Goal: Task Accomplishment & Management: Manage account settings

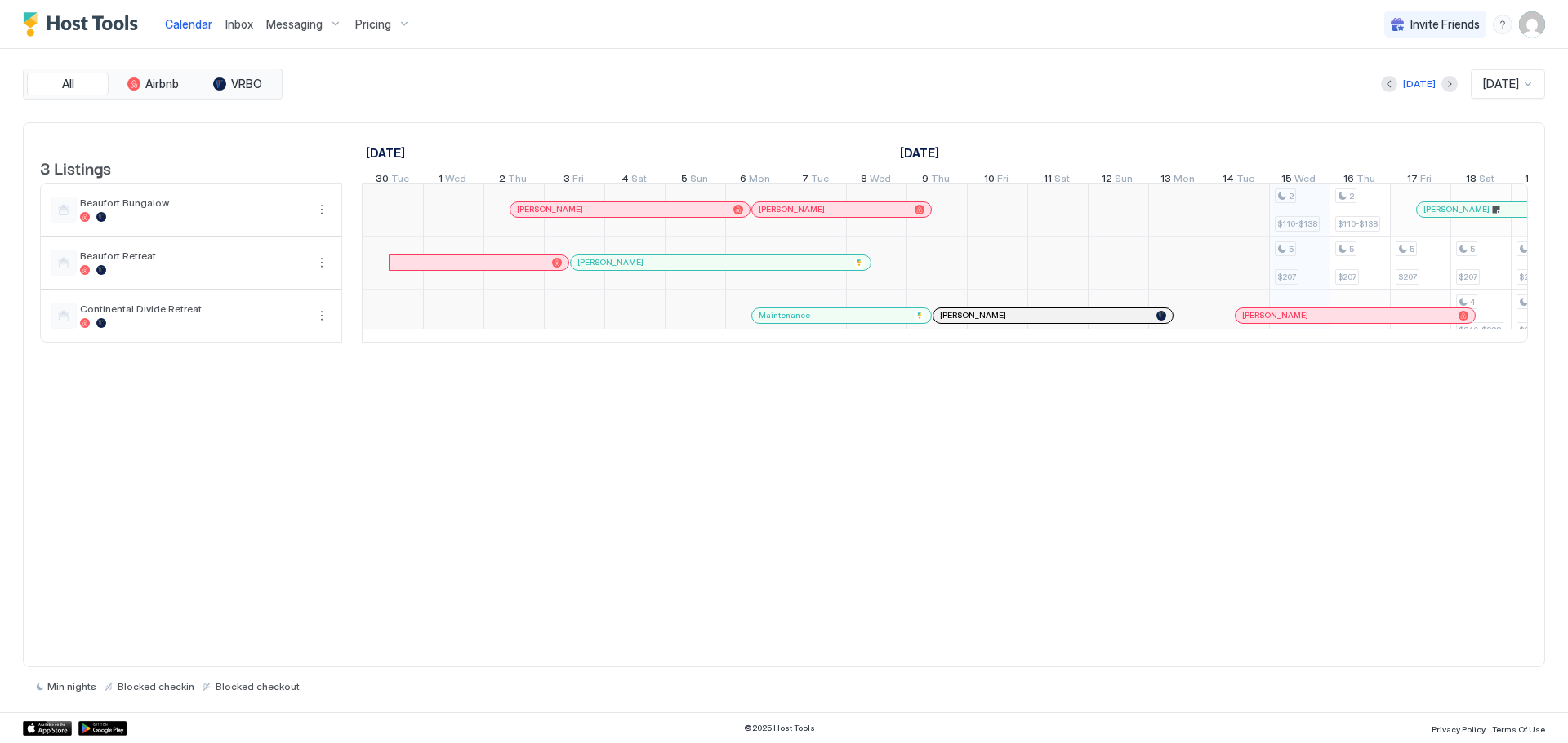
scroll to position [0, 907]
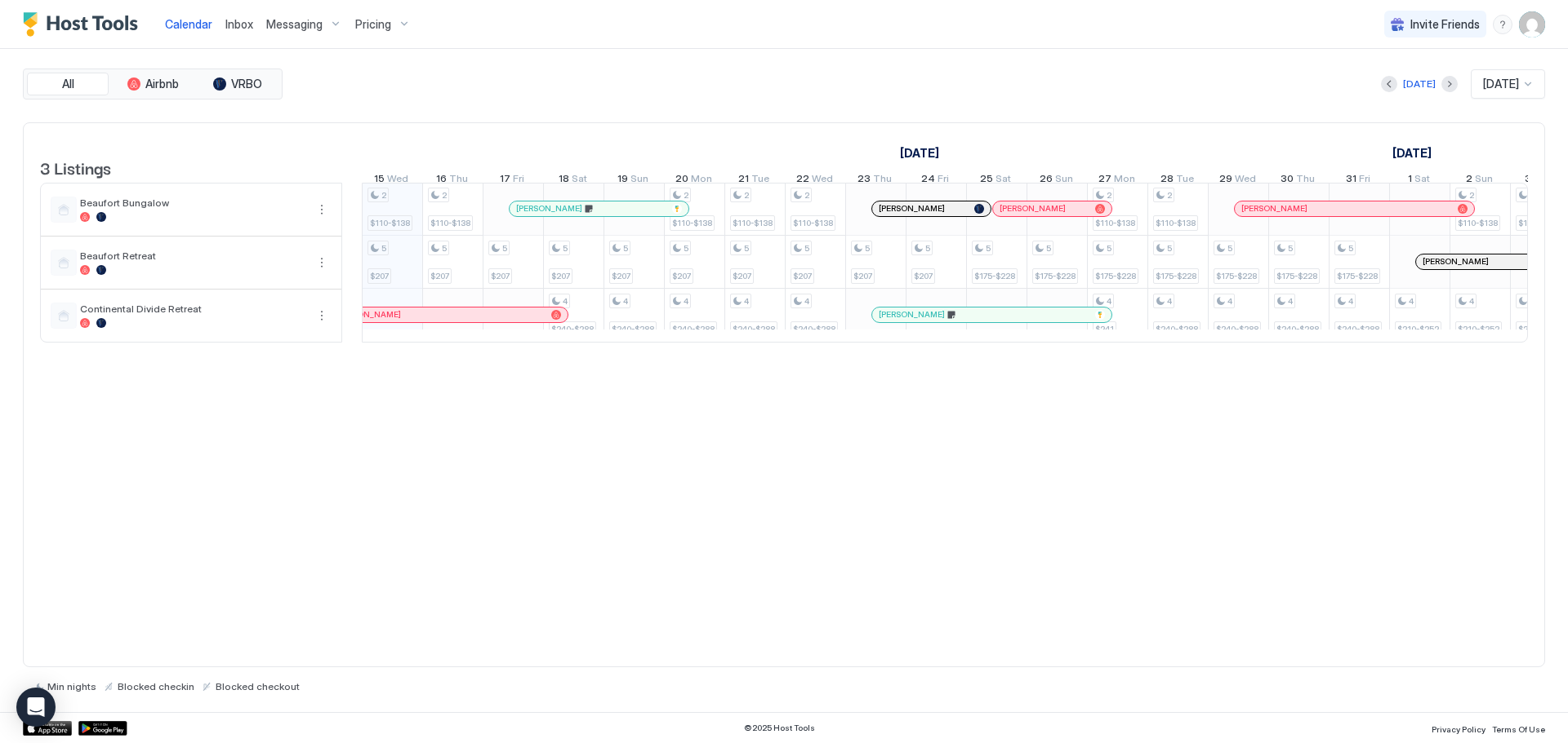
click at [371, 17] on span "Pricing" at bounding box center [373, 24] width 36 height 15
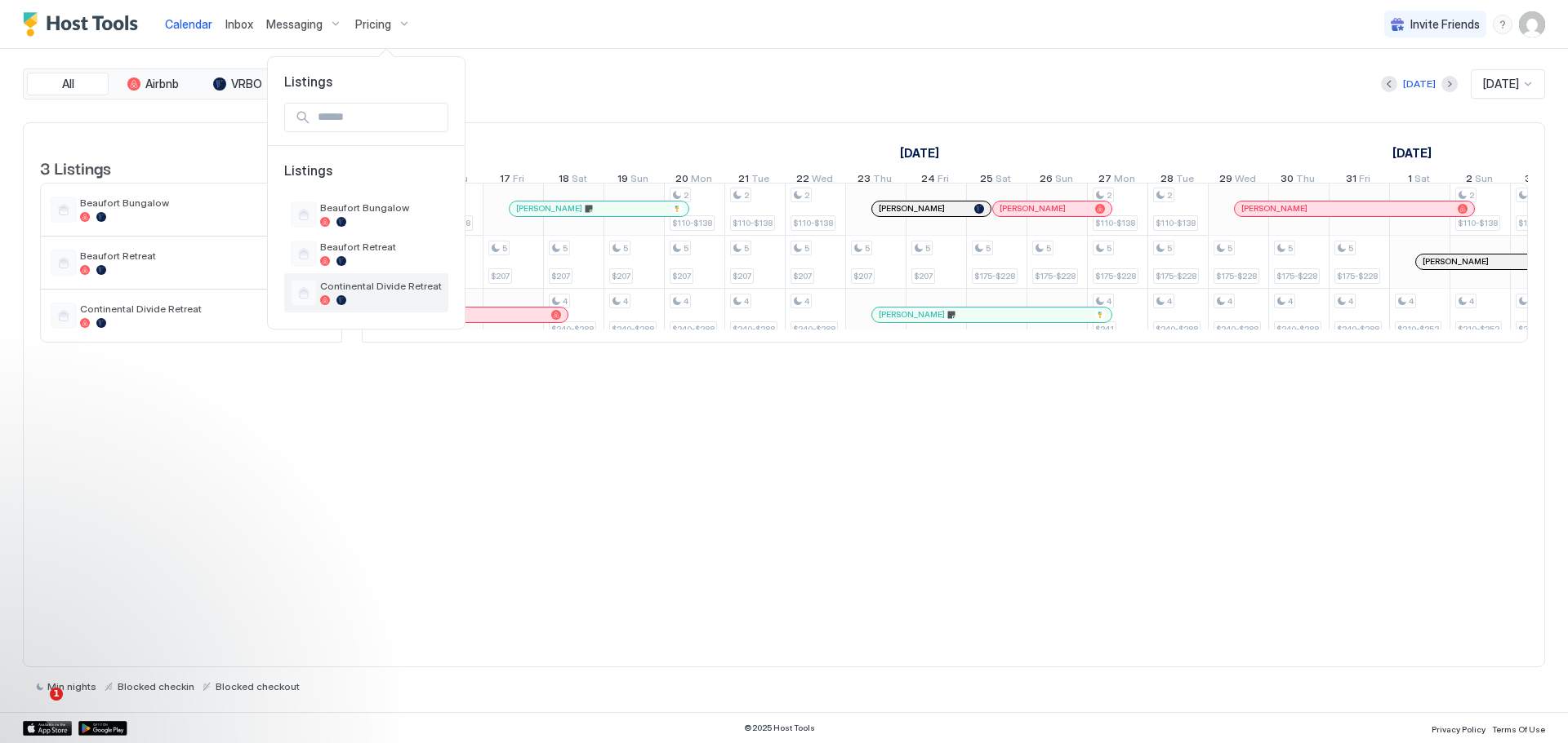
click at [356, 282] on span "Continental Divide Retreat" at bounding box center [380, 286] width 122 height 12
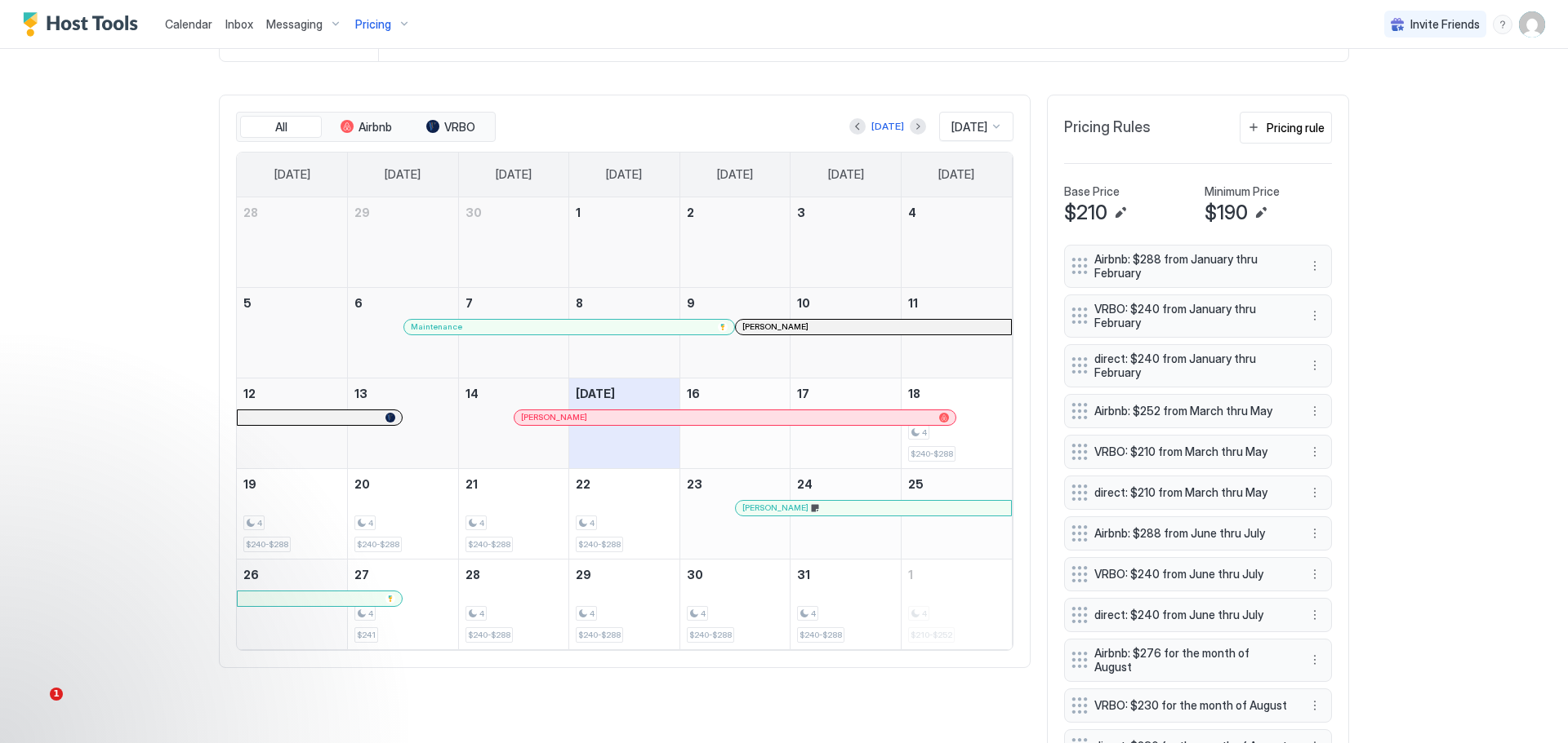
scroll to position [490, 0]
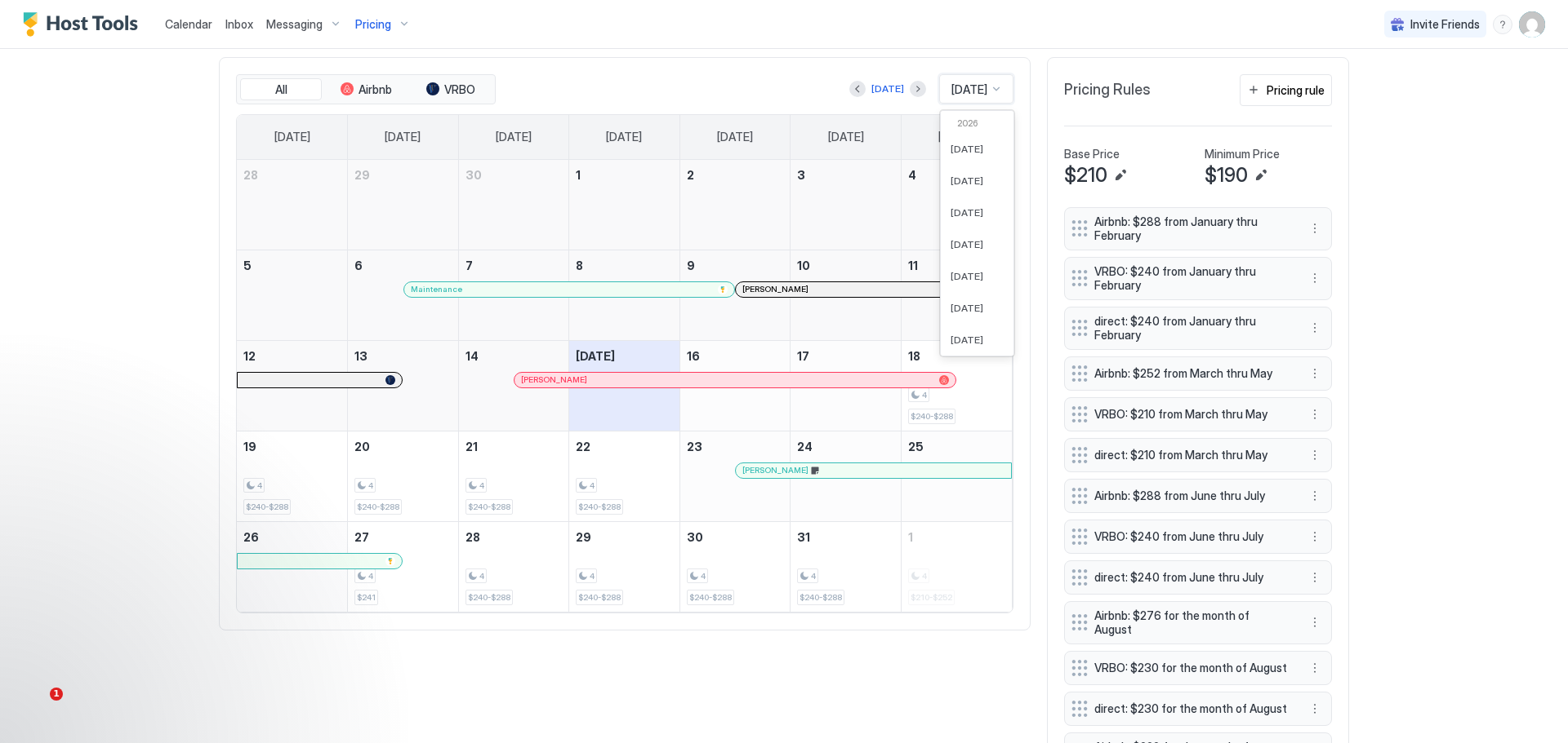
click at [989, 88] on div at bounding box center [995, 88] width 13 height 13
click at [941, 221] on div "[DATE]" at bounding box center [977, 226] width 72 height 32
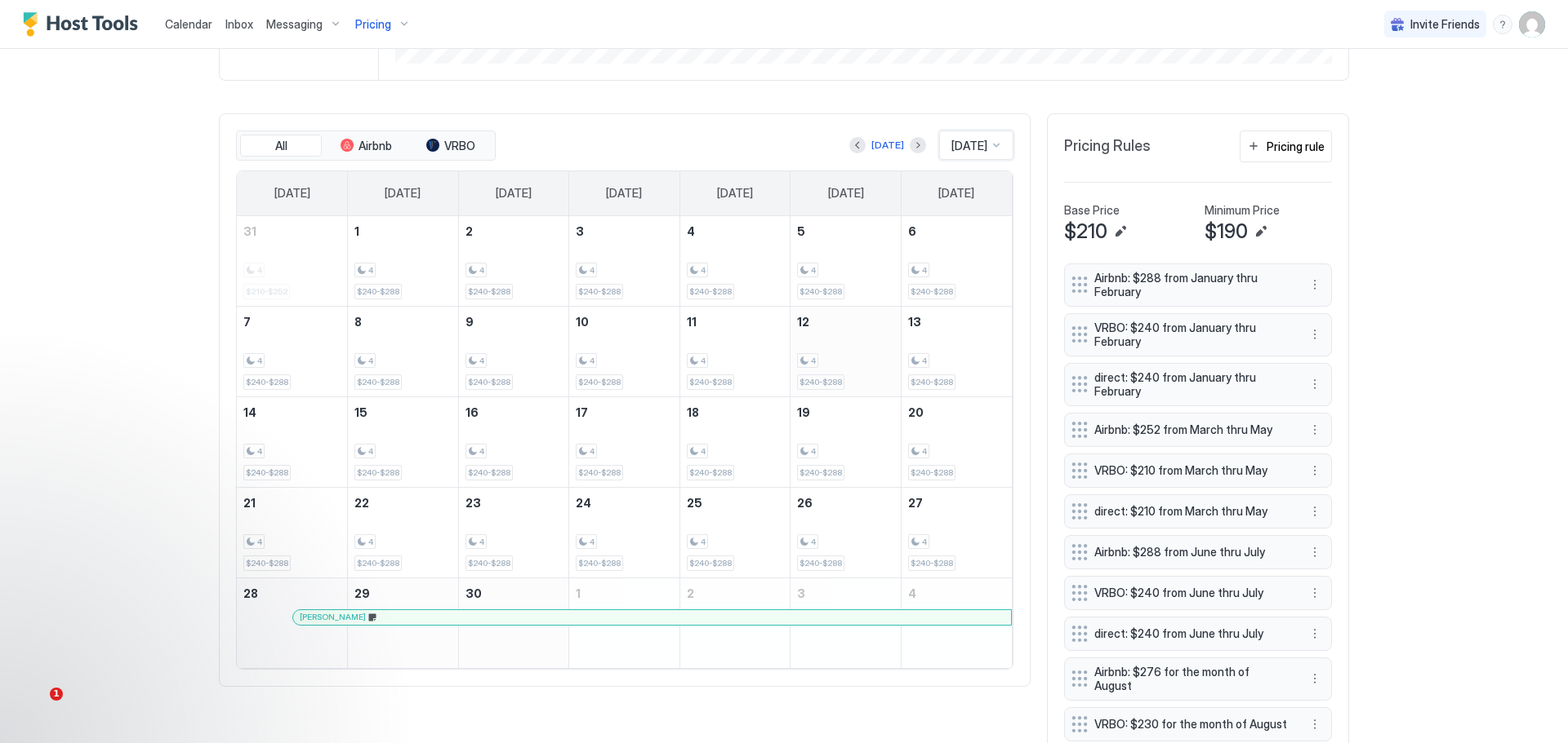
scroll to position [408, 0]
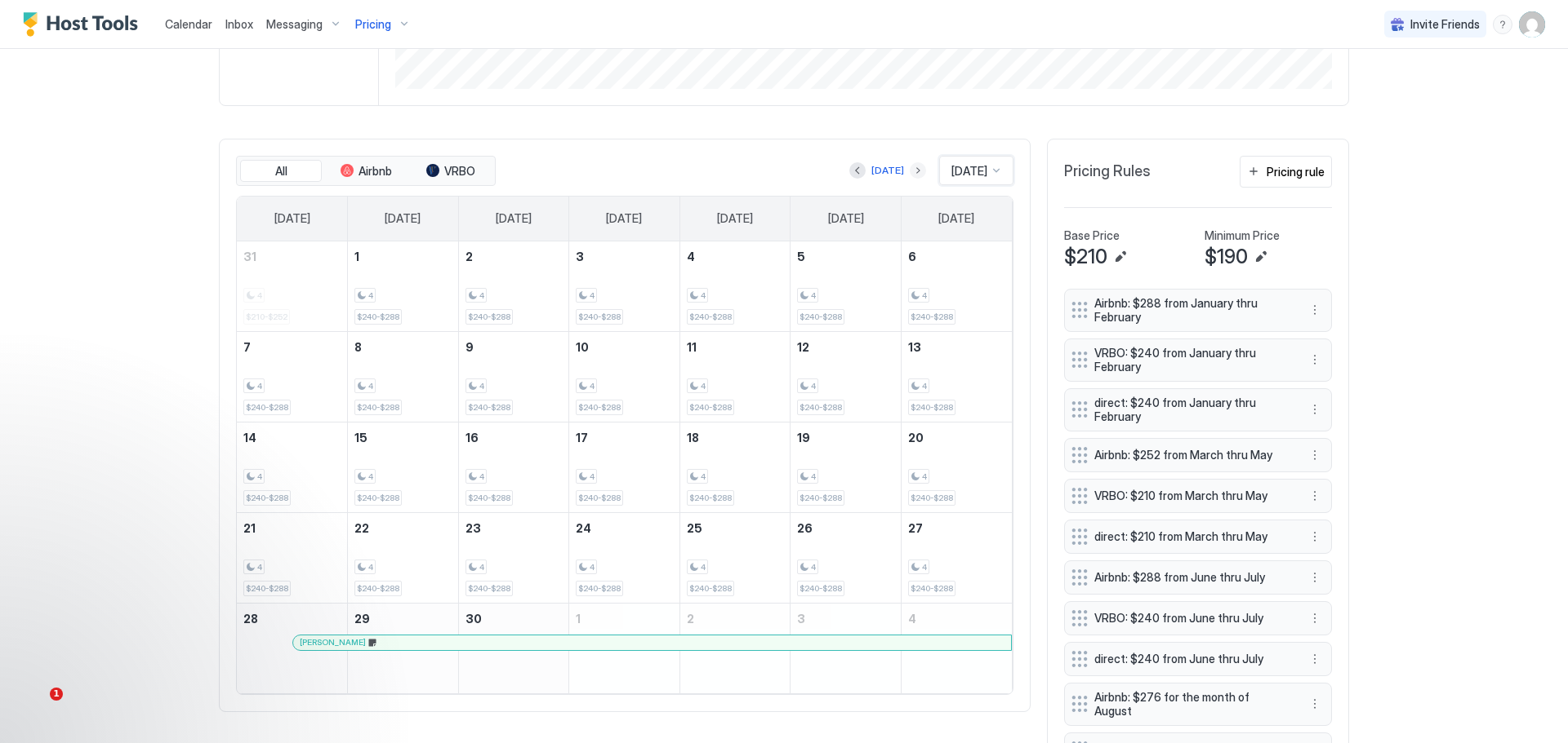
click at [909, 175] on button "Next month" at bounding box center [917, 171] width 16 height 16
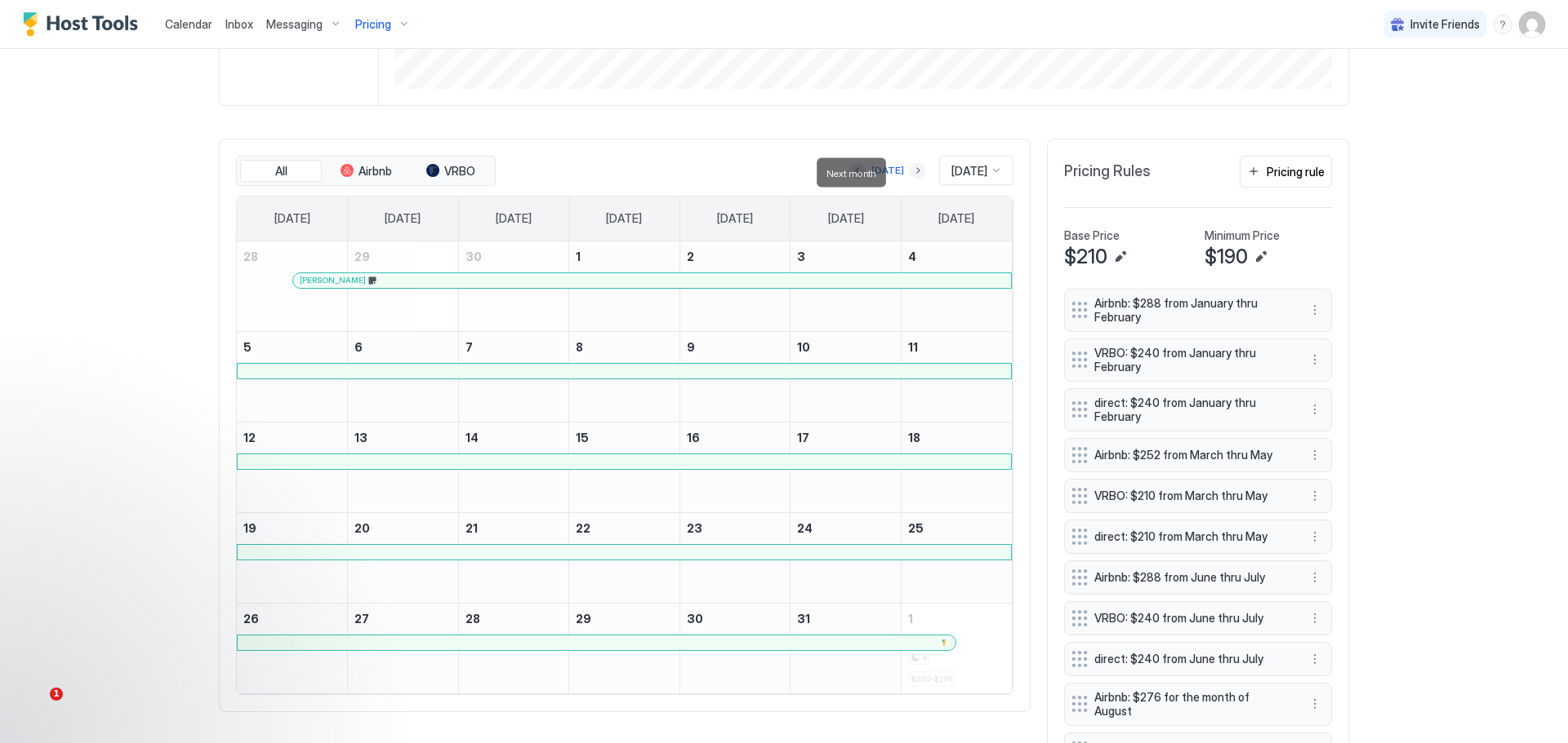
click at [909, 173] on button "Next month" at bounding box center [917, 171] width 16 height 16
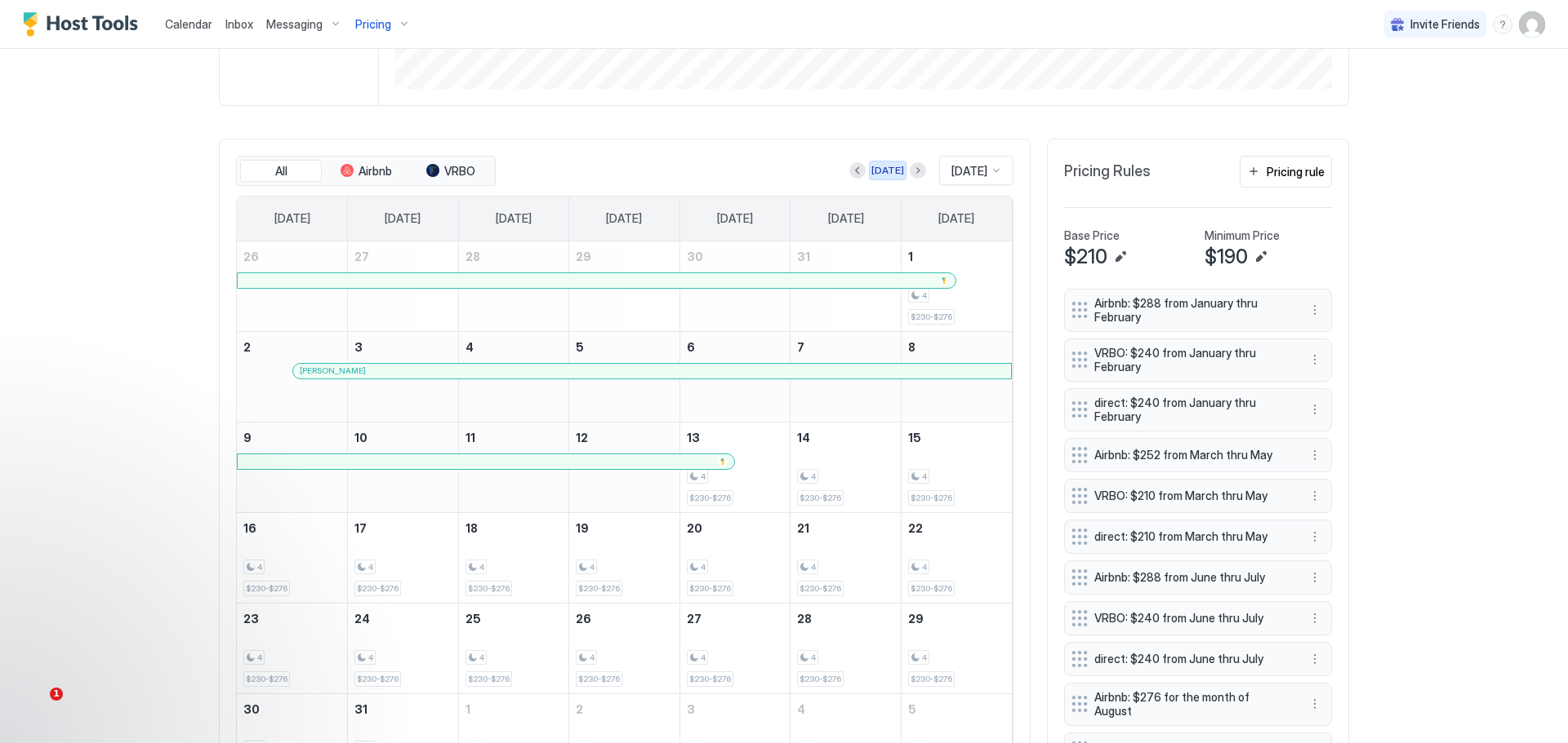
click at [871, 175] on div "[DATE]" at bounding box center [887, 171] width 33 height 15
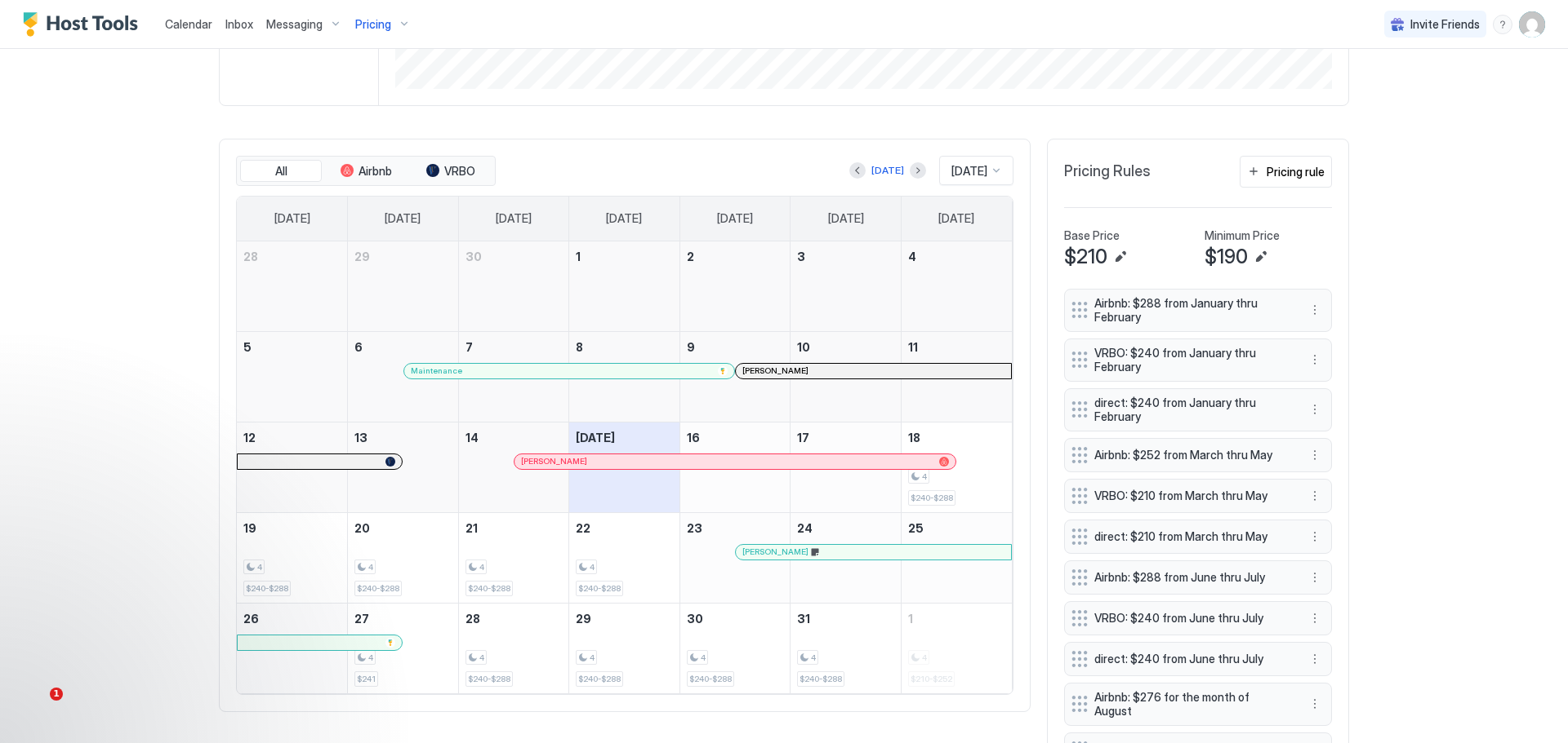
click at [825, 559] on div "Dorothy Mckee" at bounding box center [872, 553] width 275 height 15
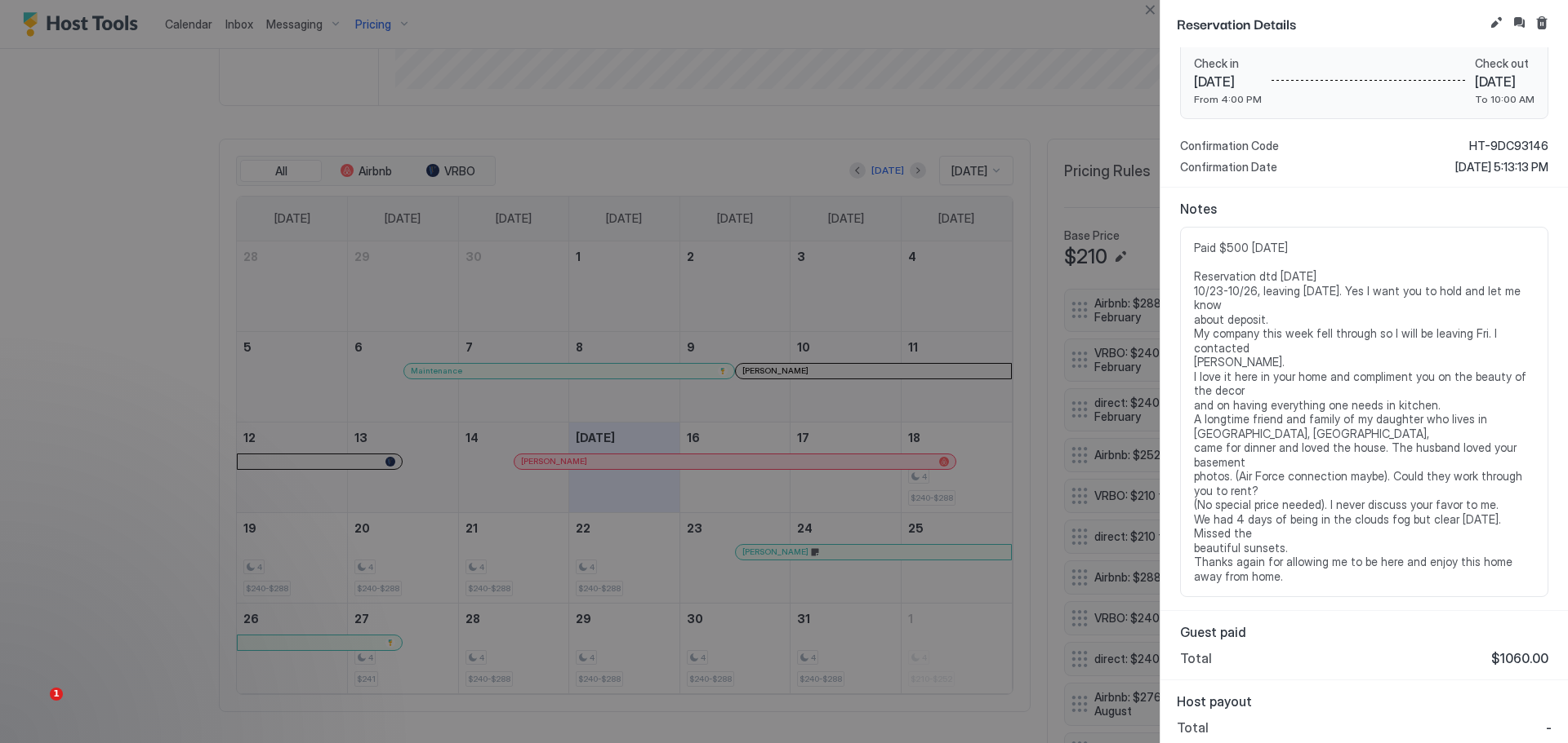
scroll to position [274, 0]
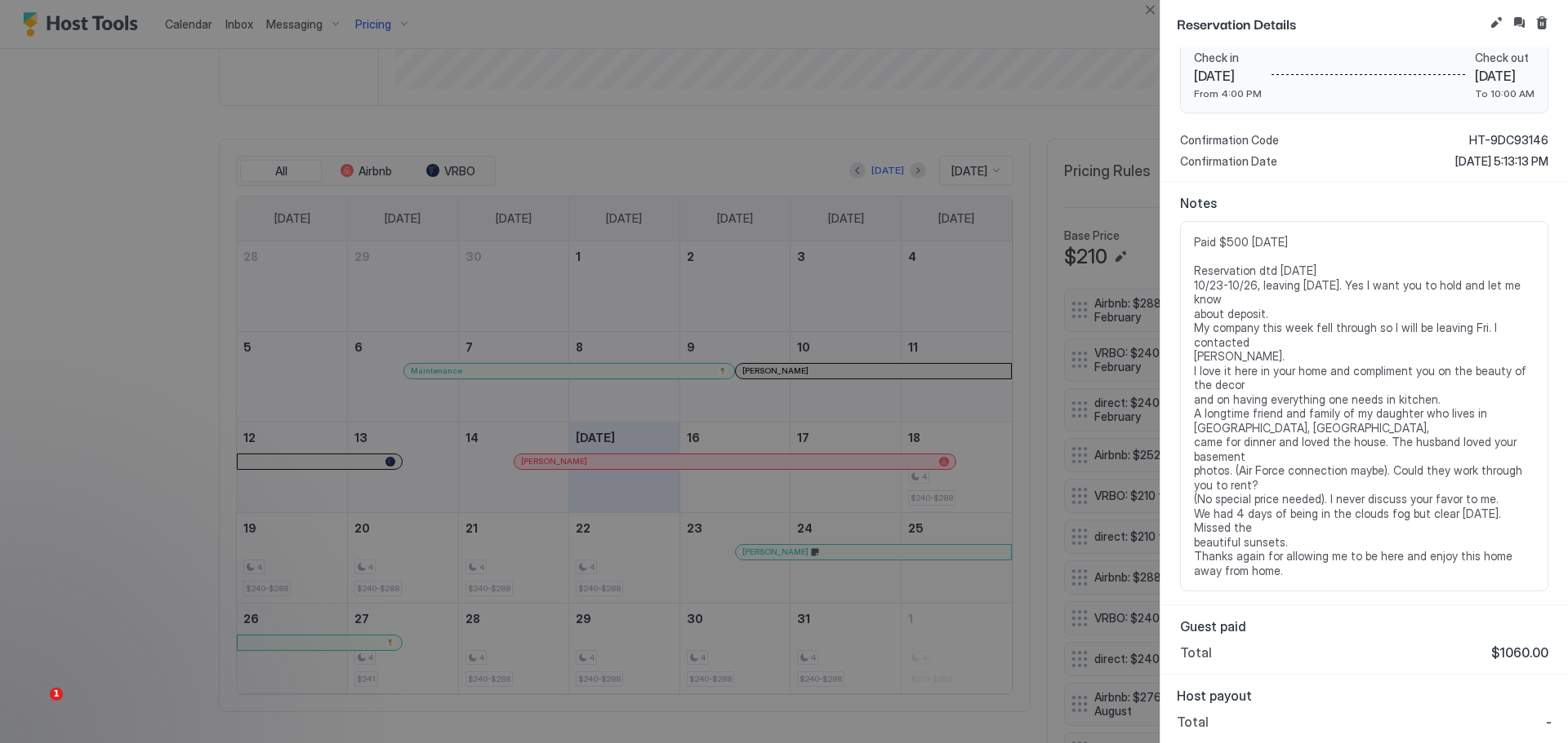
click at [1195, 237] on span "Paid $500 Aug 15 Reservation dtd July 19 10/23-10/26, leaving Mon 10/27. Yes I …" at bounding box center [1364, 407] width 340 height 343
click at [1499, 21] on button "Edit reservation" at bounding box center [1496, 23] width 20 height 20
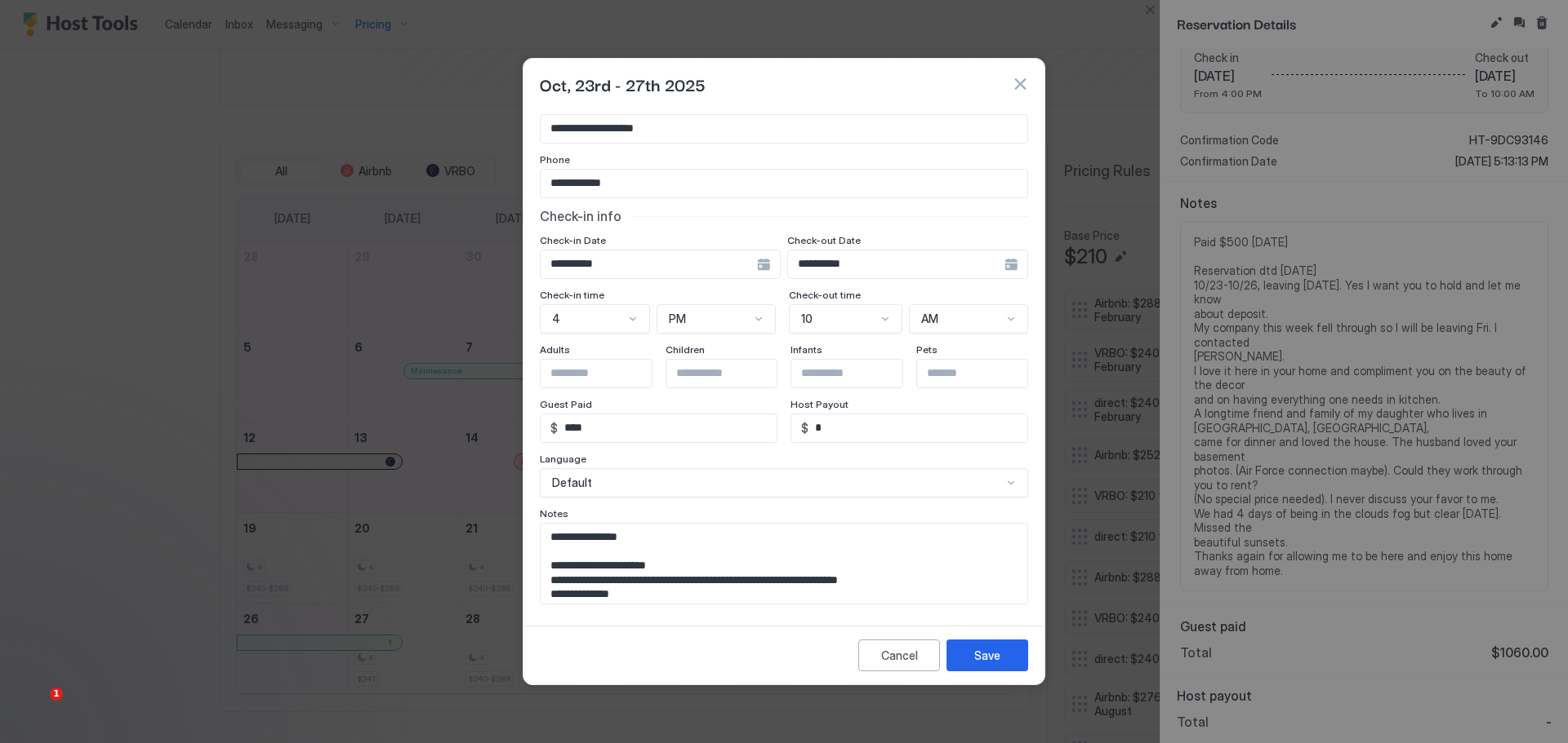
scroll to position [93, 0]
click at [552, 536] on textarea "**********" at bounding box center [778, 562] width 474 height 80
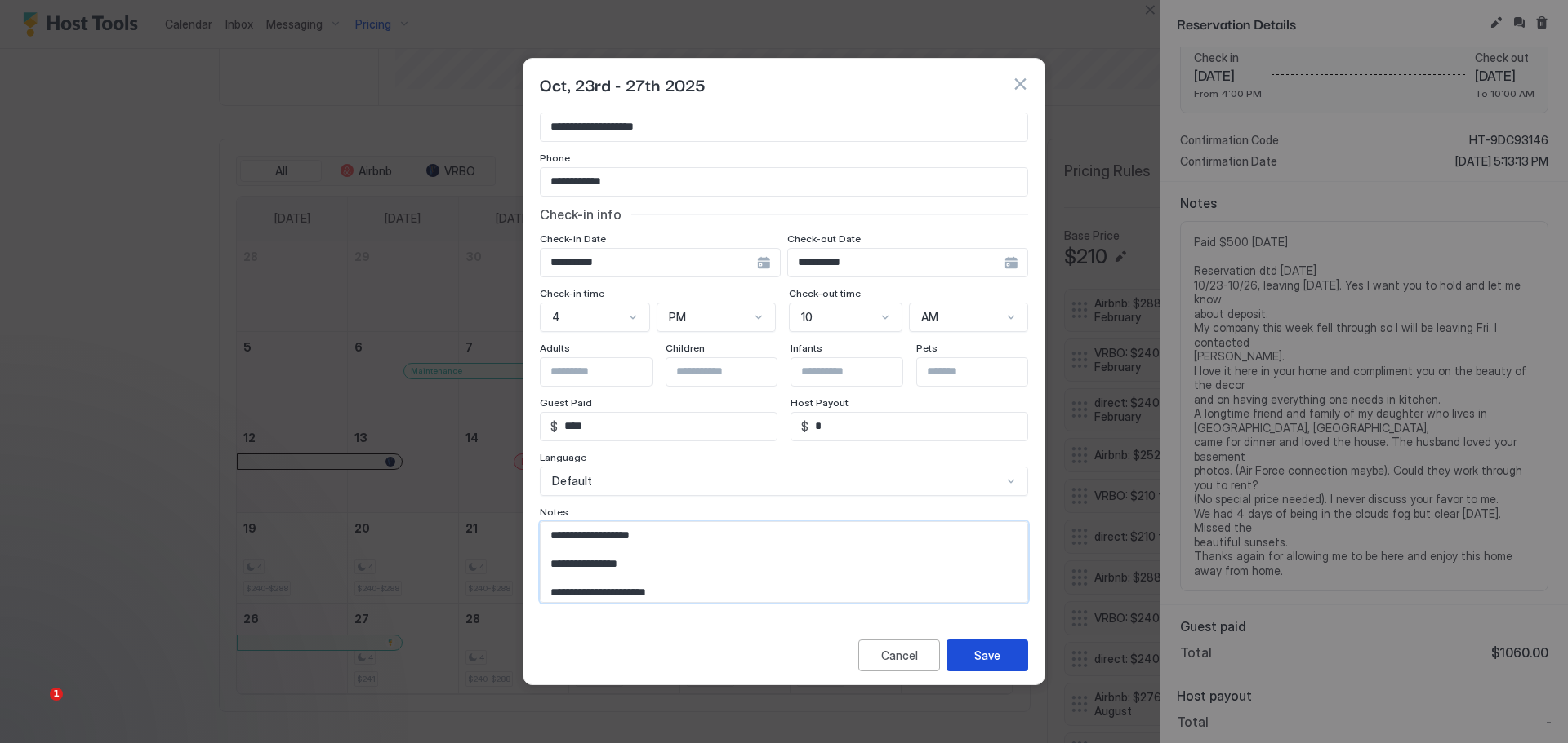
type textarea "**********"
click at [970, 651] on button "Save" at bounding box center [986, 656] width 81 height 32
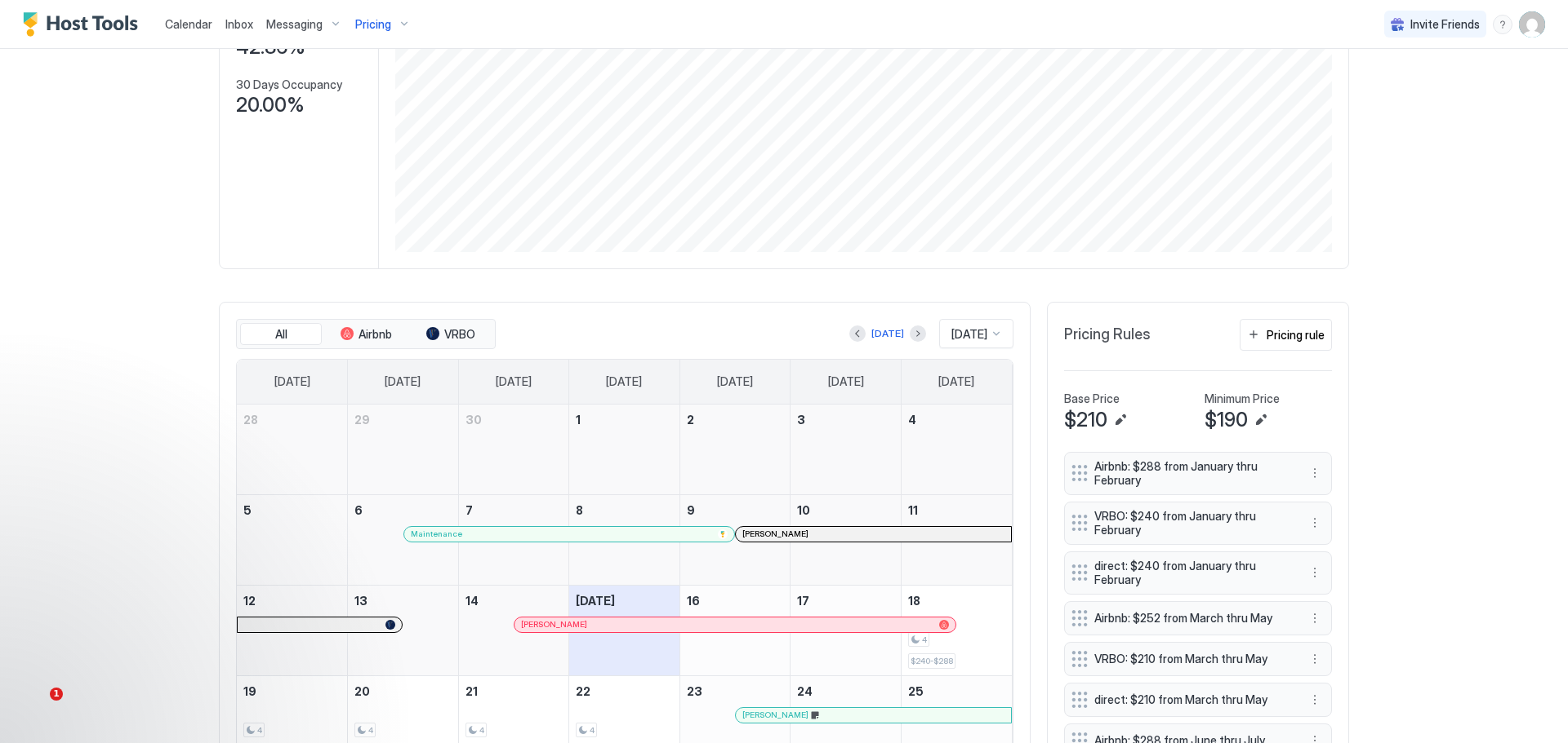
scroll to position [0, 0]
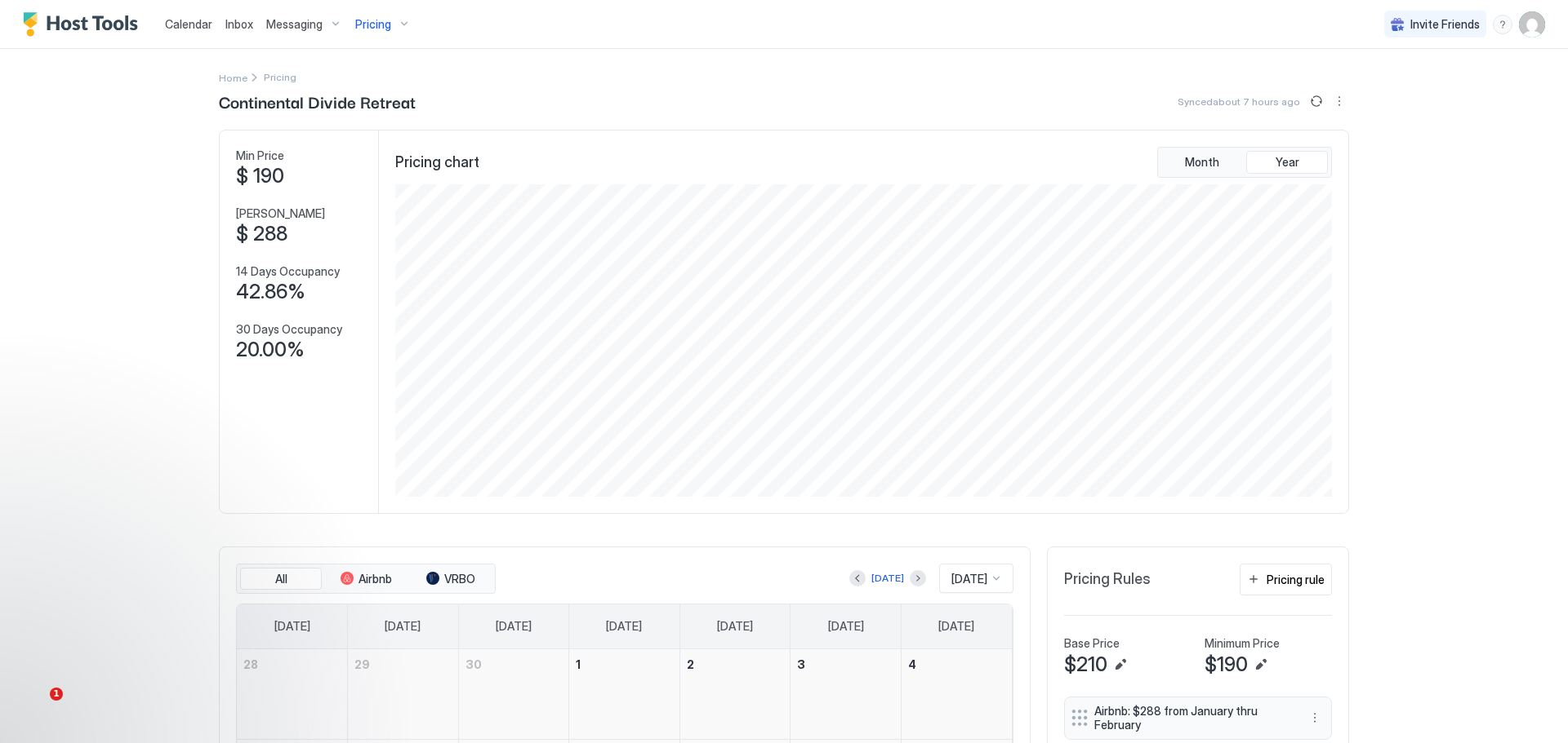
click at [369, 24] on span "Pricing" at bounding box center [373, 24] width 36 height 15
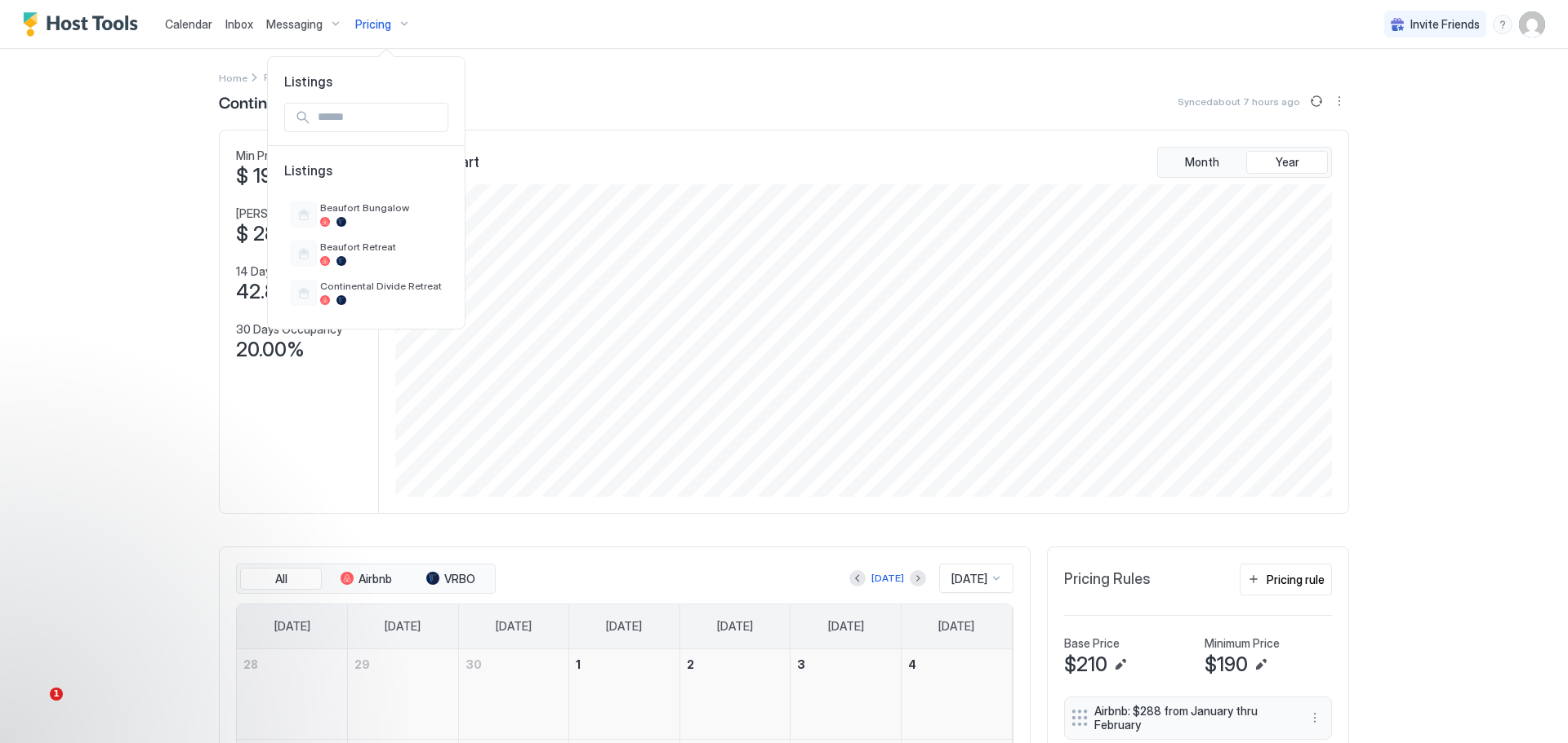
click at [367, 23] on div at bounding box center [784, 371] width 1568 height 743
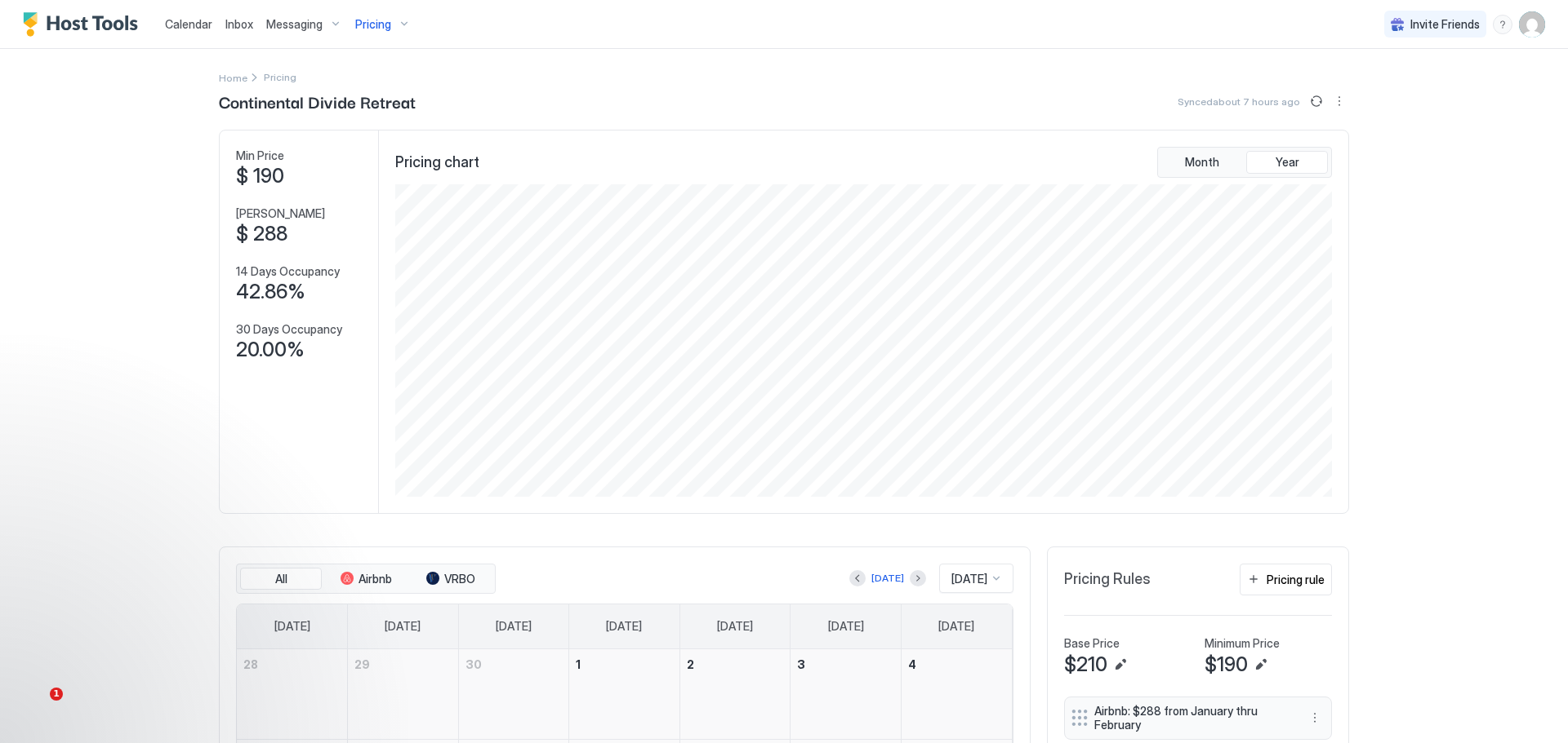
click at [380, 20] on span "Pricing" at bounding box center [373, 24] width 36 height 15
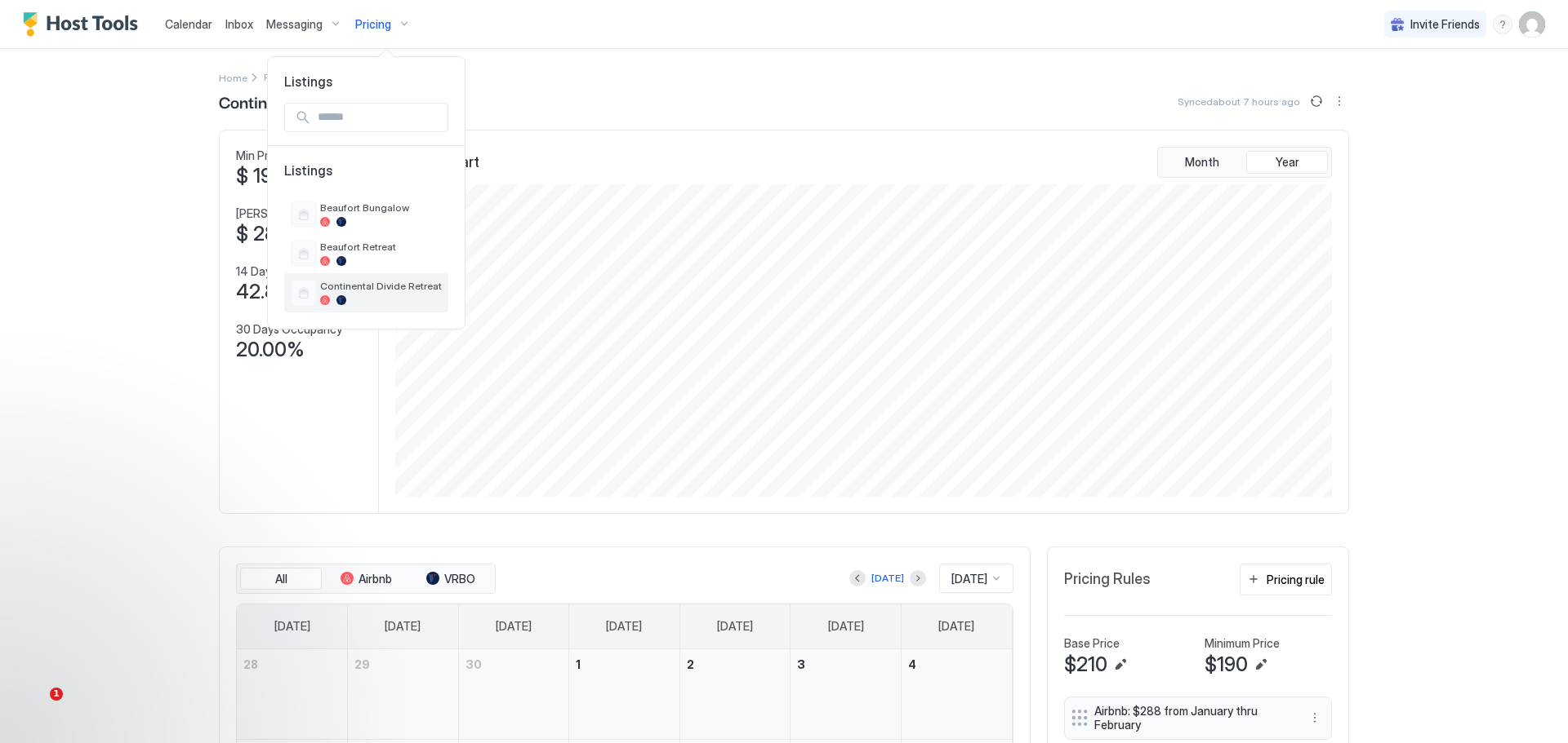
click at [342, 280] on span "Continental Divide Retreat" at bounding box center [380, 286] width 122 height 12
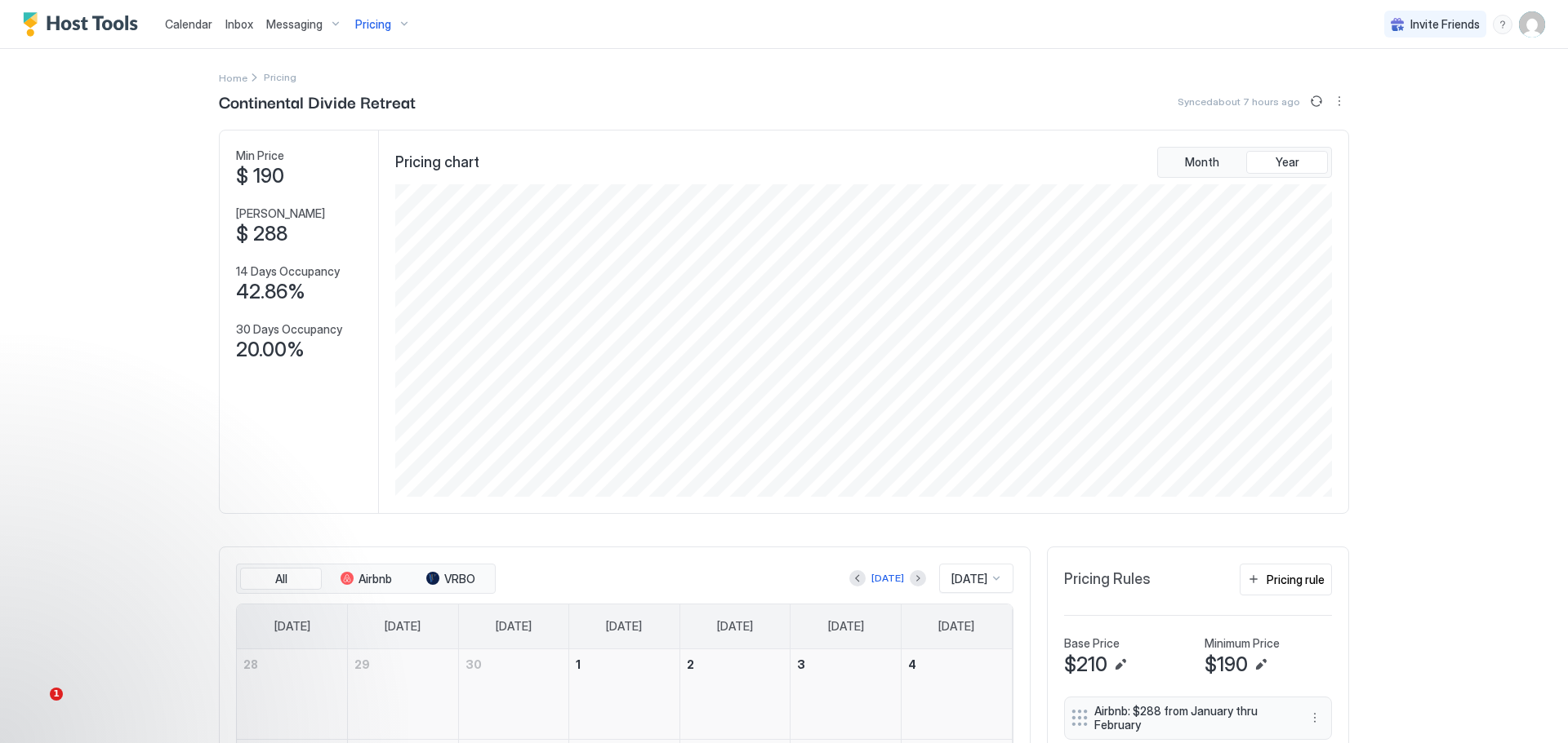
click at [376, 25] on span "Pricing" at bounding box center [373, 24] width 36 height 15
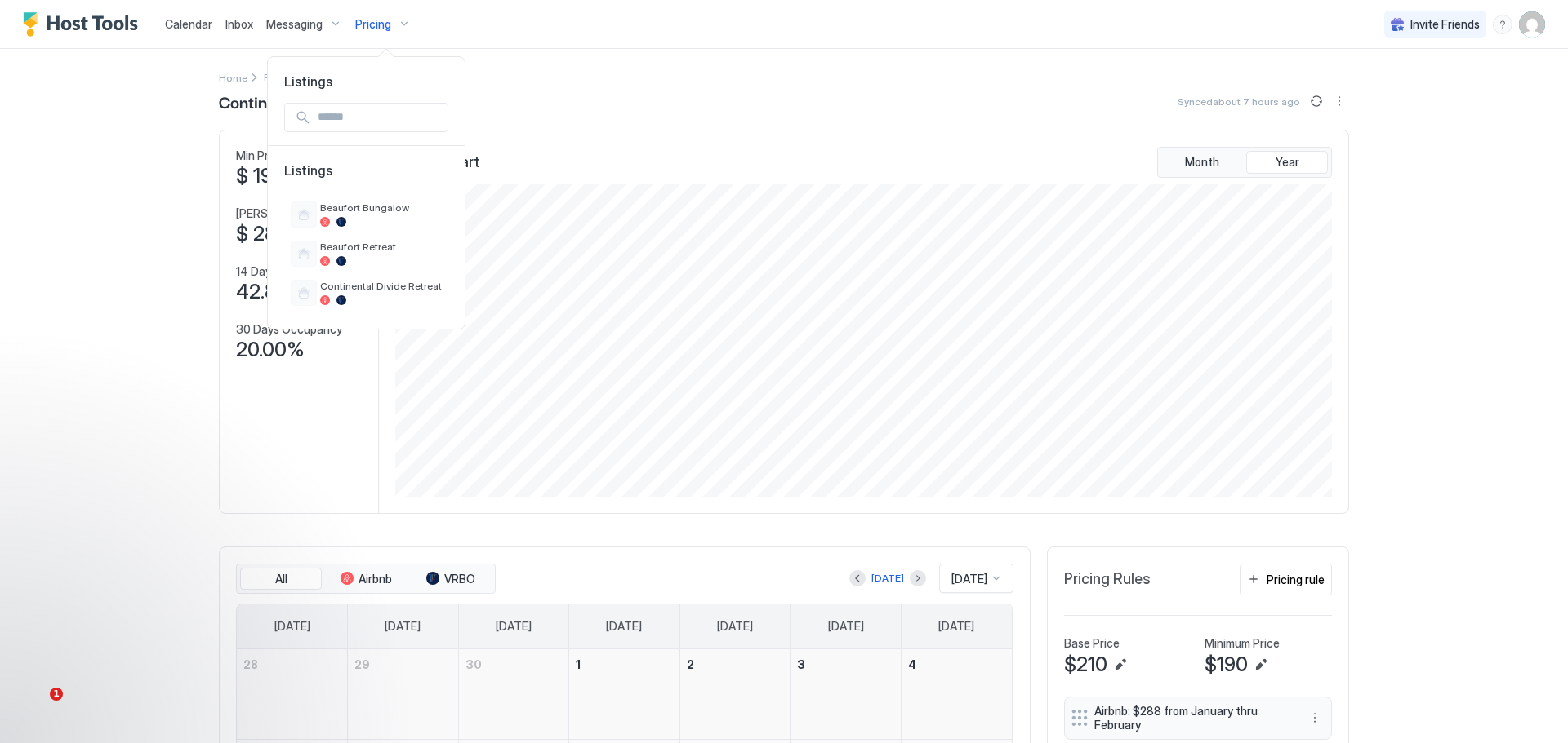
click at [191, 20] on div at bounding box center [784, 371] width 1568 height 743
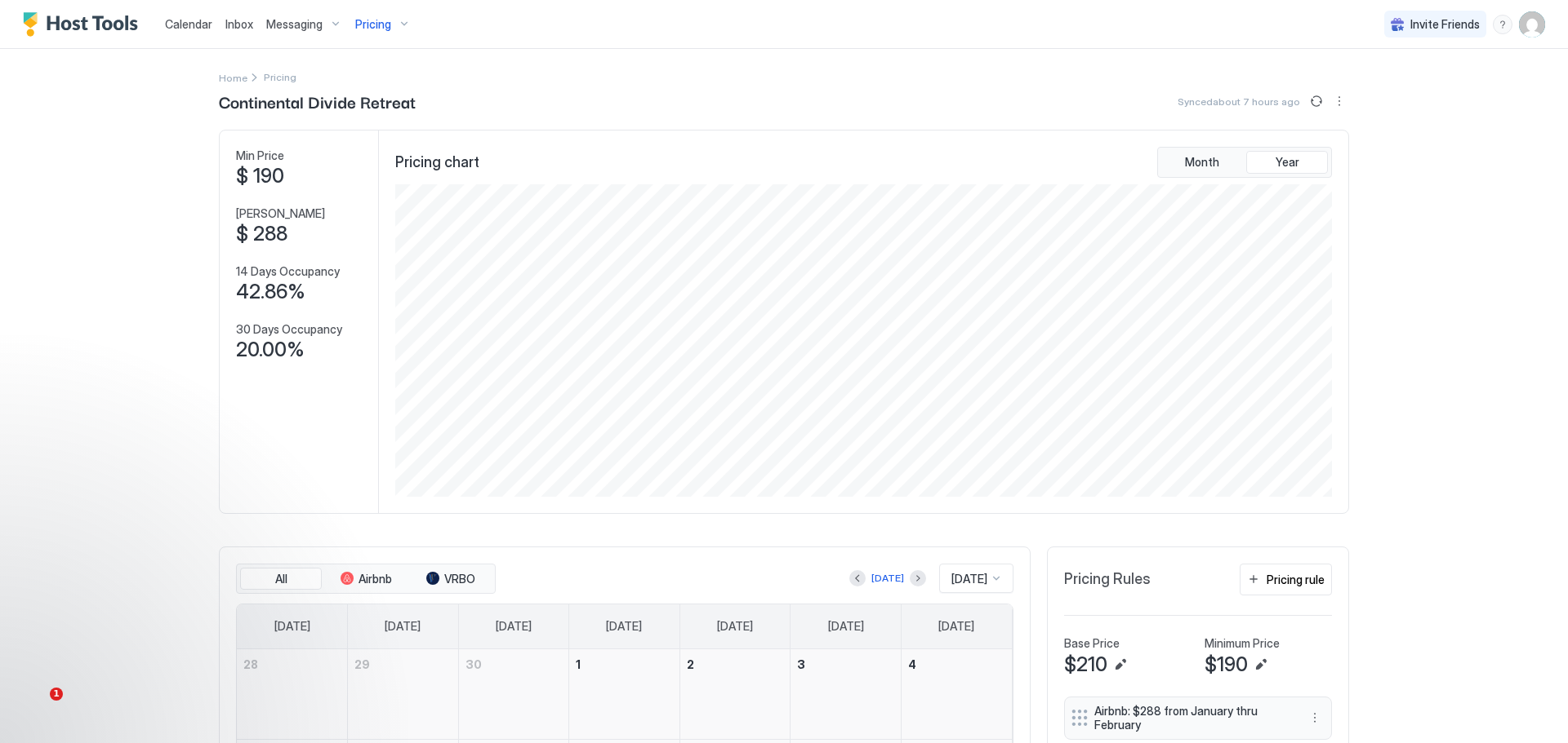
click at [190, 21] on span "Calendar" at bounding box center [189, 24] width 48 height 14
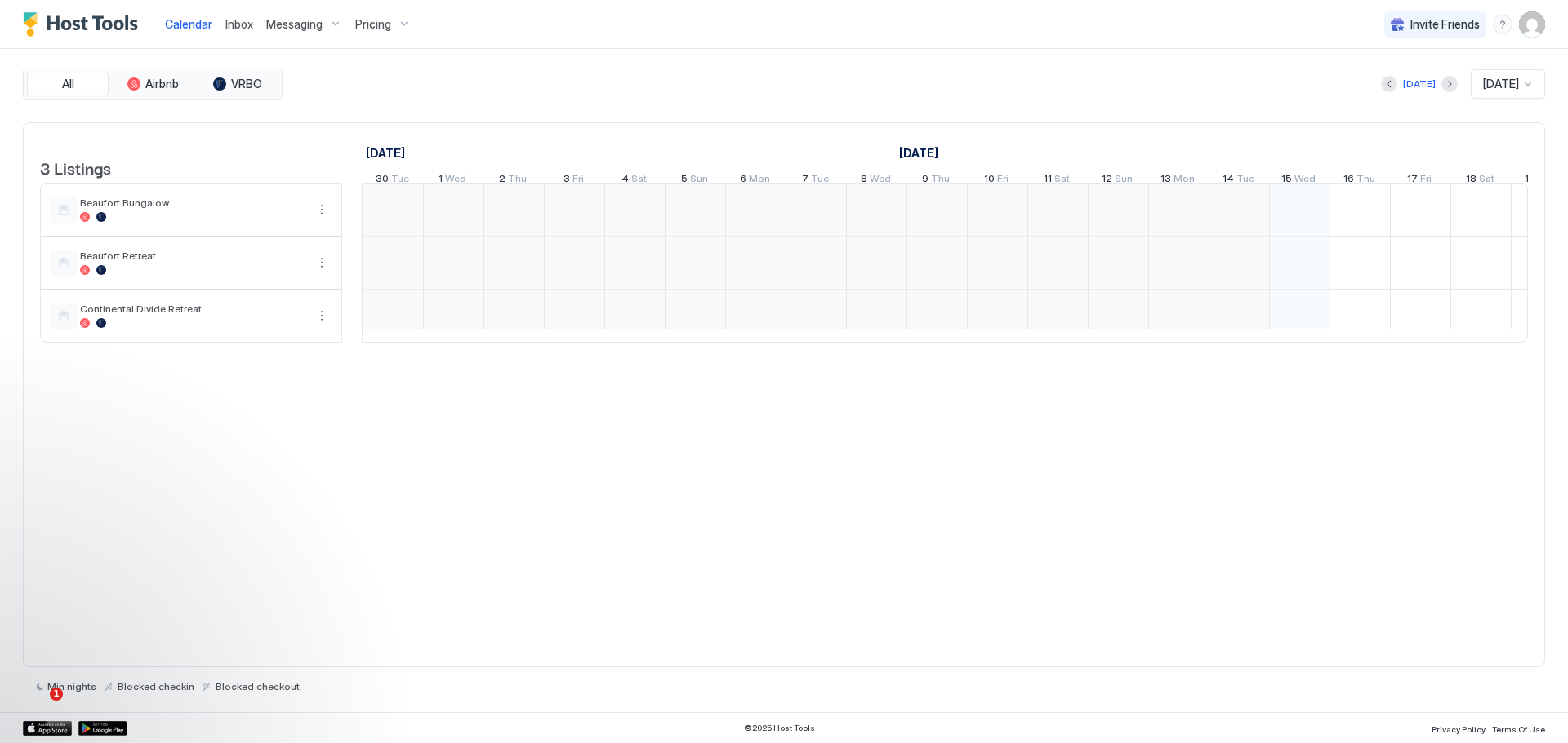
scroll to position [0, 907]
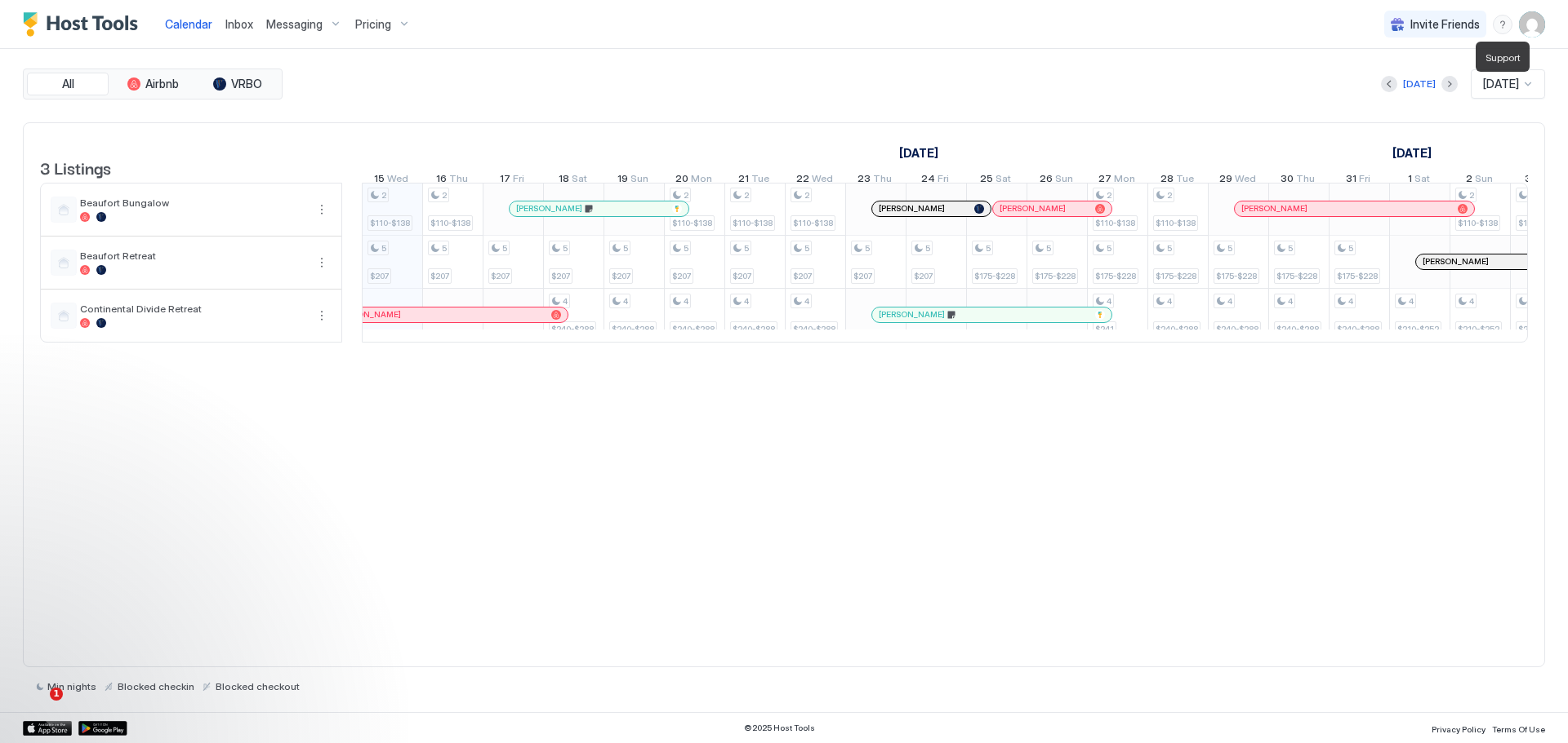
click at [1502, 22] on div "menu" at bounding box center [1503, 25] width 20 height 20
click at [1362, 80] on span "Running Status" at bounding box center [1370, 76] width 80 height 15
click at [1500, 23] on div "menu" at bounding box center [1503, 25] width 20 height 20
click at [1356, 51] on span "Help Center" at bounding box center [1361, 48] width 63 height 15
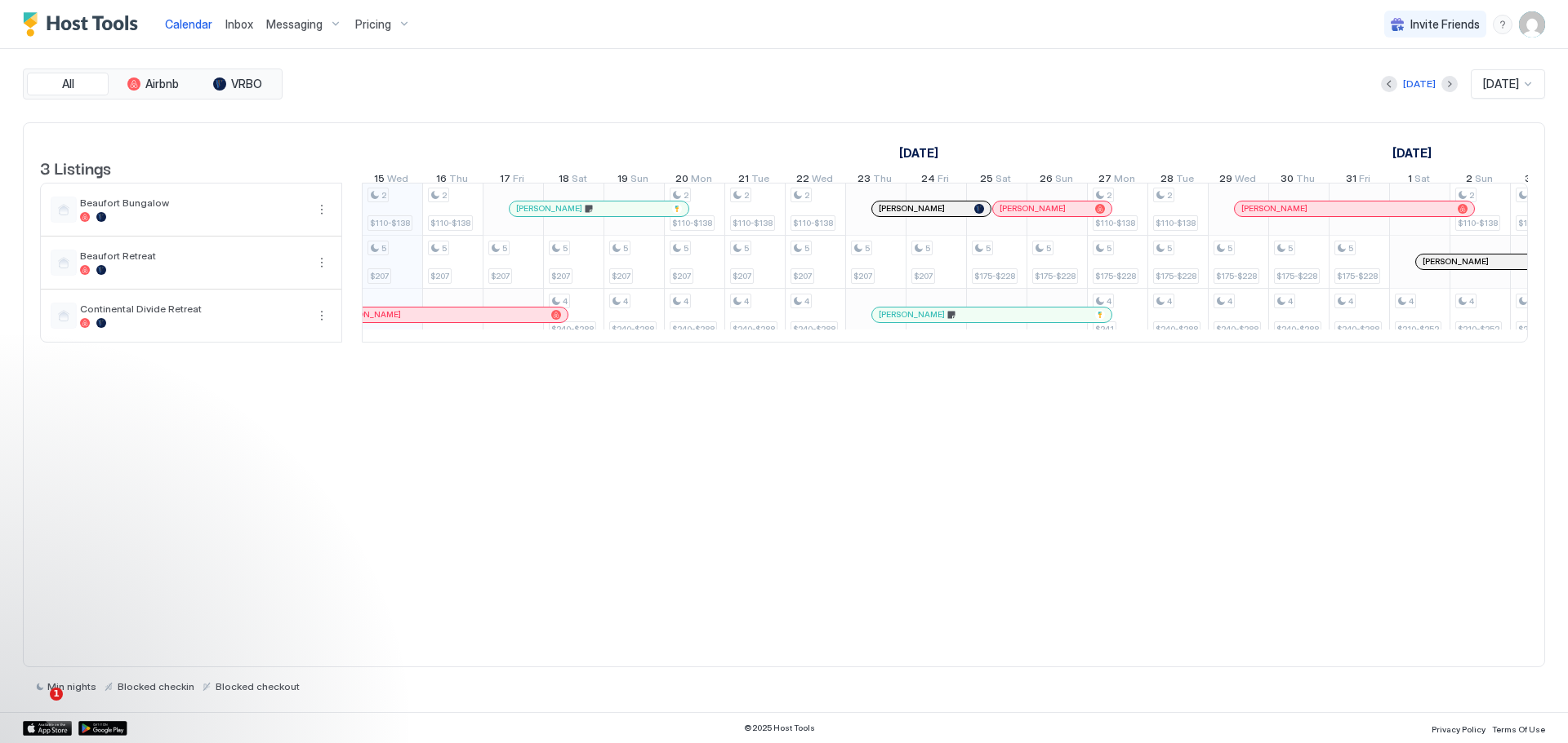
click at [395, 21] on div "Pricing" at bounding box center [382, 25] width 68 height 28
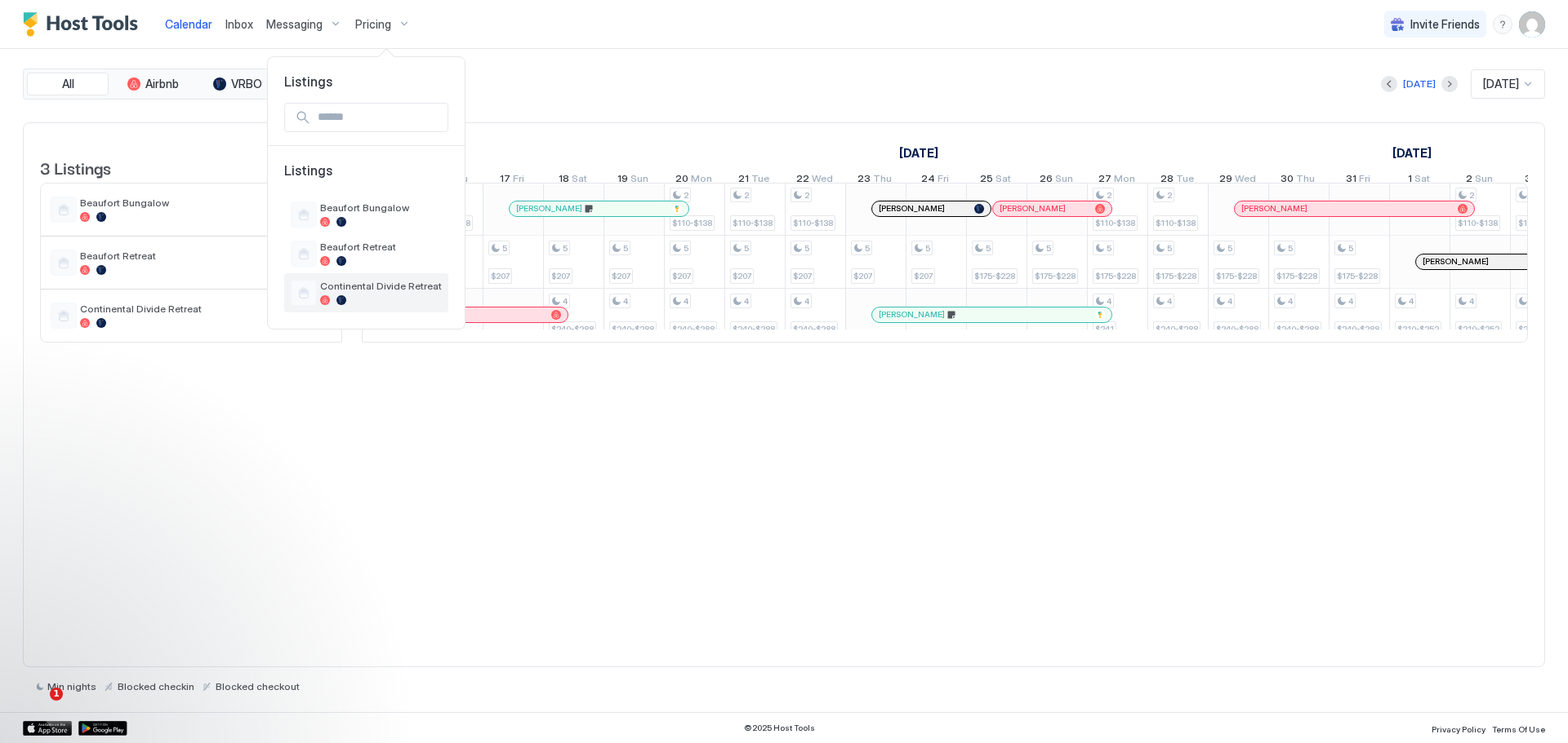
click at [362, 278] on div "Continental Divide Retreat" at bounding box center [365, 293] width 164 height 39
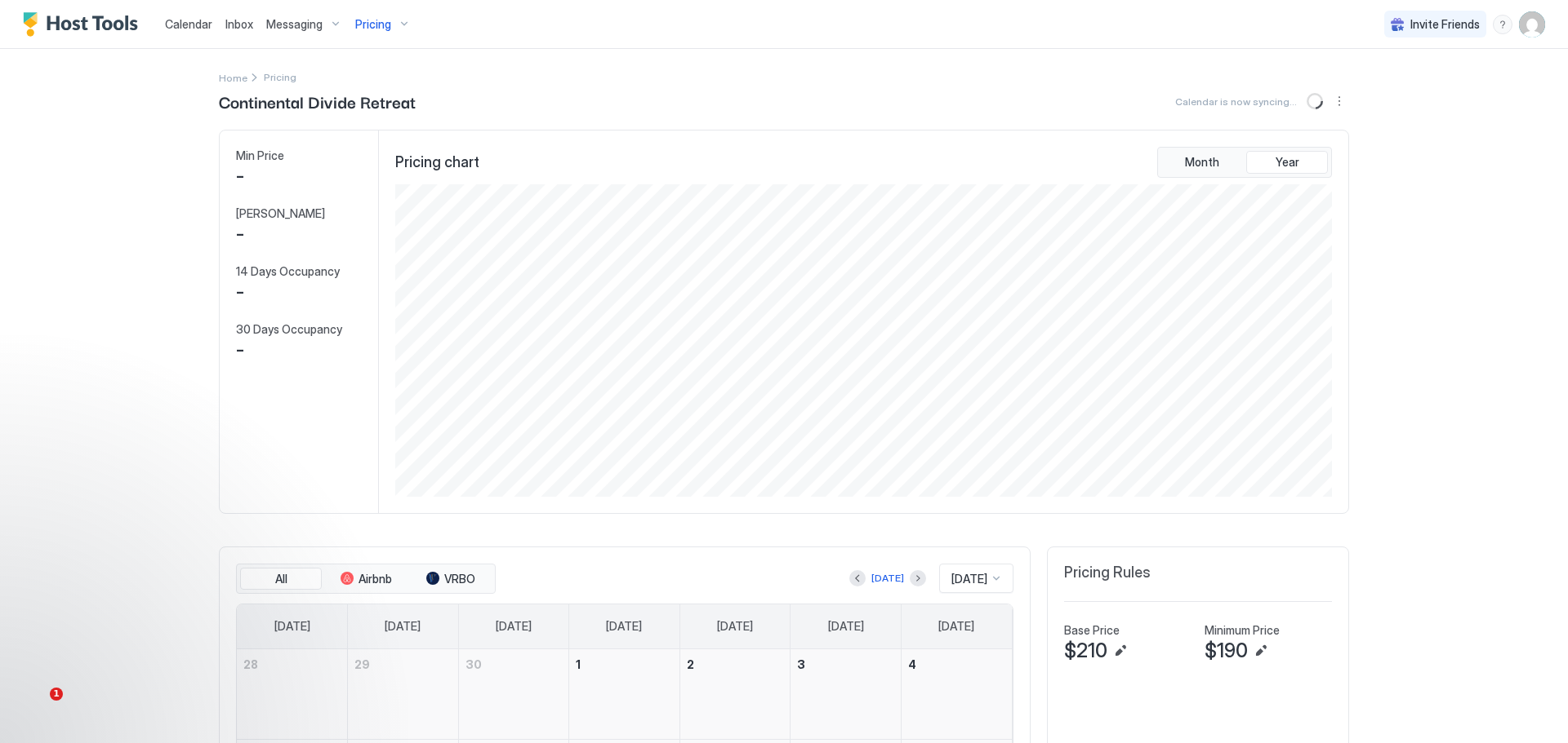
scroll to position [312, 939]
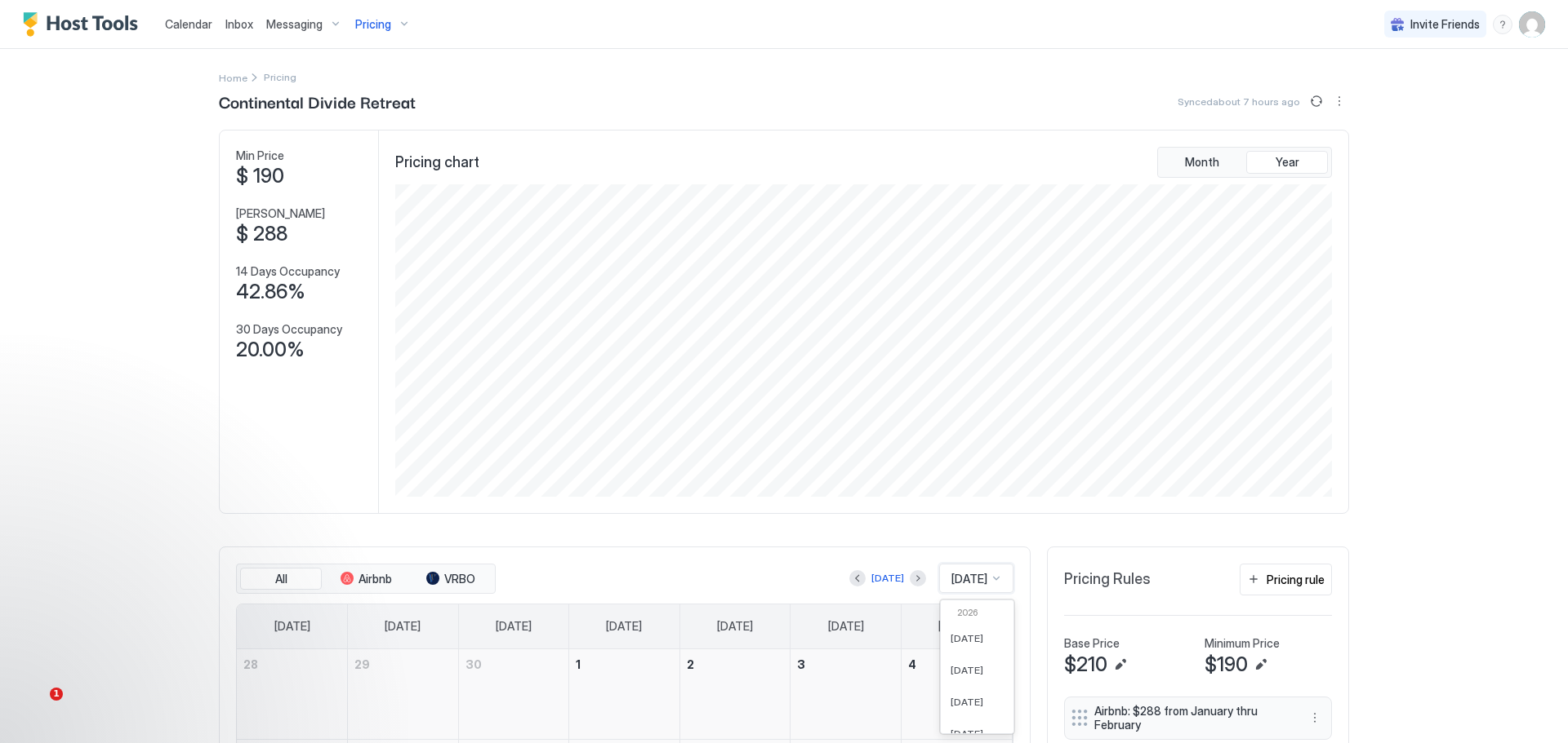
click at [987, 578] on div "61 results available. Use Up and Down to choose options, press Enter to select …" at bounding box center [976, 578] width 74 height 30
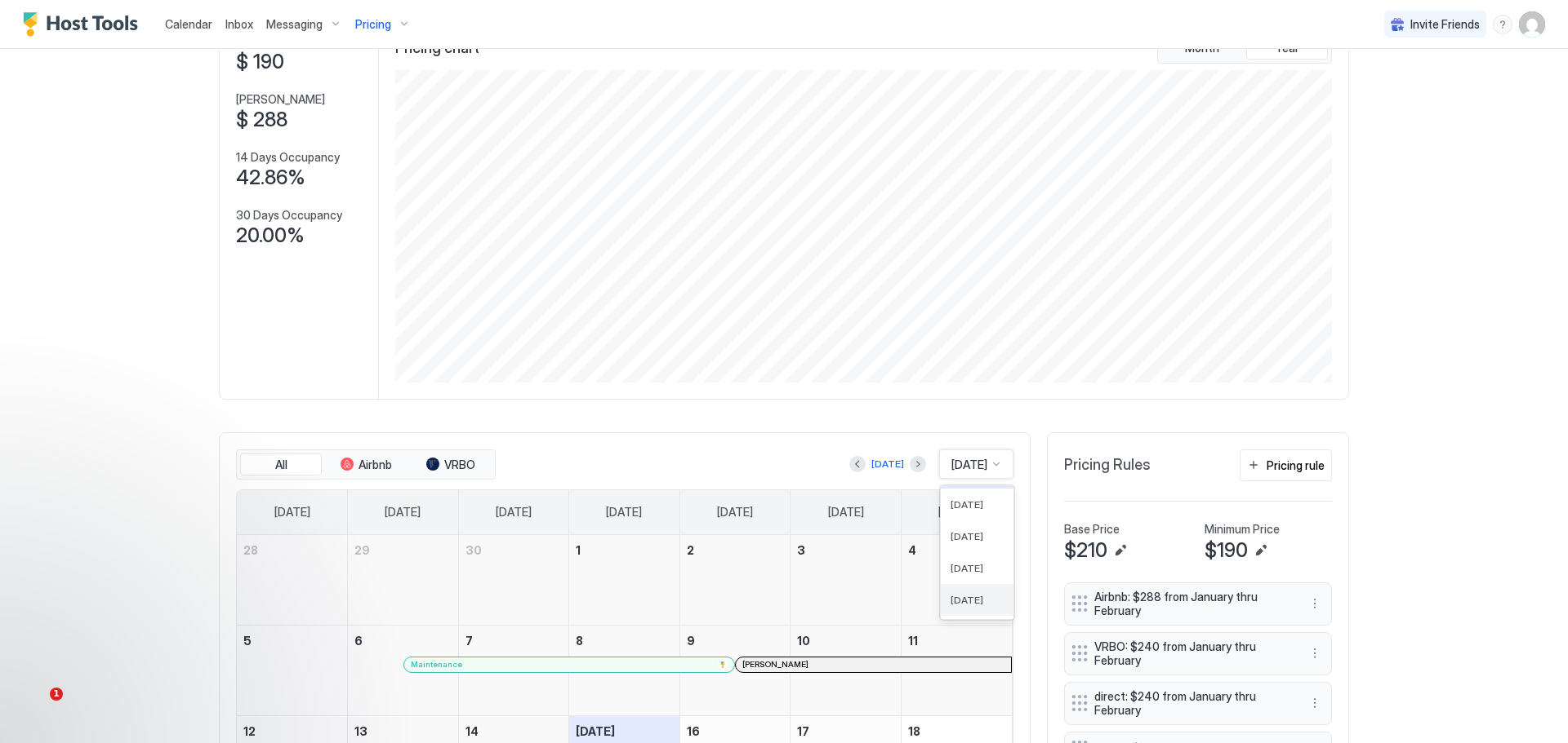
scroll to position [0, 0]
click at [951, 528] on span "[DATE]" at bounding box center [967, 524] width 33 height 12
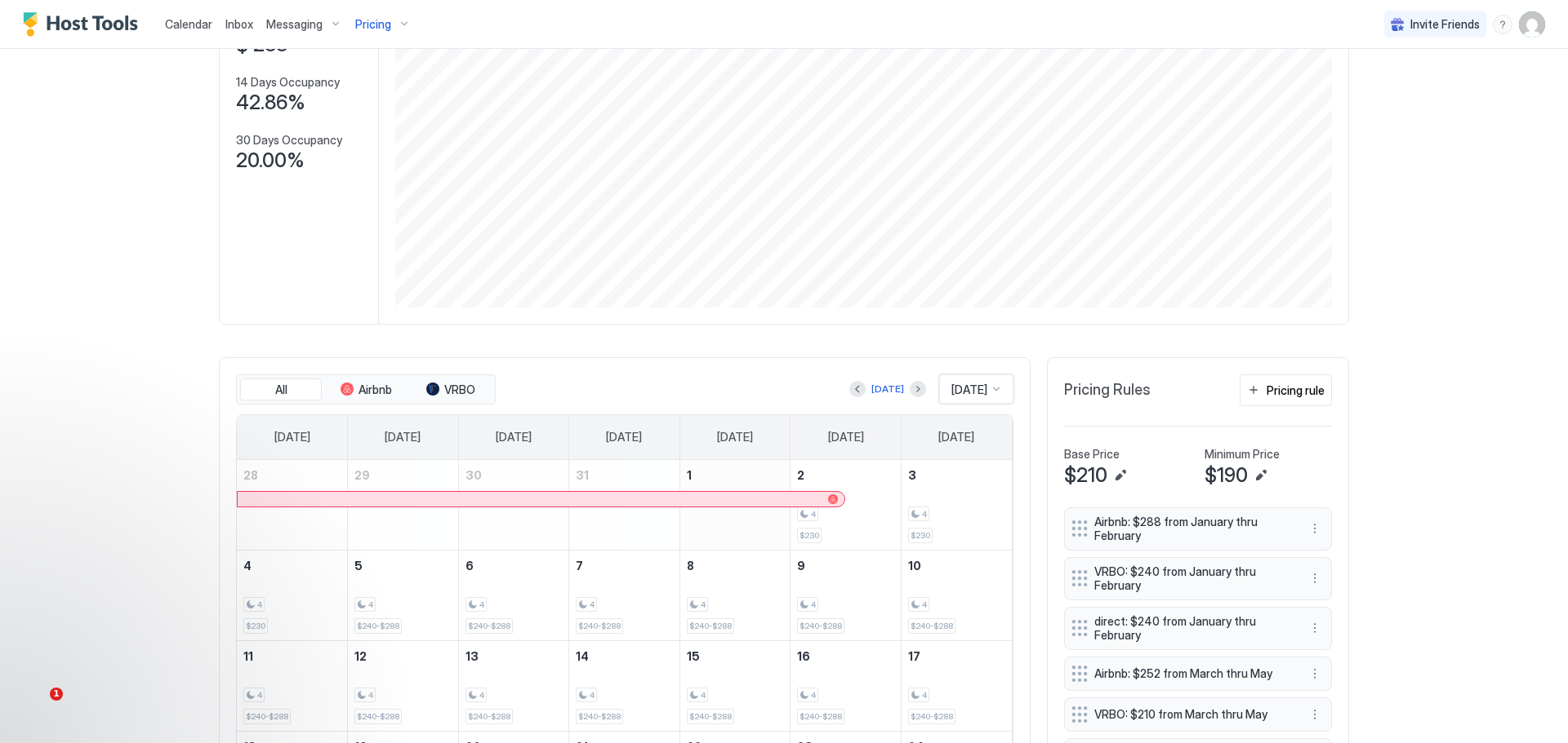
scroll to position [114, 0]
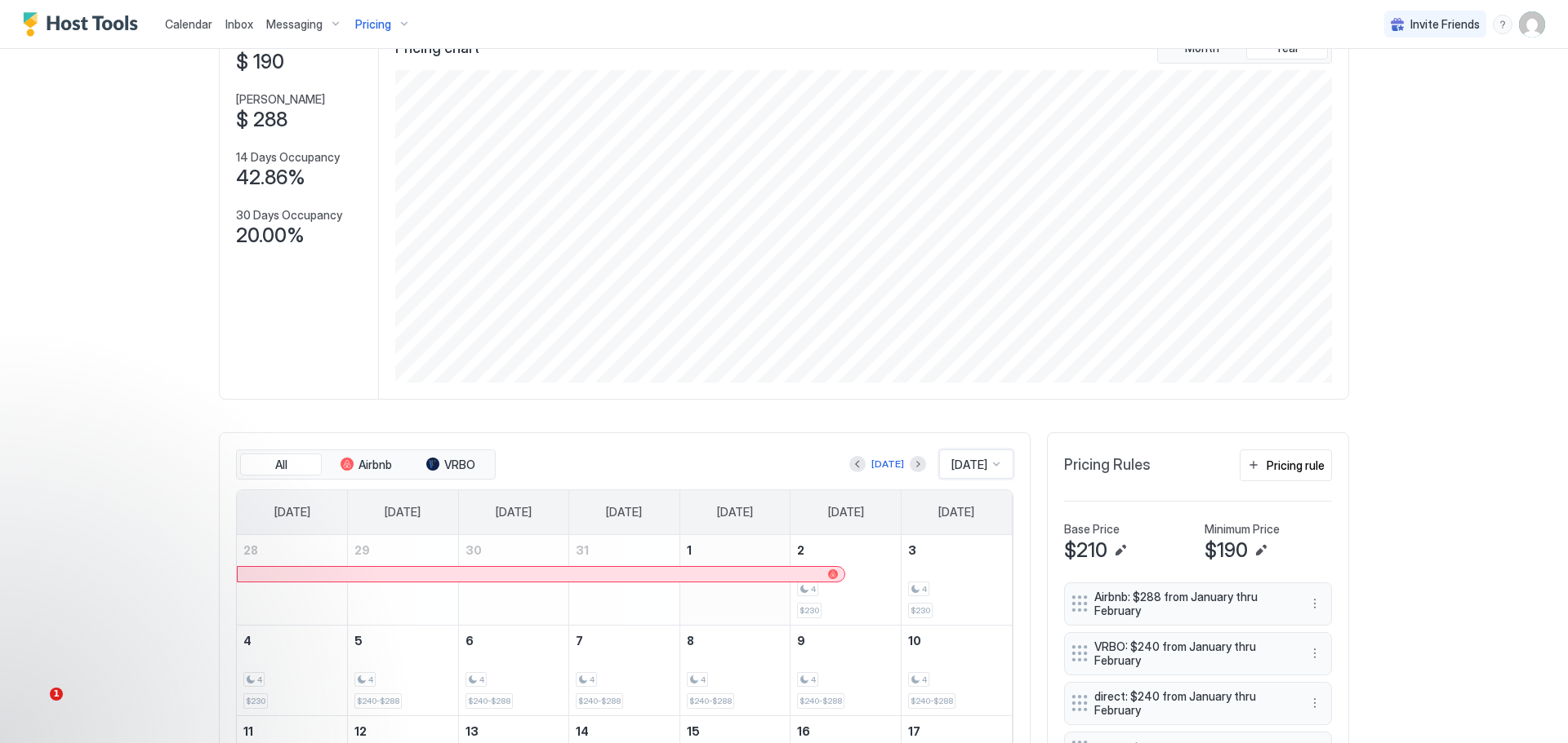
click at [995, 462] on div at bounding box center [995, 464] width 13 height 13
click at [959, 566] on div "[DATE]" at bounding box center [977, 565] width 72 height 32
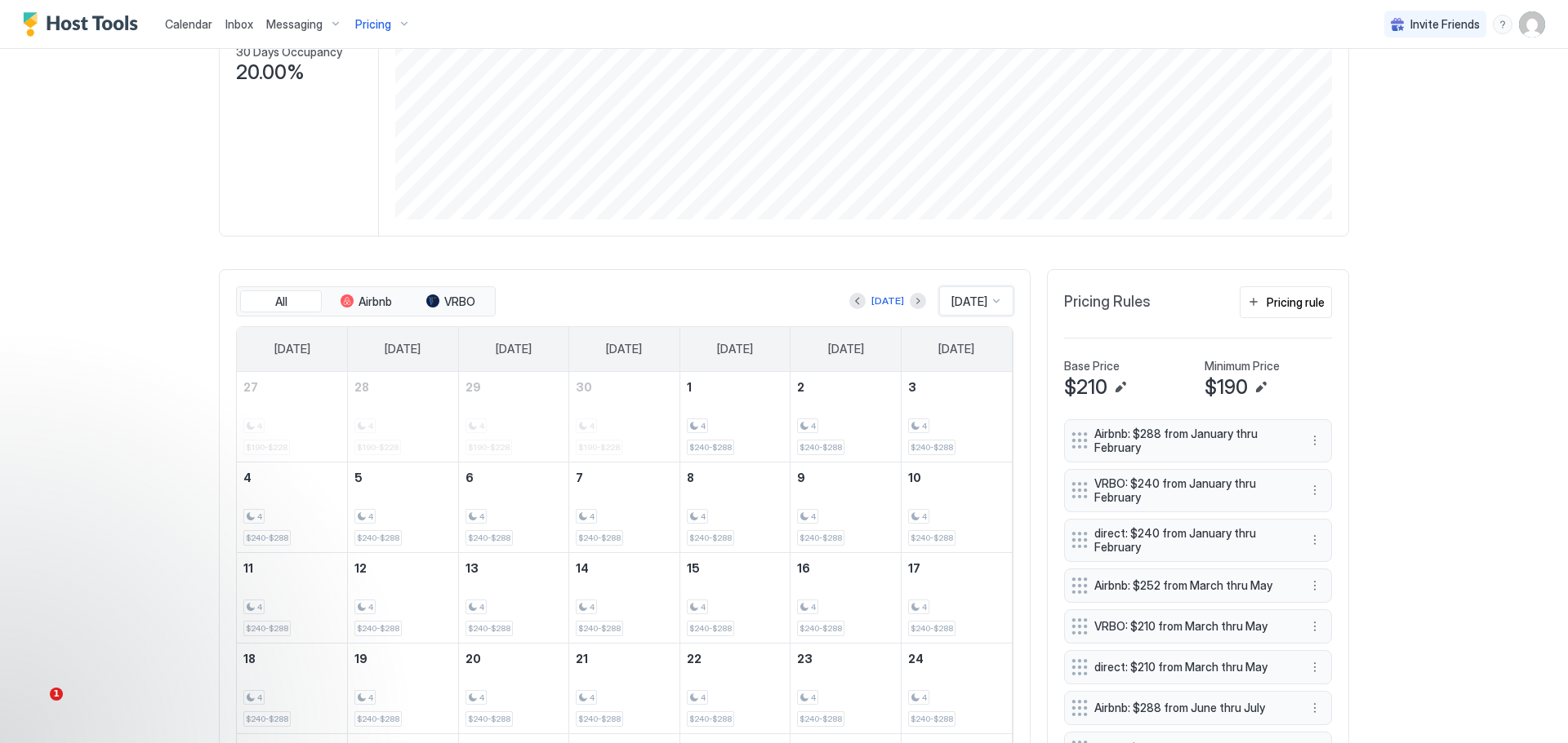
scroll to position [195, 0]
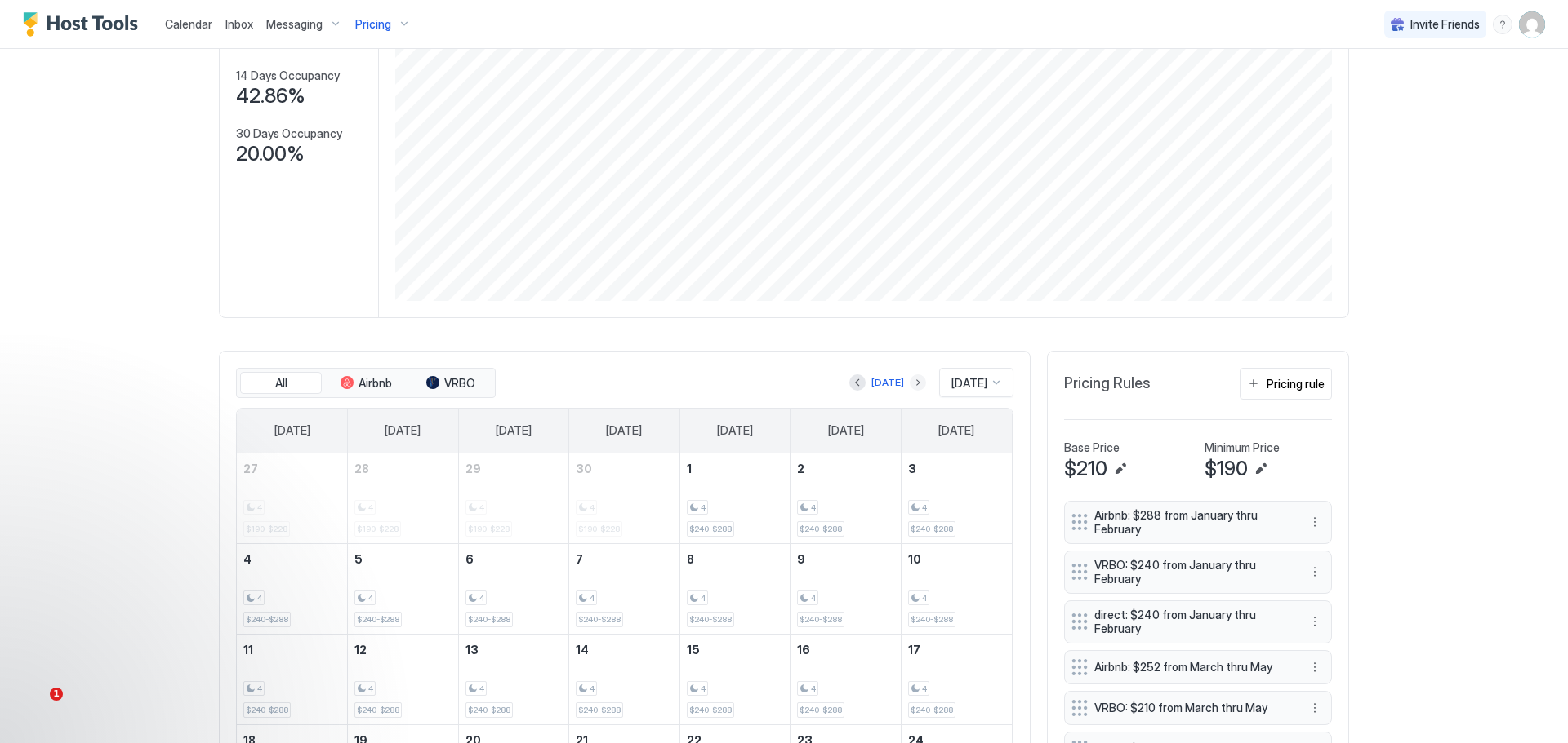
click at [909, 388] on button "Next month" at bounding box center [917, 383] width 16 height 16
click at [920, 386] on button "Next month" at bounding box center [922, 383] width 16 height 16
click at [919, 380] on button "Next month" at bounding box center [922, 383] width 16 height 16
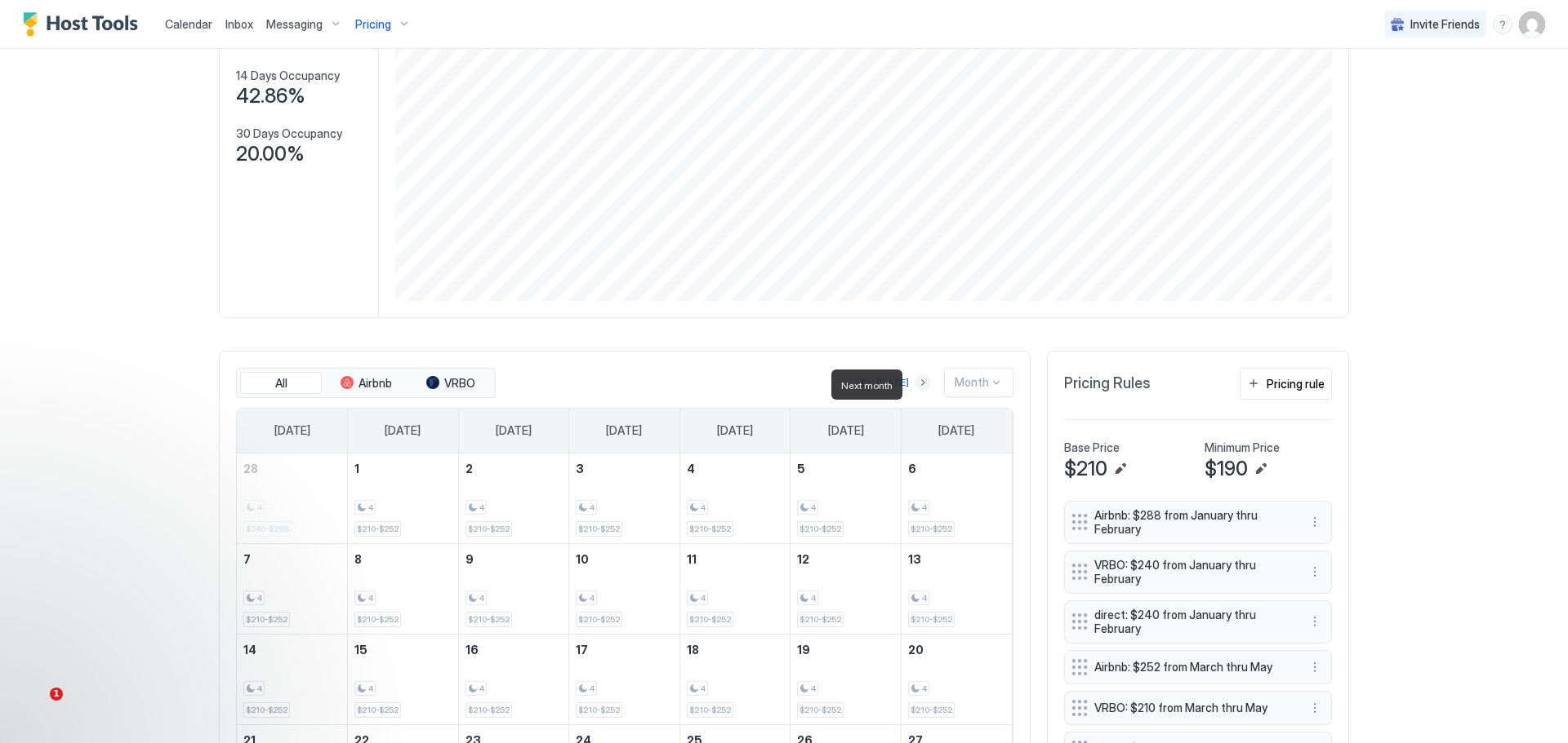
click at [920, 389] on button "Next month" at bounding box center [922, 383] width 16 height 16
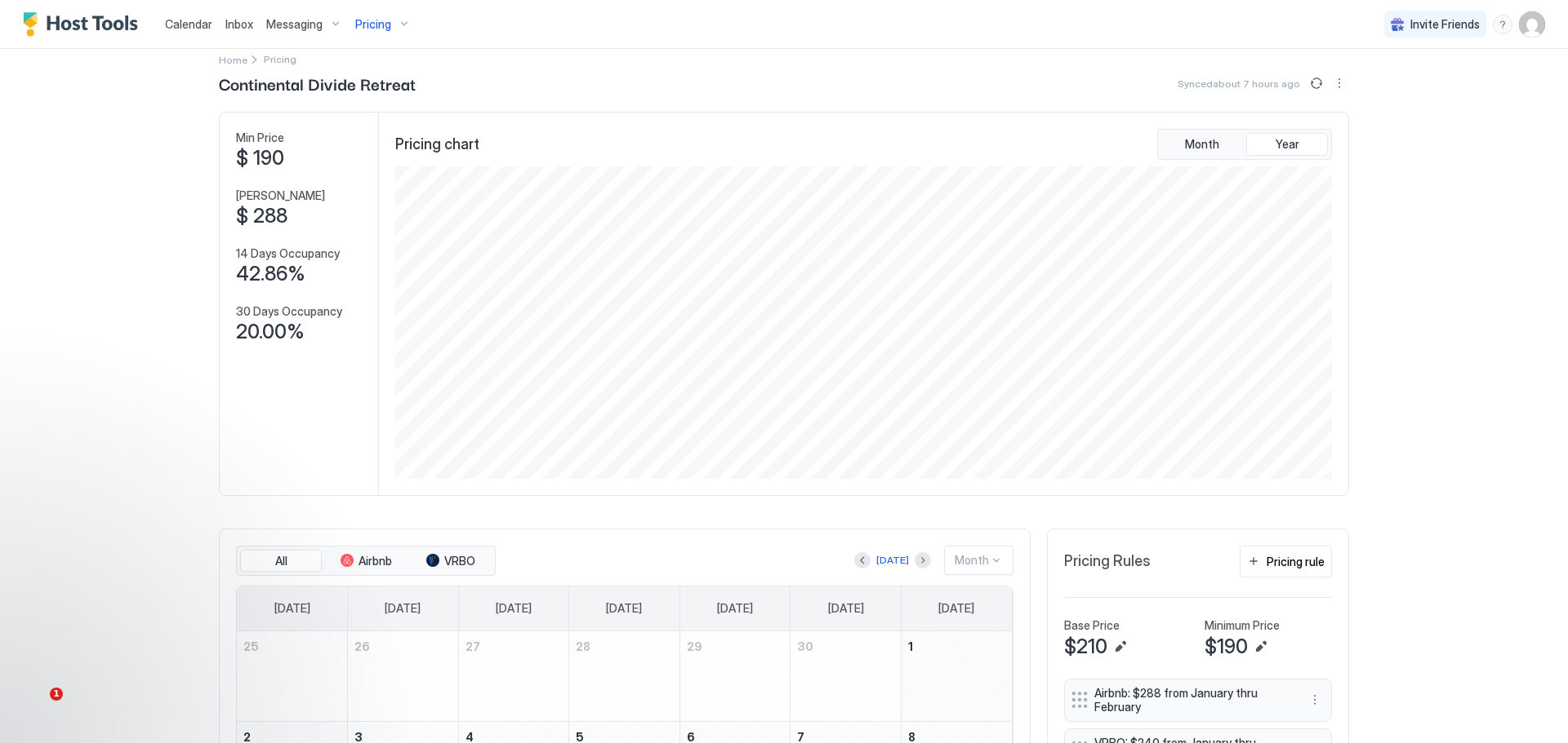
scroll to position [0, 0]
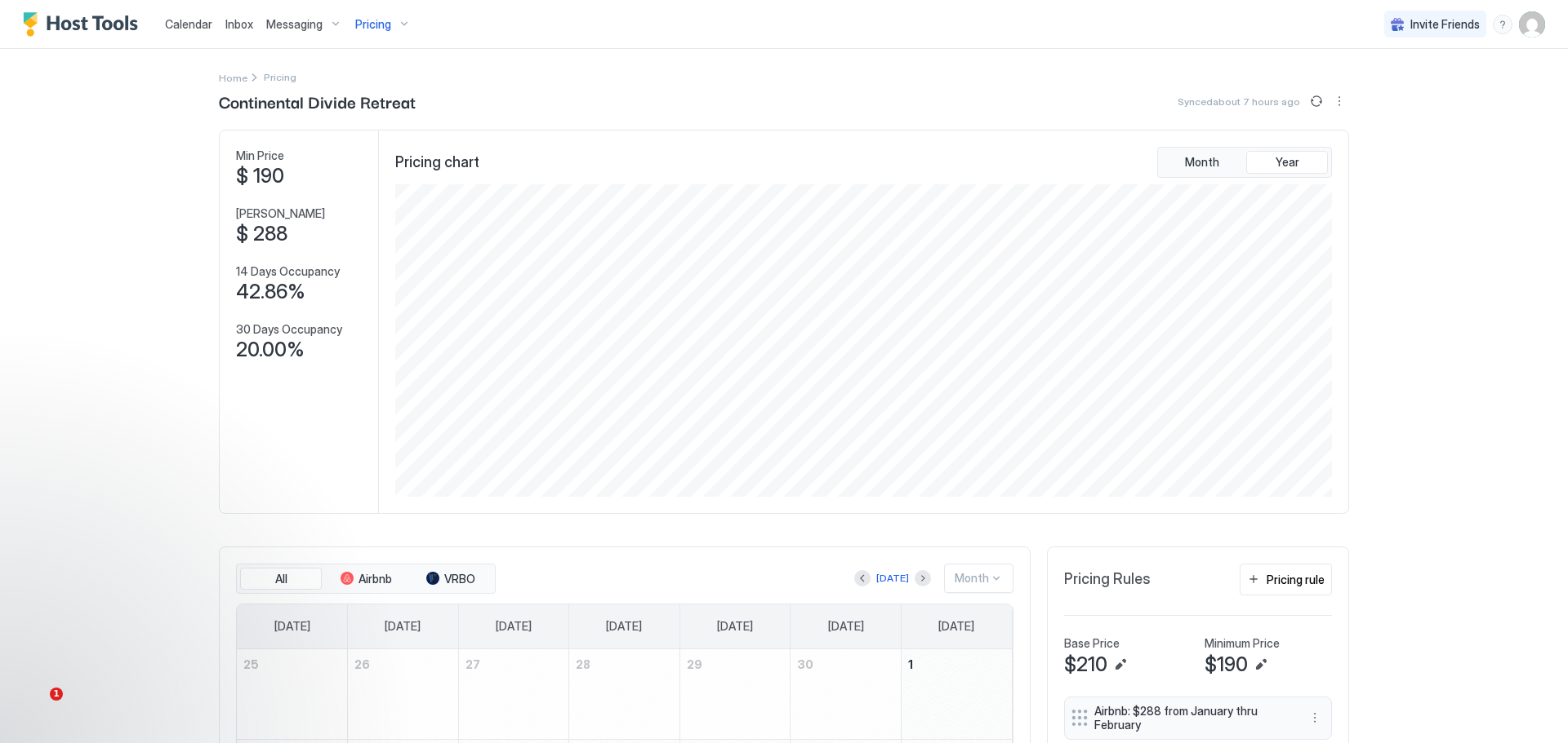
click at [1520, 16] on img "User profile" at bounding box center [1531, 25] width 26 height 26
click at [1359, 89] on span "Settings" at bounding box center [1372, 91] width 44 height 15
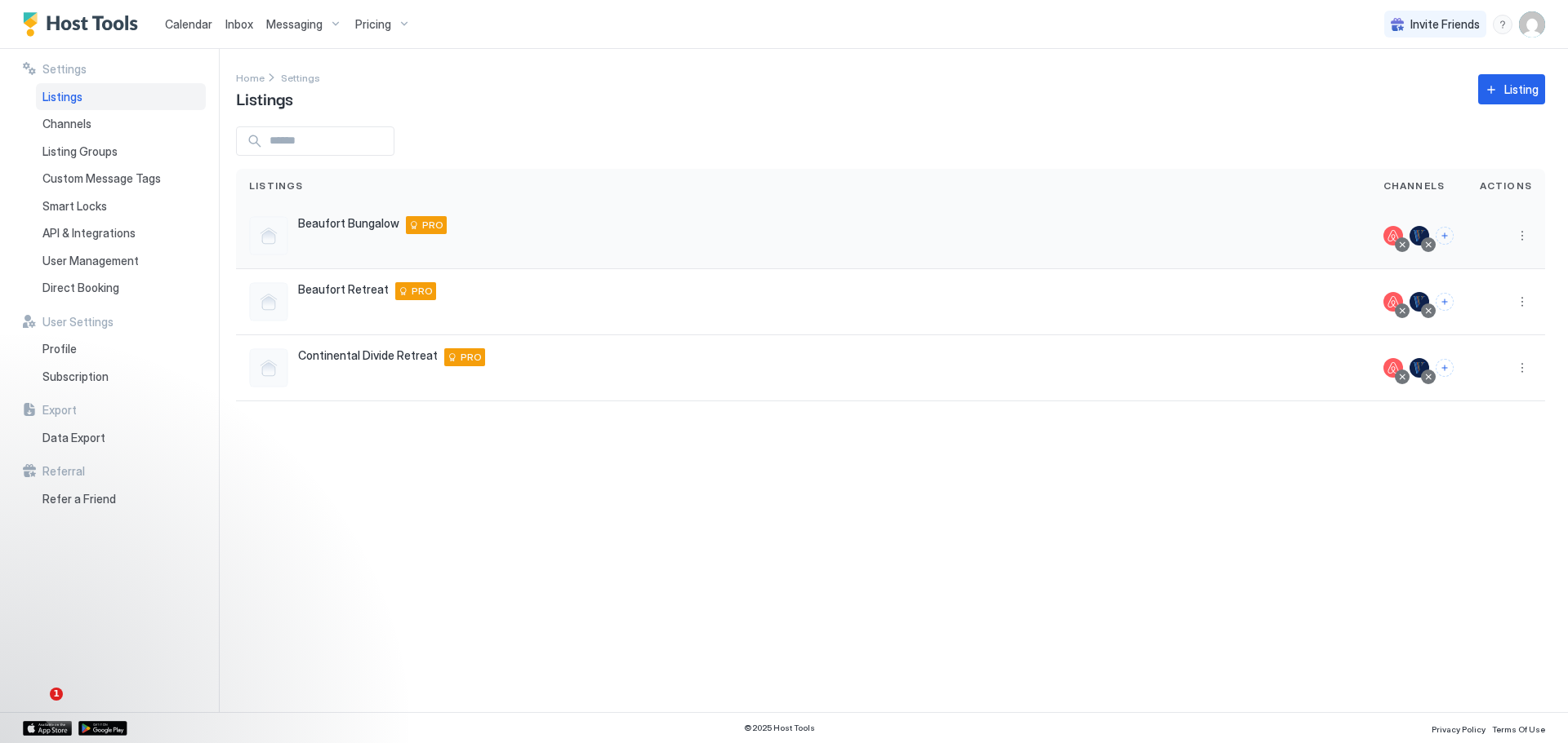
click at [830, 218] on div "Beaufort Bungalow 103 Belle Air Street, Beaufort, NC 28516 US PRO" at bounding box center [803, 236] width 1134 height 66
click at [108, 260] on span "User Management" at bounding box center [90, 261] width 96 height 15
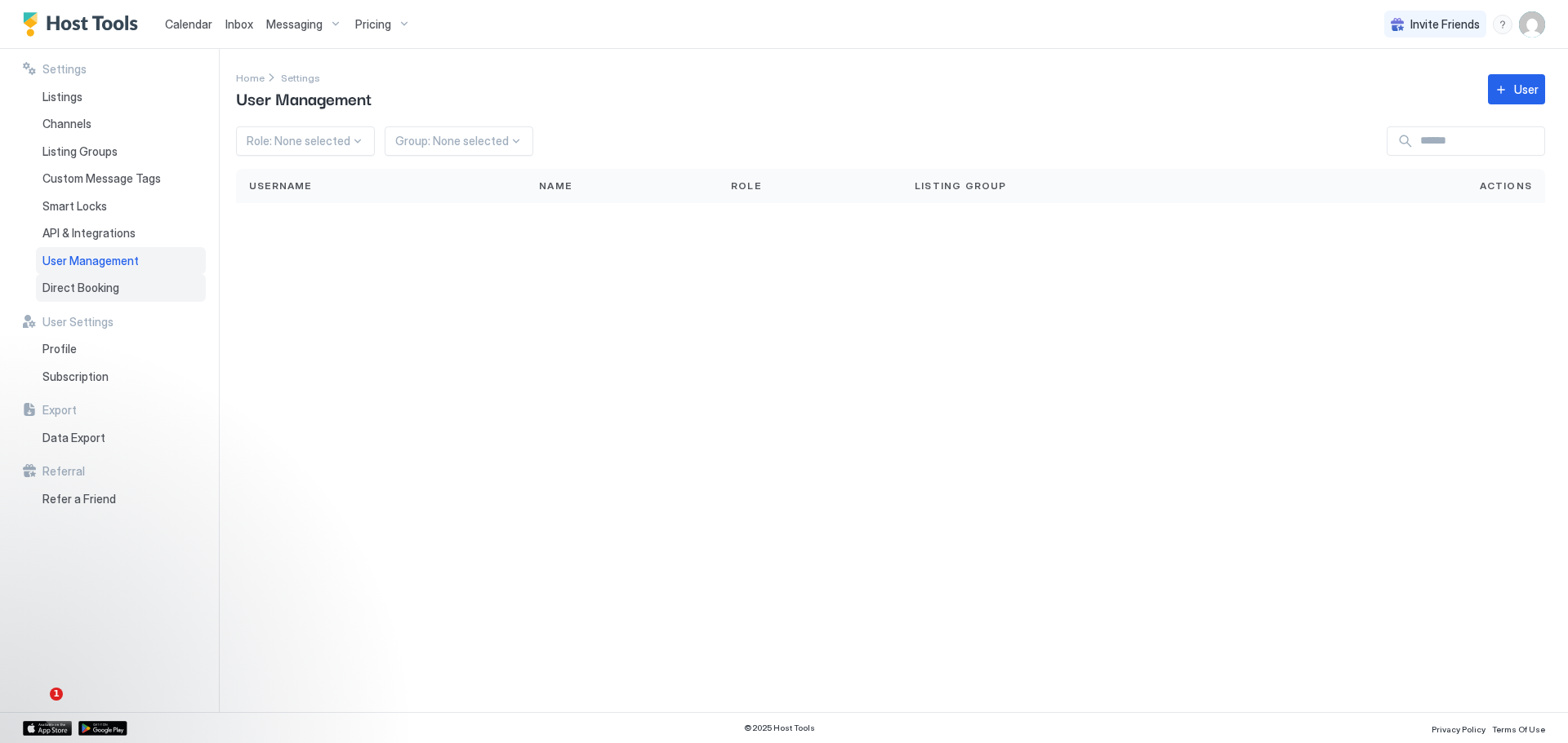
click at [89, 287] on span "Direct Booking" at bounding box center [80, 288] width 76 height 15
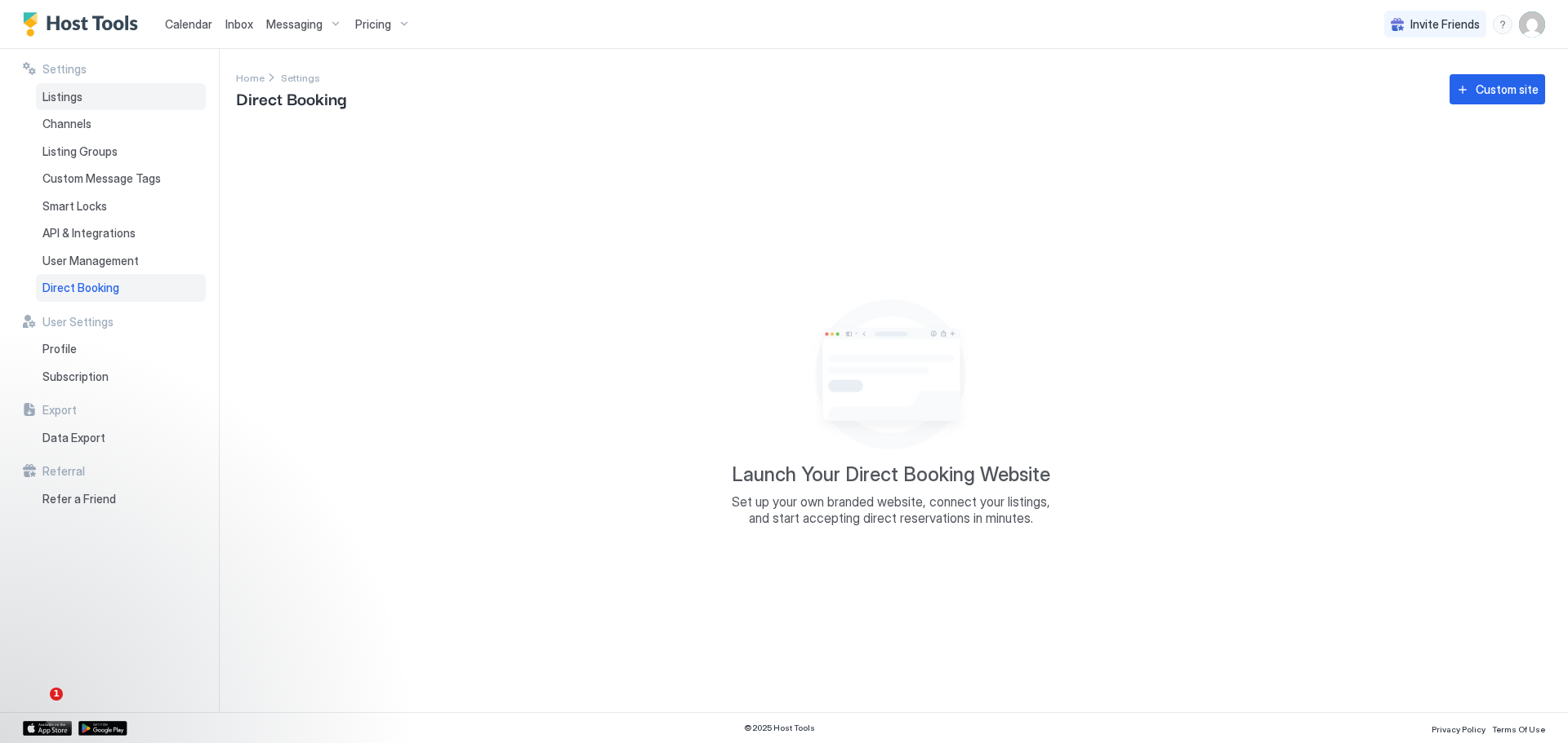
click at [70, 90] on span "Listings" at bounding box center [63, 96] width 40 height 15
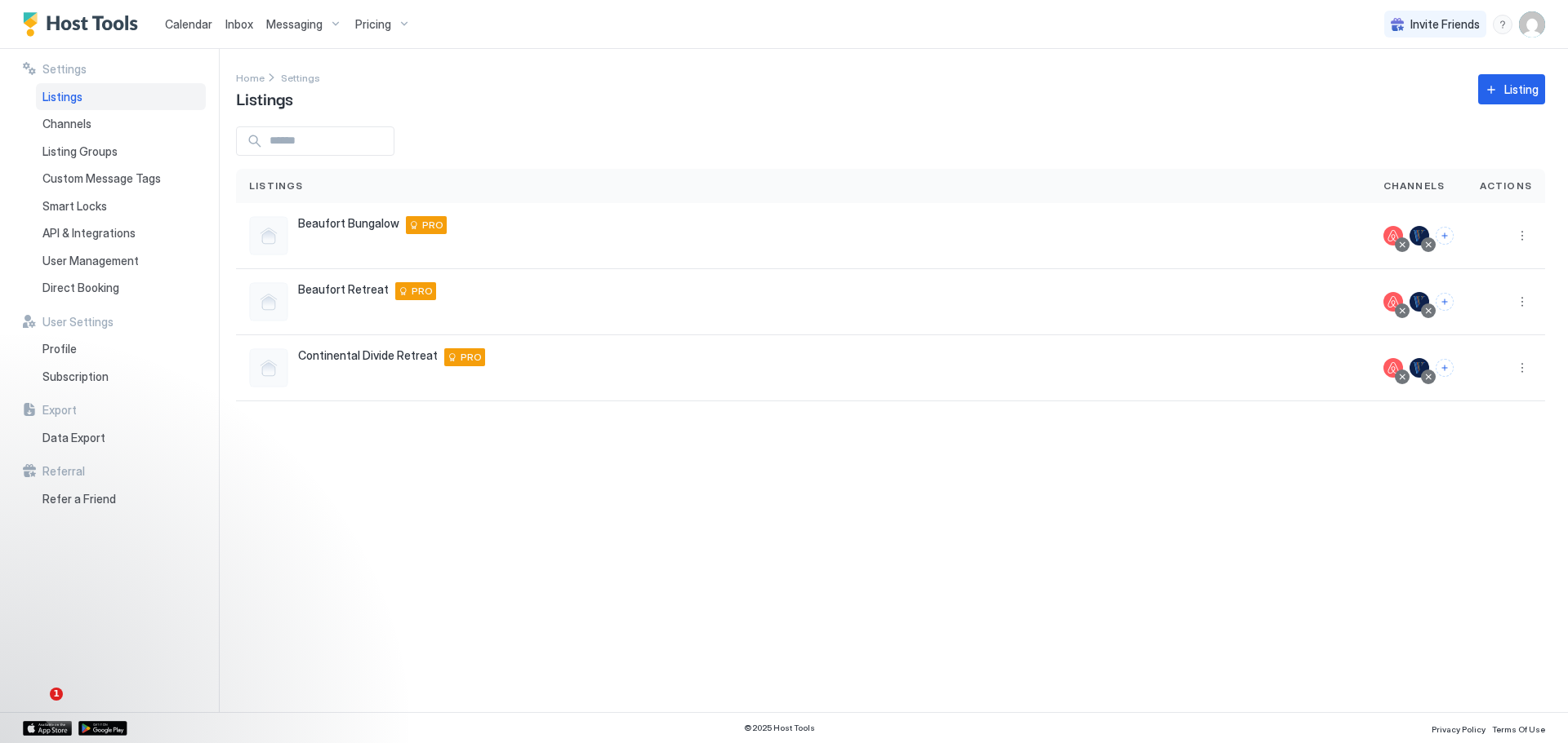
click at [392, 22] on div "Pricing" at bounding box center [382, 25] width 68 height 28
click at [338, 214] on span "Beaufort Bungalow" at bounding box center [380, 207] width 122 height 12
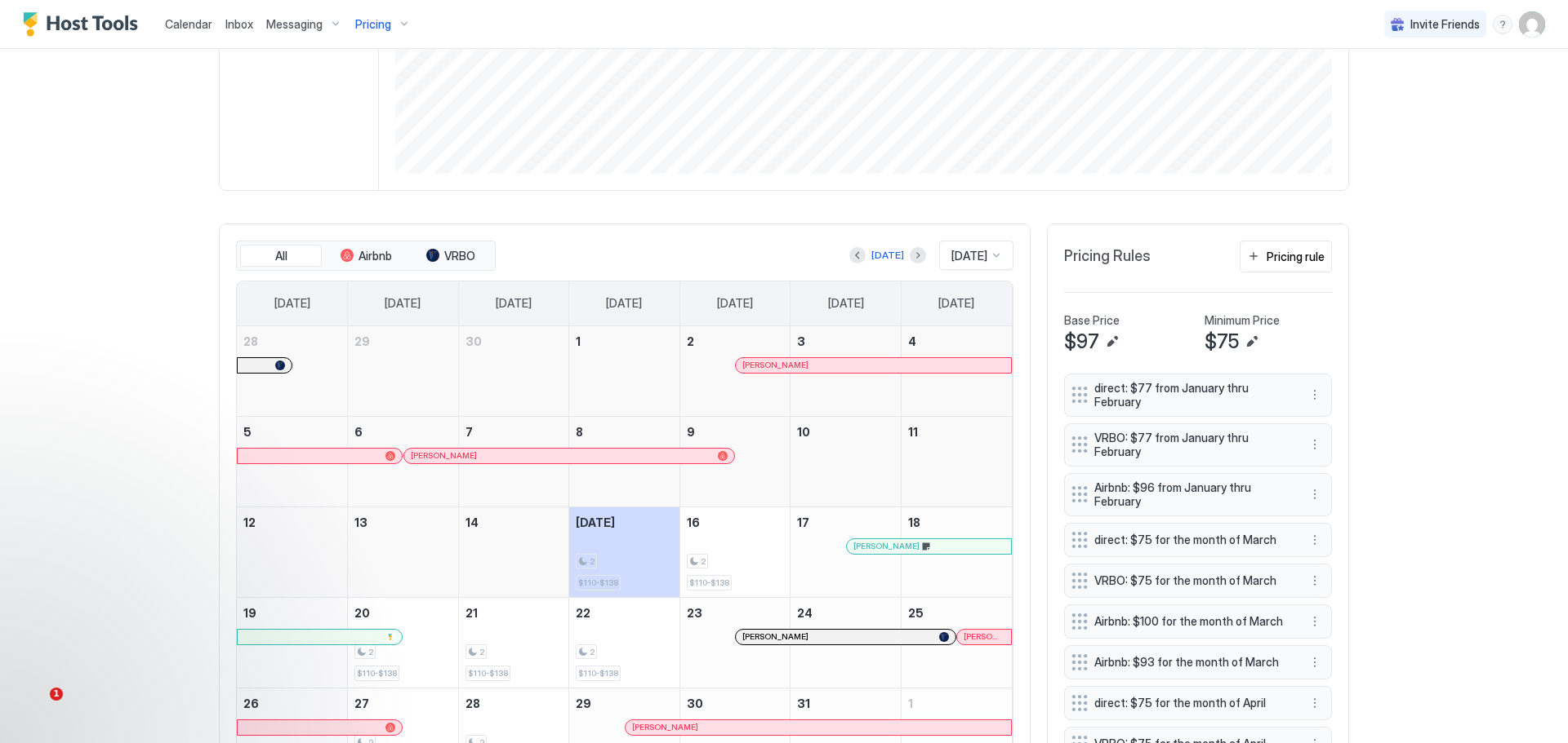
scroll to position [326, 0]
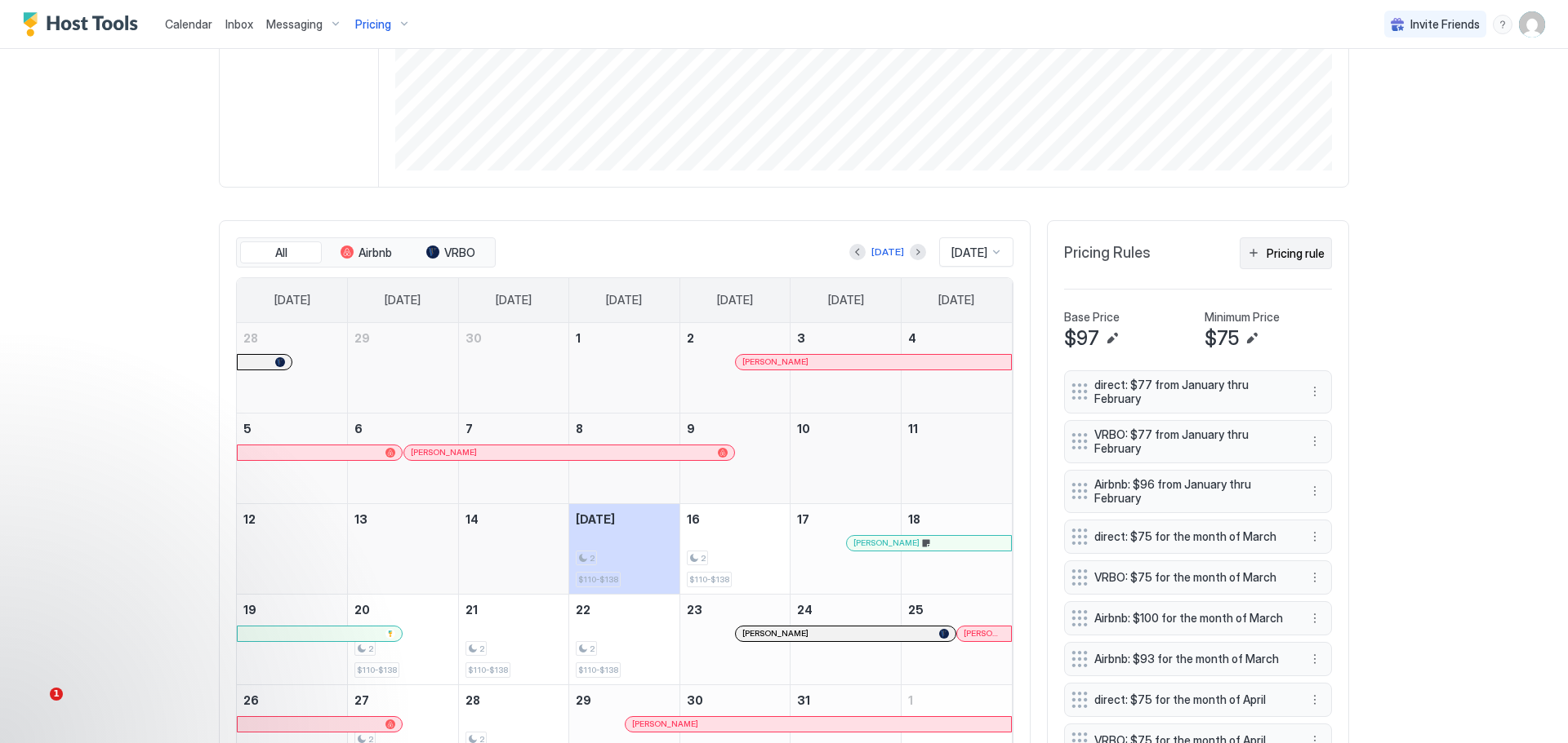
click at [1276, 252] on div "Pricing rule" at bounding box center [1295, 253] width 58 height 17
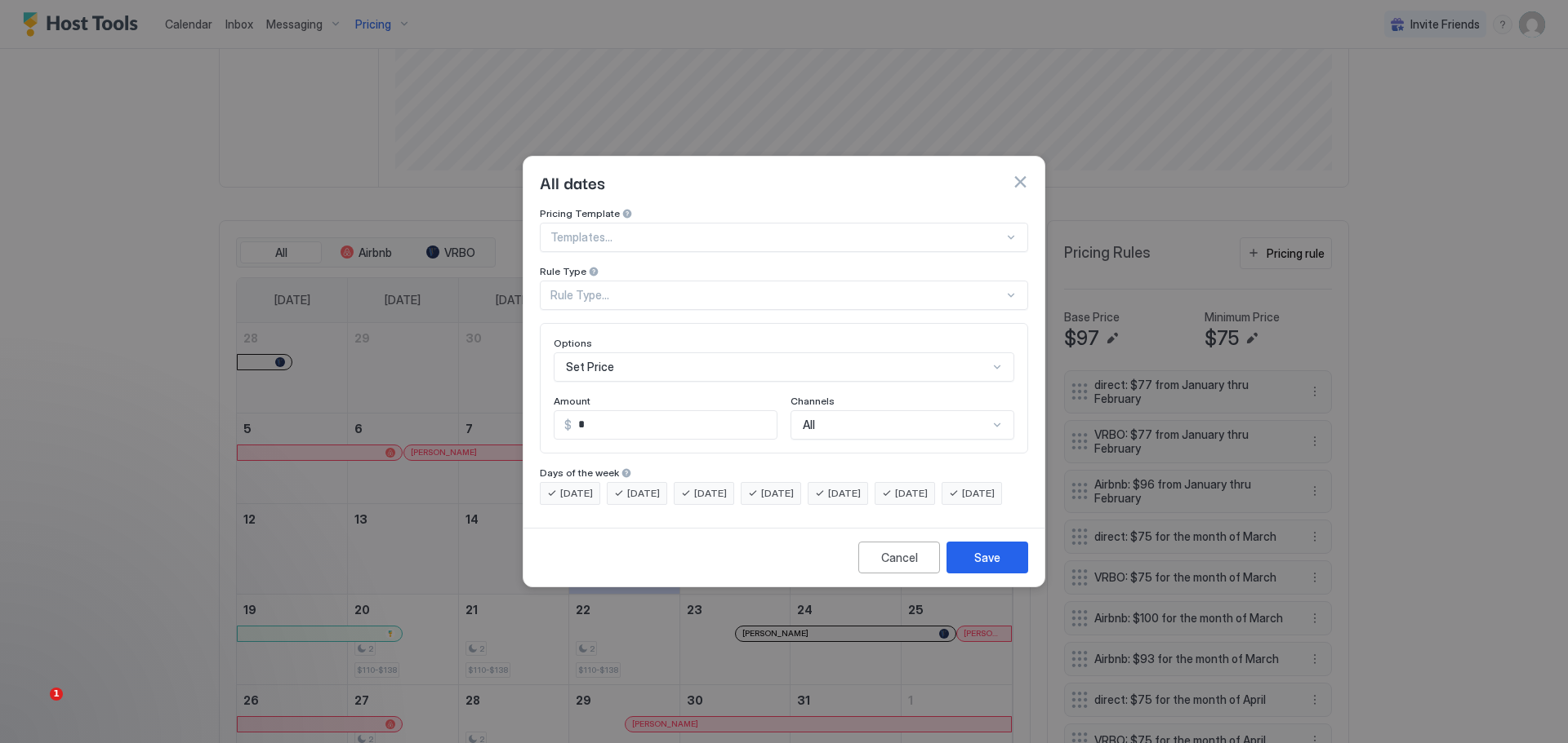
click at [704, 288] on div "Rule Type..." at bounding box center [776, 295] width 454 height 15
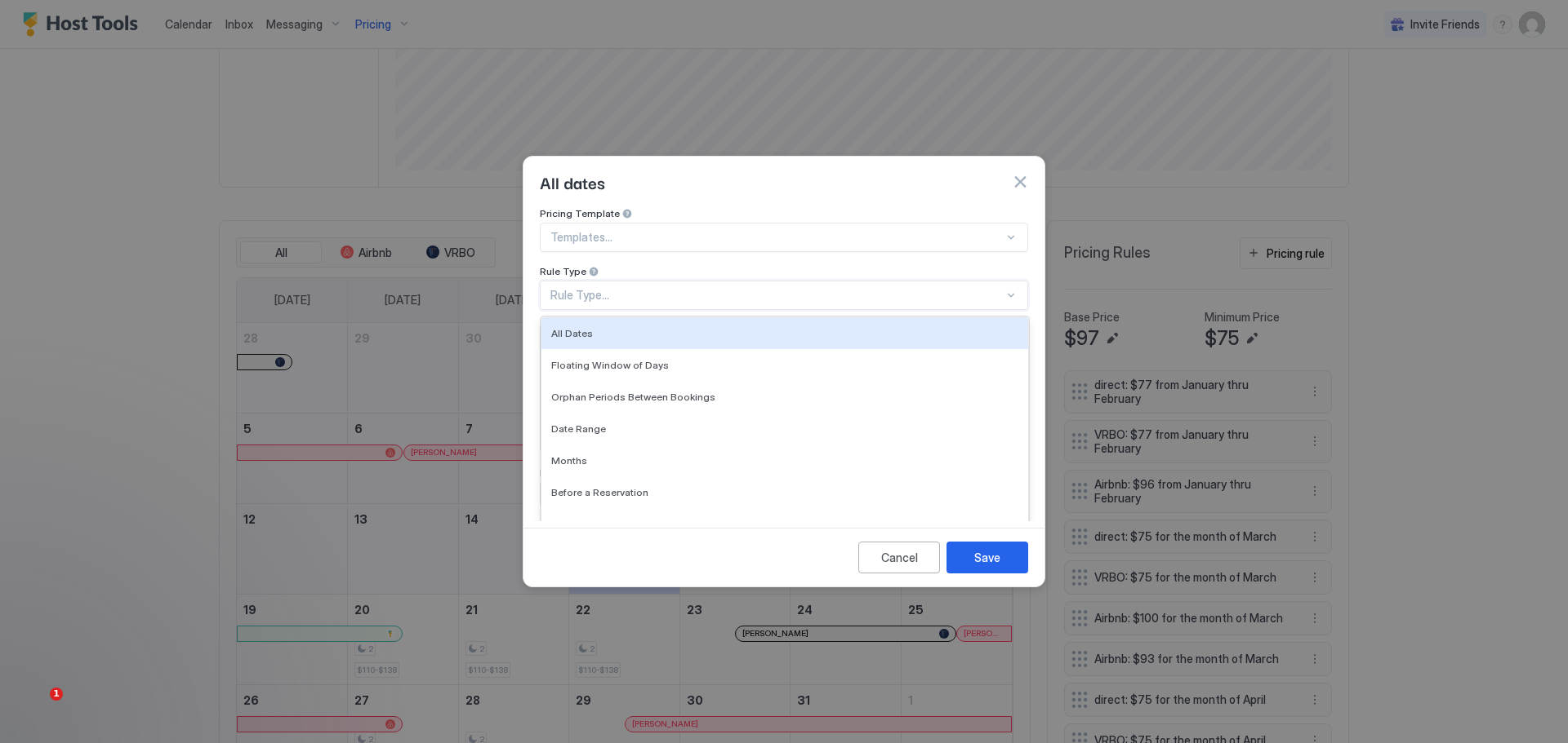
click at [773, 230] on div at bounding box center [776, 237] width 454 height 15
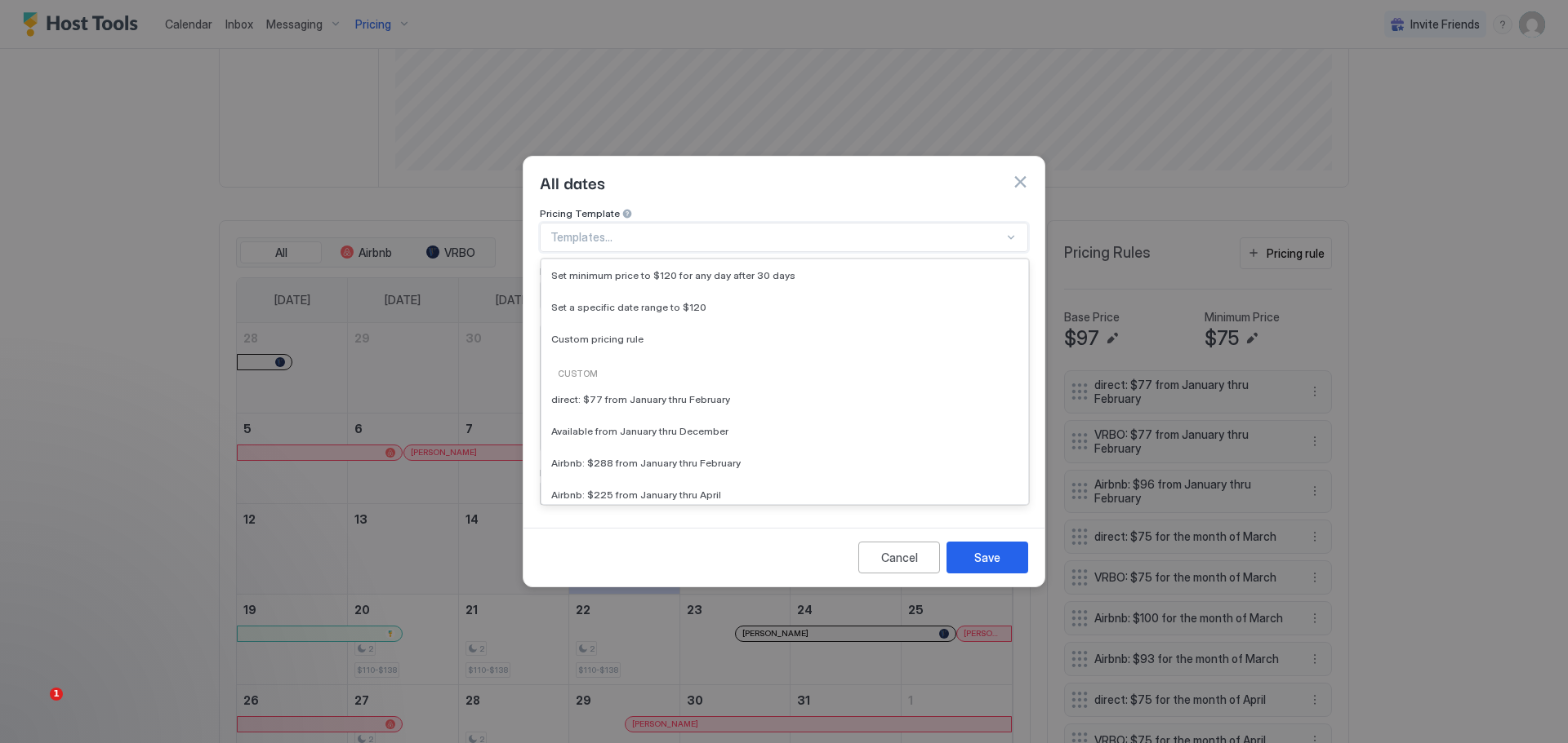
scroll to position [164, 0]
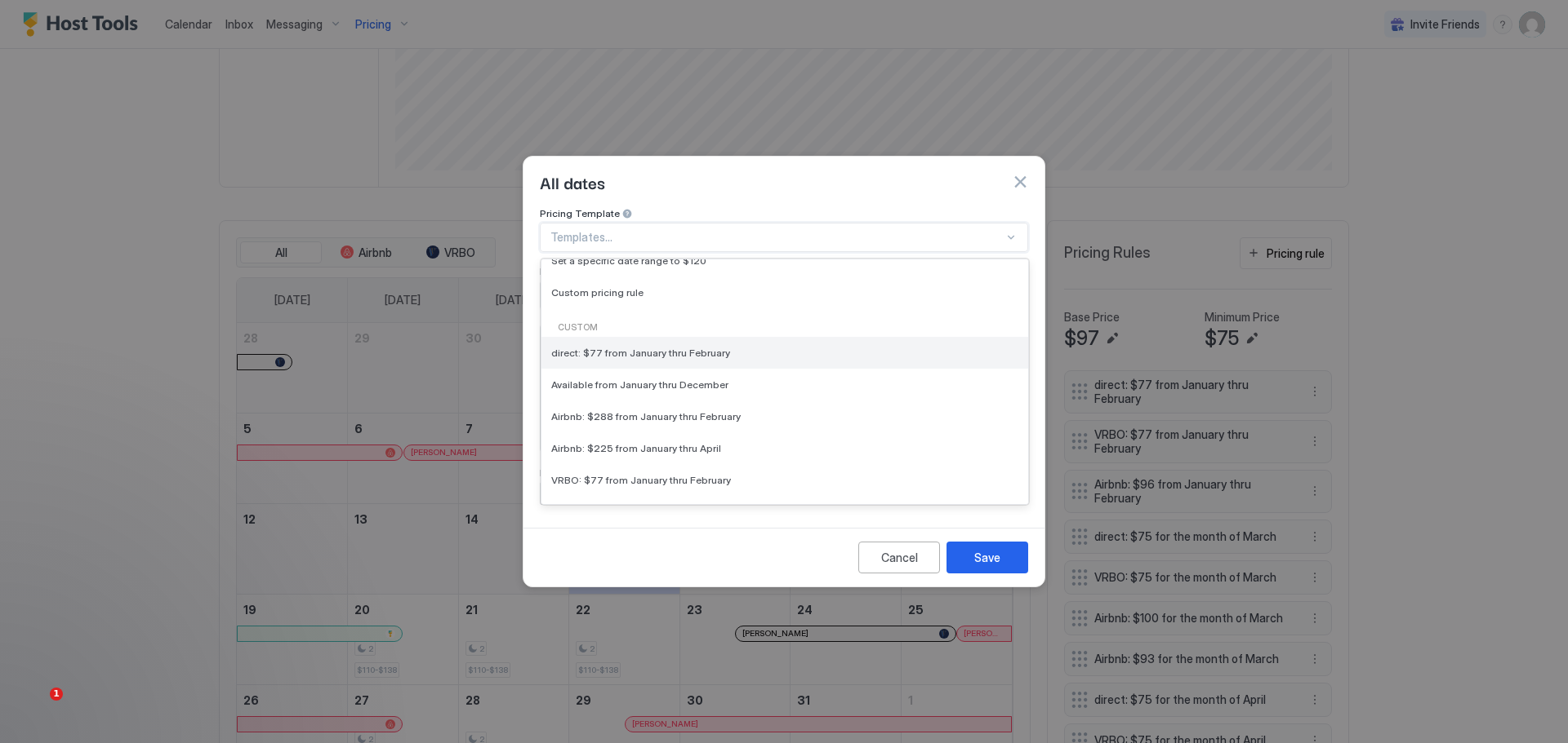
click at [707, 347] on span "direct: $77 from January thru February" at bounding box center [640, 353] width 179 height 12
type input "**"
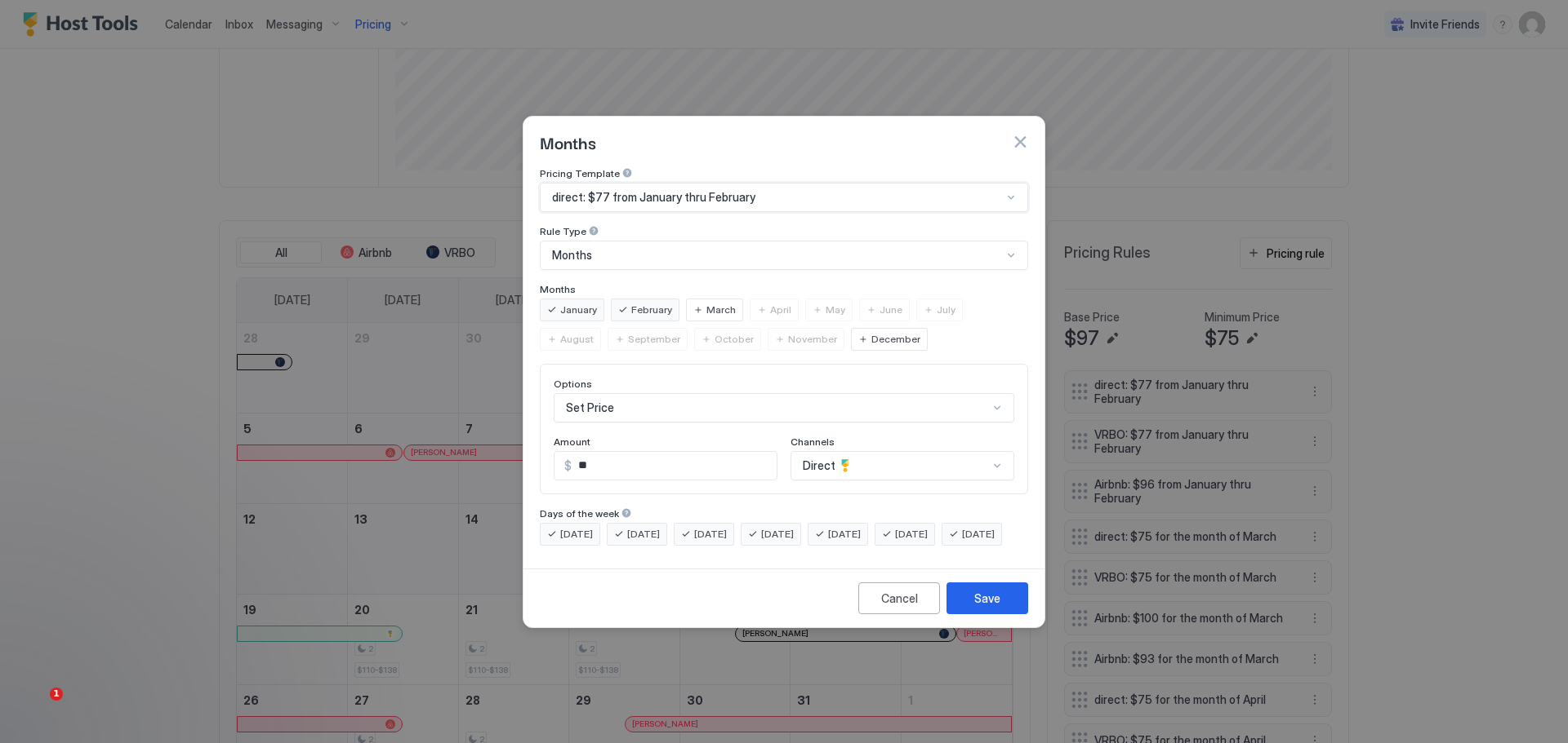
click at [795, 190] on div "direct: $77 from January thru February" at bounding box center [776, 197] width 450 height 15
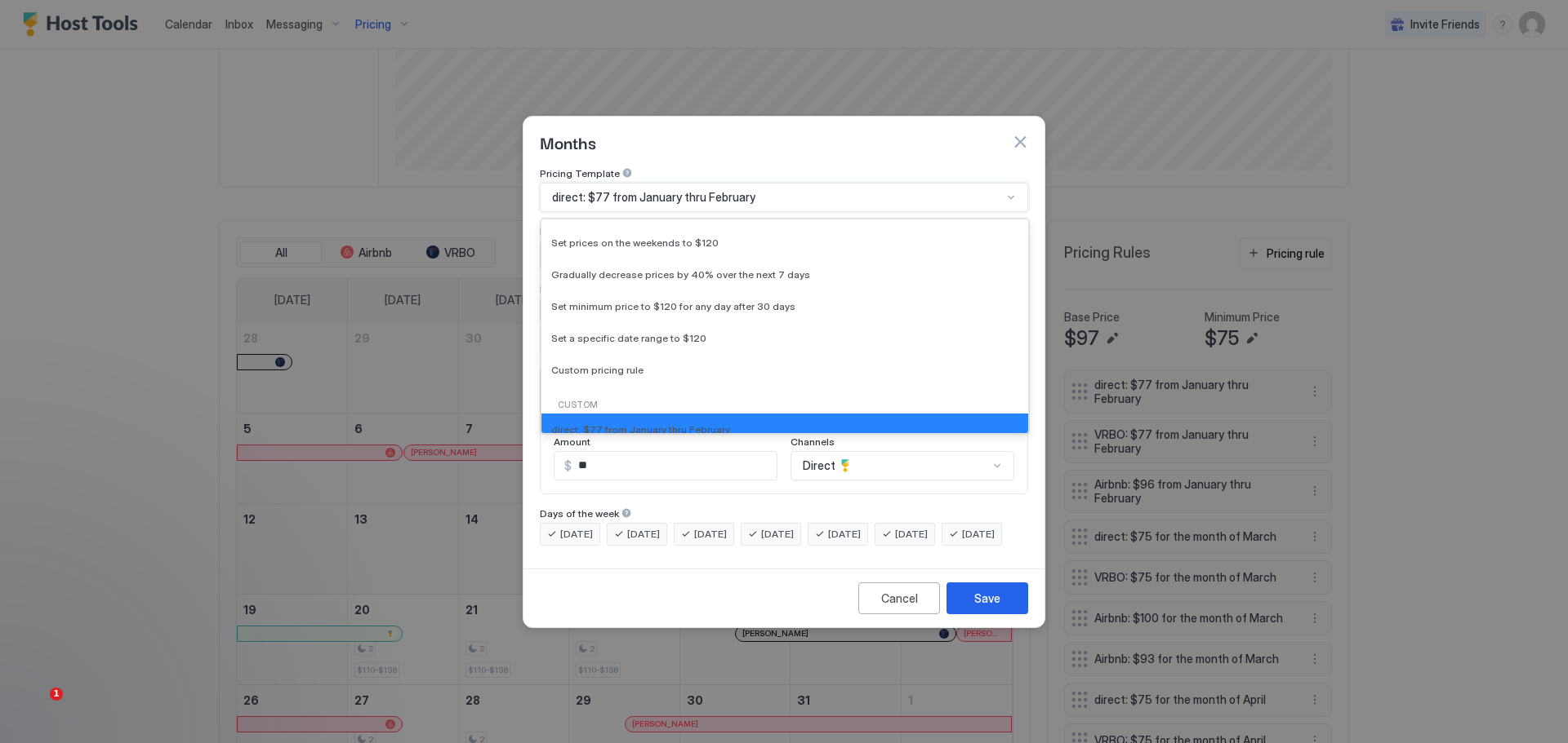
click at [795, 190] on div "direct: $77 from January thru February" at bounding box center [776, 197] width 450 height 15
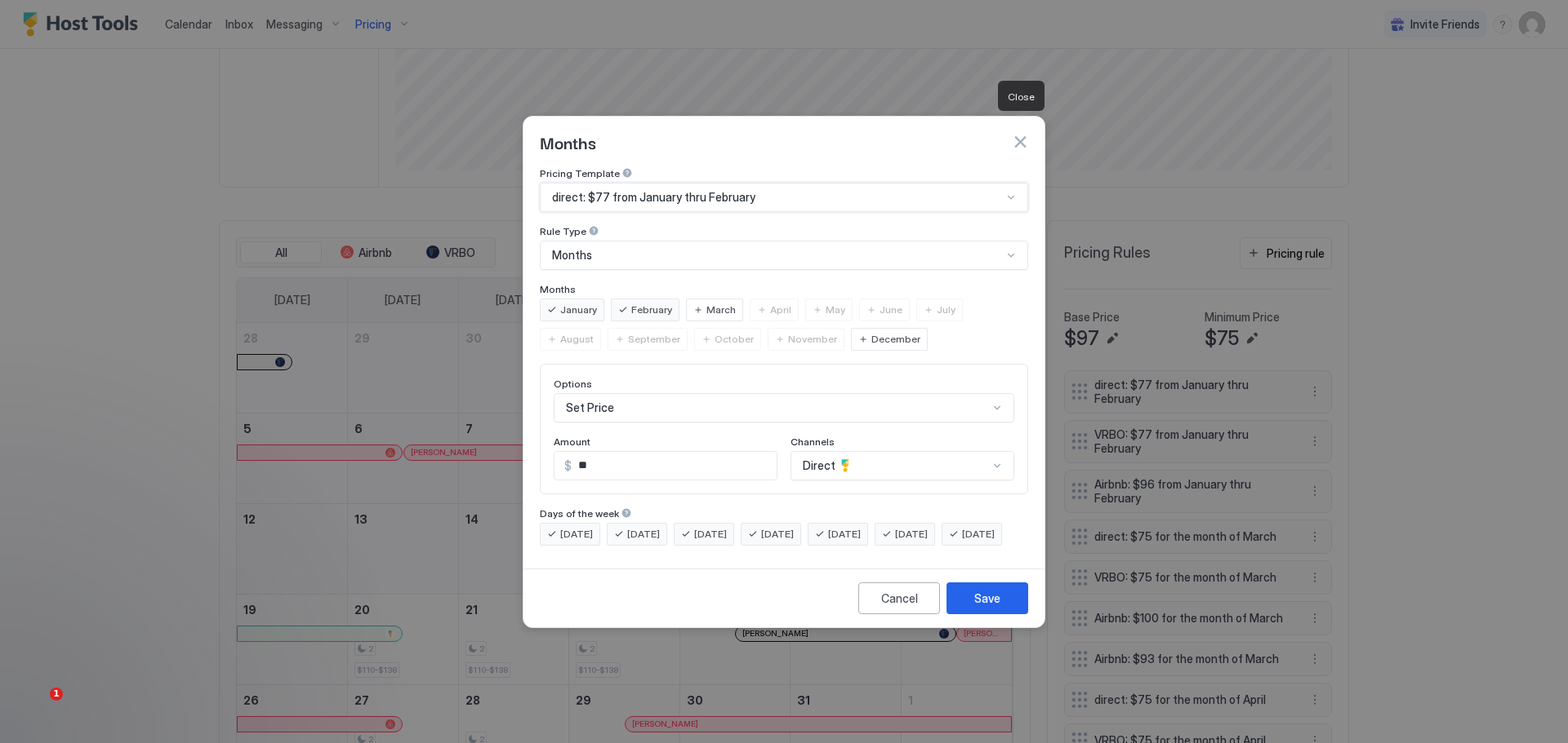
click at [1021, 134] on button "button" at bounding box center [1019, 142] width 16 height 16
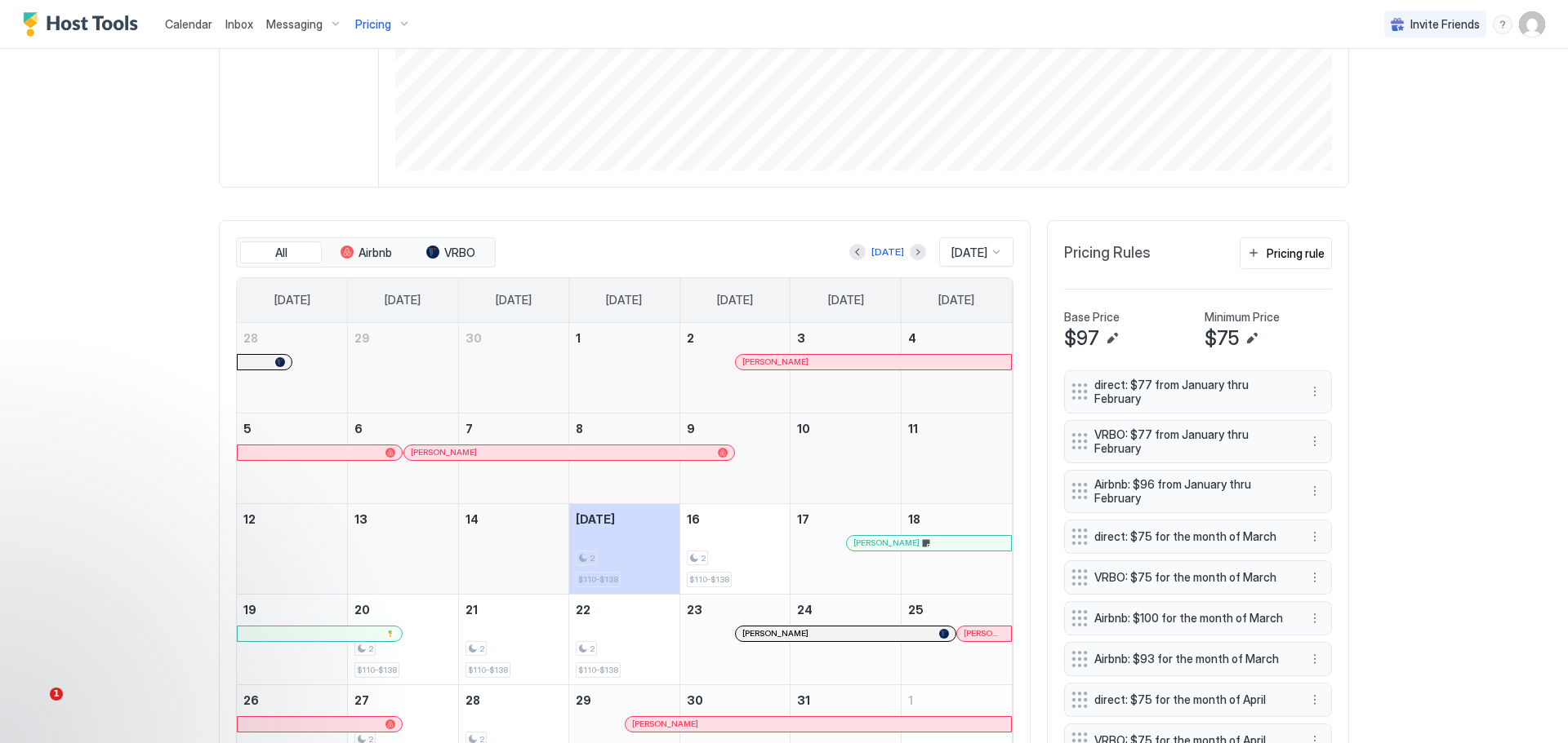
click at [900, 246] on div "[DATE]" at bounding box center [887, 252] width 76 height 20
click at [909, 258] on button "Next month" at bounding box center [917, 252] width 16 height 16
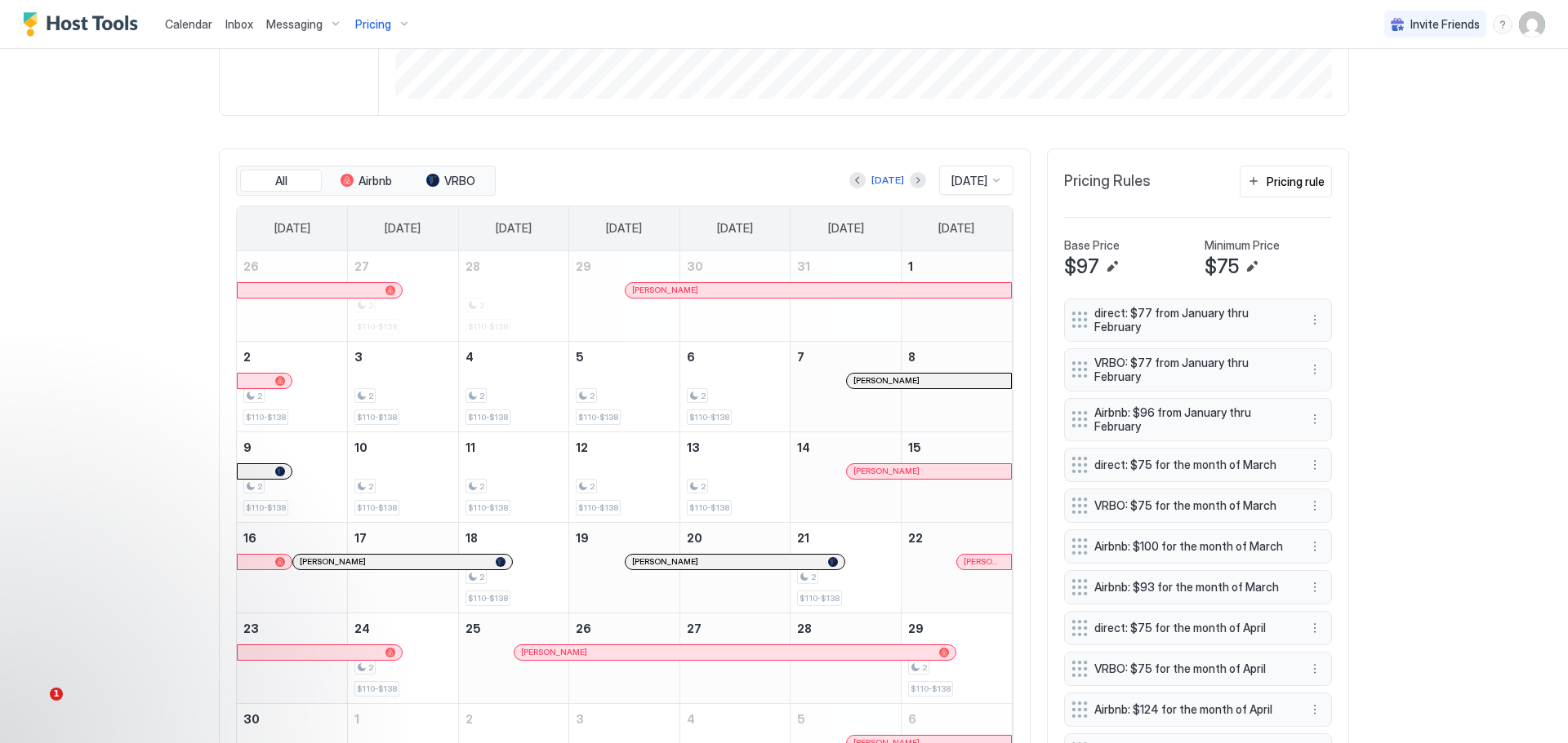
scroll to position [408, 0]
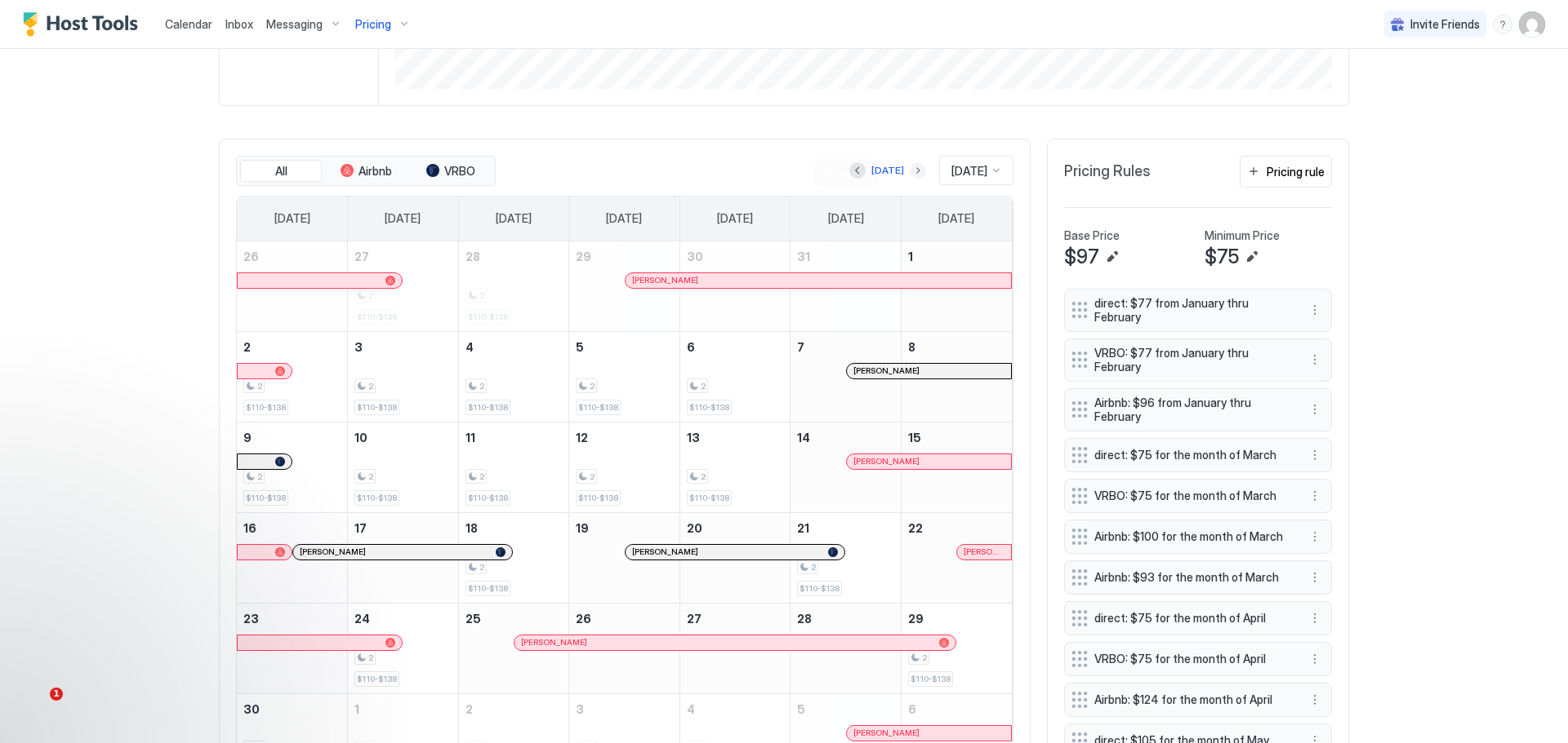
click at [909, 171] on button "Next month" at bounding box center [917, 171] width 16 height 16
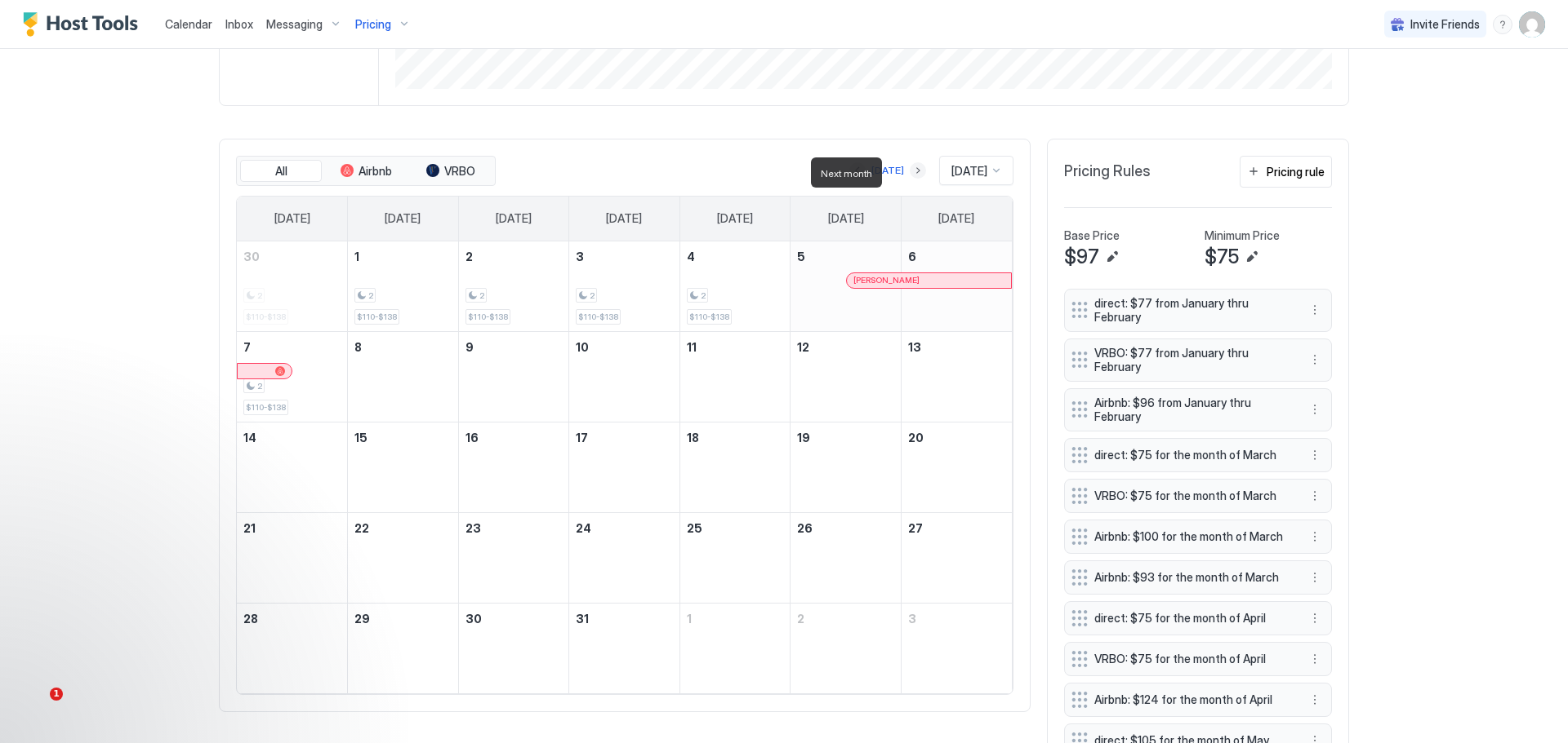
click at [909, 171] on button "Next month" at bounding box center [917, 171] width 16 height 16
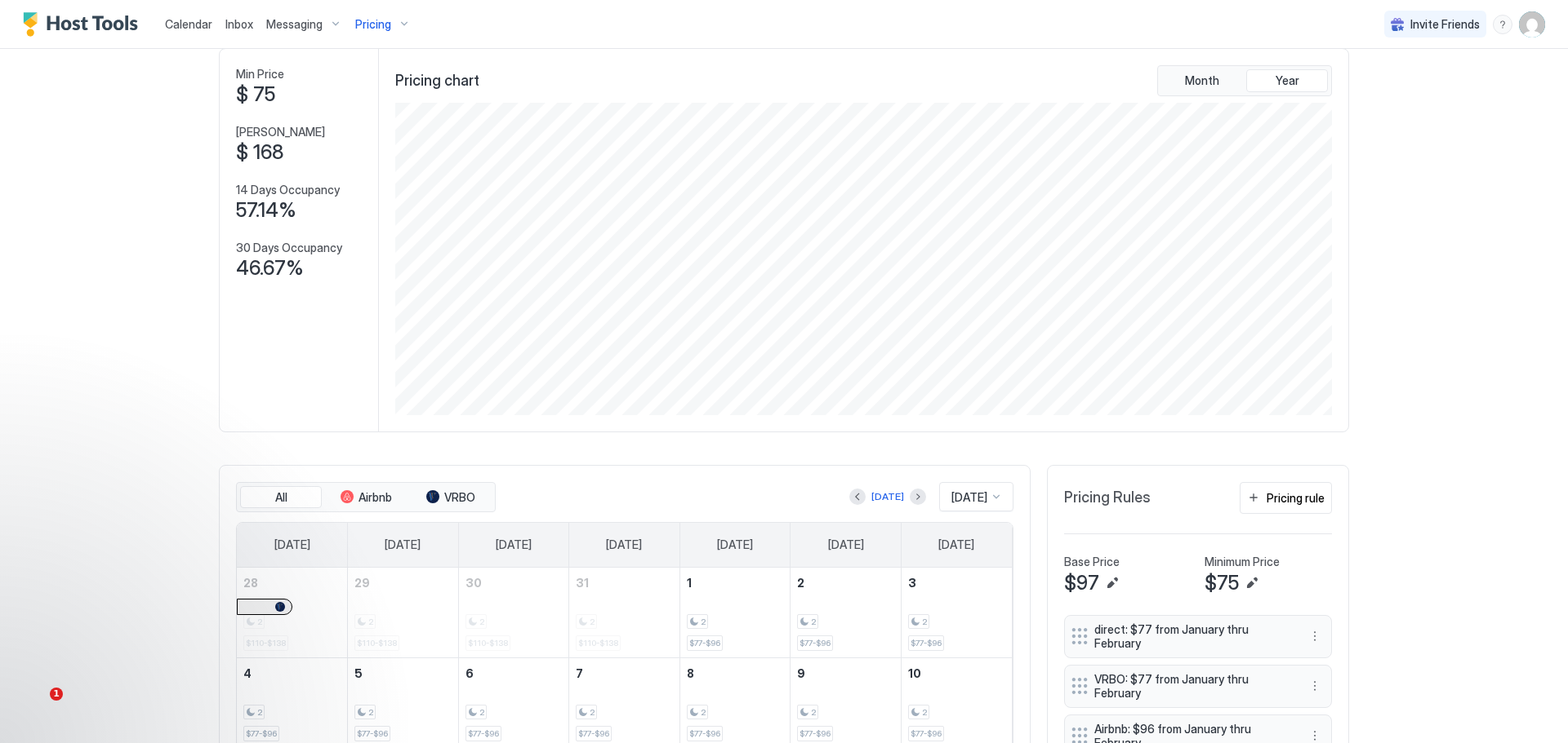
scroll to position [0, 0]
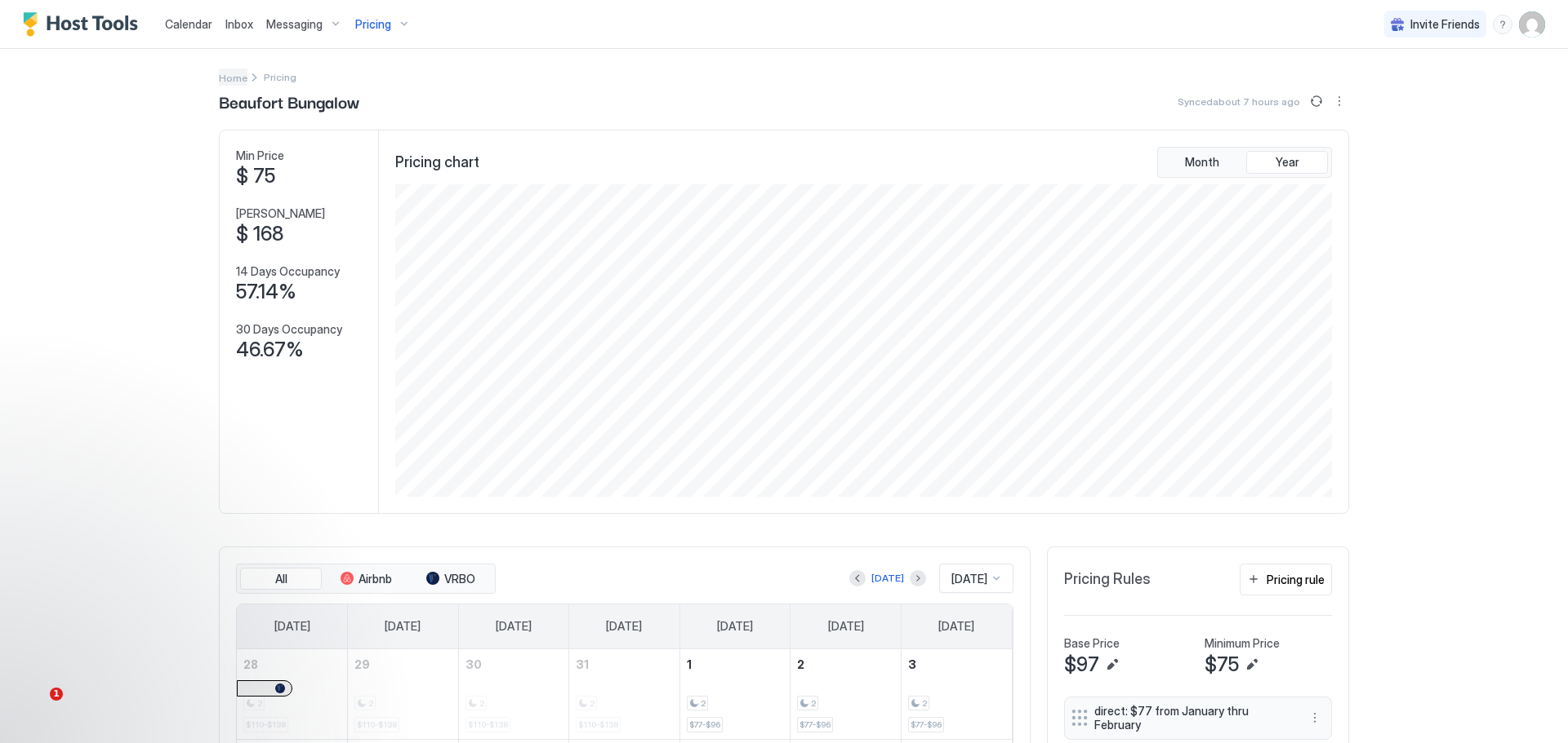
click at [229, 75] on span "Home" at bounding box center [232, 77] width 29 height 12
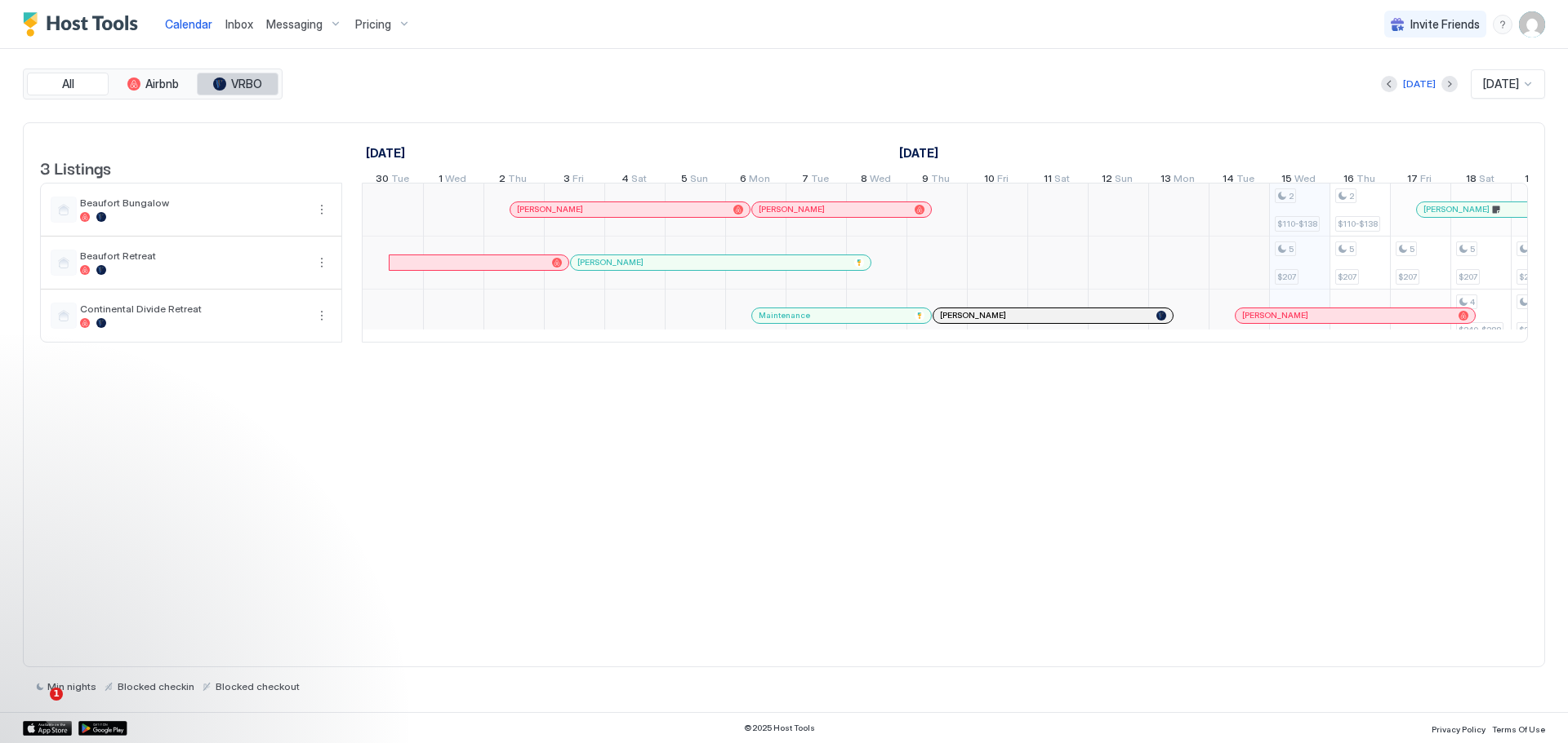
scroll to position [0, 907]
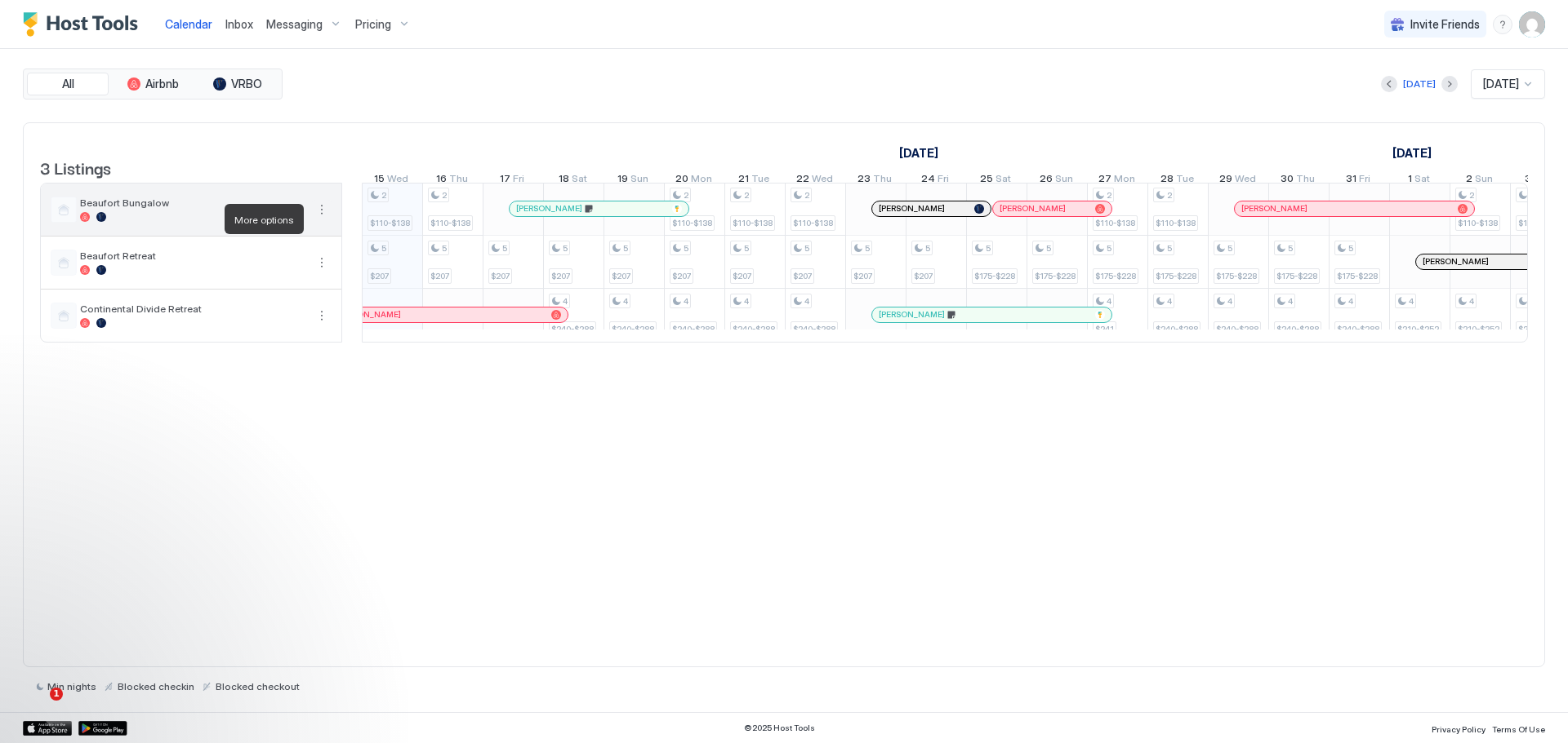
click at [323, 219] on button "More options" at bounding box center [322, 210] width 20 height 20
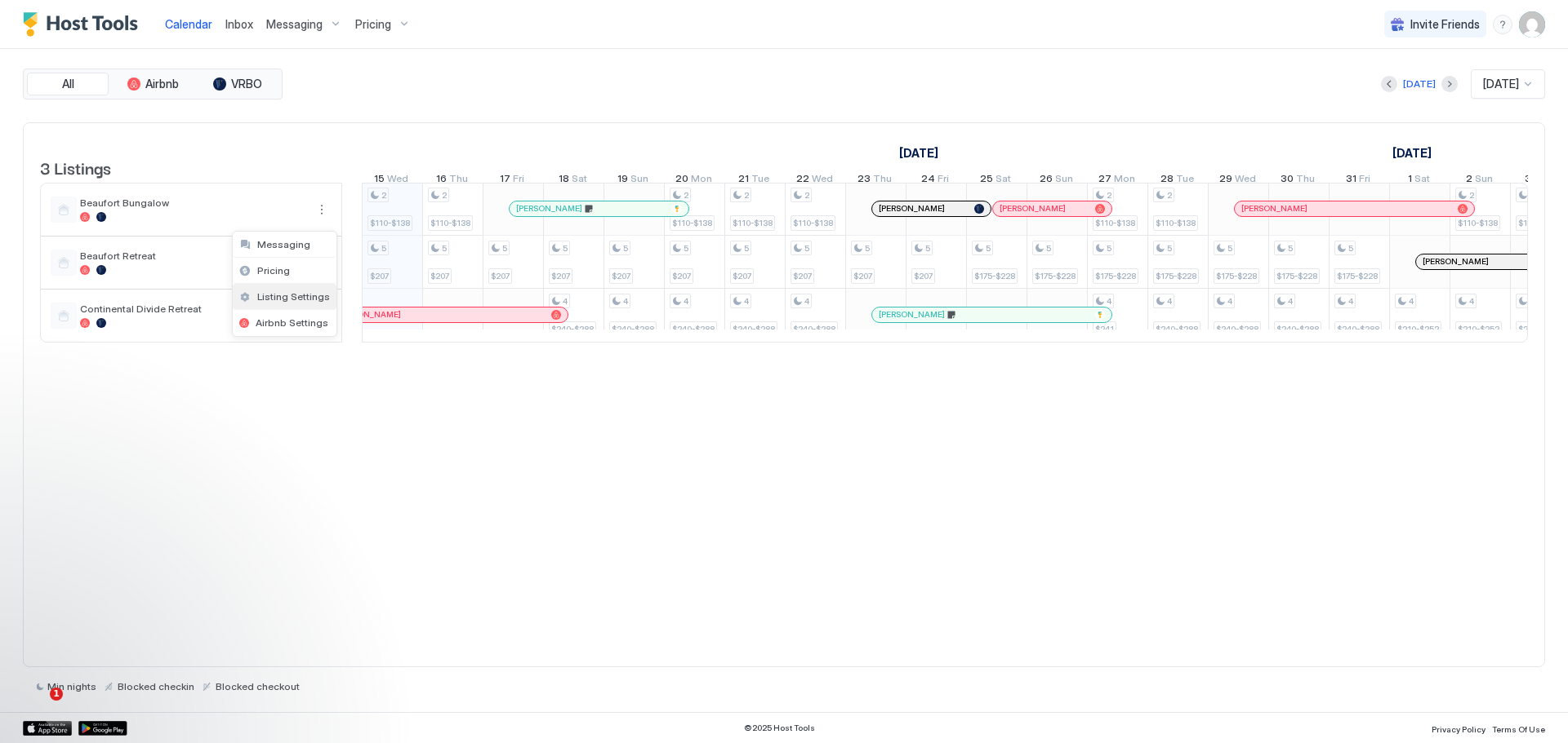
click at [283, 293] on span "Listing Settings" at bounding box center [293, 297] width 72 height 12
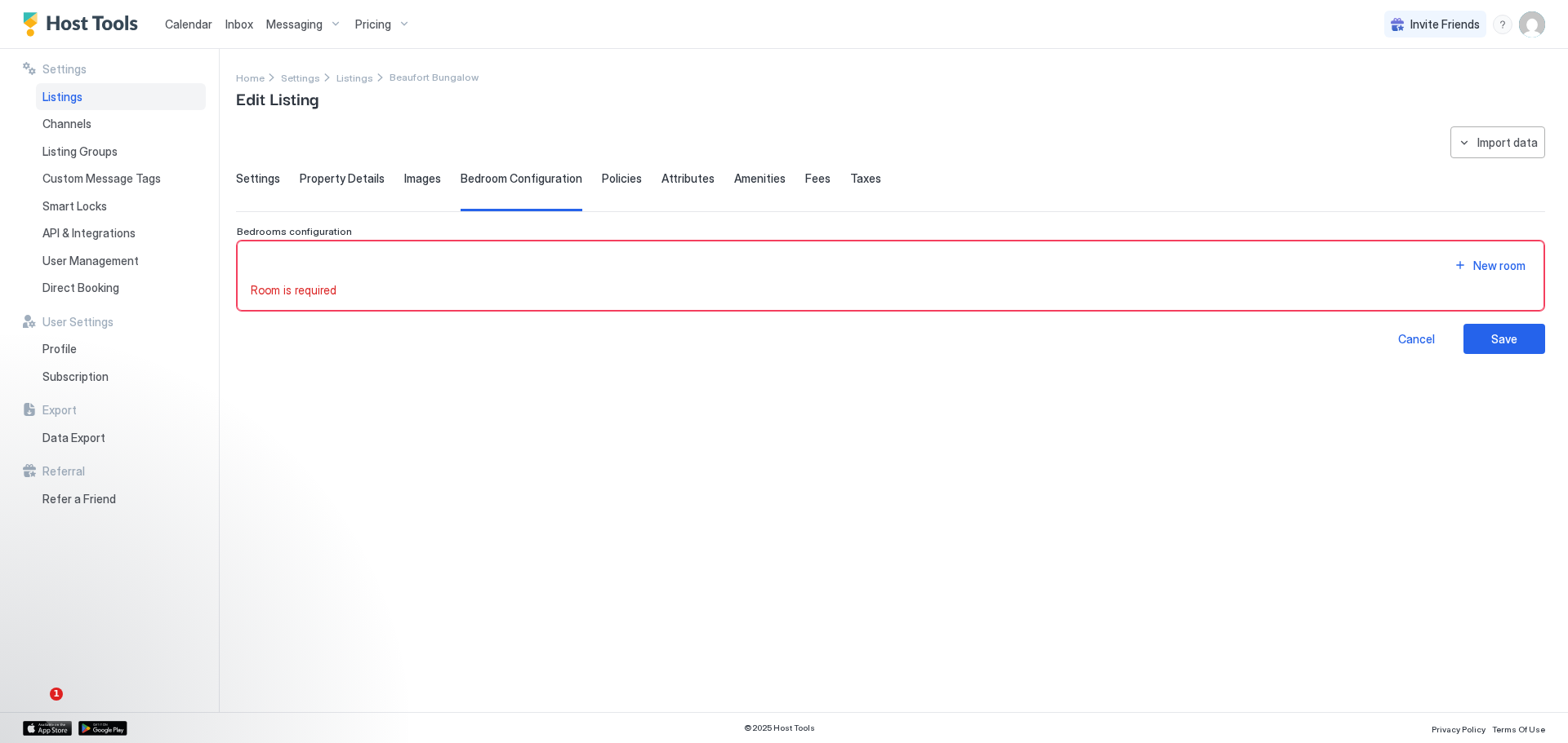
click at [246, 176] on span "Settings" at bounding box center [258, 179] width 44 height 15
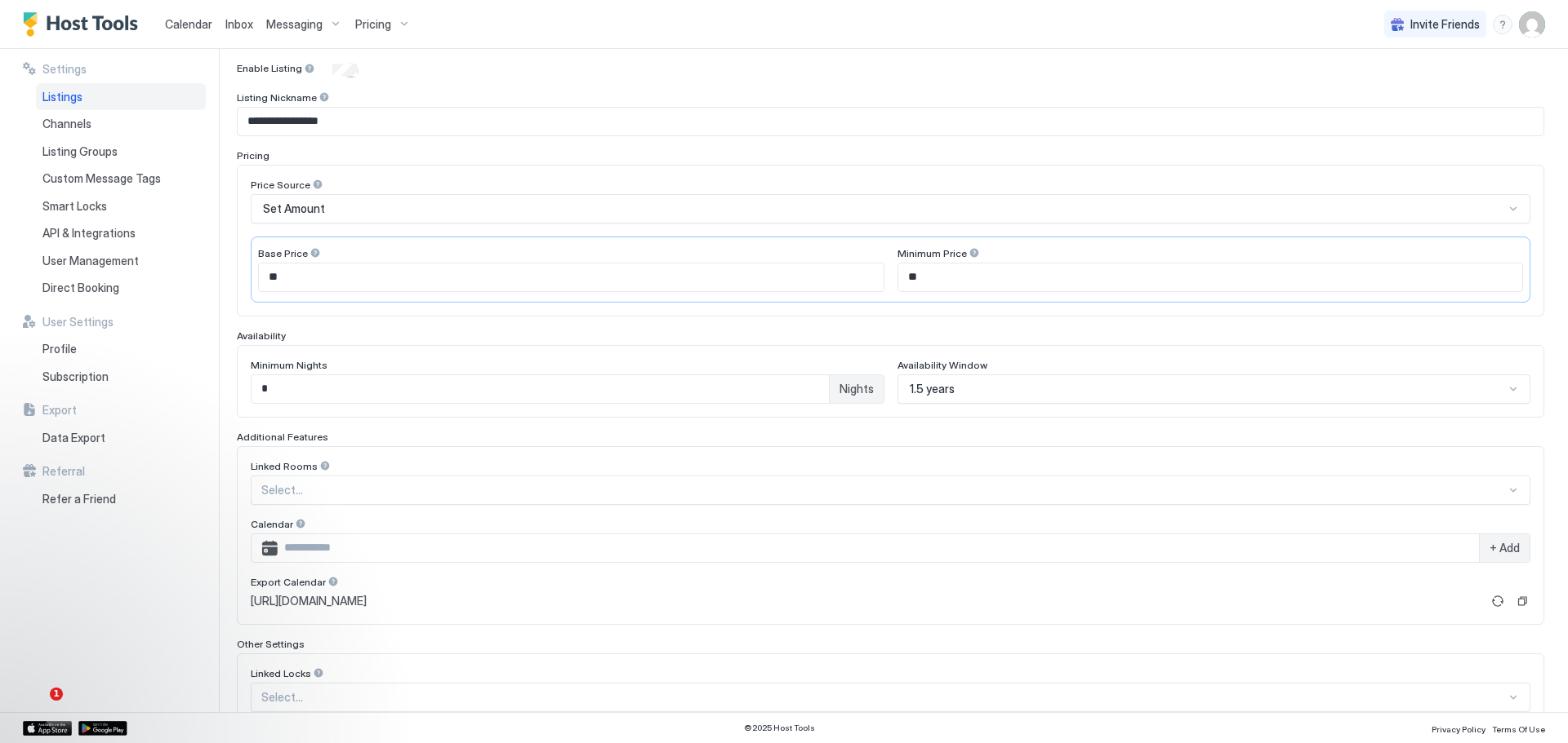
scroll to position [245, 0]
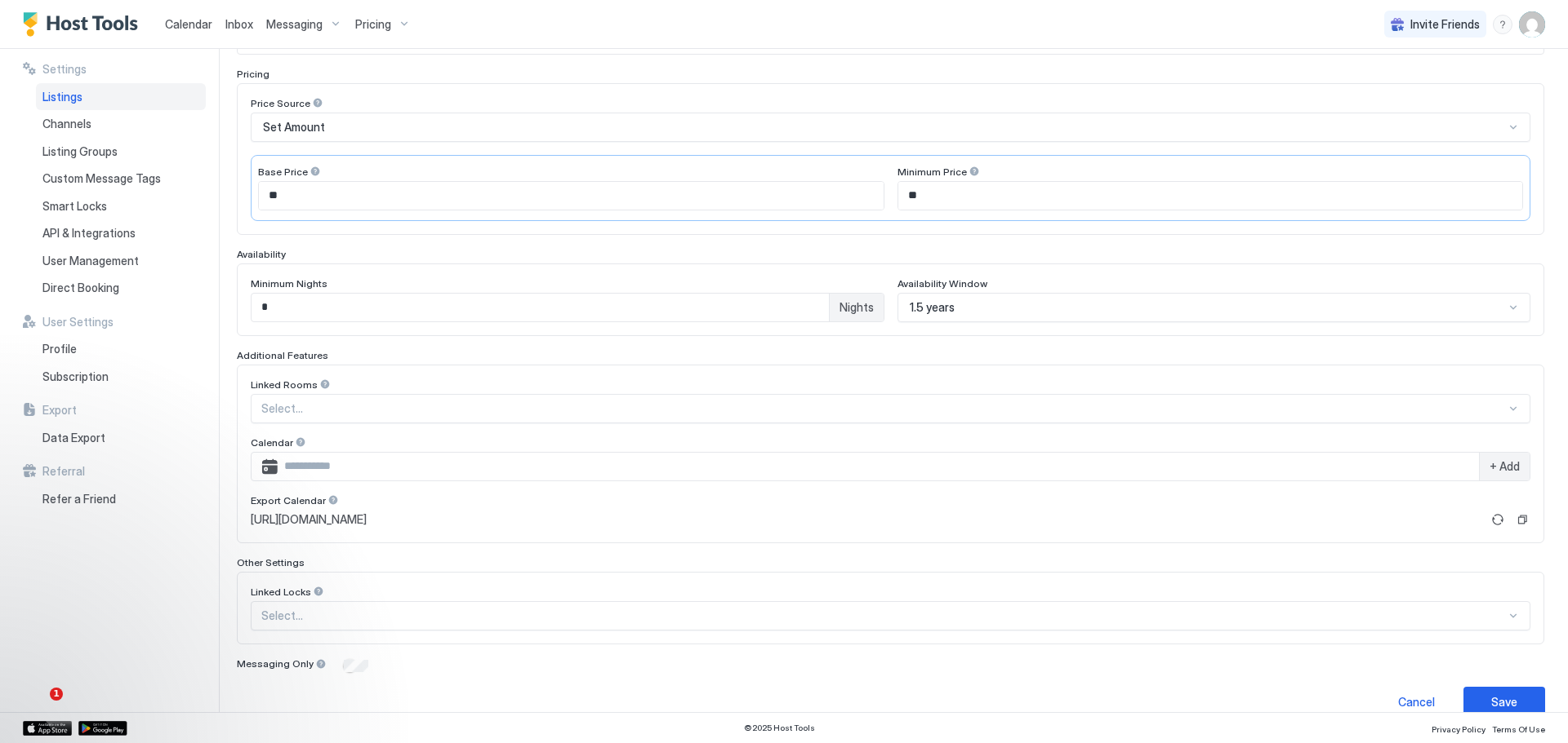
click at [946, 314] on span "1.5 years" at bounding box center [931, 308] width 45 height 15
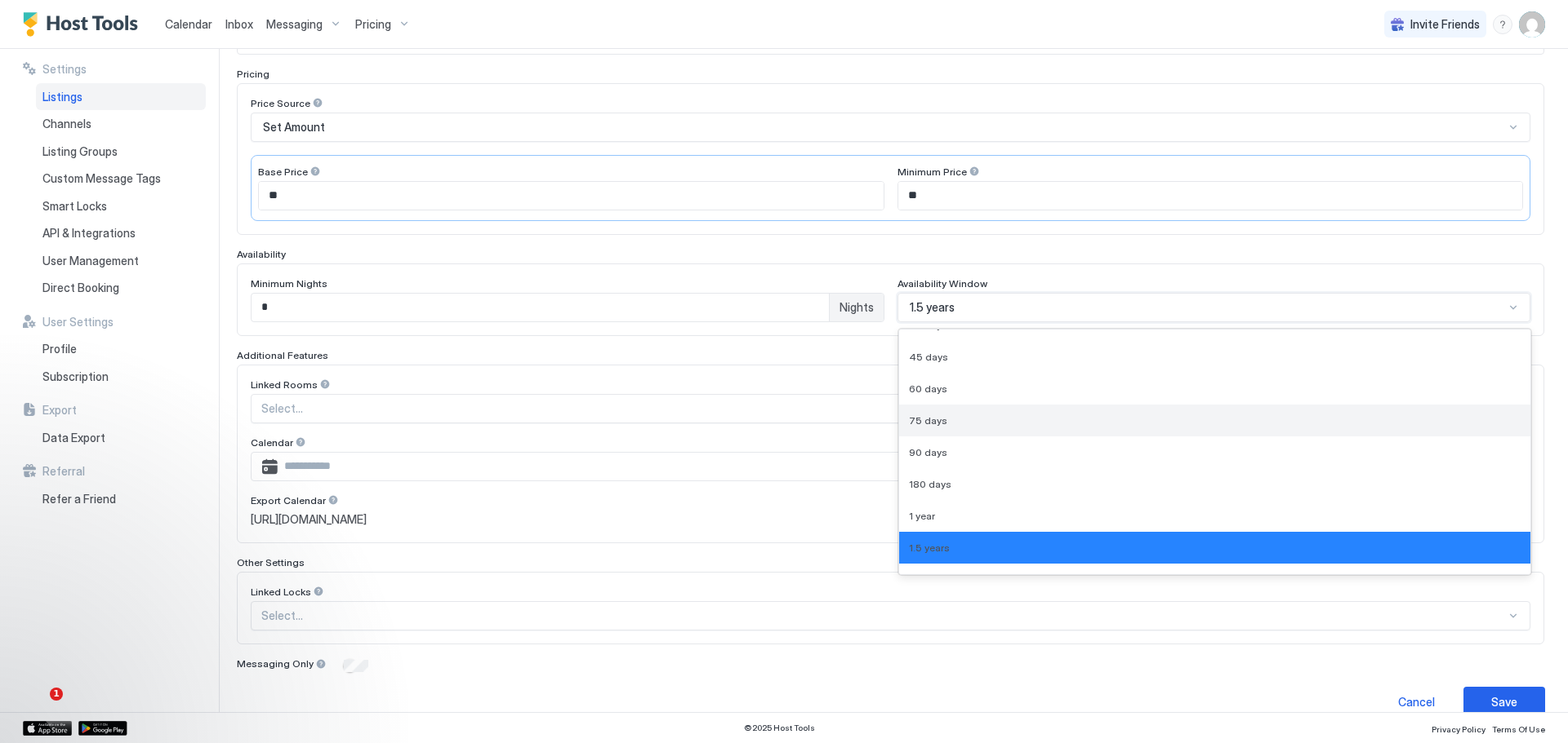
scroll to position [42, 0]
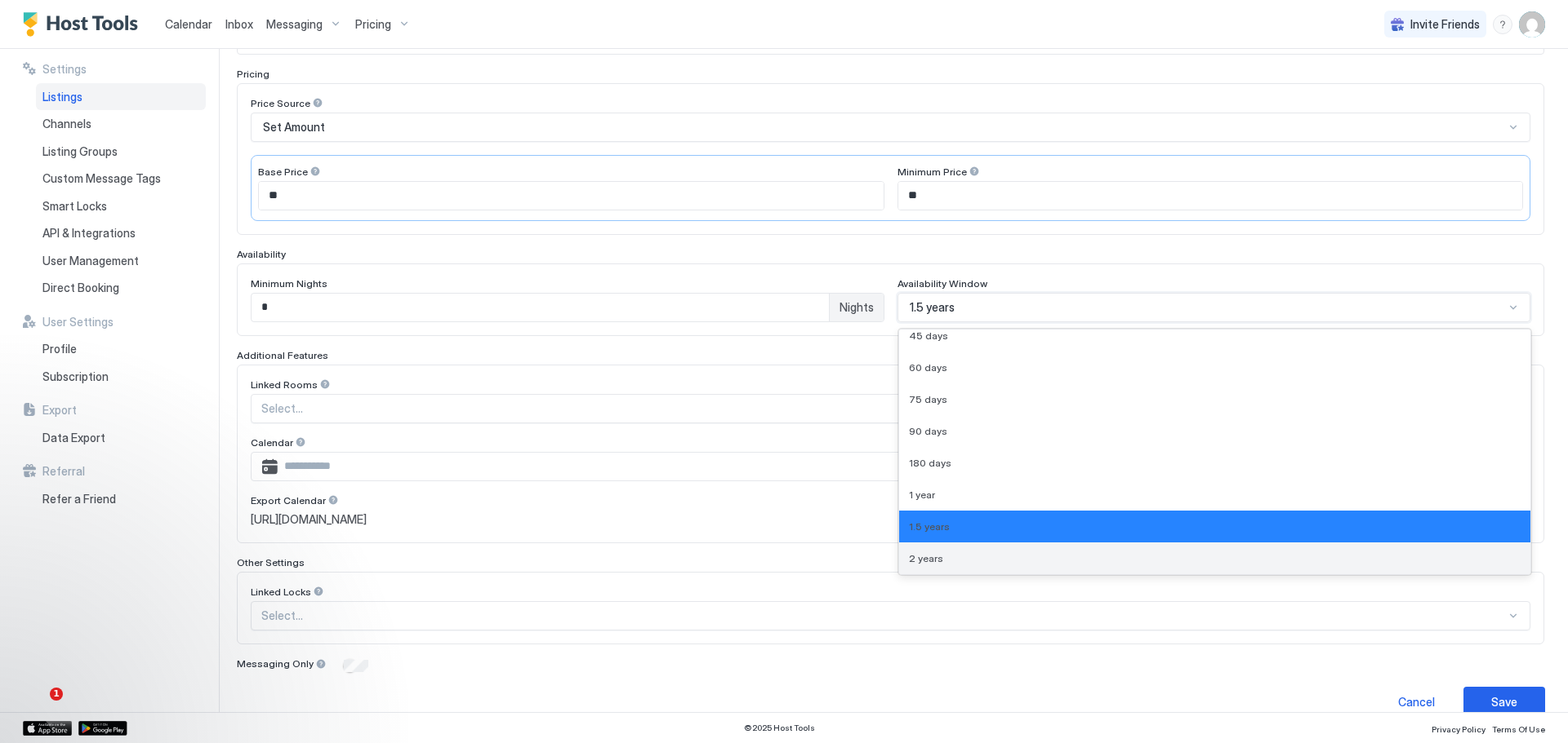
click at [919, 557] on span "2 years" at bounding box center [926, 558] width 35 height 12
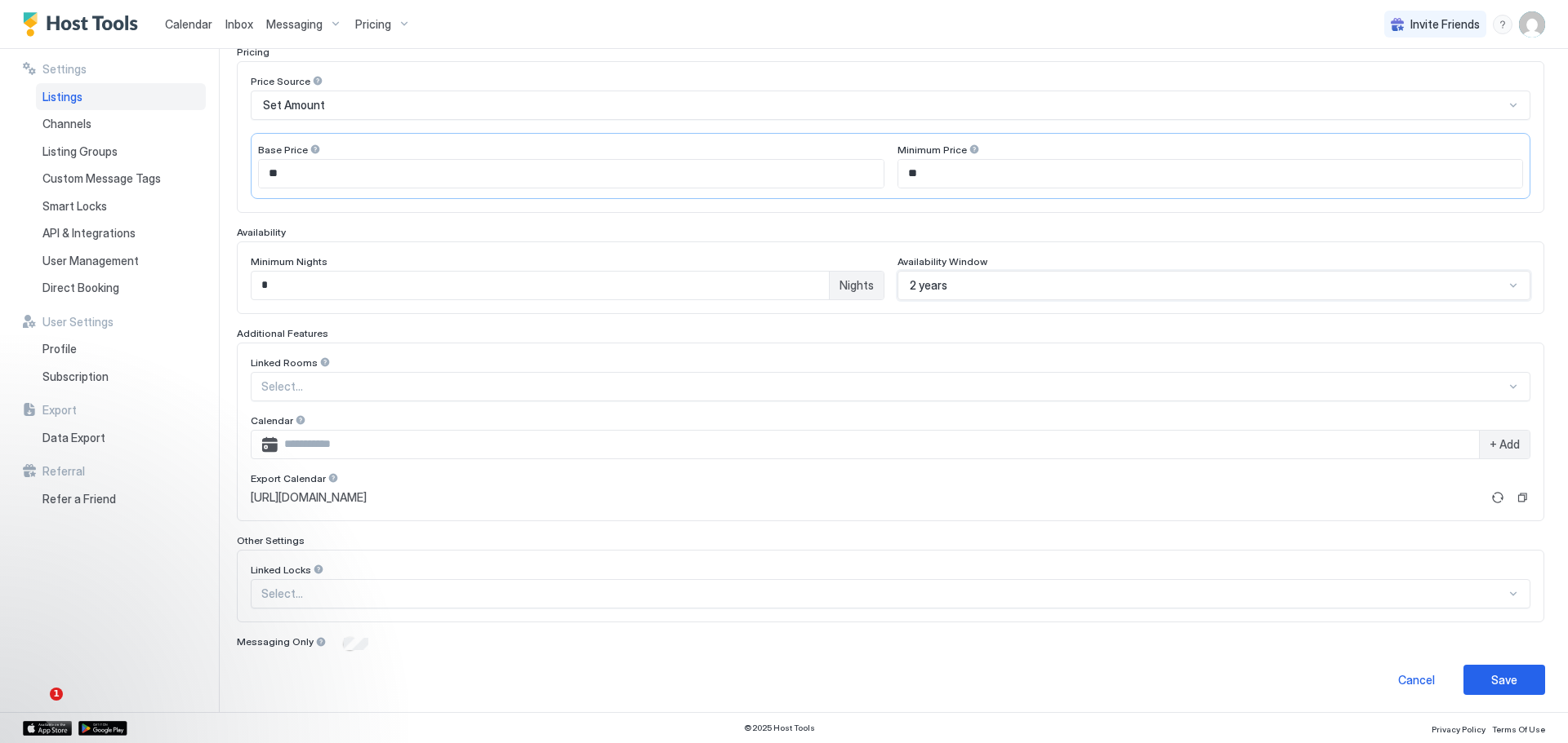
scroll to position [278, 0]
click at [1497, 670] on div "Save" at bounding box center [1503, 678] width 26 height 17
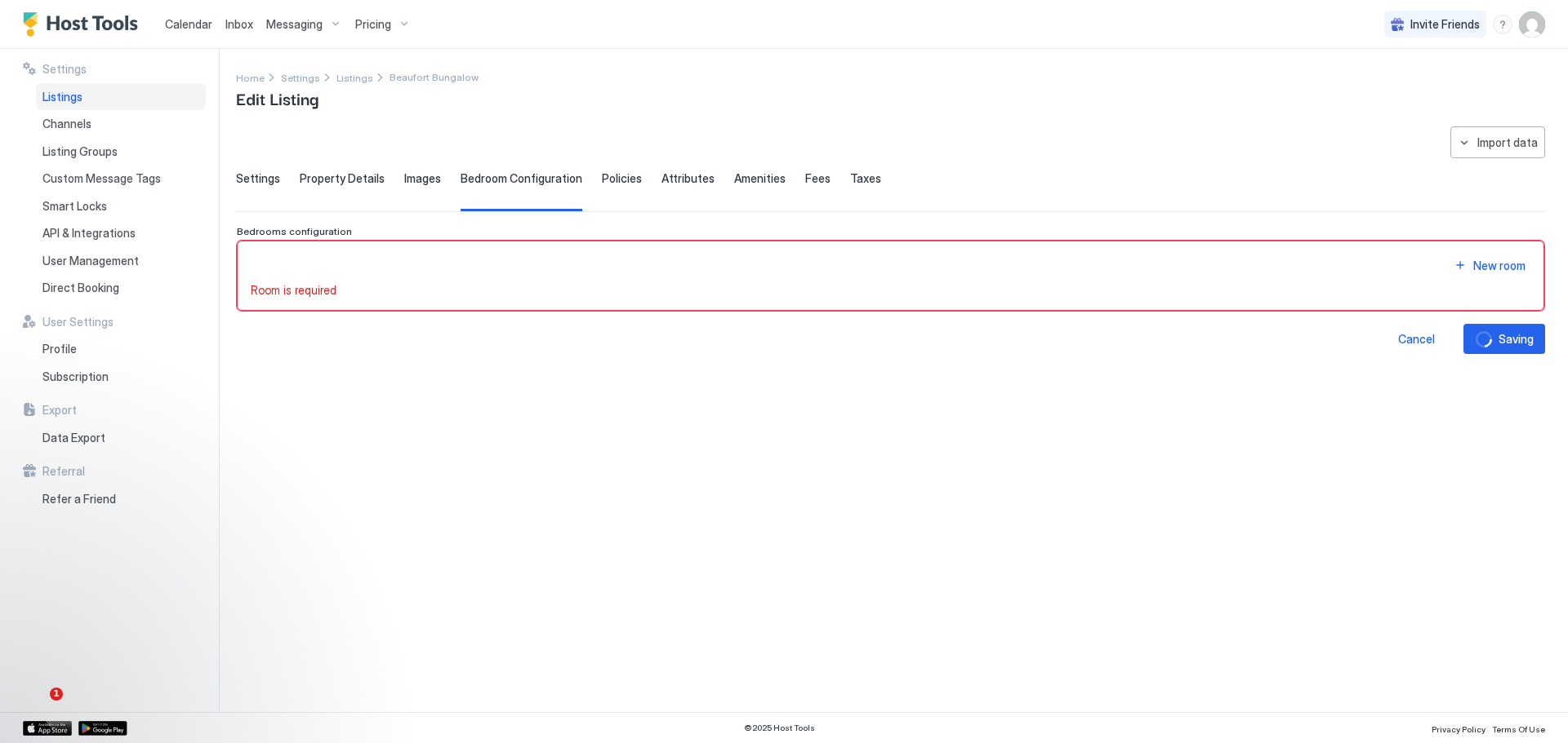
scroll to position [0, 0]
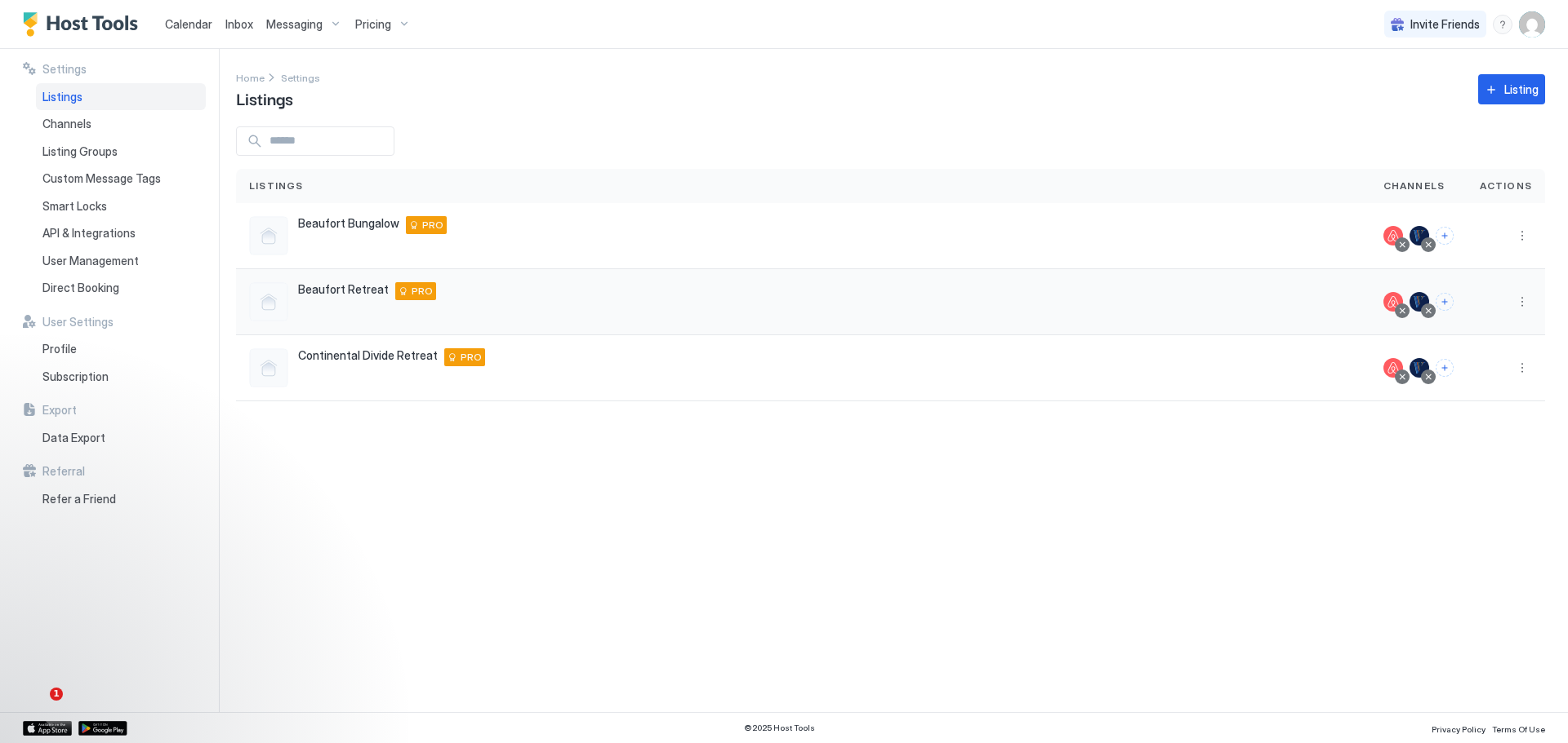
click at [325, 297] on span "Beaufort Retreat" at bounding box center [342, 290] width 90 height 15
click at [351, 309] on div "Beaufort Retreat 206 Gray Duck Drive, Beaufort, NC 28516 US PRO" at bounding box center [803, 302] width 1108 height 39
click at [351, 292] on span "Beaufort Retreat" at bounding box center [342, 290] width 90 height 15
click at [289, 82] on span "Settings" at bounding box center [300, 77] width 39 height 12
click at [624, 304] on div "Beaufort Retreat 206 Gray Duck Drive, Beaufort, NC 28516 US PRO" at bounding box center [803, 302] width 1108 height 39
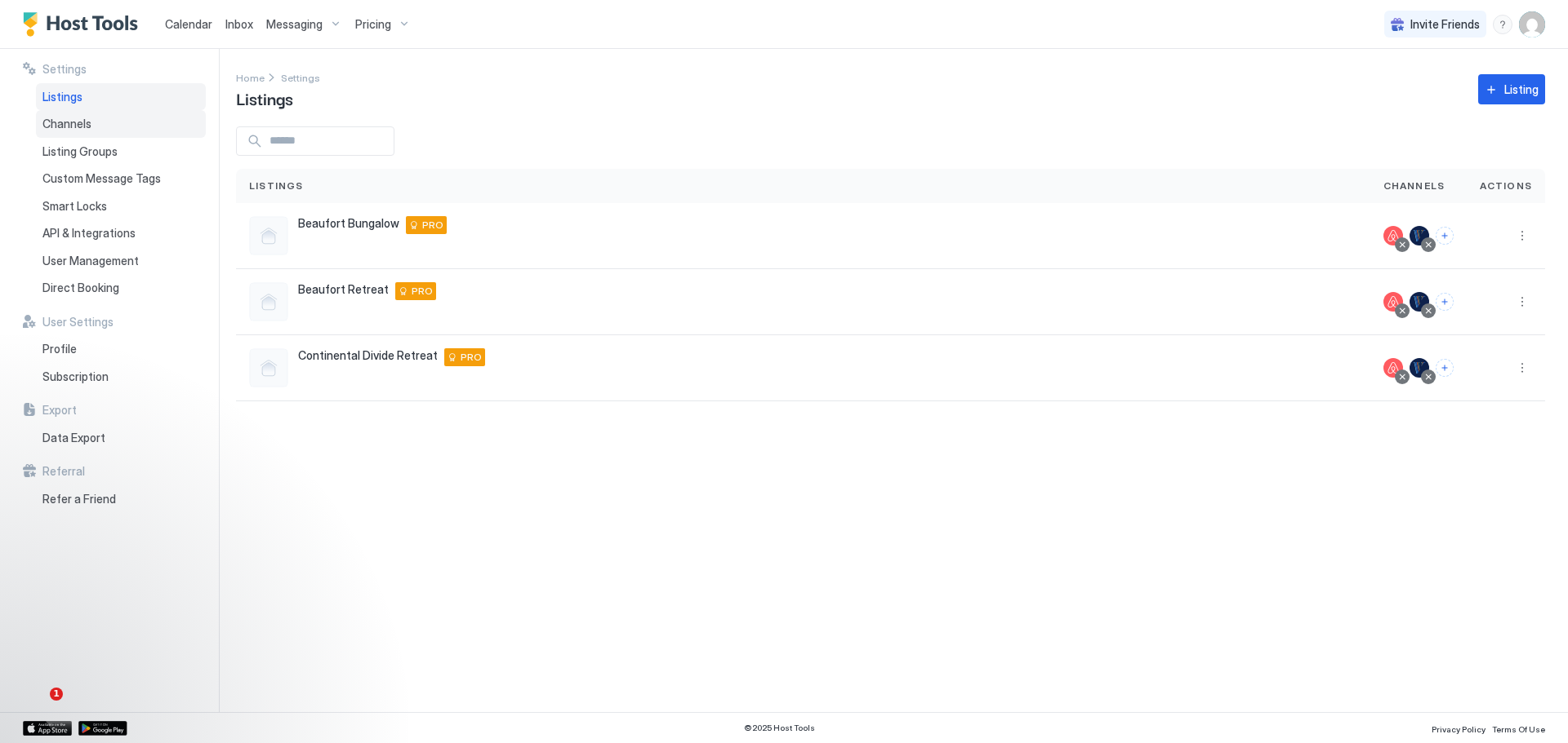
click at [65, 113] on div "Channels" at bounding box center [120, 124] width 170 height 28
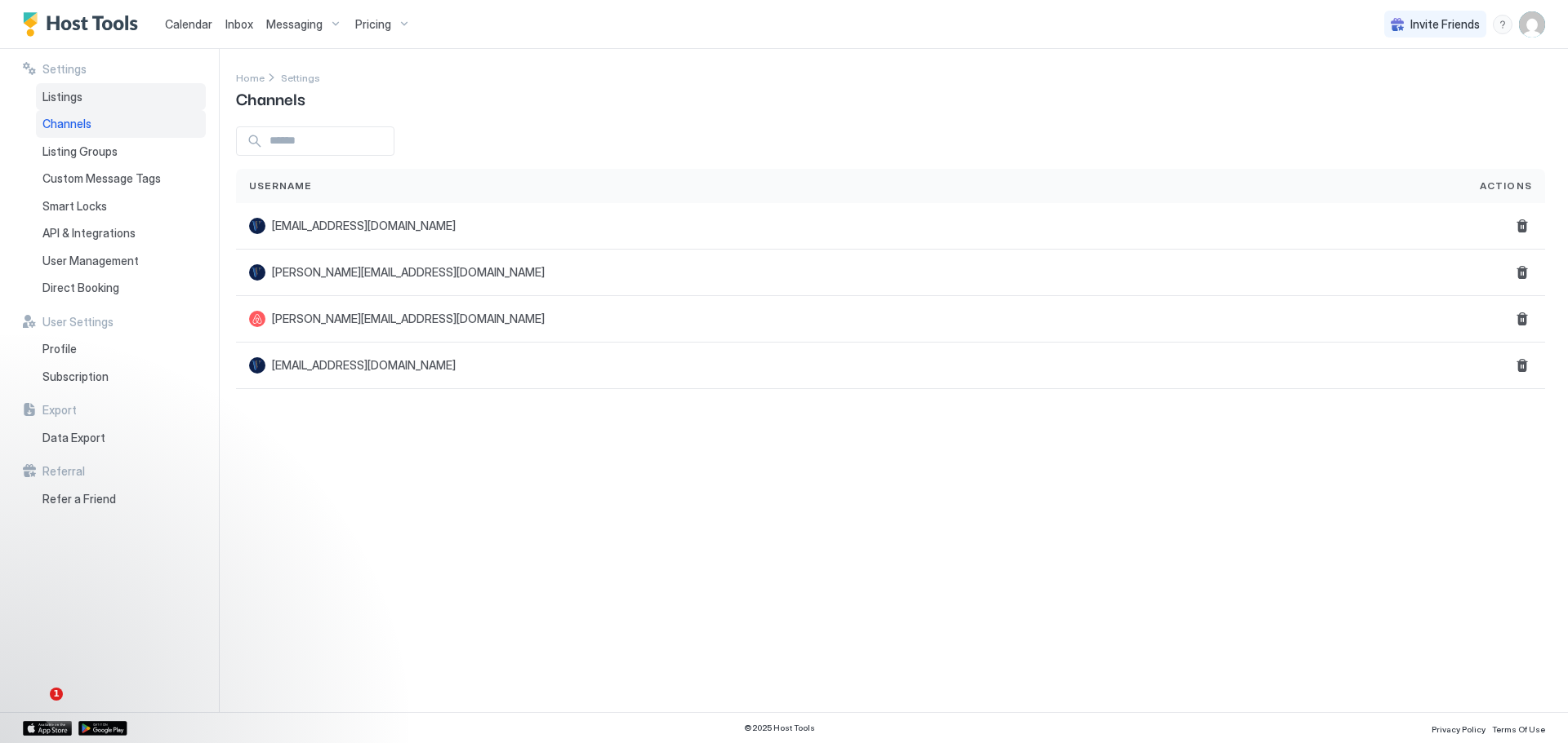
click at [68, 94] on span "Listings" at bounding box center [63, 96] width 40 height 15
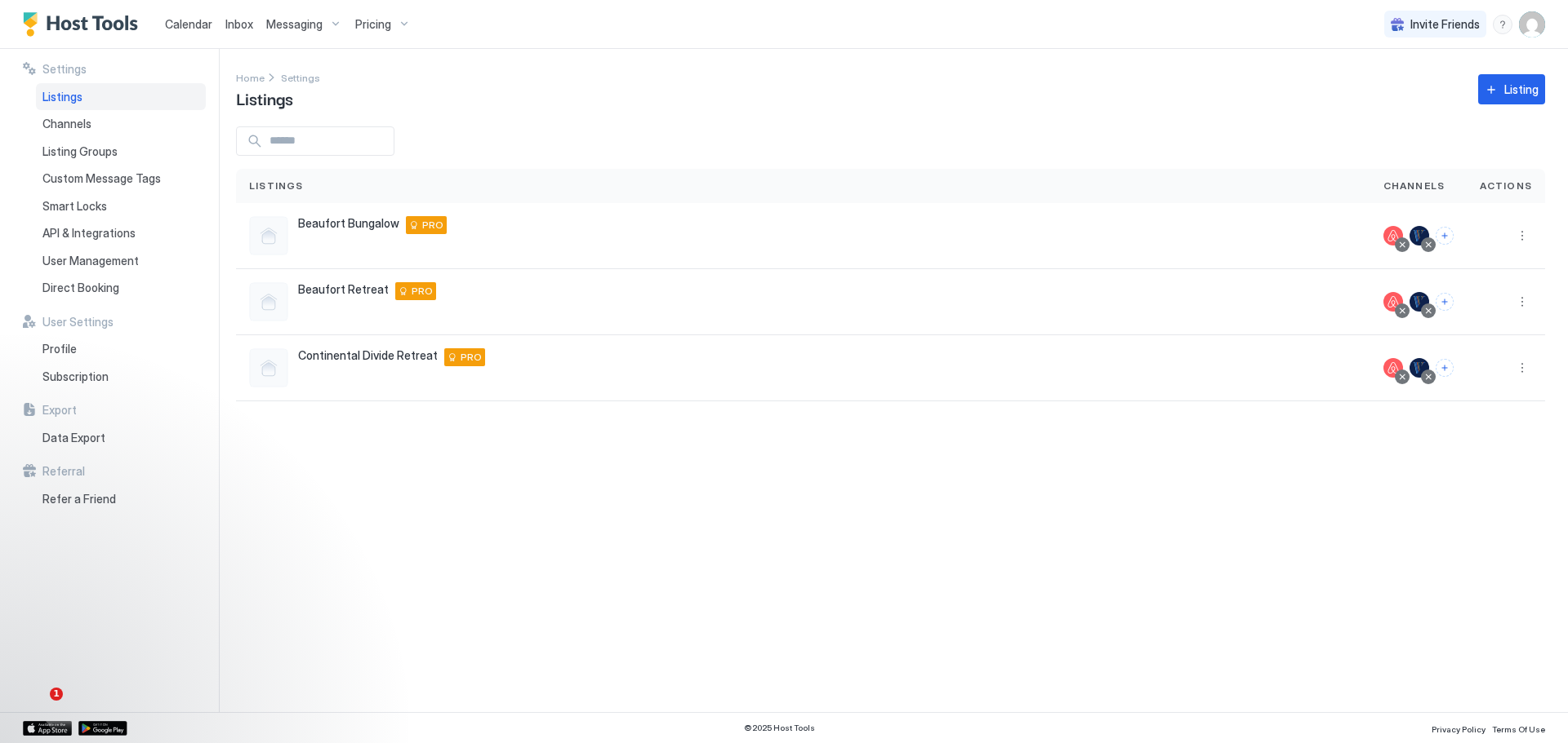
click at [390, 22] on div "Pricing" at bounding box center [382, 25] width 68 height 28
click at [565, 117] on div at bounding box center [784, 371] width 1568 height 743
click at [394, 22] on div "Pricing" at bounding box center [382, 25] width 68 height 28
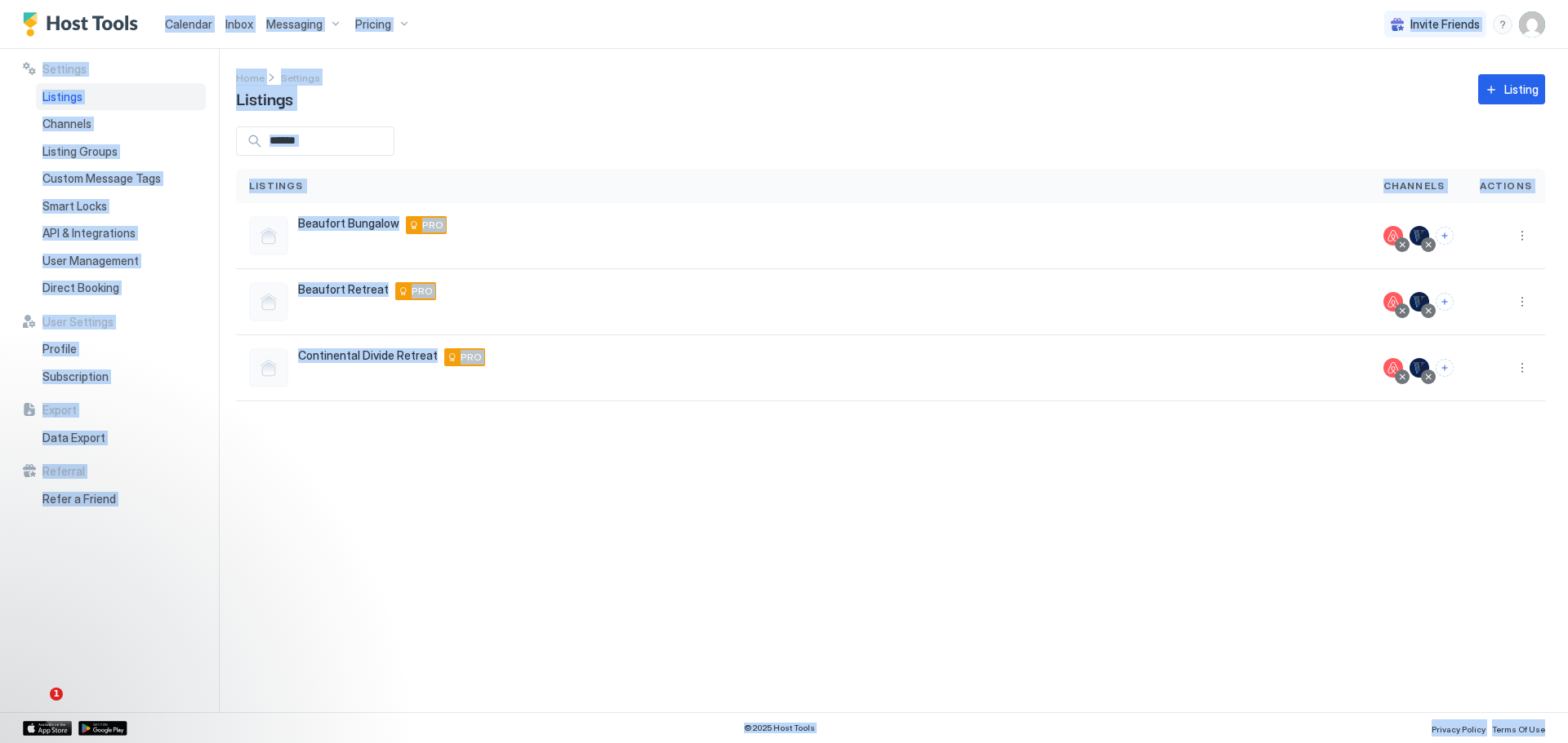
click at [403, 18] on div "Pricing" at bounding box center [382, 25] width 68 height 28
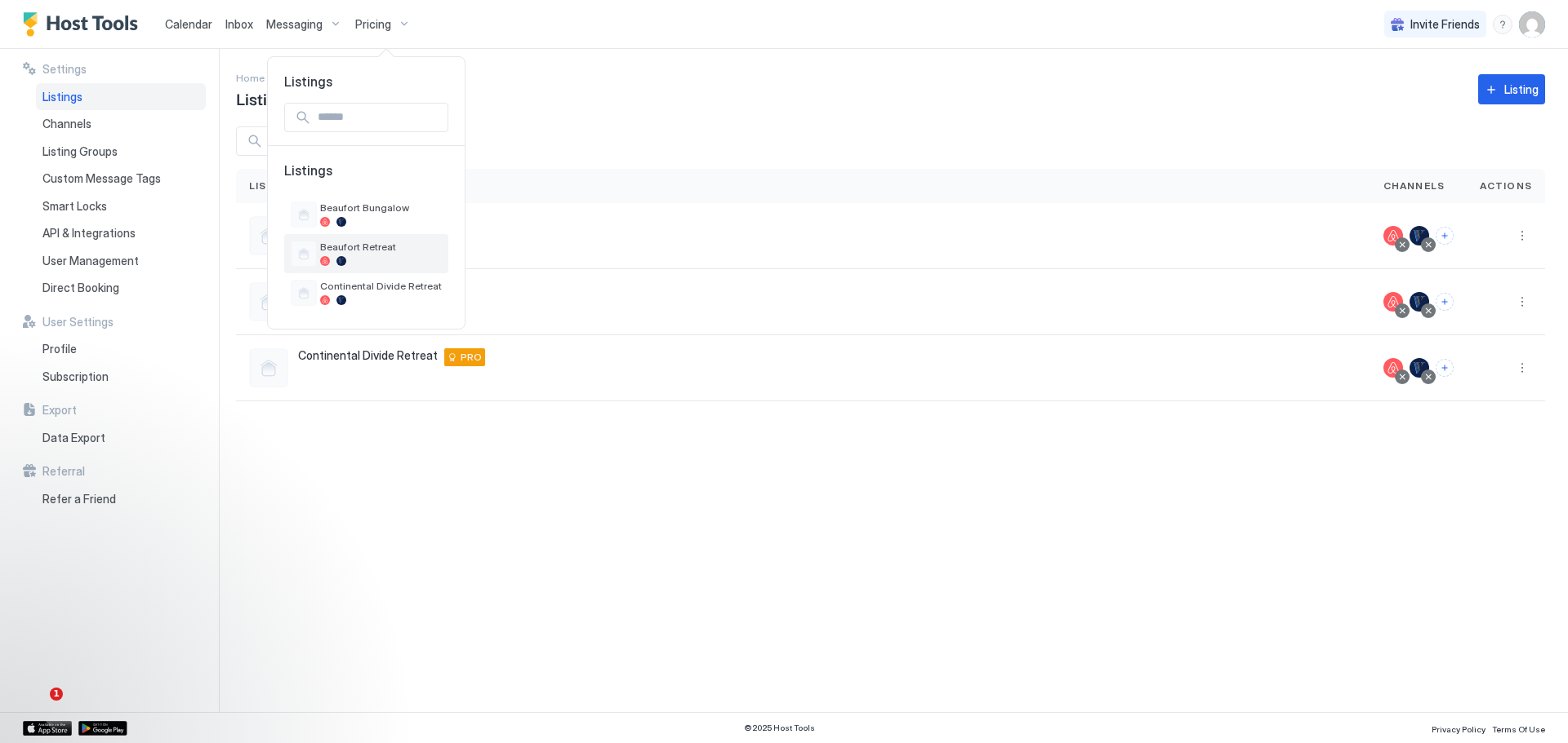
click at [357, 241] on div "Beaufort Retreat" at bounding box center [366, 254] width 151 height 26
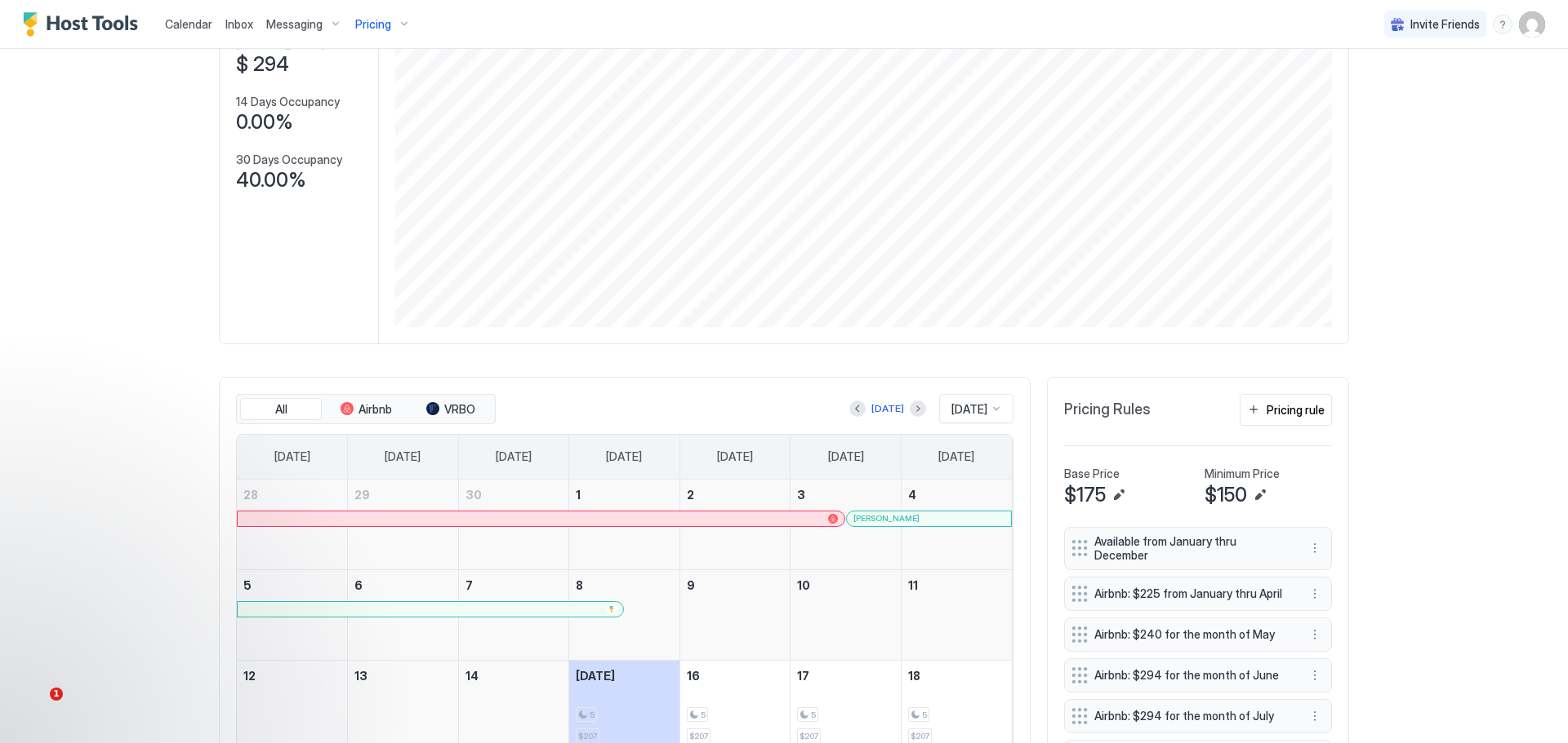
scroll to position [245, 0]
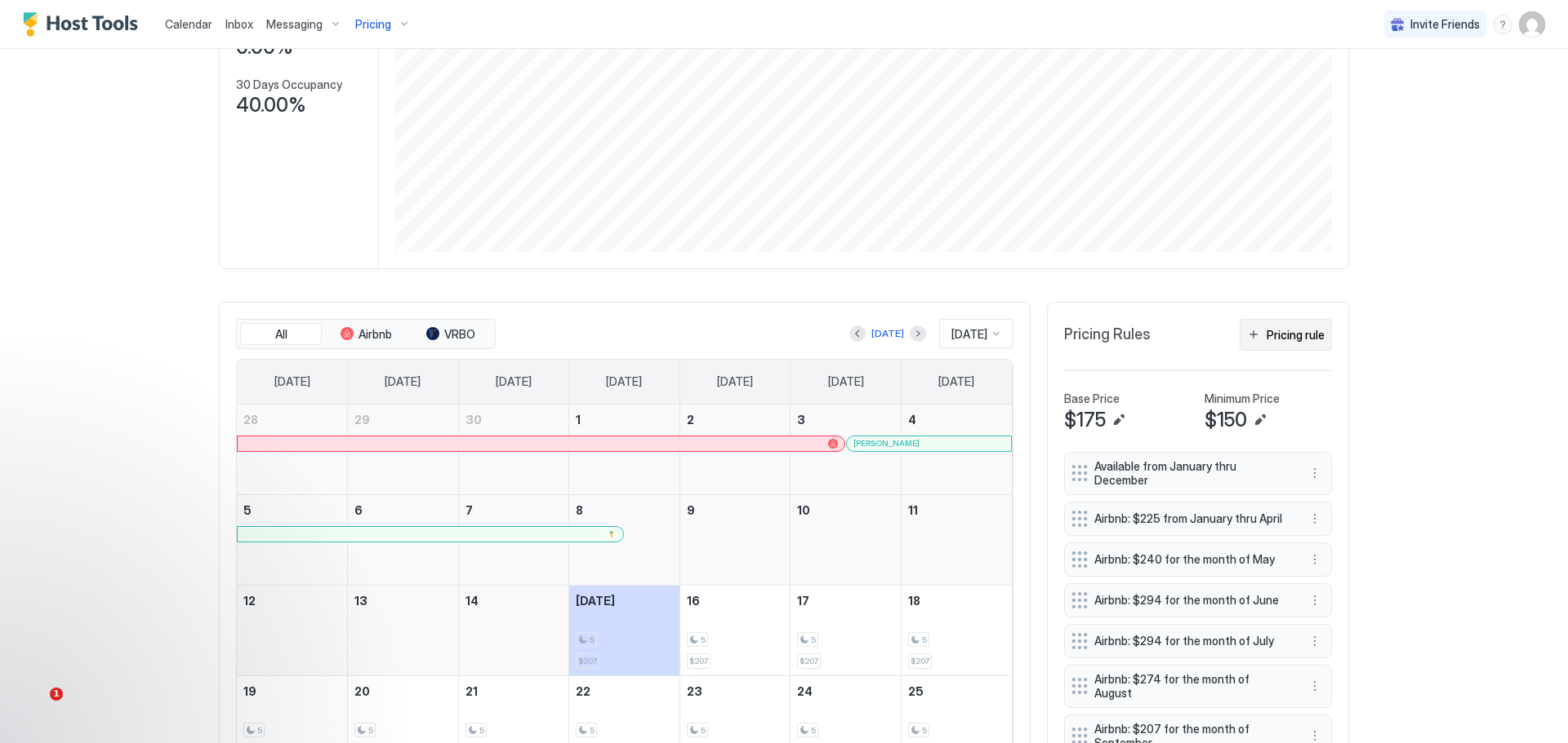
click at [1276, 335] on div "Pricing rule" at bounding box center [1295, 334] width 58 height 17
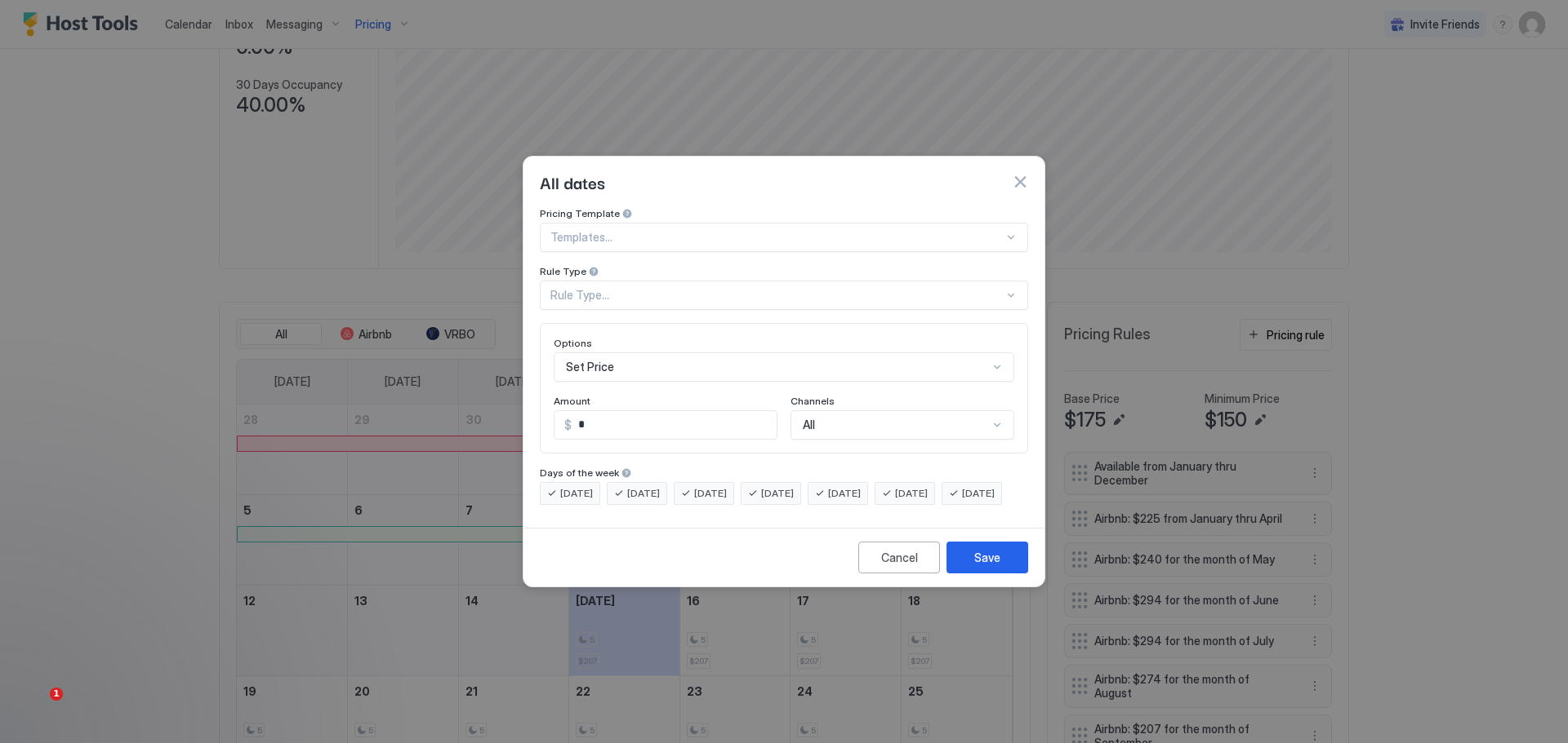
click at [627, 281] on div "Rule Type..." at bounding box center [784, 296] width 488 height 30
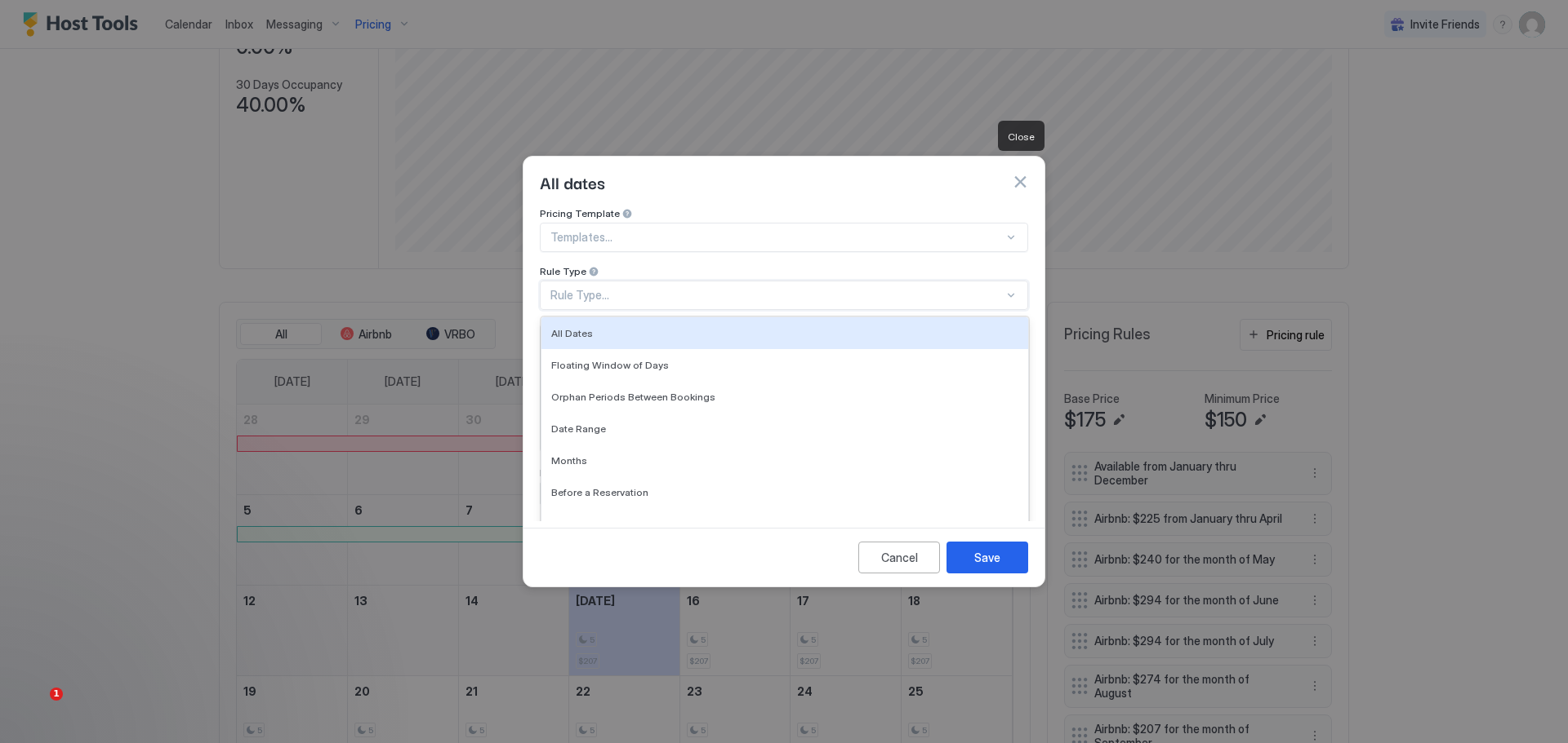
click at [1017, 174] on button "button" at bounding box center [1019, 182] width 16 height 16
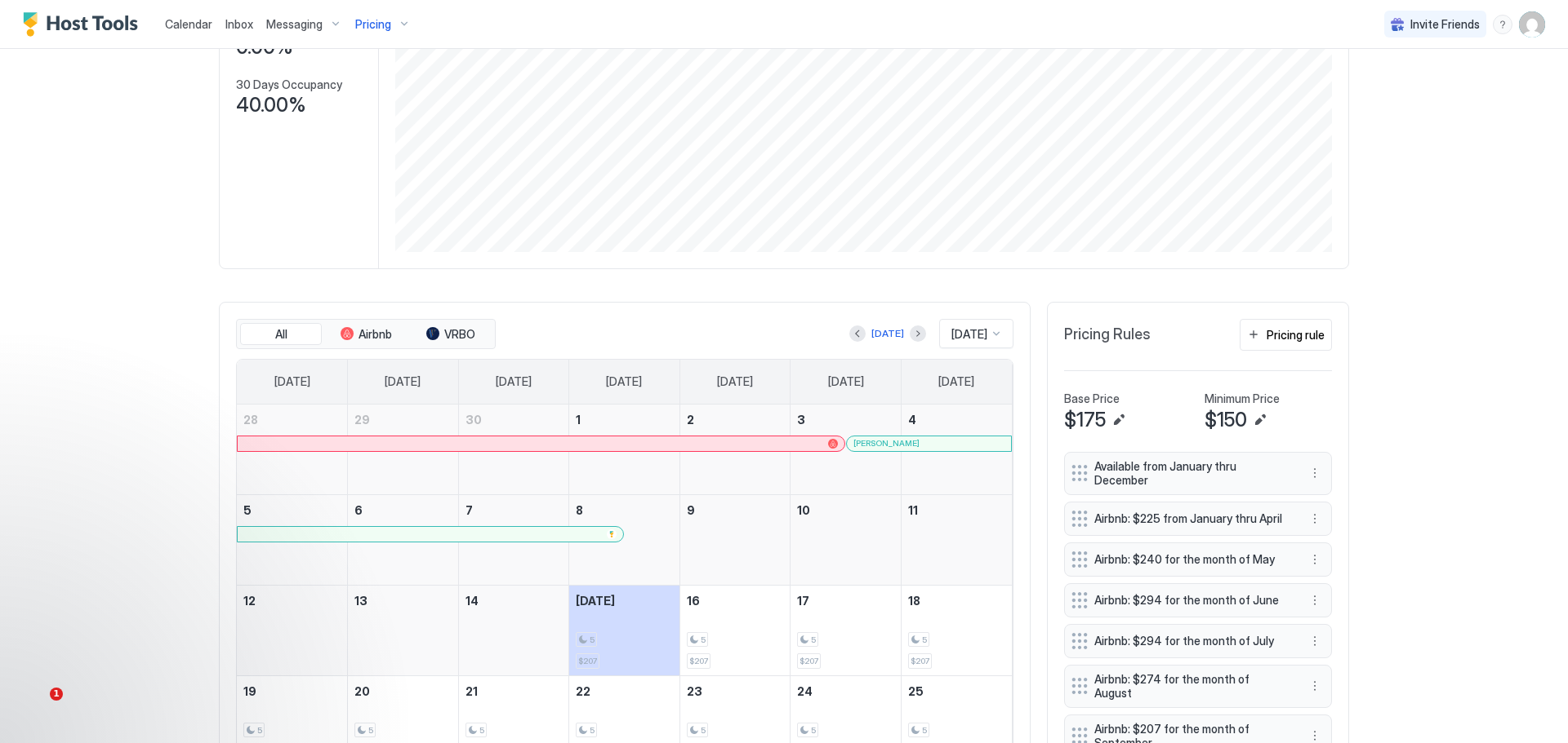
click at [398, 18] on div "Pricing" at bounding box center [382, 25] width 68 height 28
click at [334, 245] on span "Beaufort Retreat" at bounding box center [380, 247] width 122 height 12
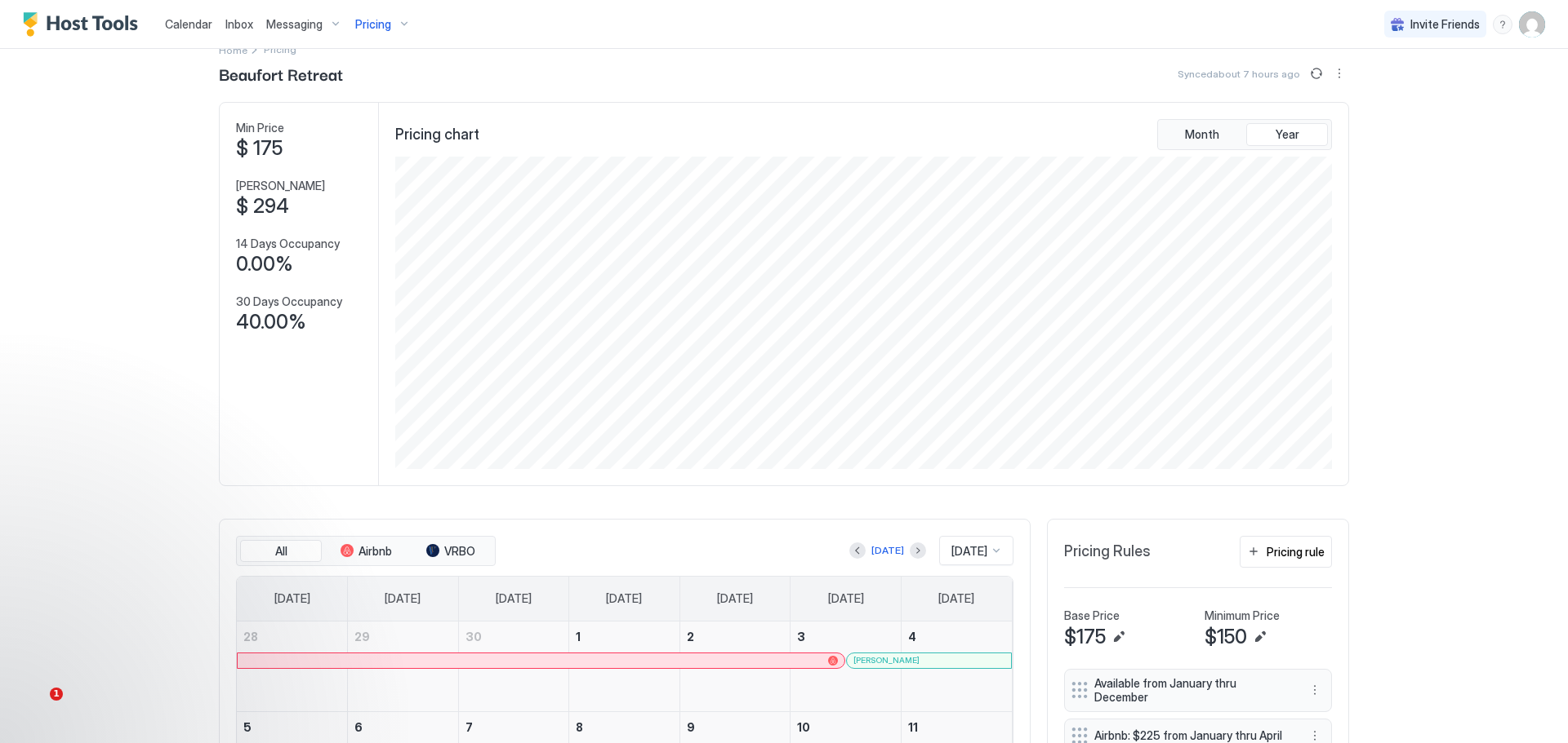
scroll to position [0, 0]
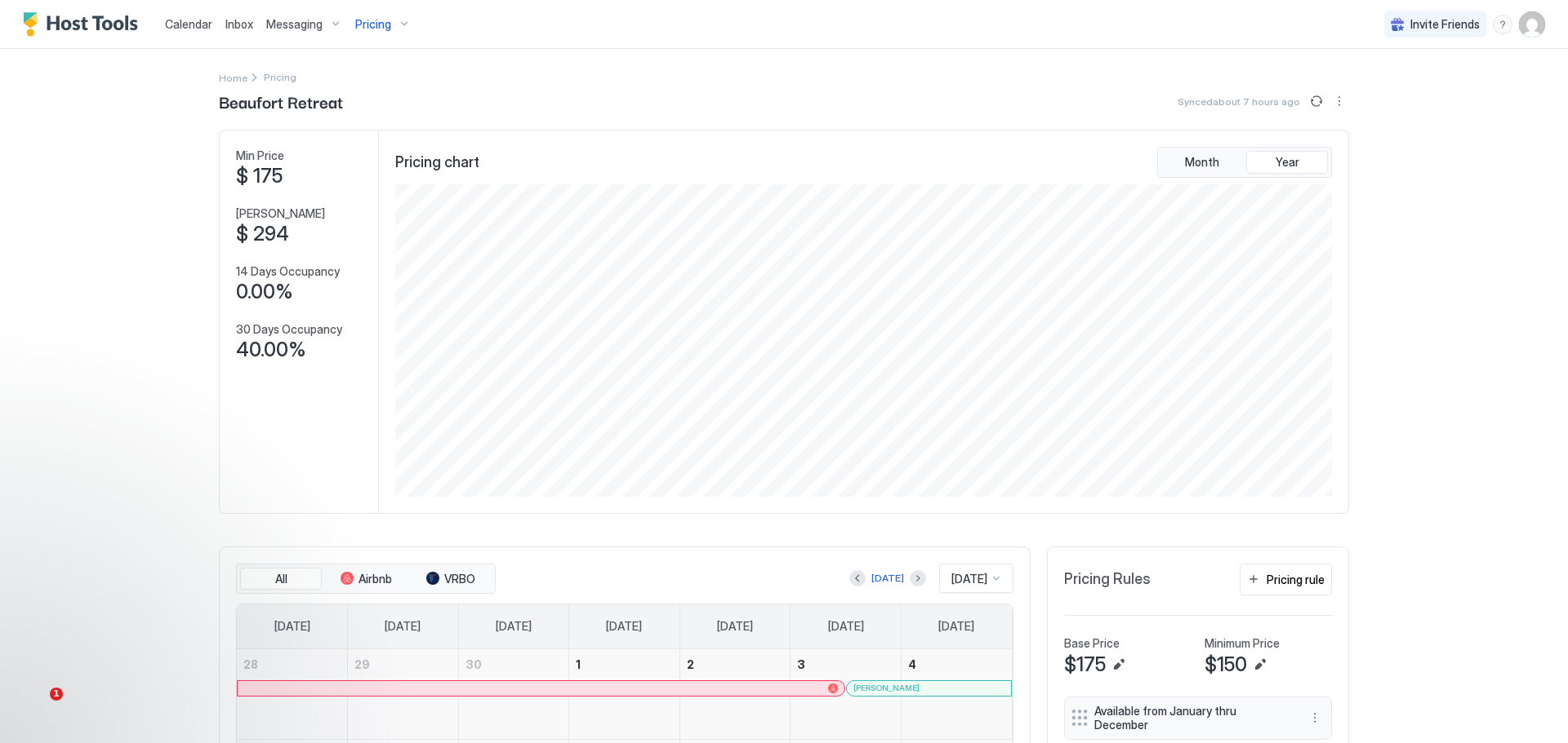
click at [186, 21] on span "Calendar" at bounding box center [189, 24] width 48 height 14
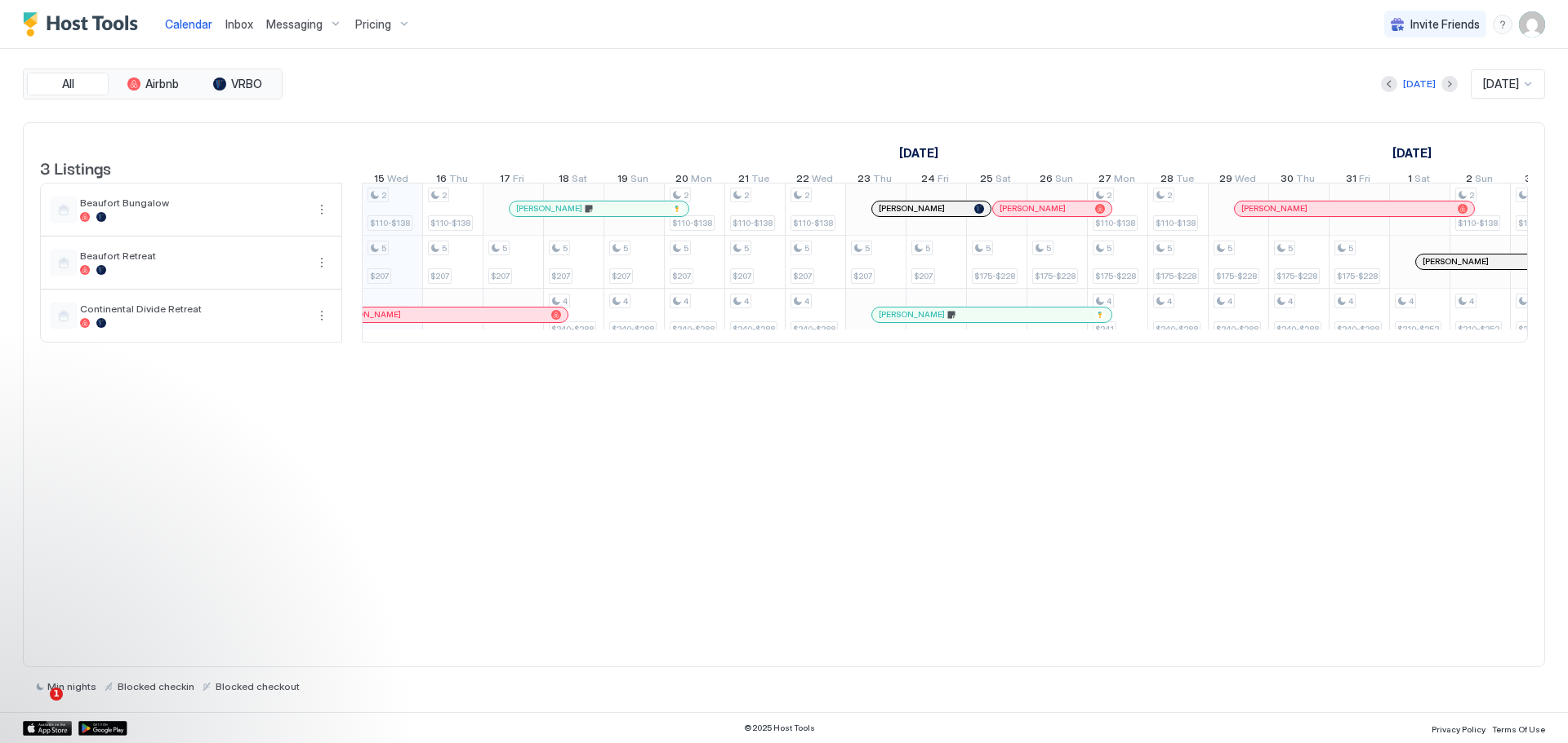
scroll to position [0, 907]
click at [145, 262] on span "Beaufort Retreat" at bounding box center [193, 256] width 225 height 12
click at [323, 273] on button "More options" at bounding box center [322, 263] width 20 height 20
click at [287, 343] on div "Listing Settings" at bounding box center [284, 350] width 103 height 26
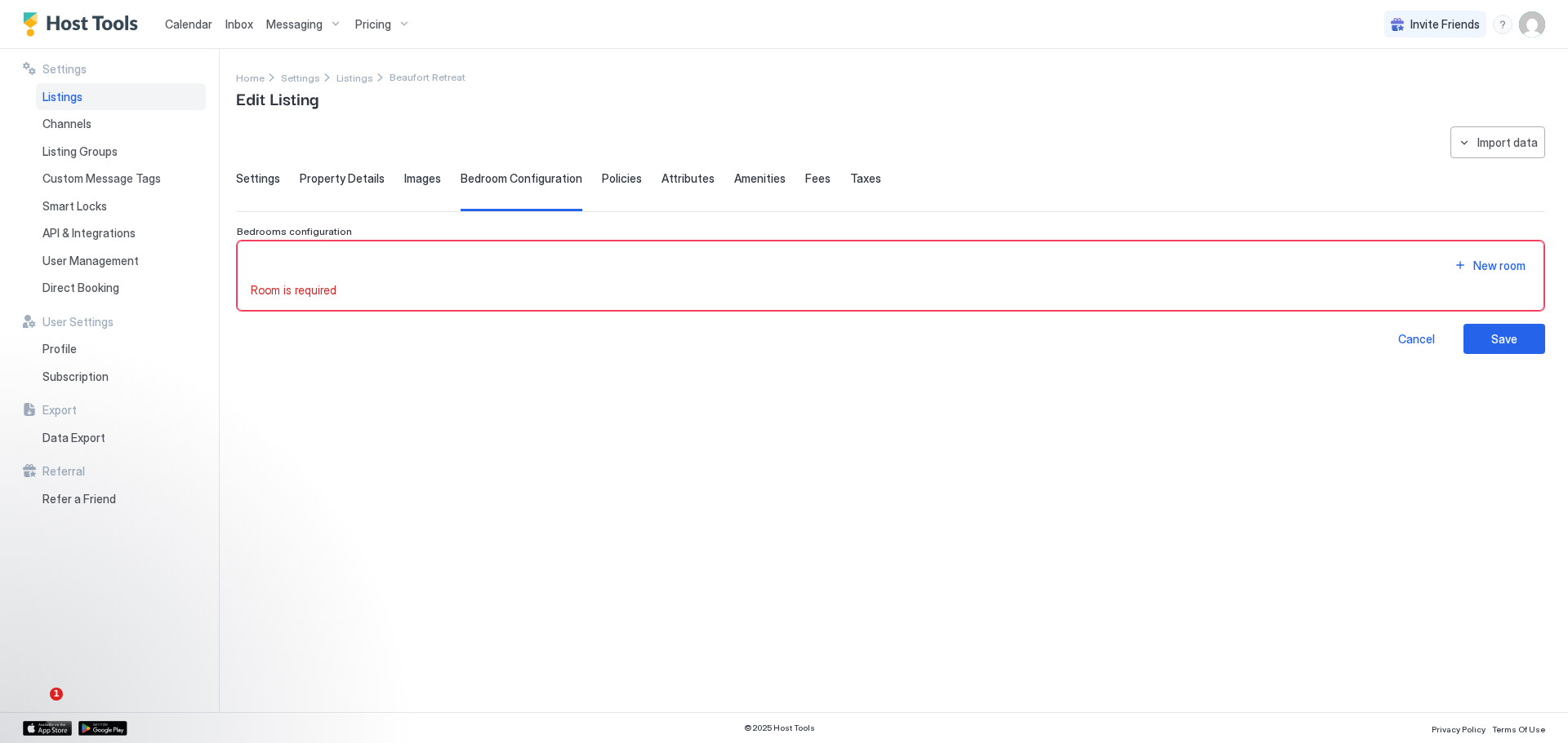
click at [243, 172] on div "**********" at bounding box center [890, 241] width 1309 height 228
click at [243, 179] on span "Settings" at bounding box center [258, 179] width 44 height 15
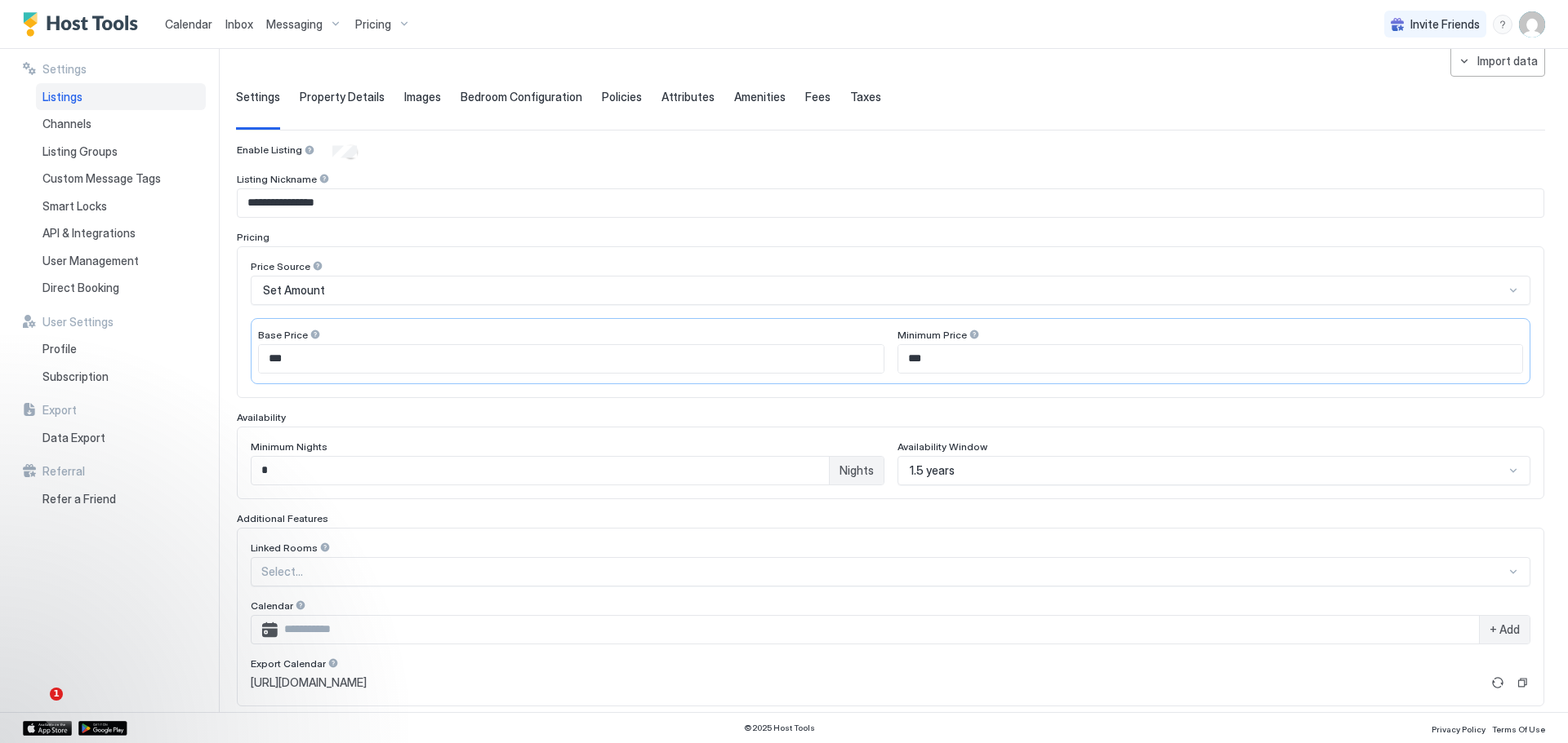
scroll to position [164, 0]
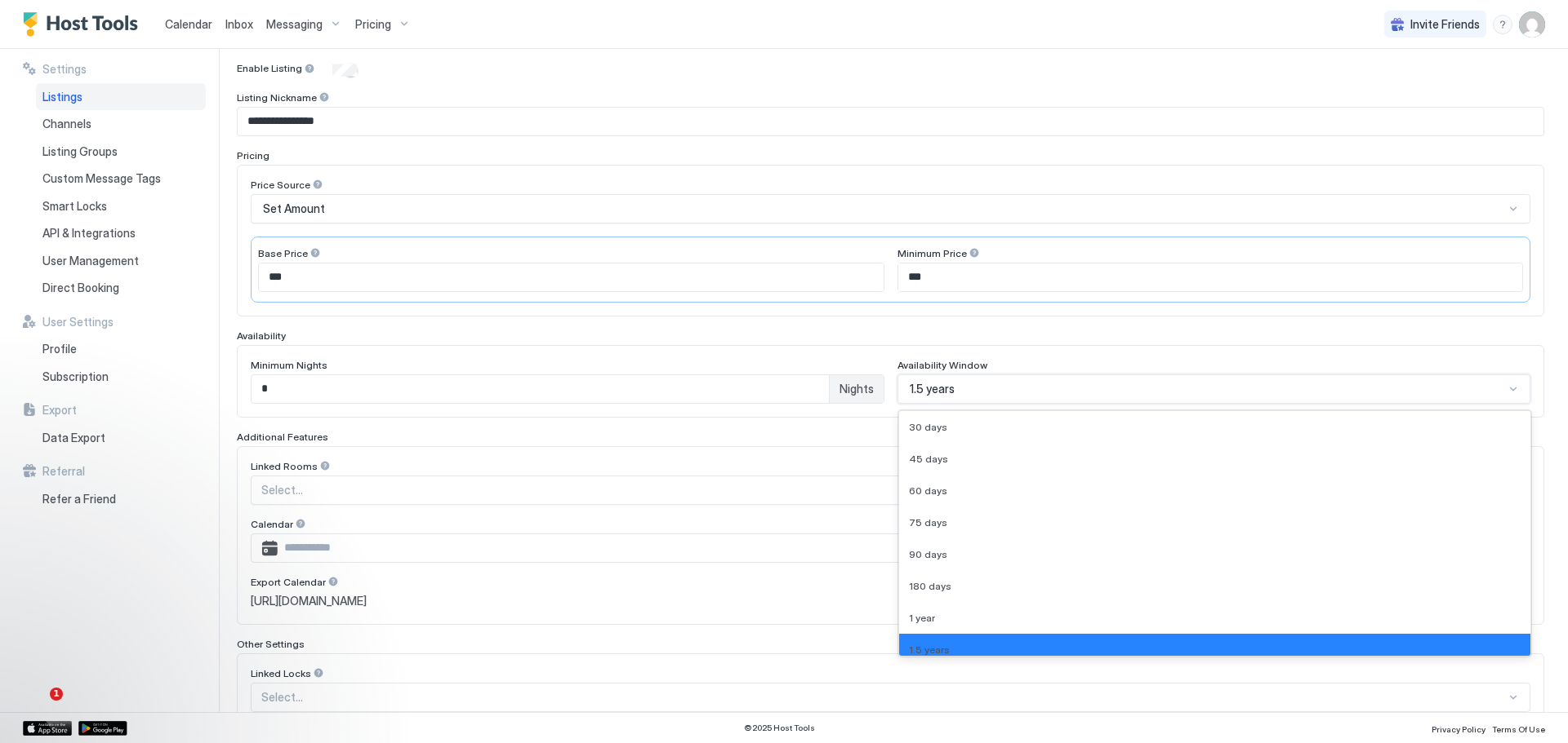
click at [979, 391] on div "1.5 years" at bounding box center [1207, 389] width 595 height 15
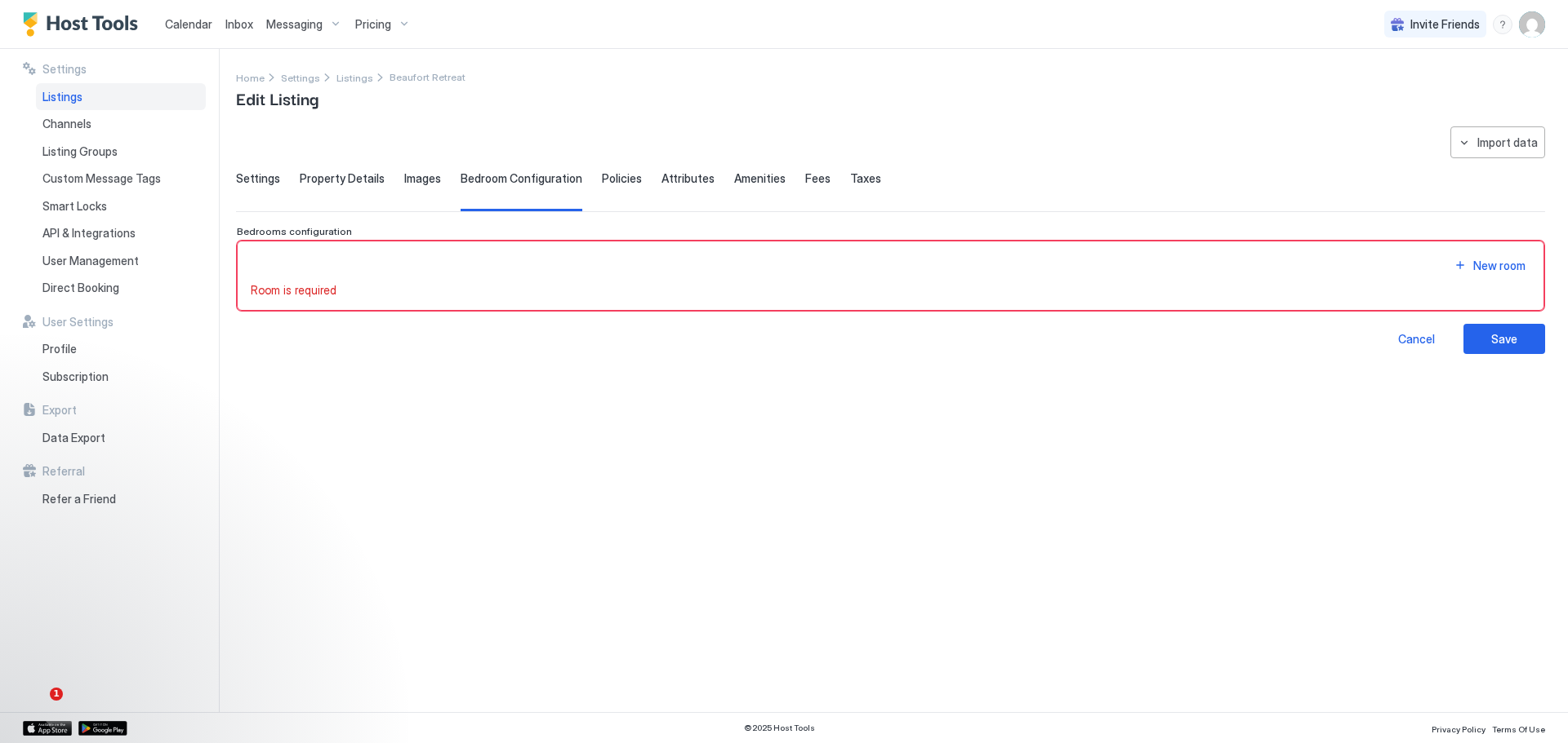
scroll to position [0, 0]
click at [260, 180] on span "Settings" at bounding box center [258, 179] width 44 height 15
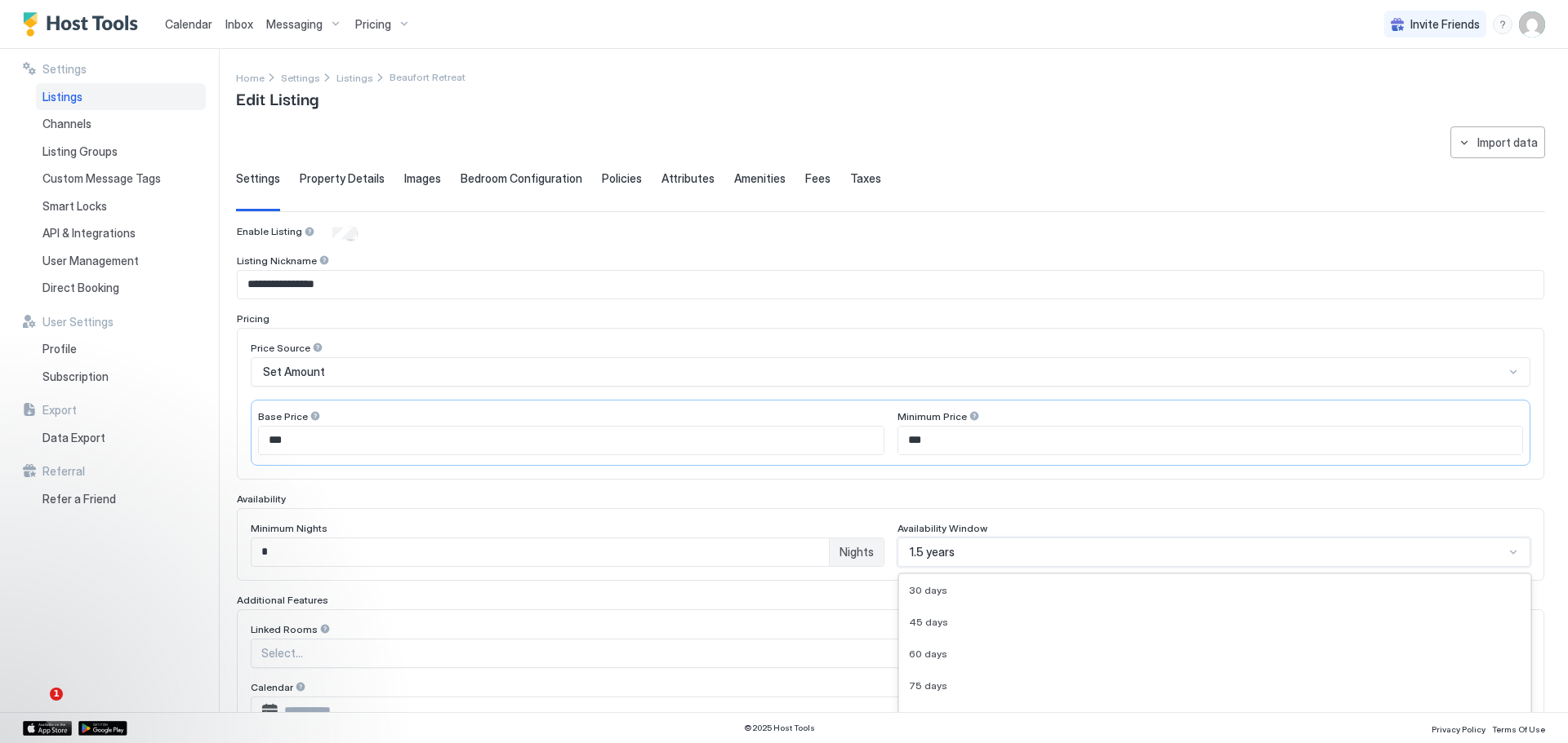
click at [1498, 551] on div "9 results available. Use Up and Down to choose options, press Enter to select t…" at bounding box center [1214, 553] width 633 height 30
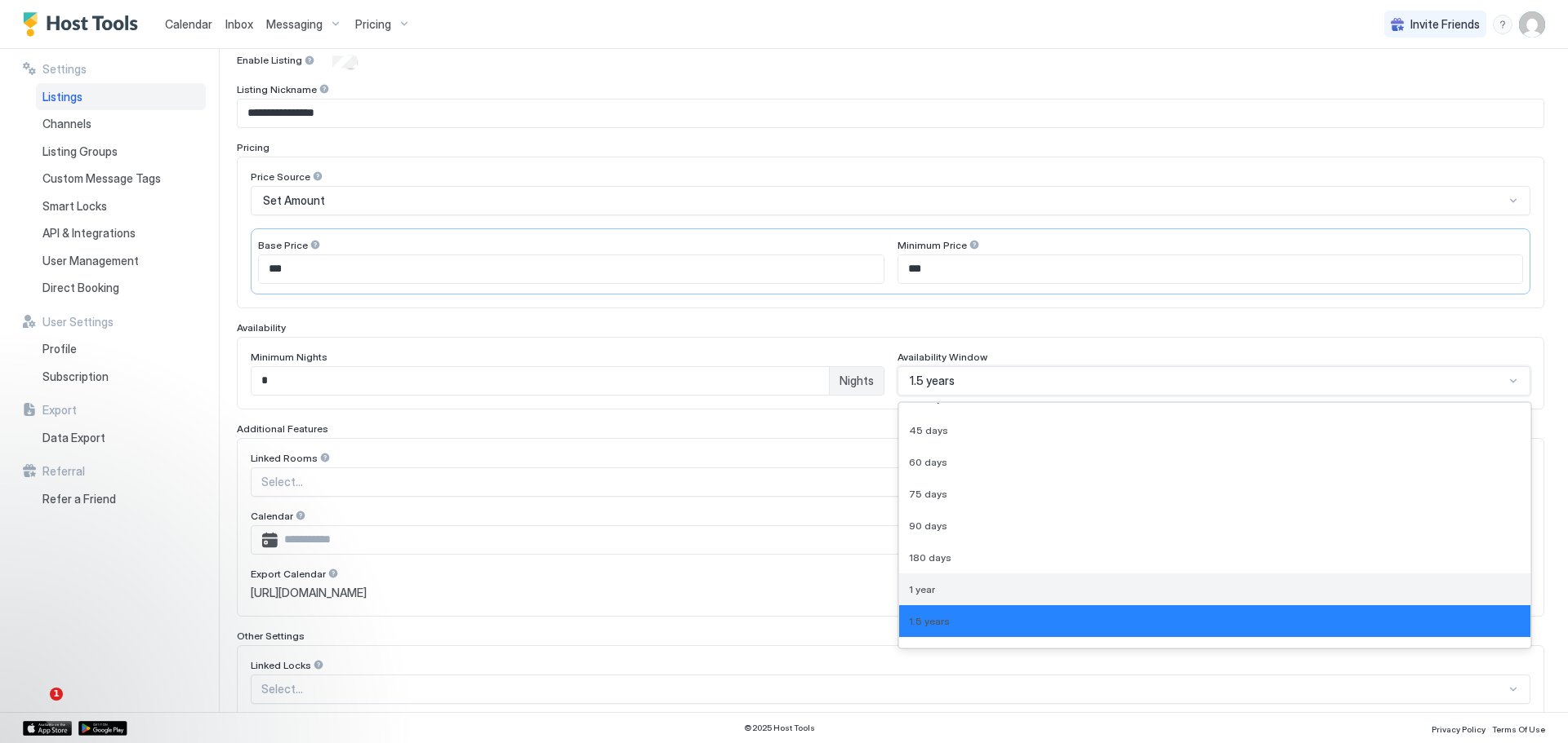
scroll to position [42, 0]
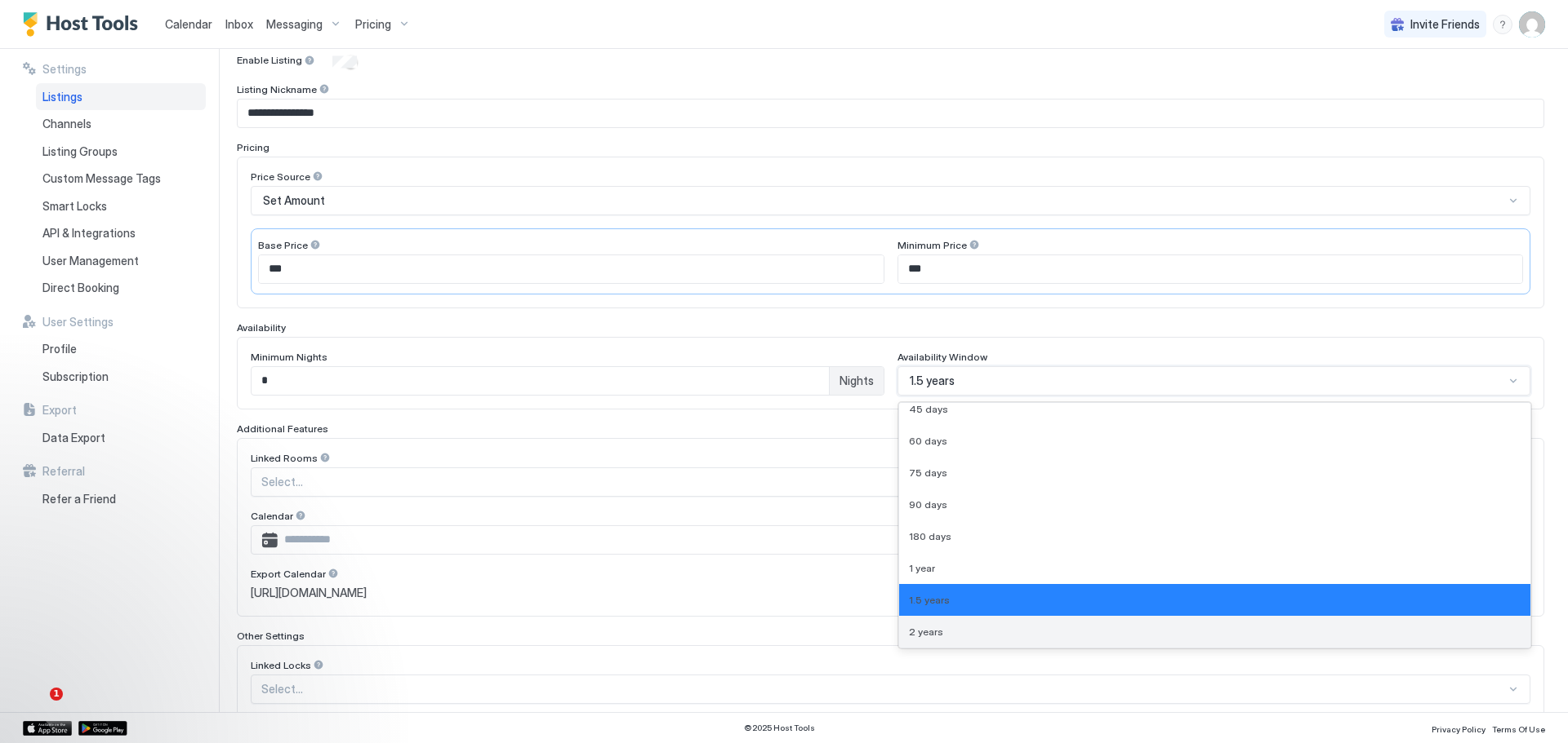
click at [1022, 631] on div "2 years" at bounding box center [1215, 632] width 612 height 12
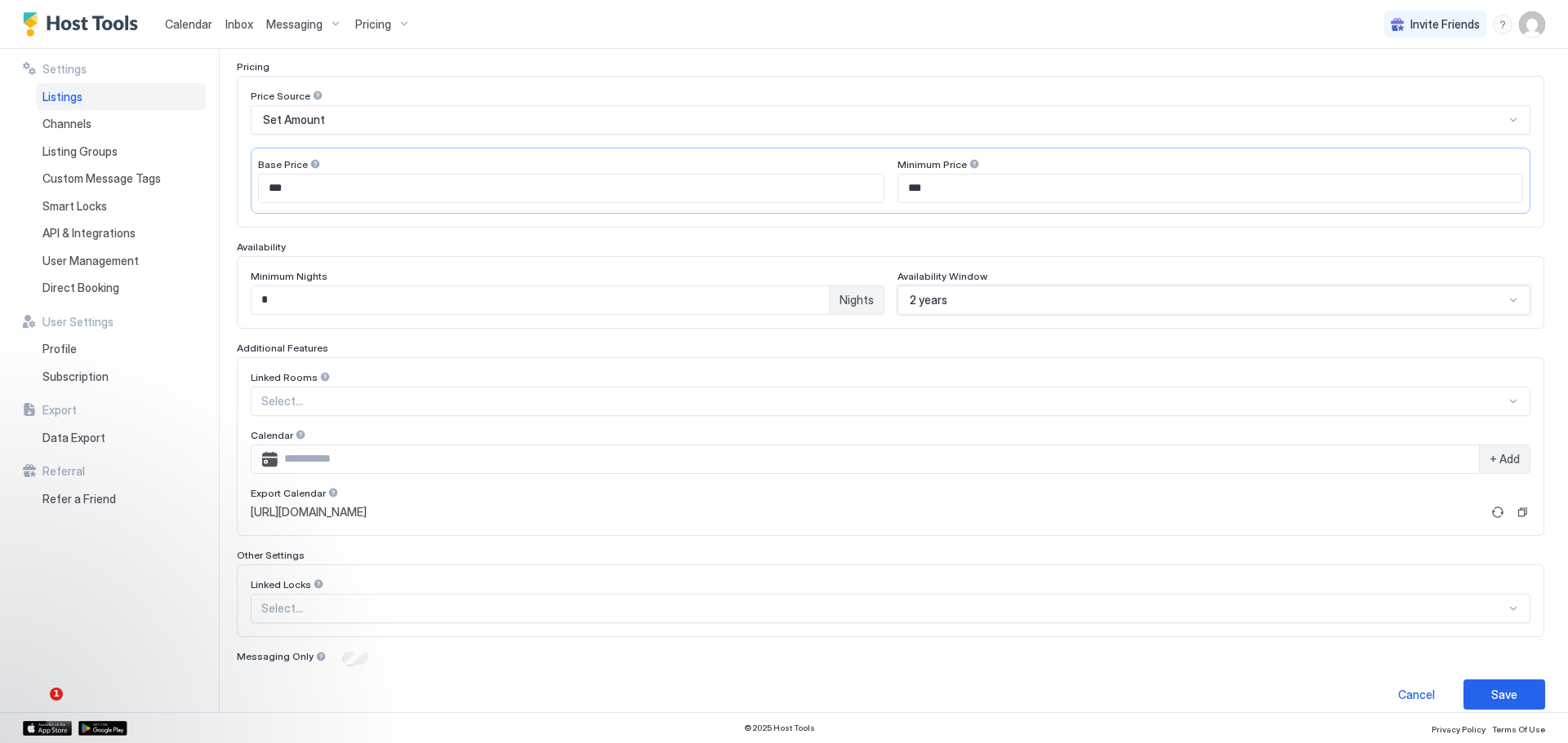
scroll to position [253, 0]
click at [1491, 691] on div "Save" at bounding box center [1503, 693] width 26 height 17
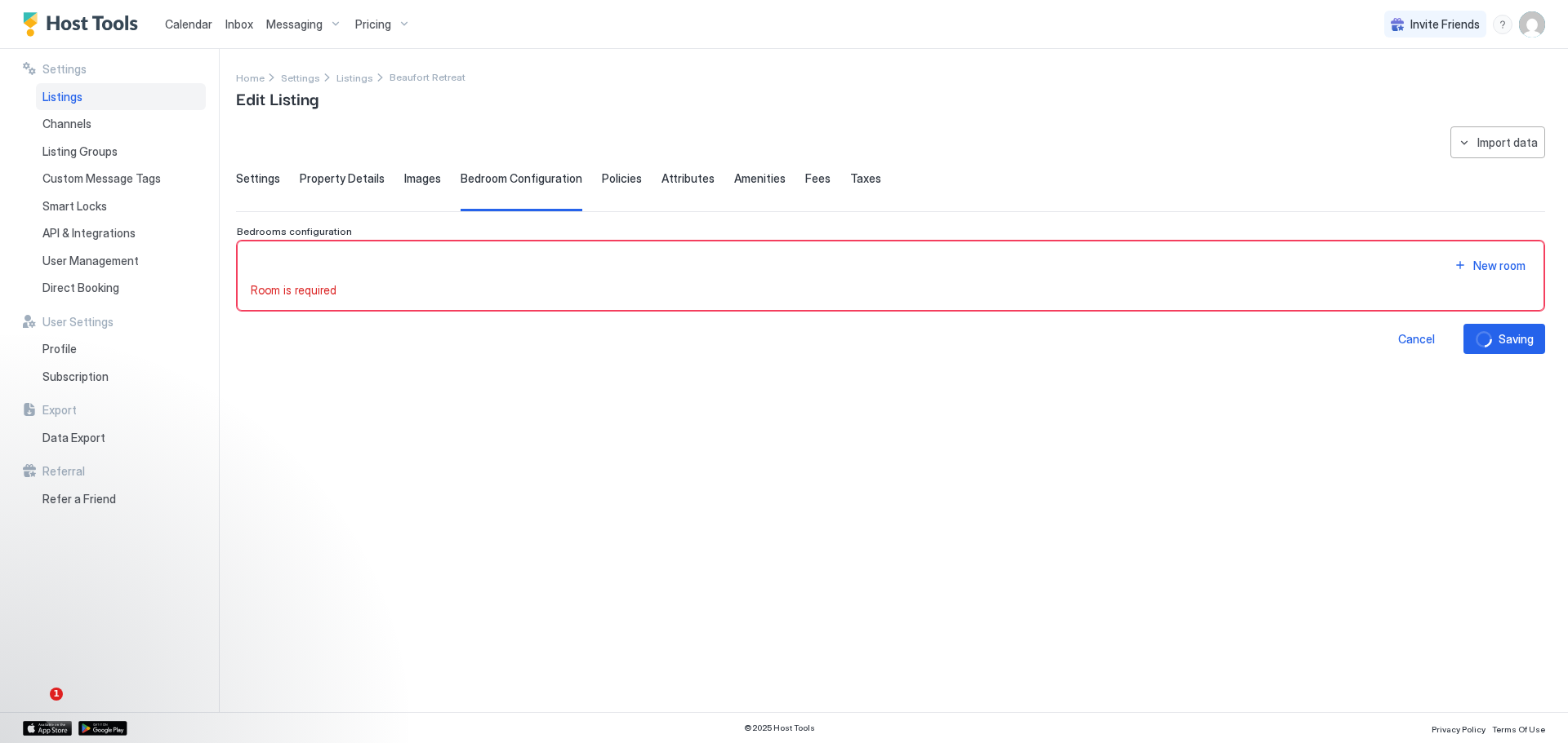
scroll to position [0, 0]
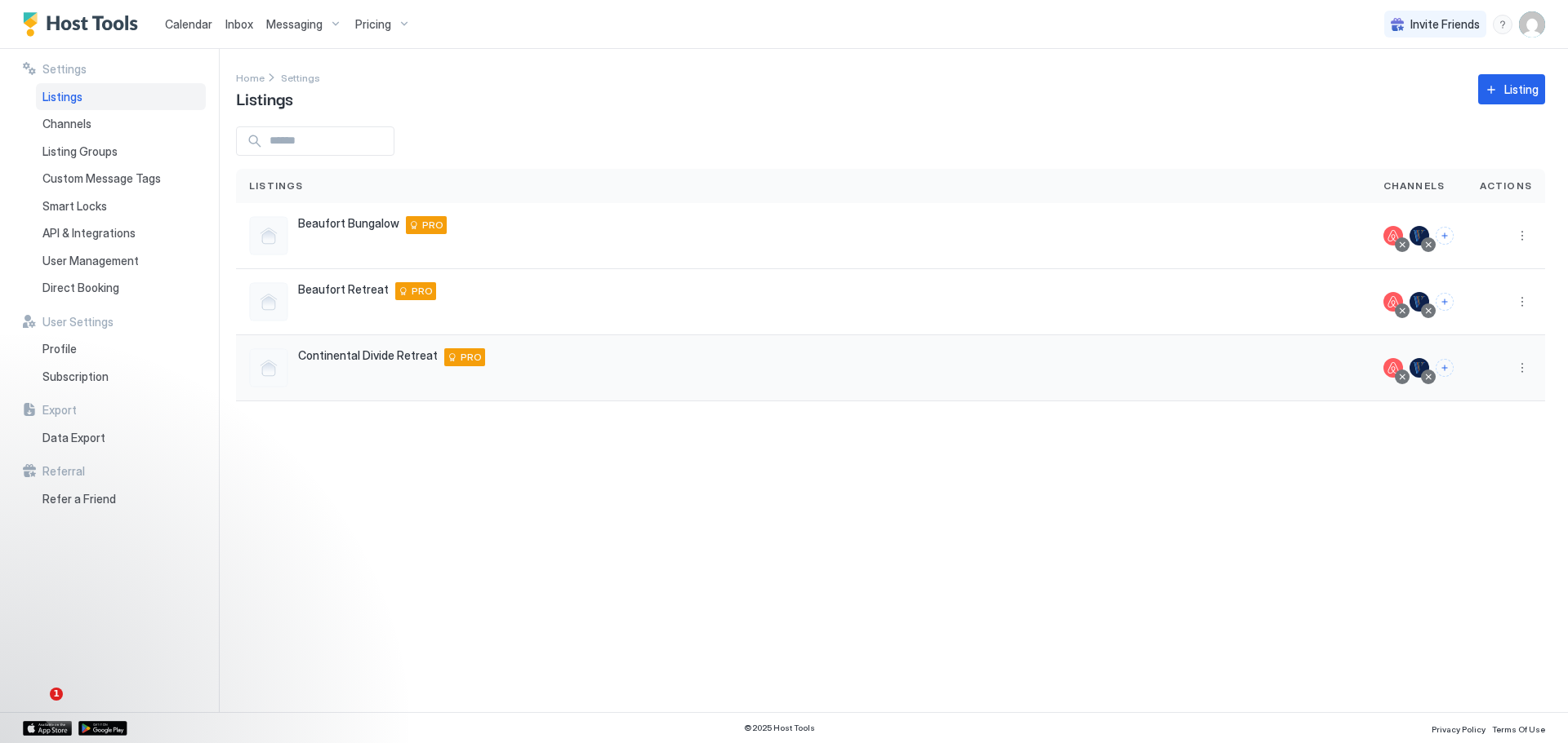
click at [354, 360] on span "Continental Divide Retreat" at bounding box center [367, 355] width 140 height 15
click at [378, 21] on span "Pricing" at bounding box center [373, 24] width 36 height 15
click at [376, 283] on span "Continental Divide Retreat" at bounding box center [380, 286] width 122 height 12
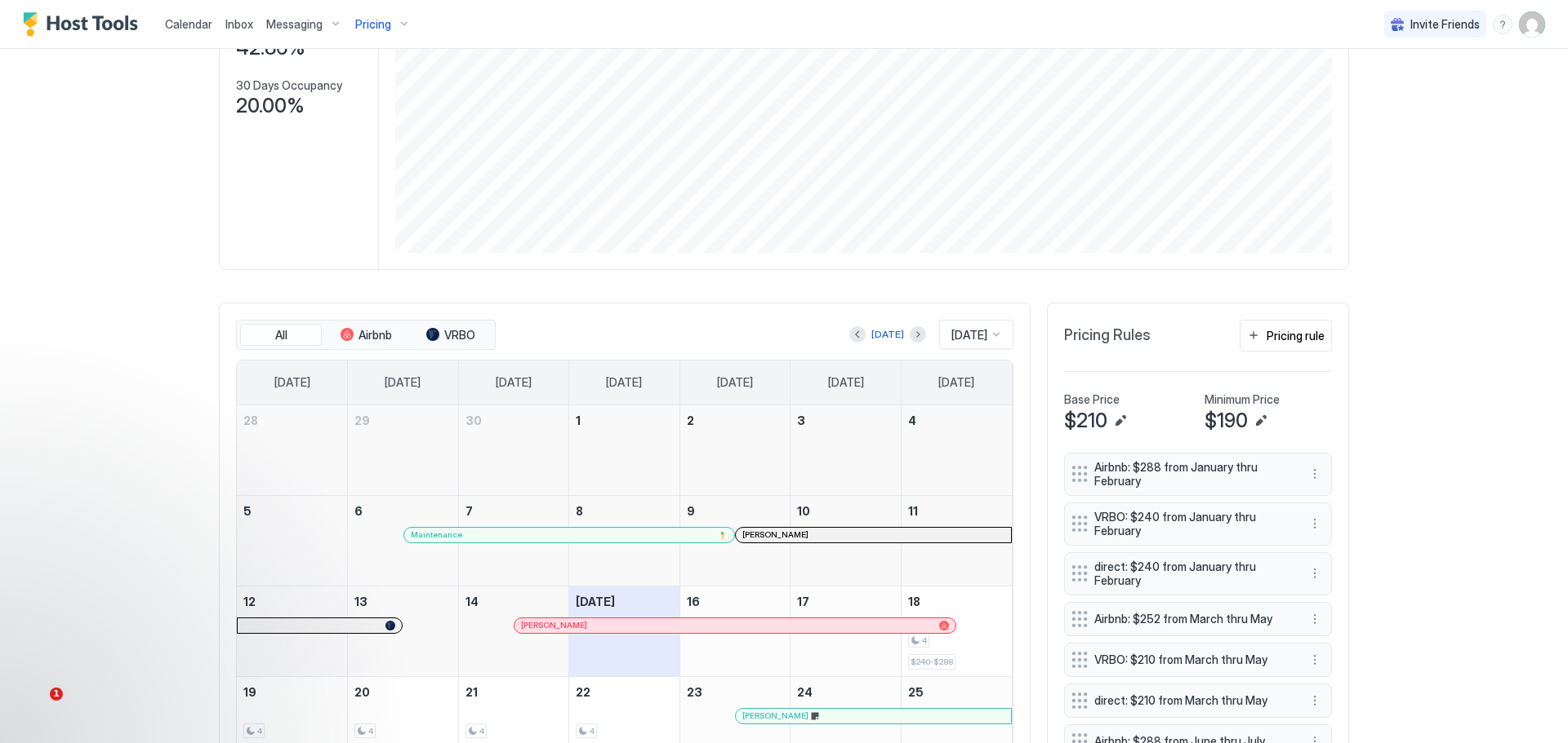
scroll to position [245, 0]
click at [1279, 334] on div "Pricing rule" at bounding box center [1295, 334] width 58 height 17
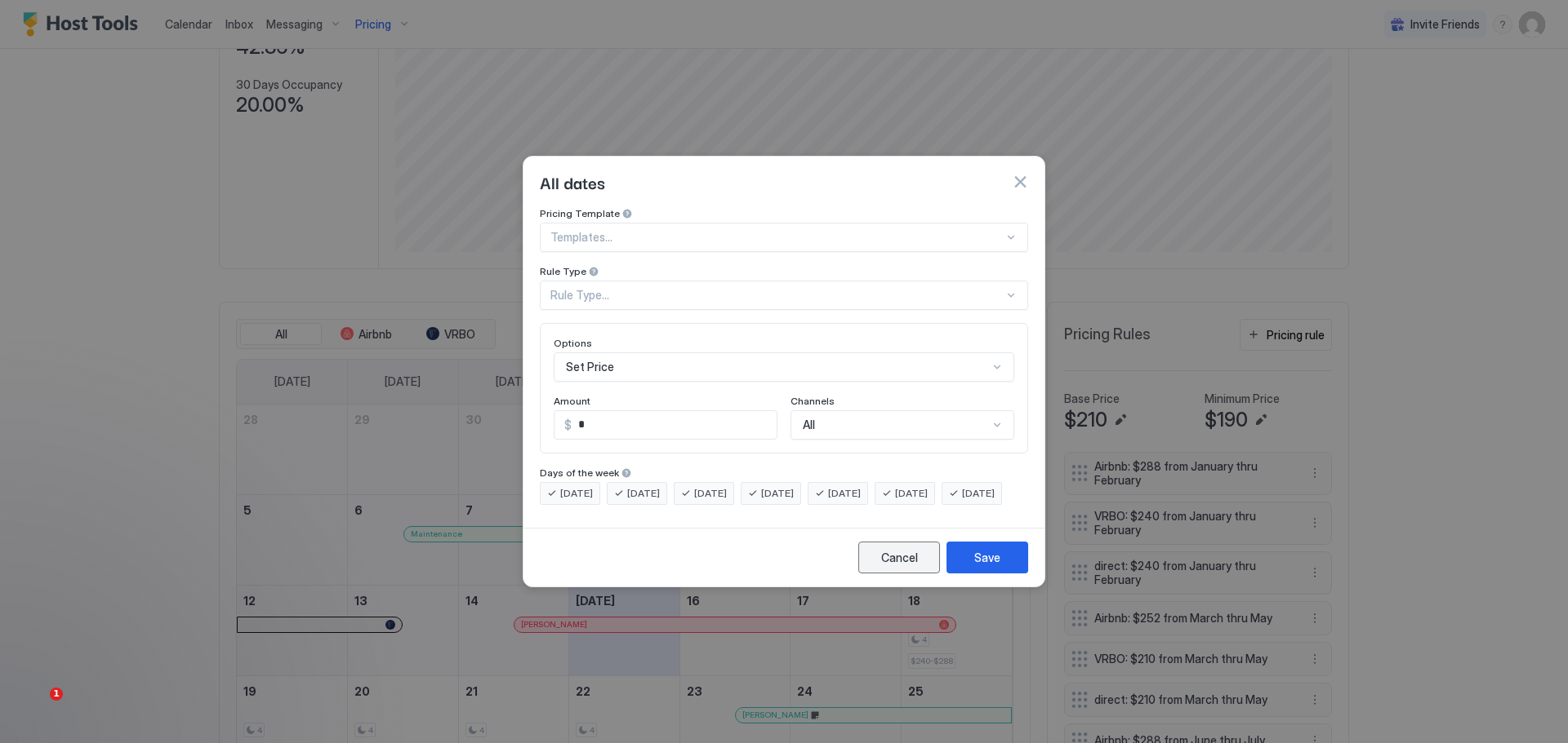
click at [890, 566] on div "Cancel" at bounding box center [899, 557] width 37 height 17
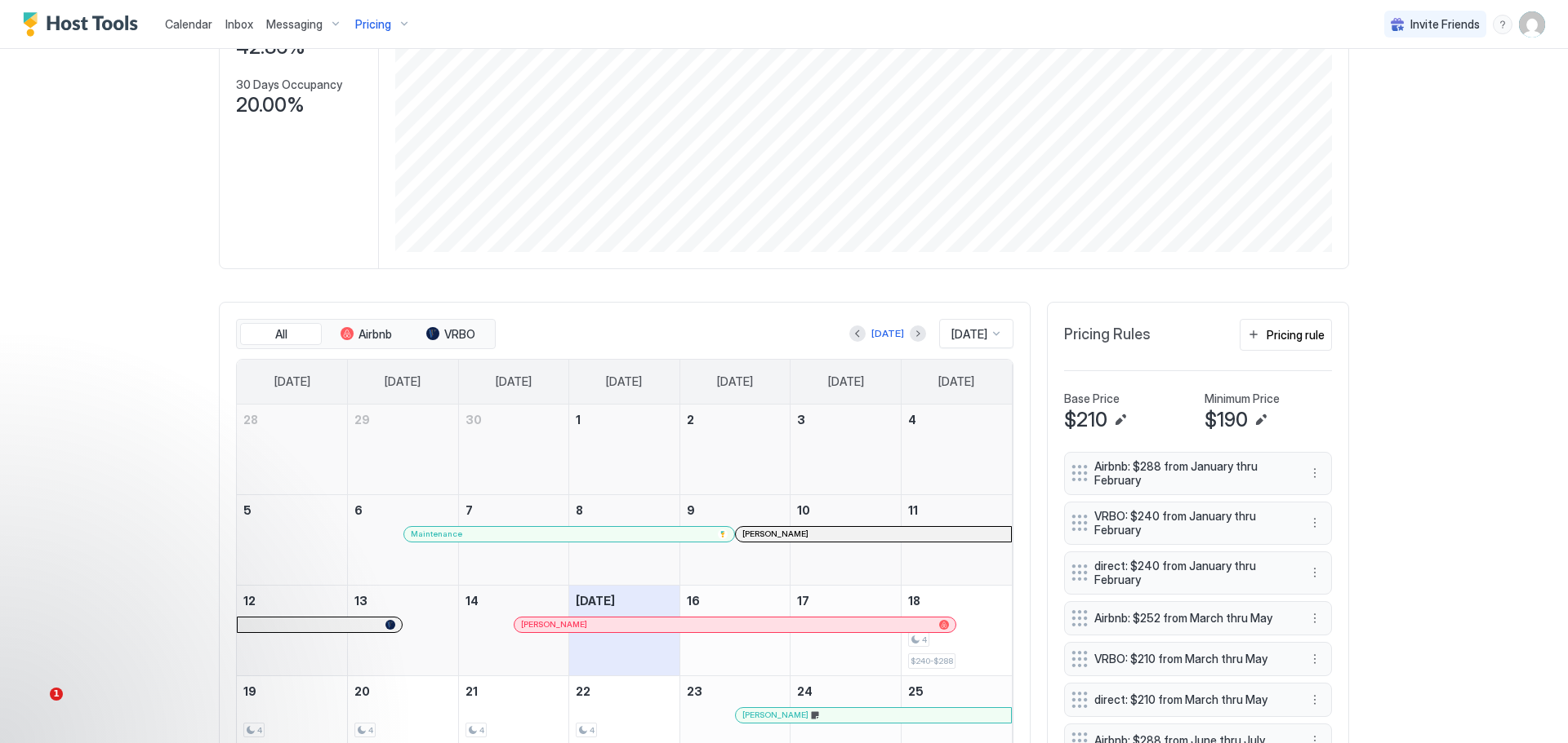
click at [399, 18] on div "Pricing" at bounding box center [382, 25] width 68 height 28
click at [394, 22] on div at bounding box center [784, 371] width 1568 height 743
click at [403, 19] on div "Pricing" at bounding box center [382, 25] width 68 height 28
click at [238, 172] on div at bounding box center [784, 371] width 1568 height 743
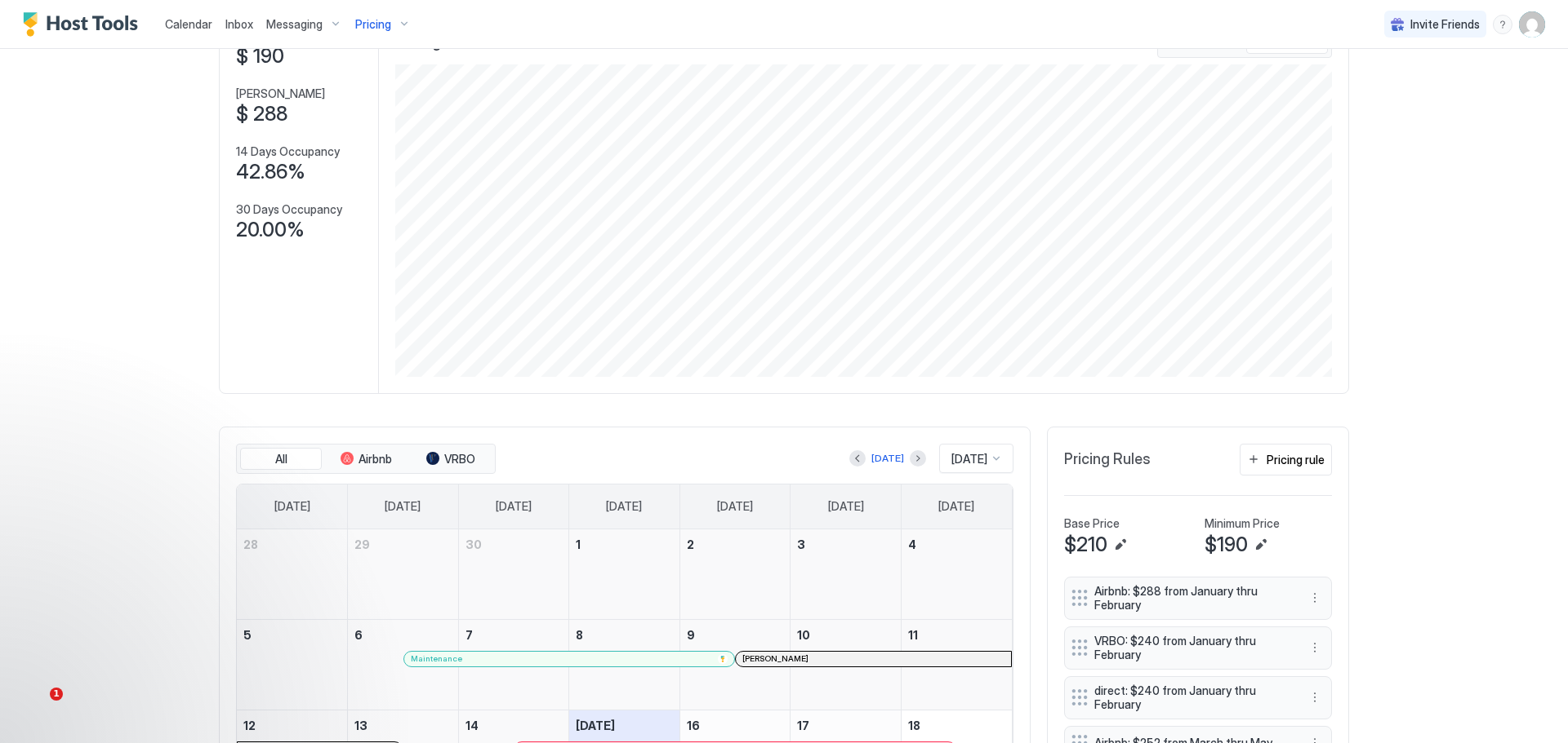
scroll to position [0, 0]
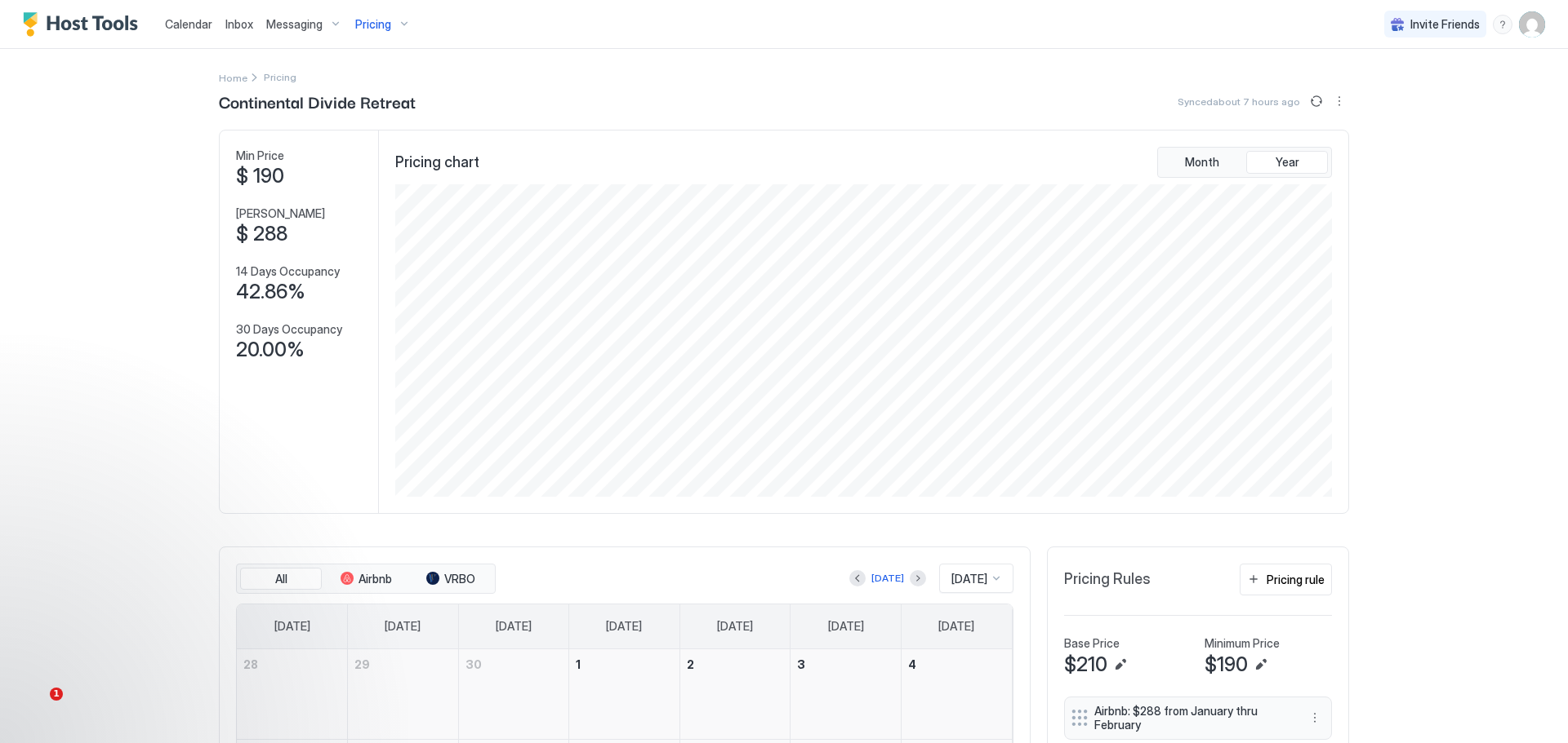
click at [182, 22] on span "Calendar" at bounding box center [189, 24] width 48 height 14
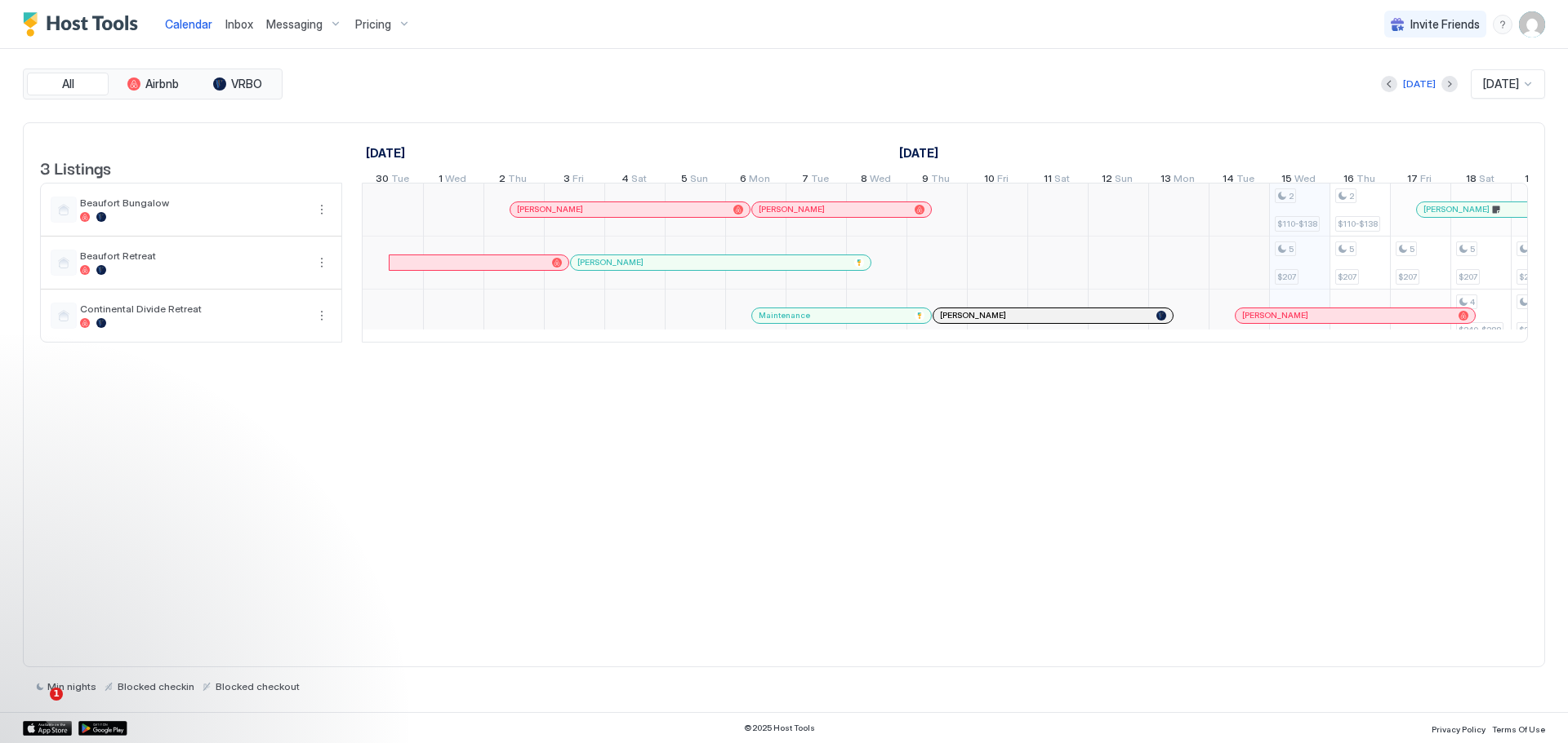
scroll to position [0, 907]
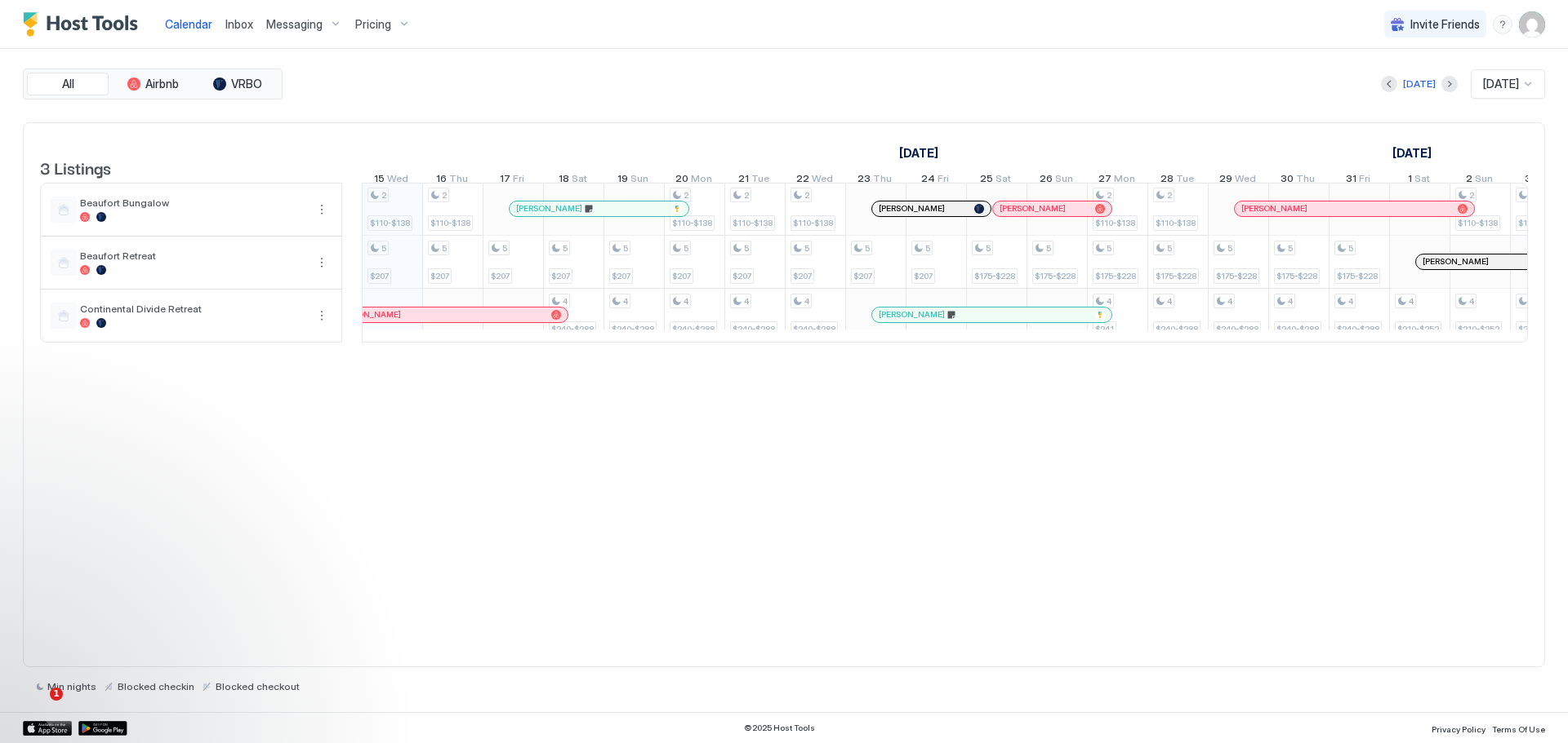
click at [389, 22] on div "Pricing" at bounding box center [382, 25] width 68 height 28
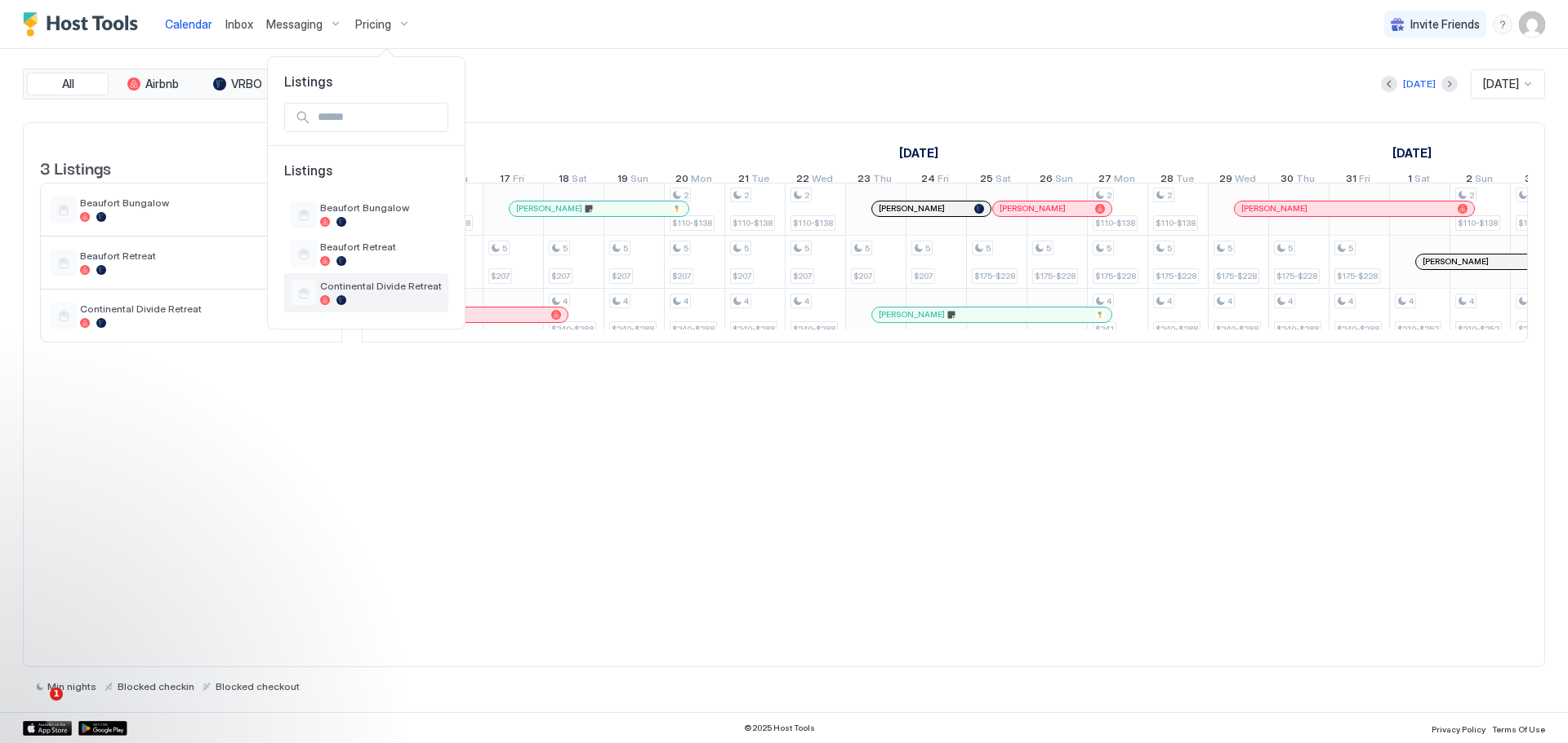
click at [342, 283] on span "Continental Divide Retreat" at bounding box center [380, 286] width 122 height 12
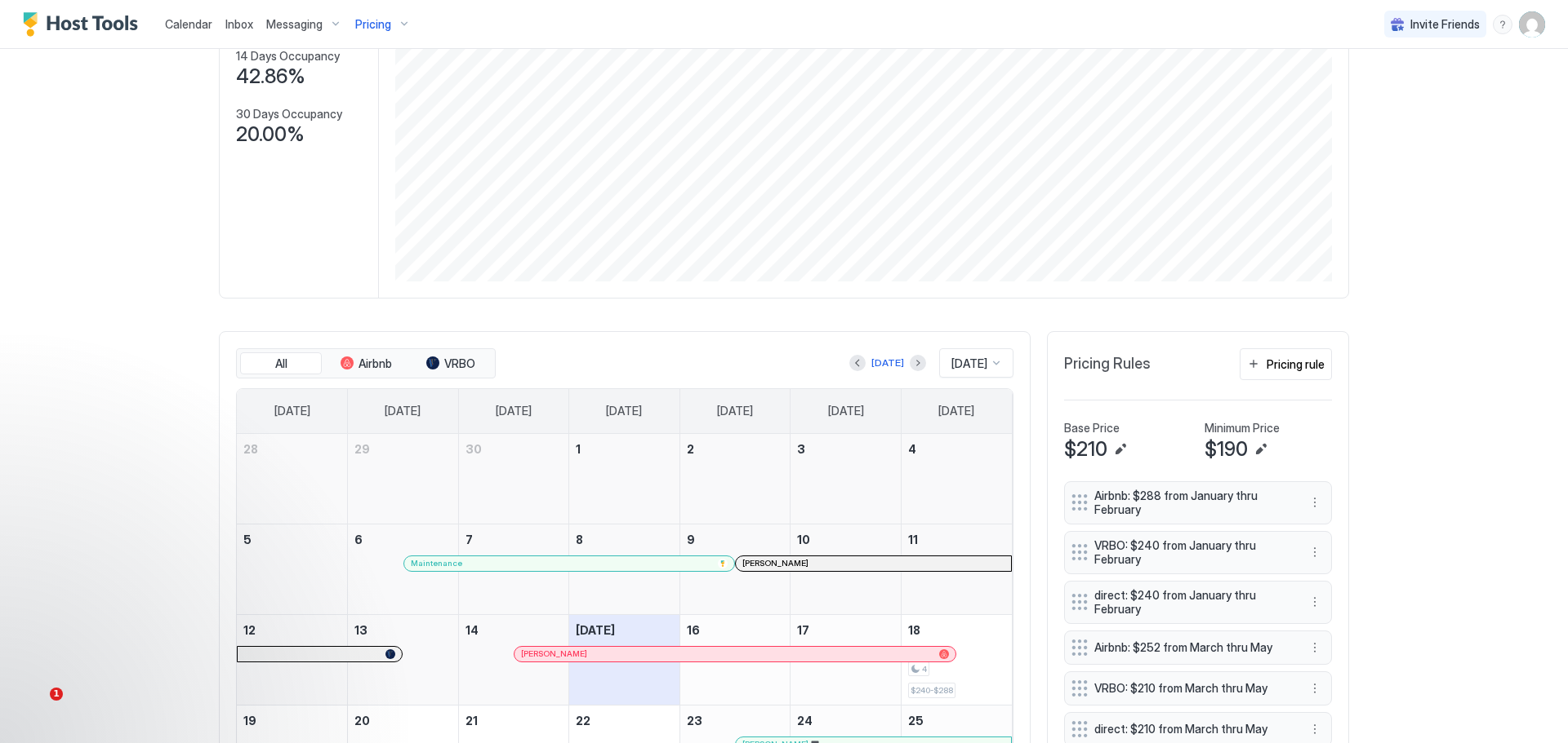
scroll to position [245, 0]
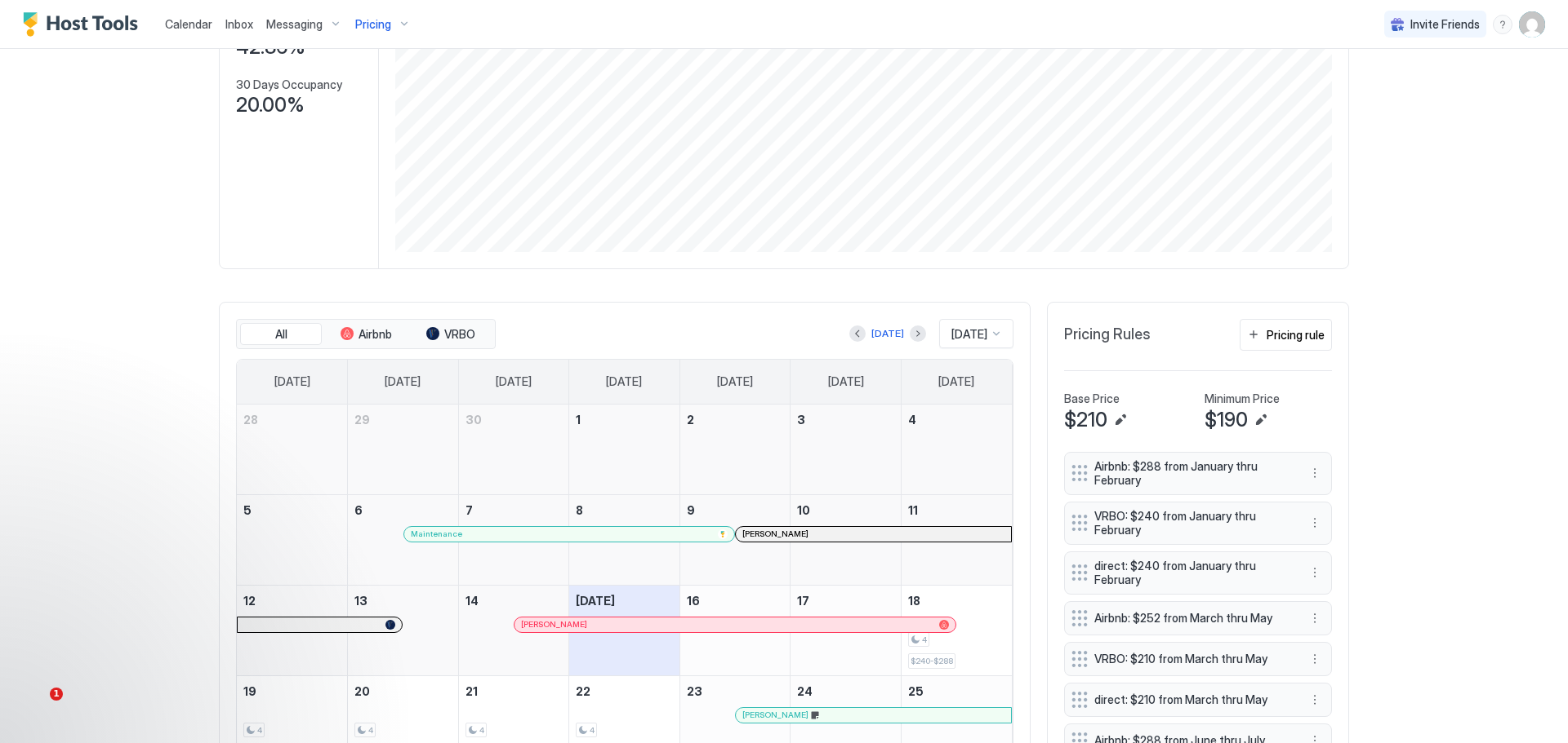
click at [1101, 330] on span "Pricing Rules" at bounding box center [1107, 334] width 86 height 19
click at [1493, 17] on div "menu" at bounding box center [1503, 25] width 20 height 20
click at [1483, 19] on div at bounding box center [784, 371] width 1568 height 743
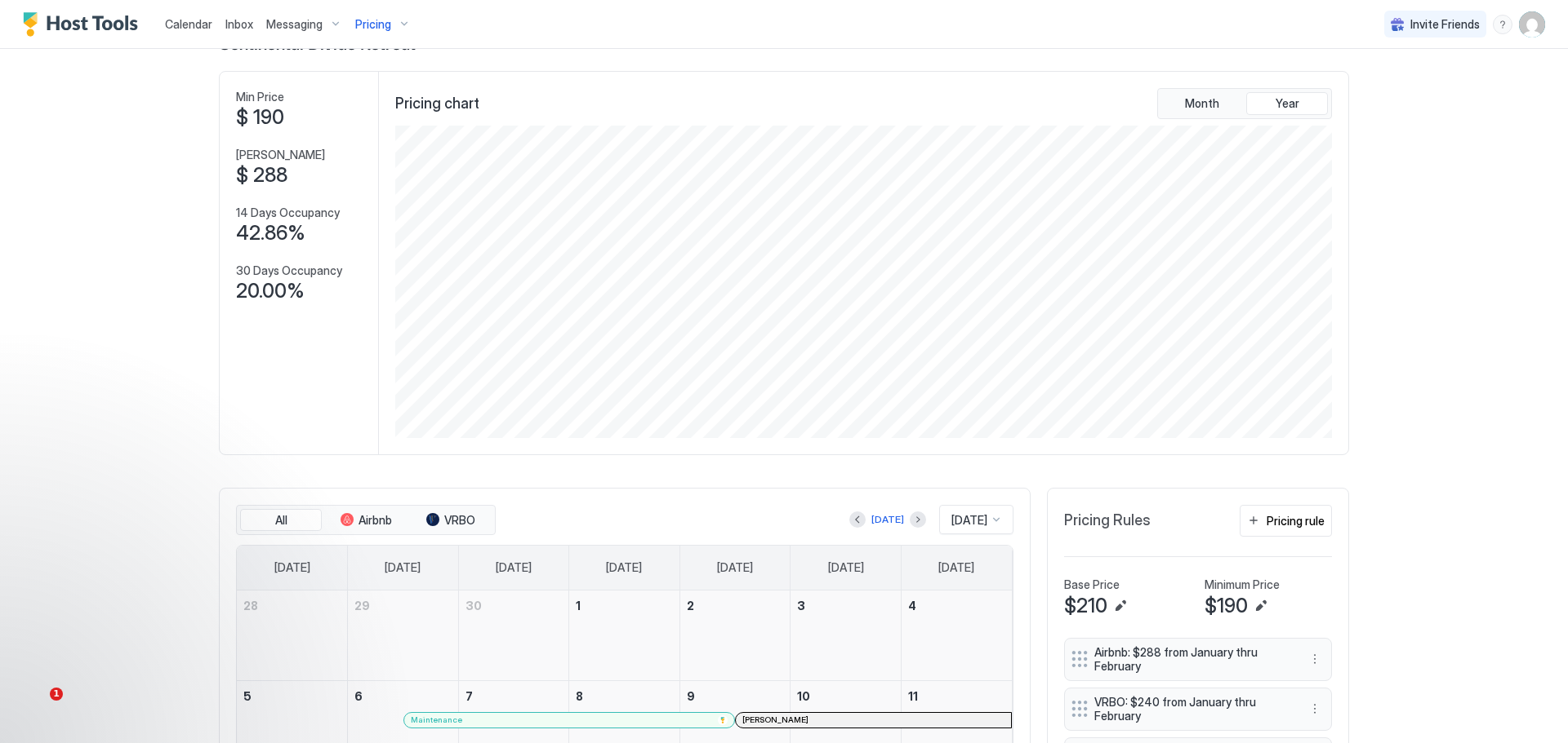
scroll to position [0, 0]
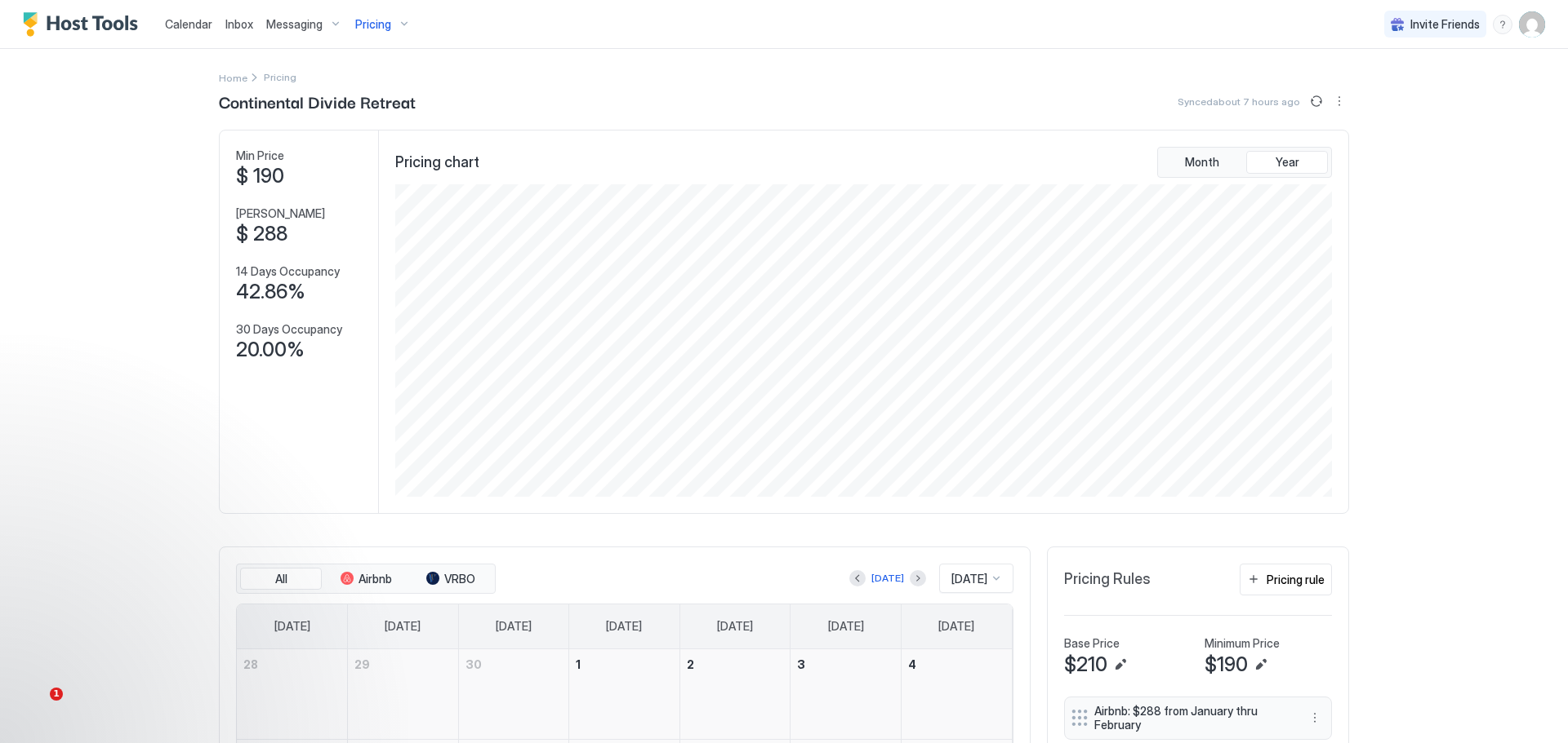
click at [391, 21] on div "Pricing" at bounding box center [382, 25] width 68 height 28
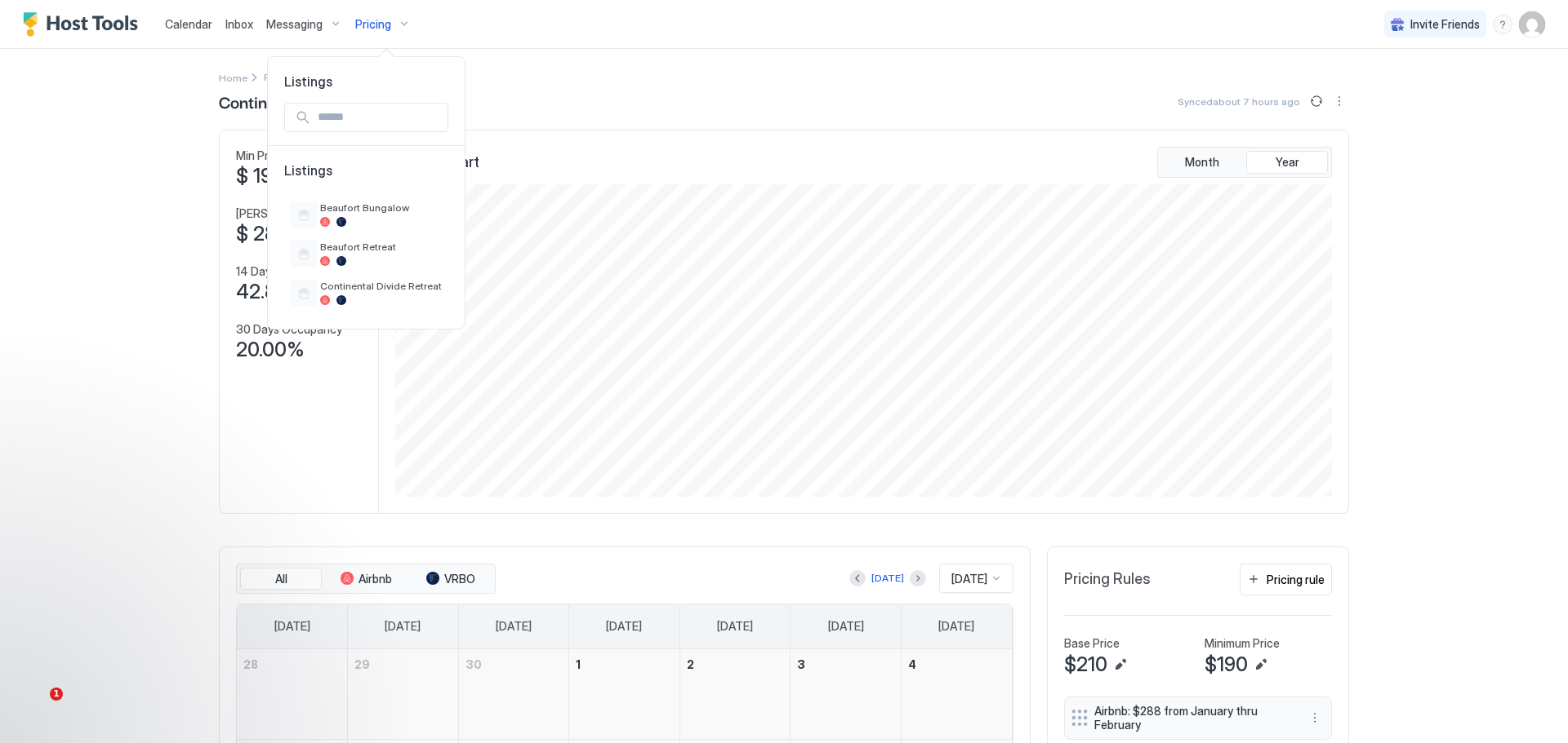
click at [391, 21] on div at bounding box center [784, 371] width 1568 height 743
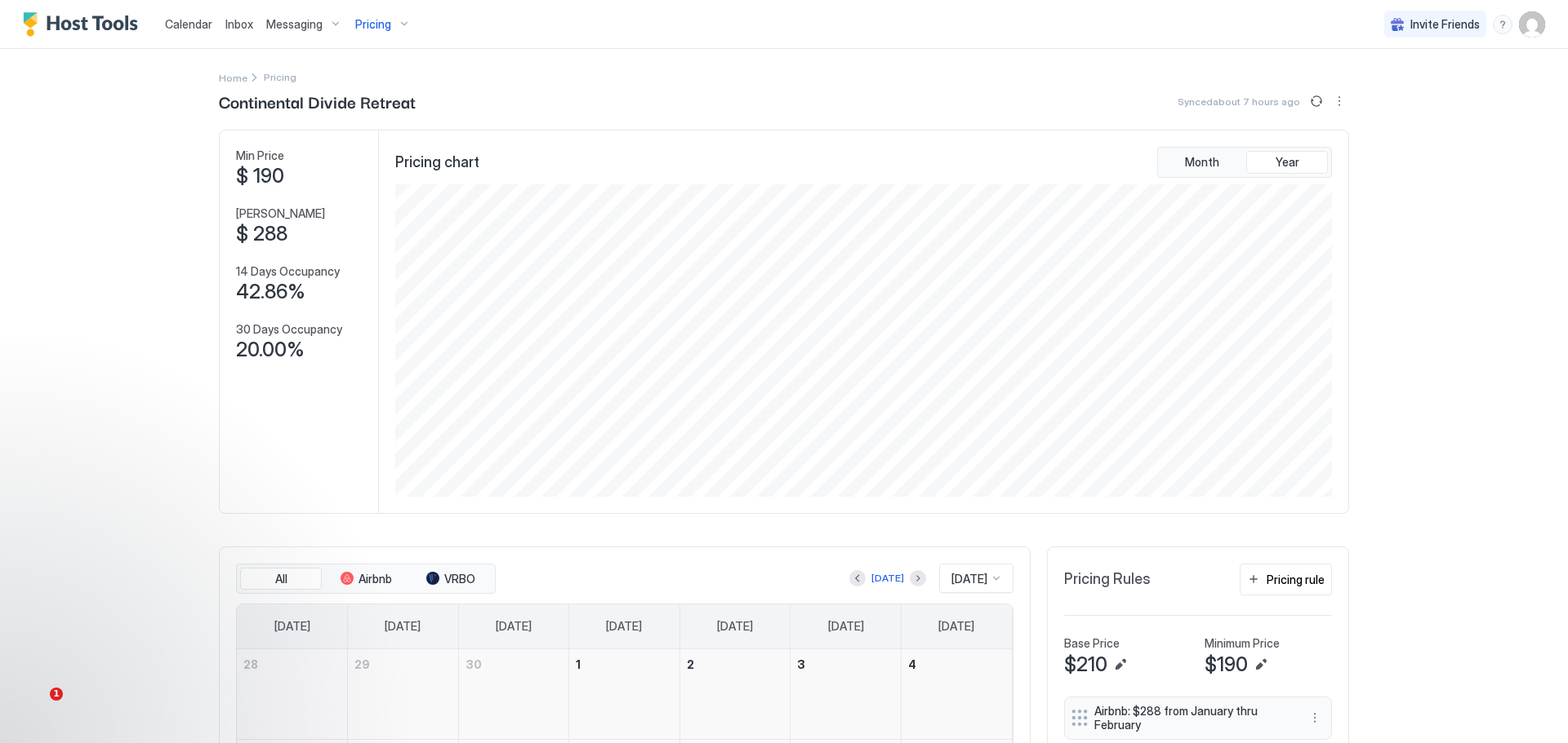
click at [391, 21] on div "Pricing" at bounding box center [382, 25] width 68 height 28
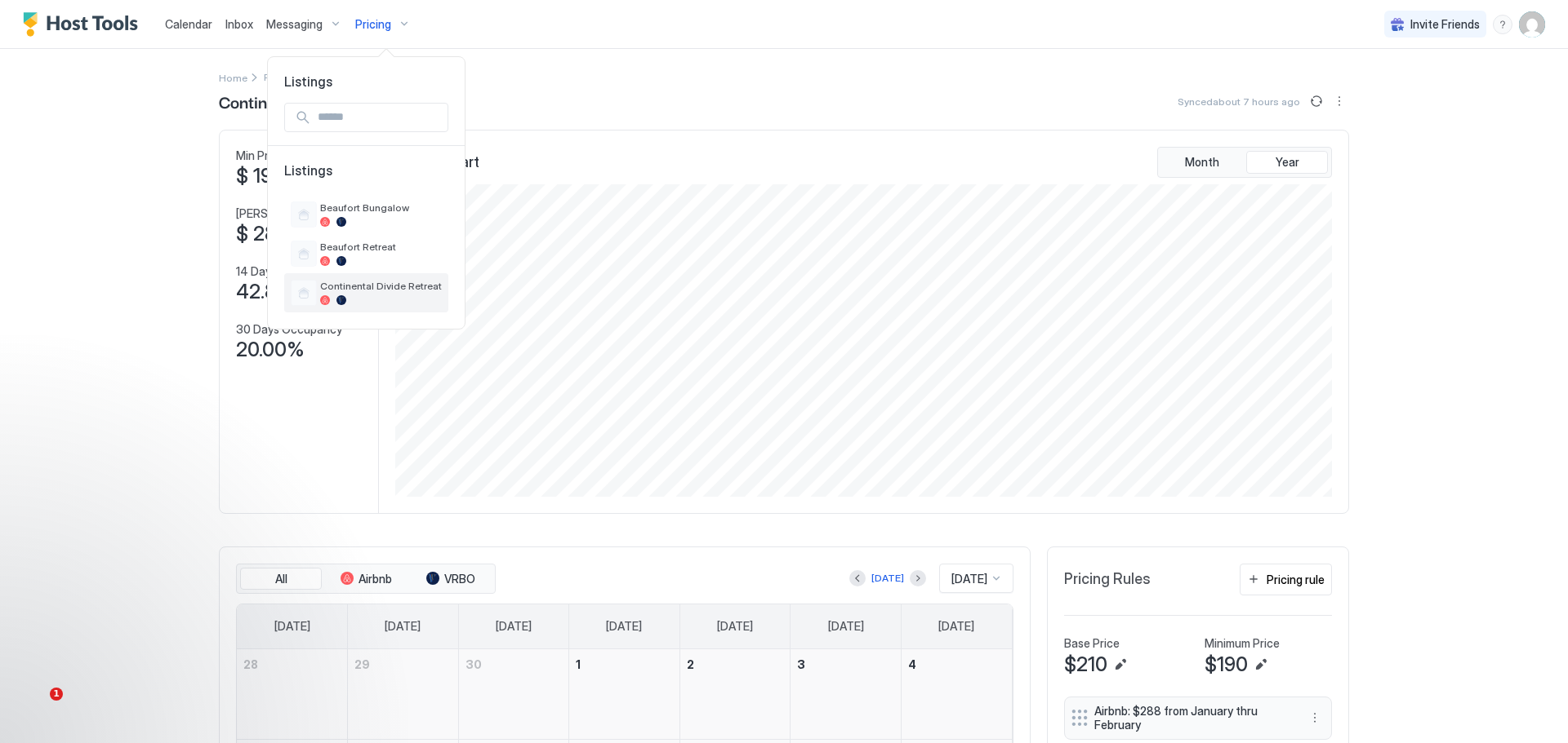
click at [339, 283] on span "Continental Divide Retreat" at bounding box center [380, 286] width 122 height 12
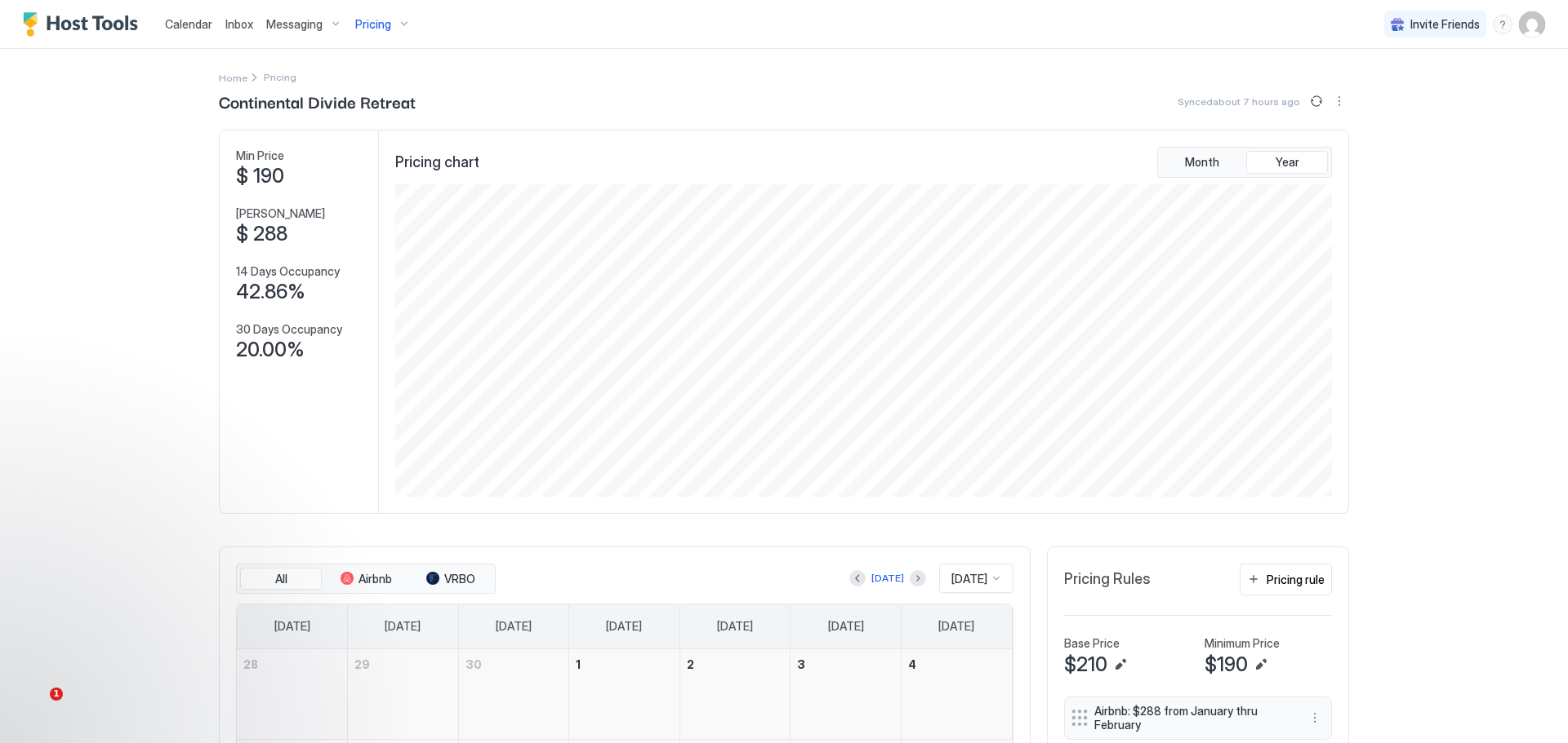
scroll to position [81, 0]
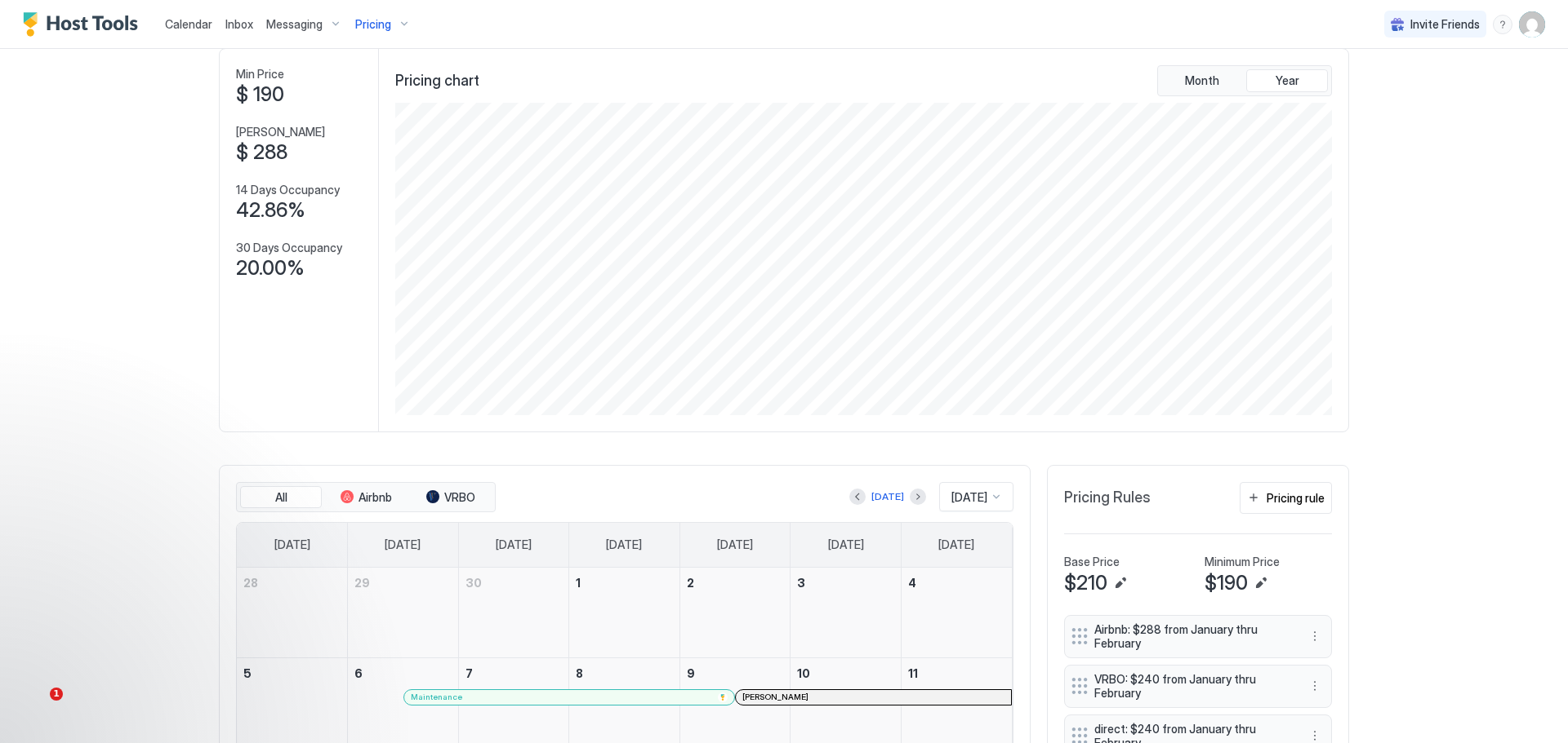
click at [417, 31] on div "Calendar Inbox Messaging Pricing Invite Friends DI" at bounding box center [784, 24] width 1568 height 49
click at [402, 21] on div "Pricing" at bounding box center [382, 25] width 68 height 28
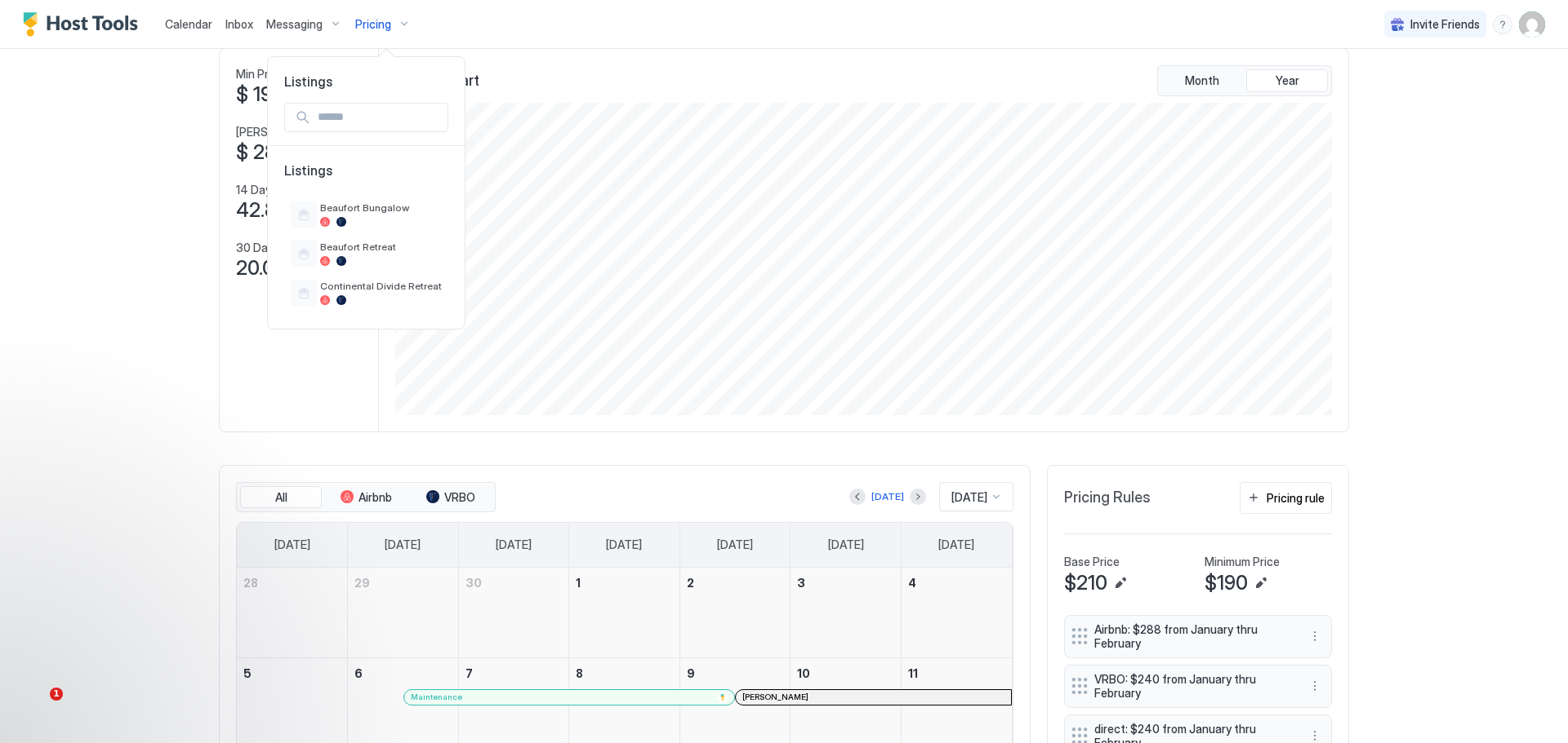
click at [402, 21] on div at bounding box center [784, 371] width 1568 height 743
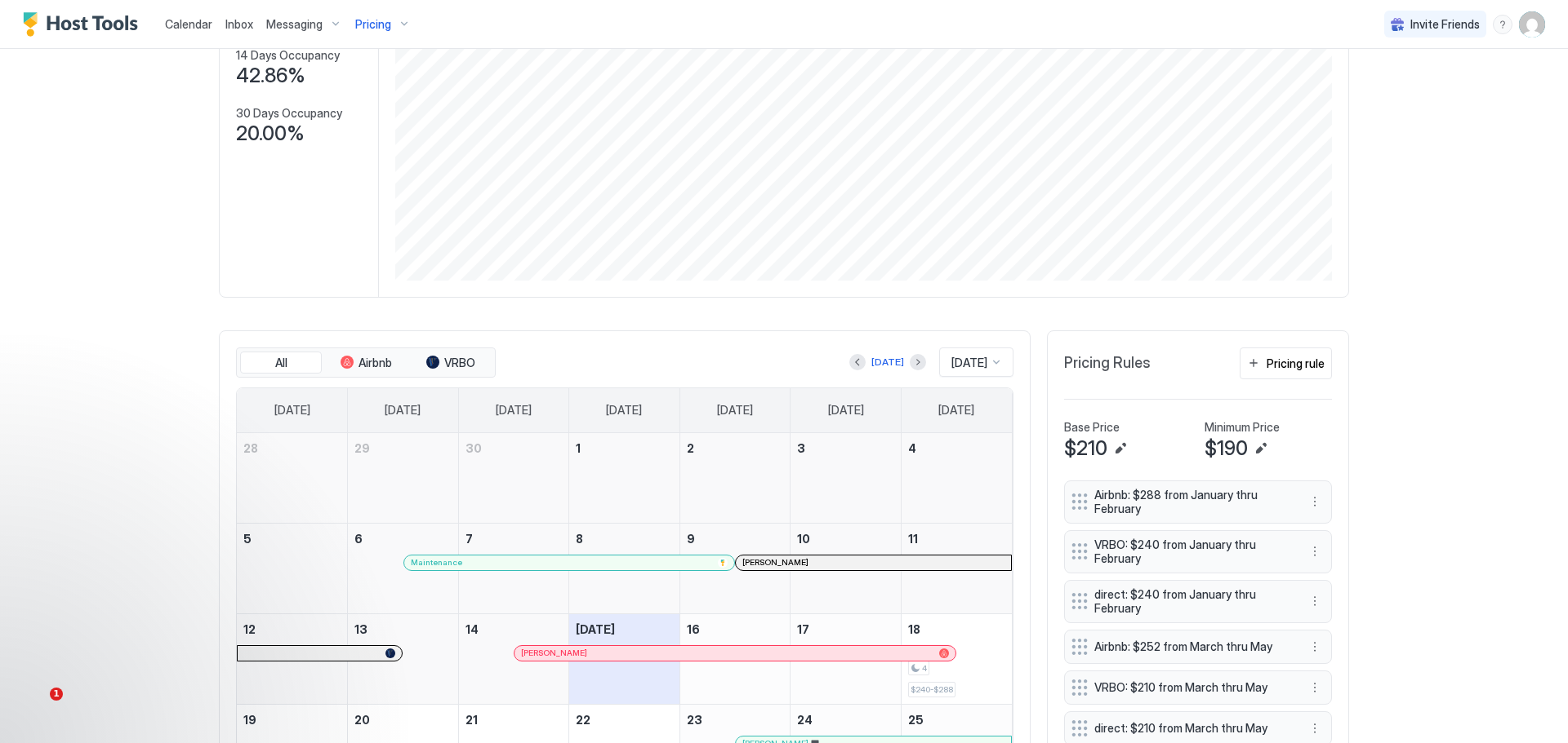
scroll to position [245, 0]
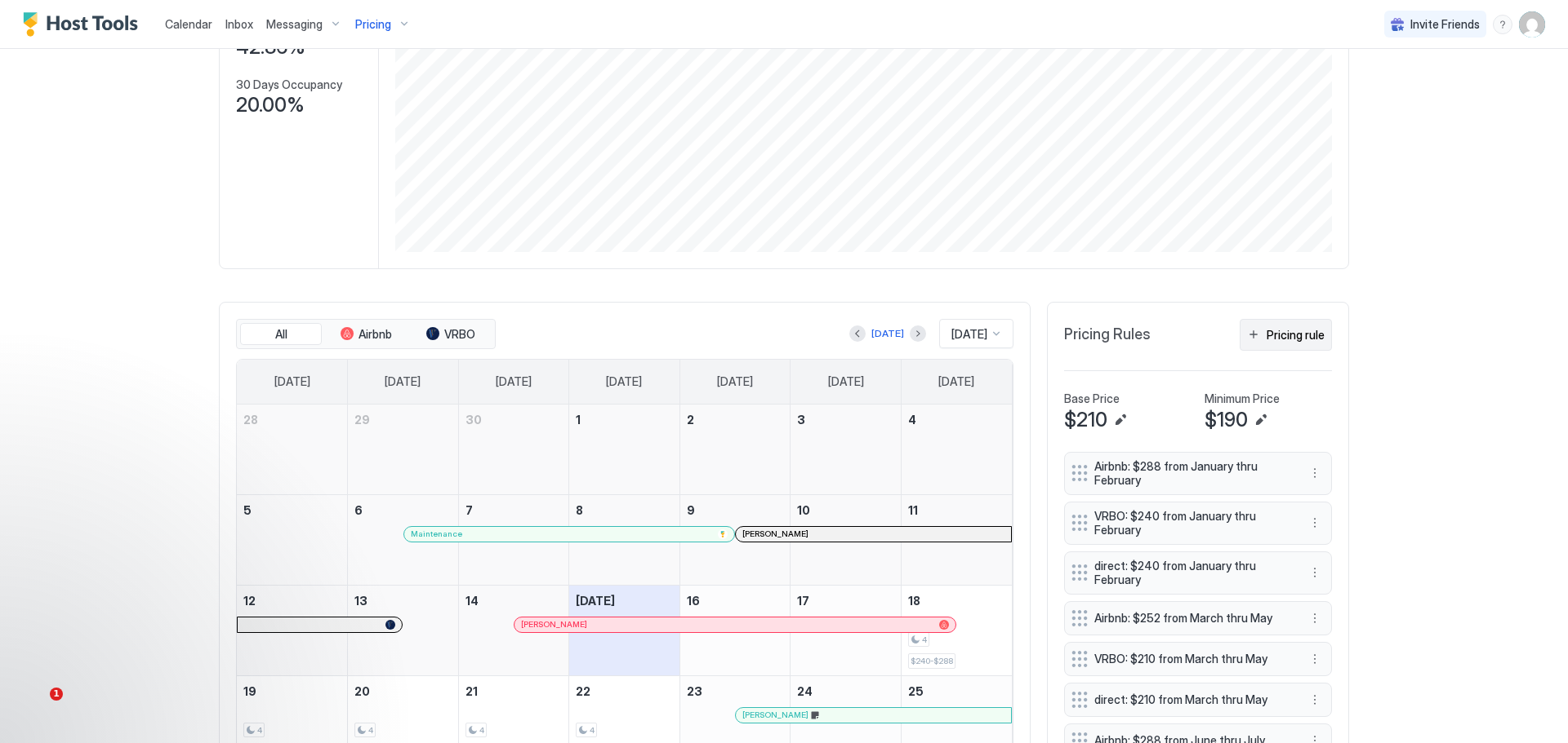
click at [1289, 341] on div "Pricing rule" at bounding box center [1295, 334] width 58 height 17
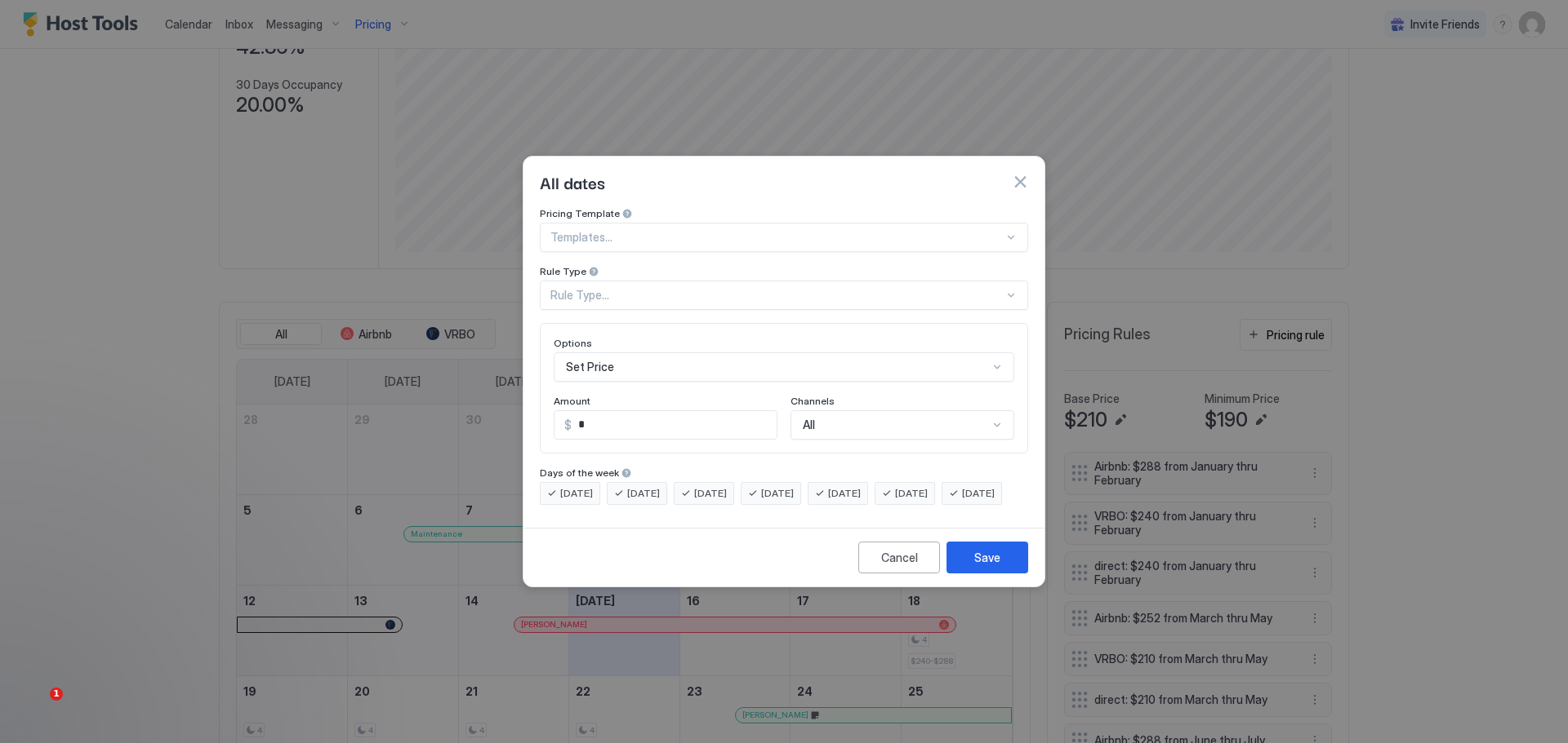
click at [1020, 174] on button "button" at bounding box center [1019, 182] width 16 height 16
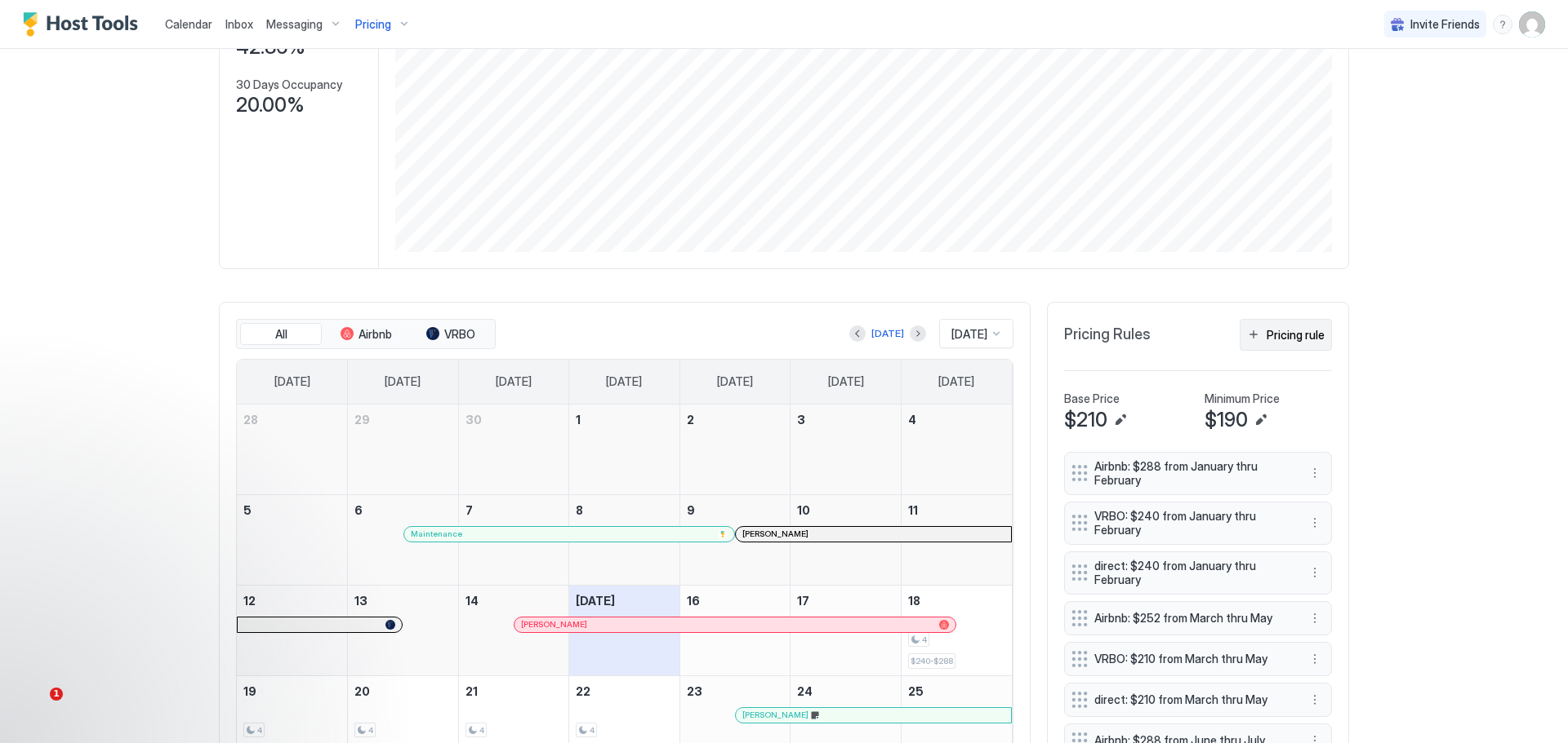
click at [1285, 331] on div "Pricing rule" at bounding box center [1295, 334] width 58 height 17
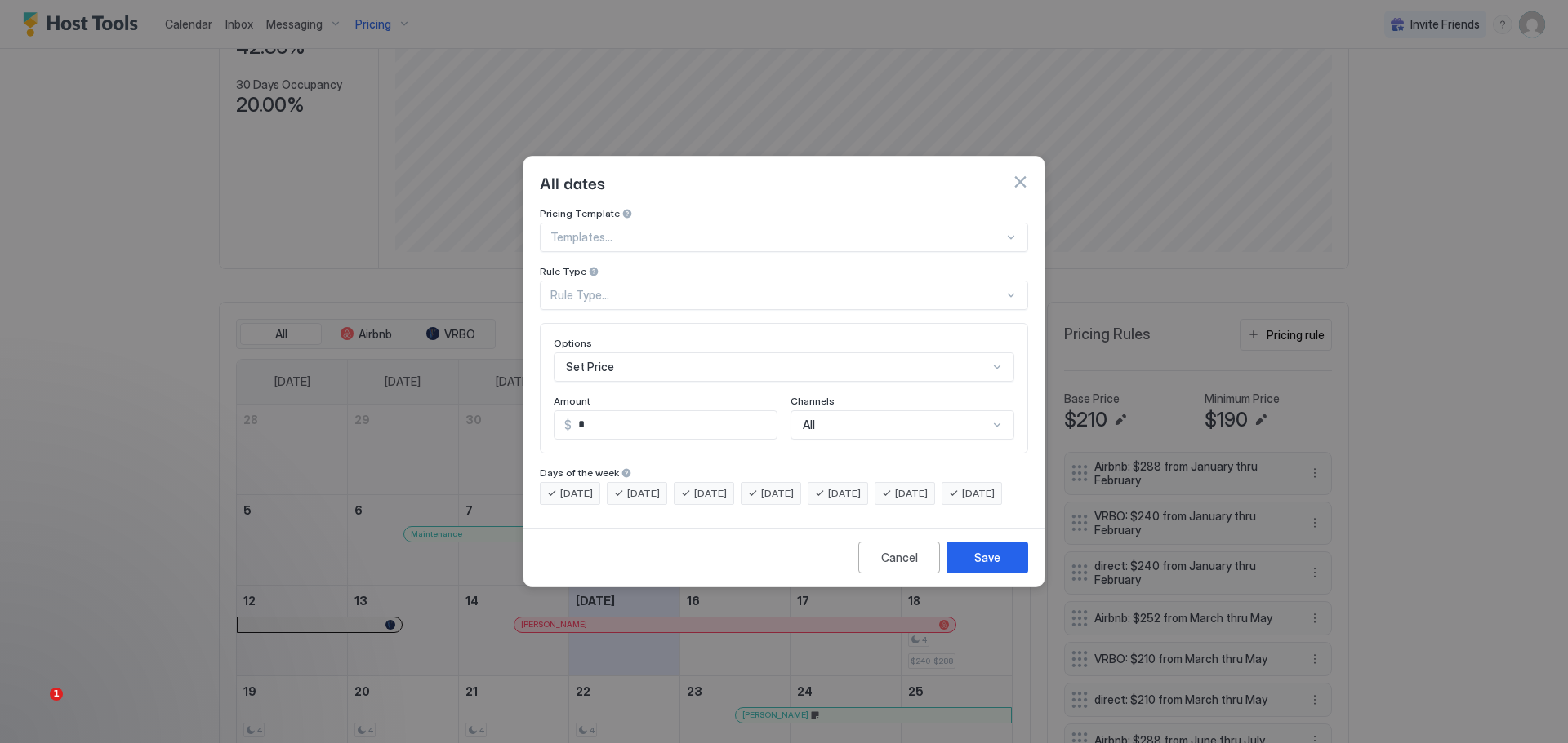
click at [854, 230] on div at bounding box center [776, 237] width 454 height 15
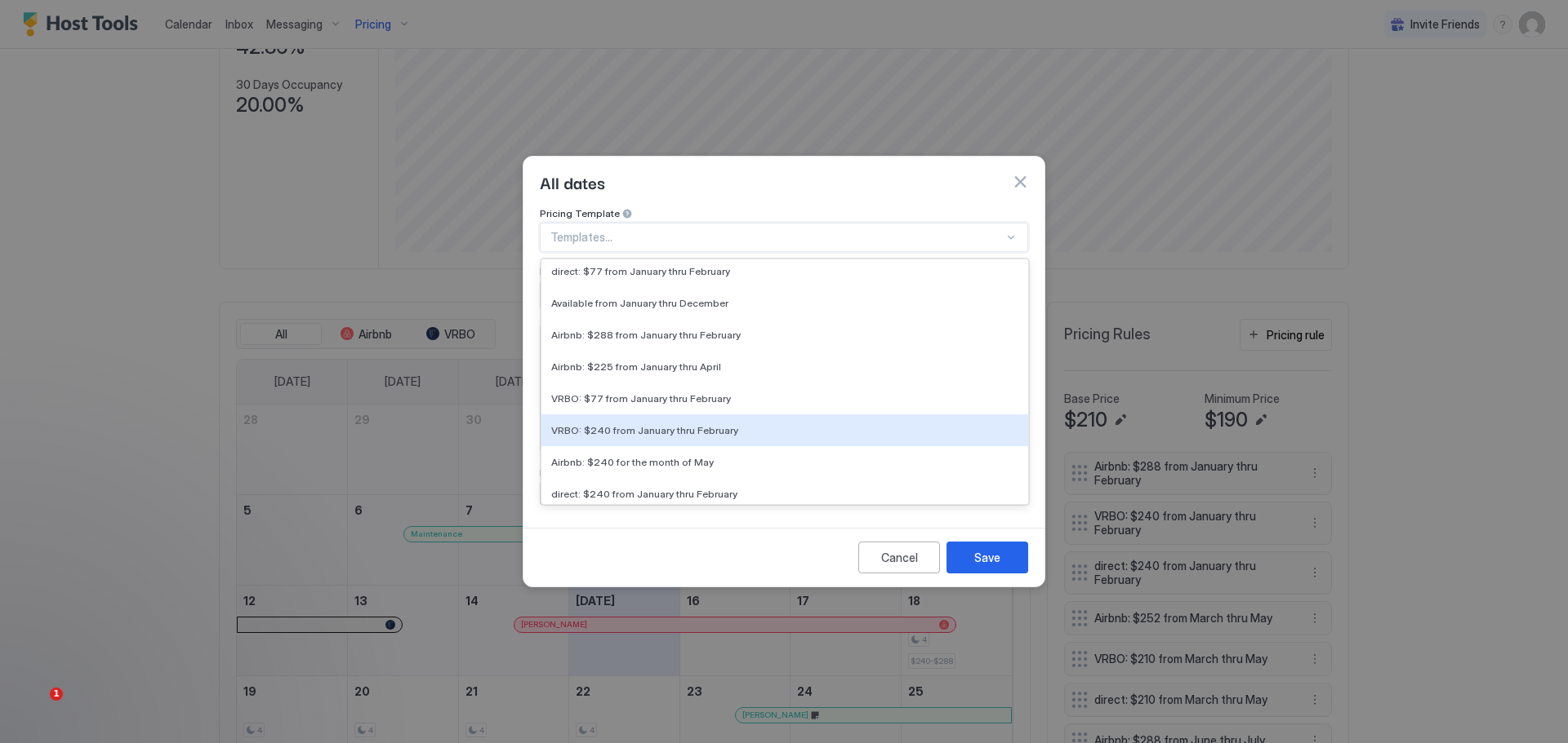
click at [1024, 170] on div "All dates" at bounding box center [784, 182] width 488 height 25
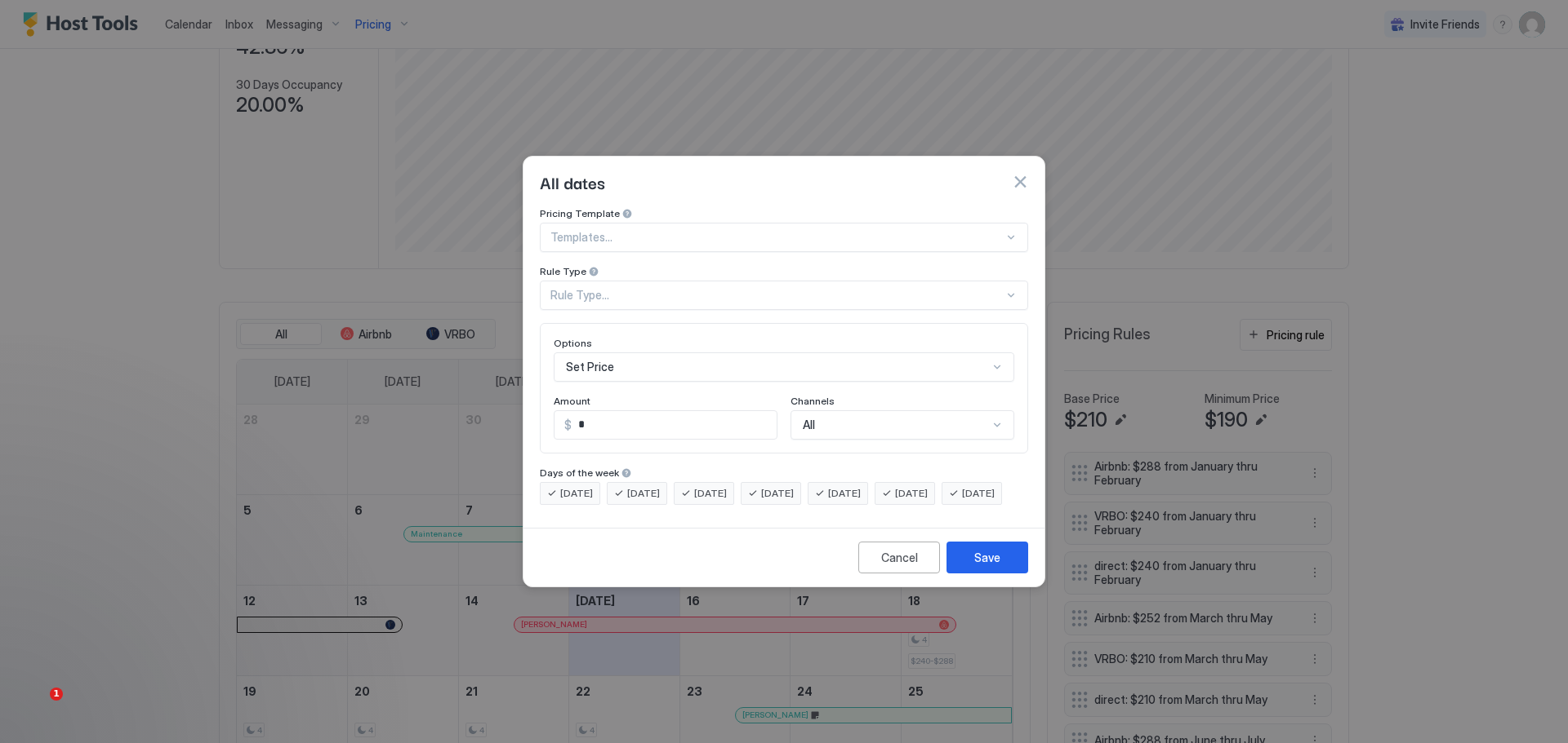
click at [1017, 174] on button "button" at bounding box center [1019, 182] width 16 height 16
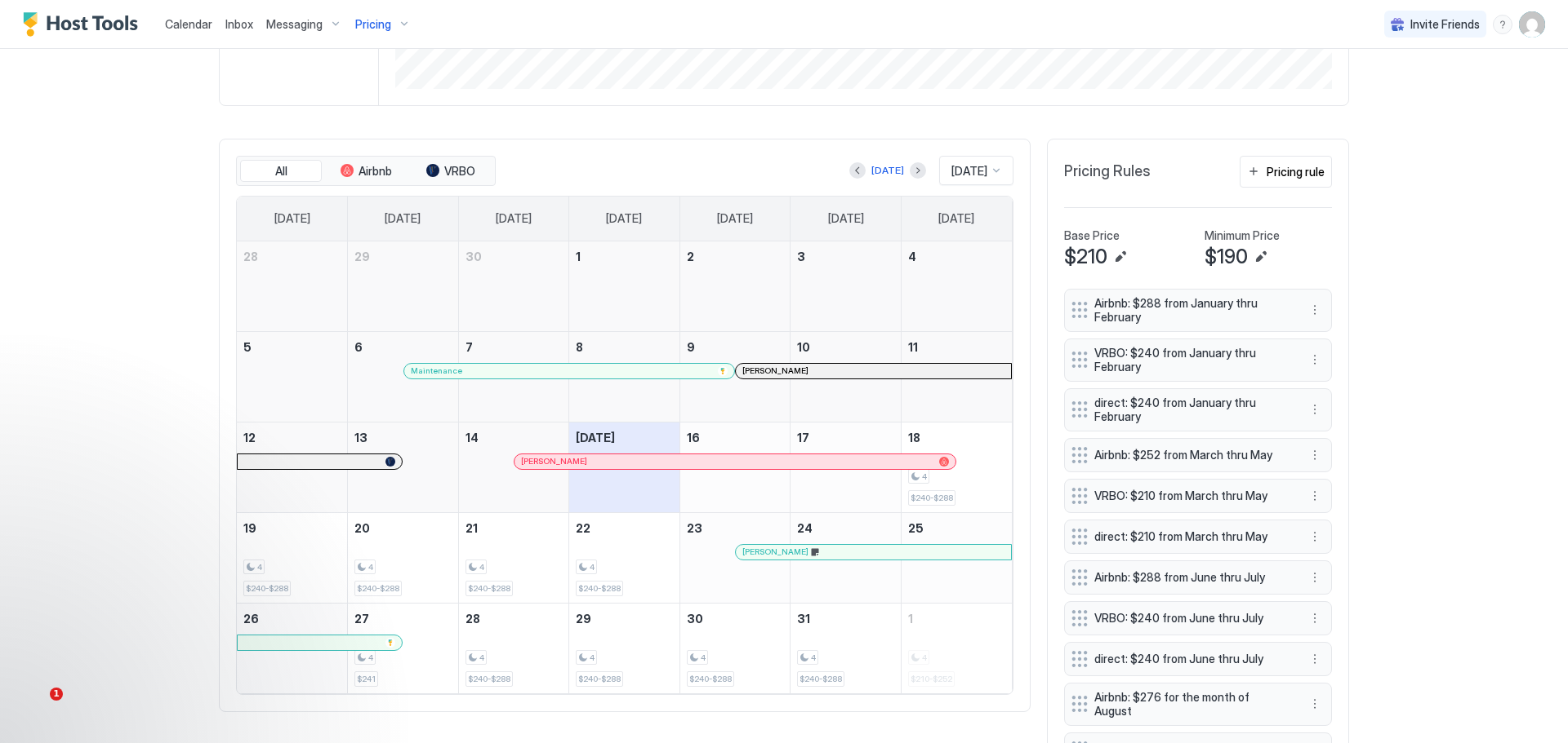
scroll to position [490, 0]
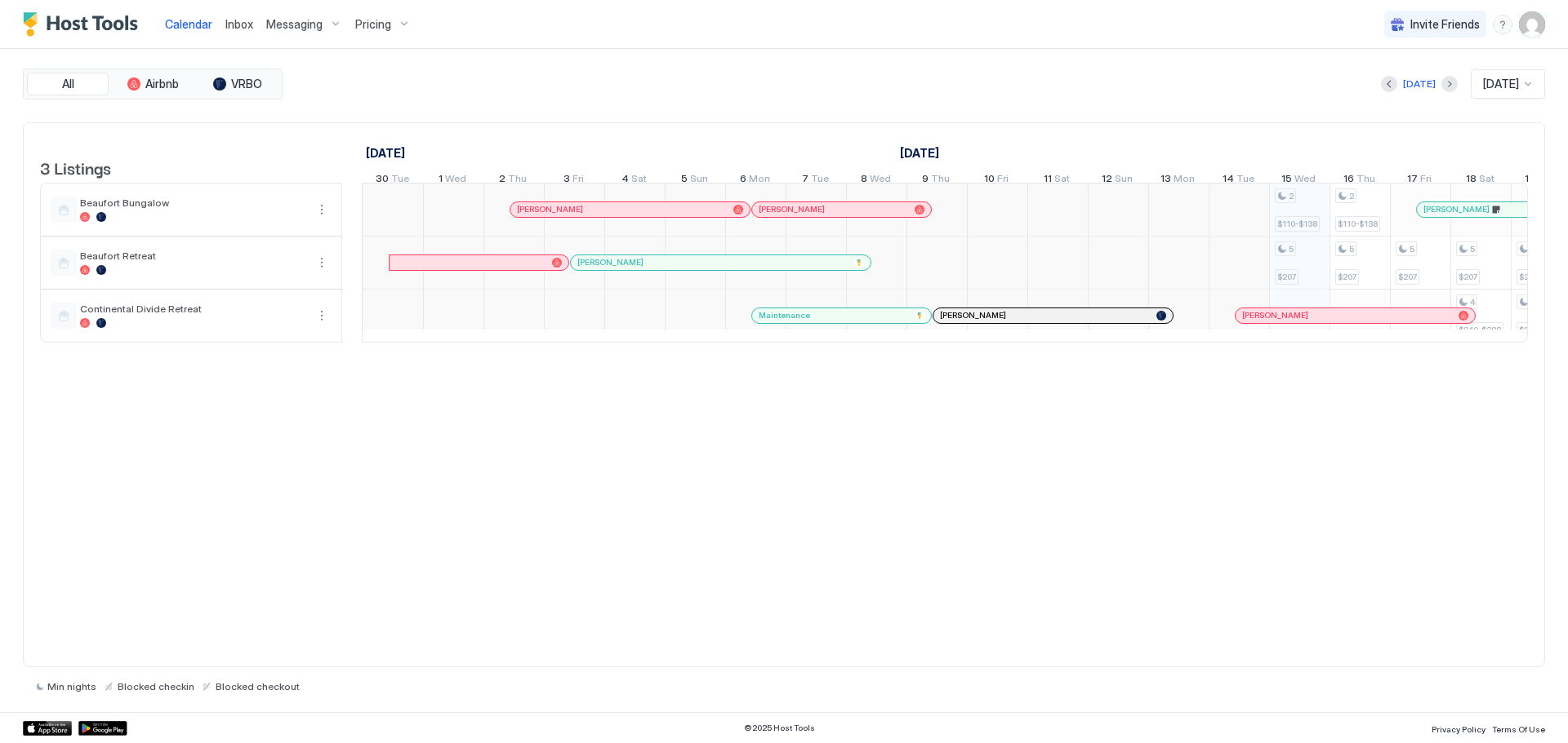
scroll to position [0, 907]
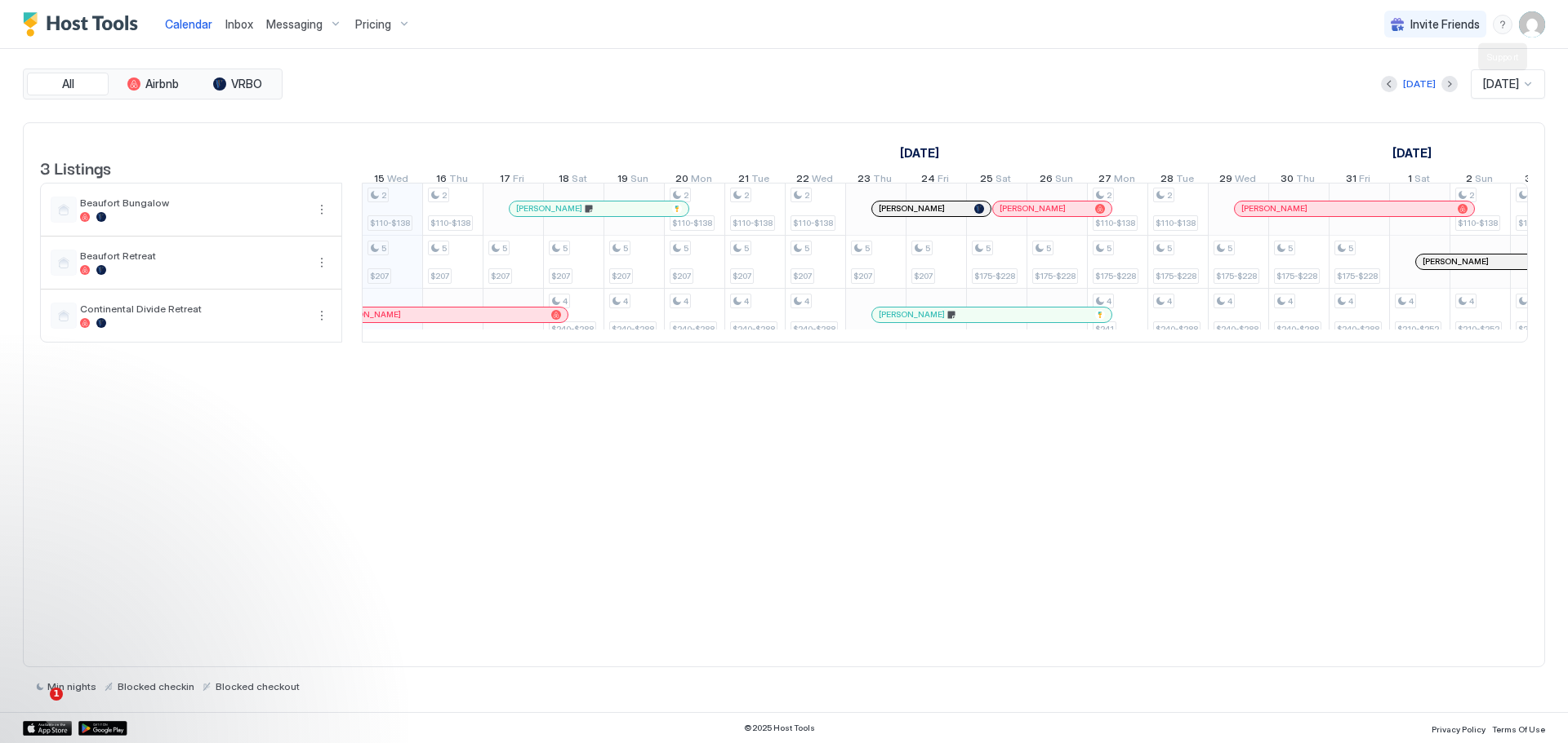
click at [1504, 21] on div "menu" at bounding box center [1503, 25] width 20 height 20
click at [1345, 44] on span "Help Center" at bounding box center [1361, 48] width 63 height 15
click at [380, 20] on span "Pricing" at bounding box center [373, 24] width 36 height 15
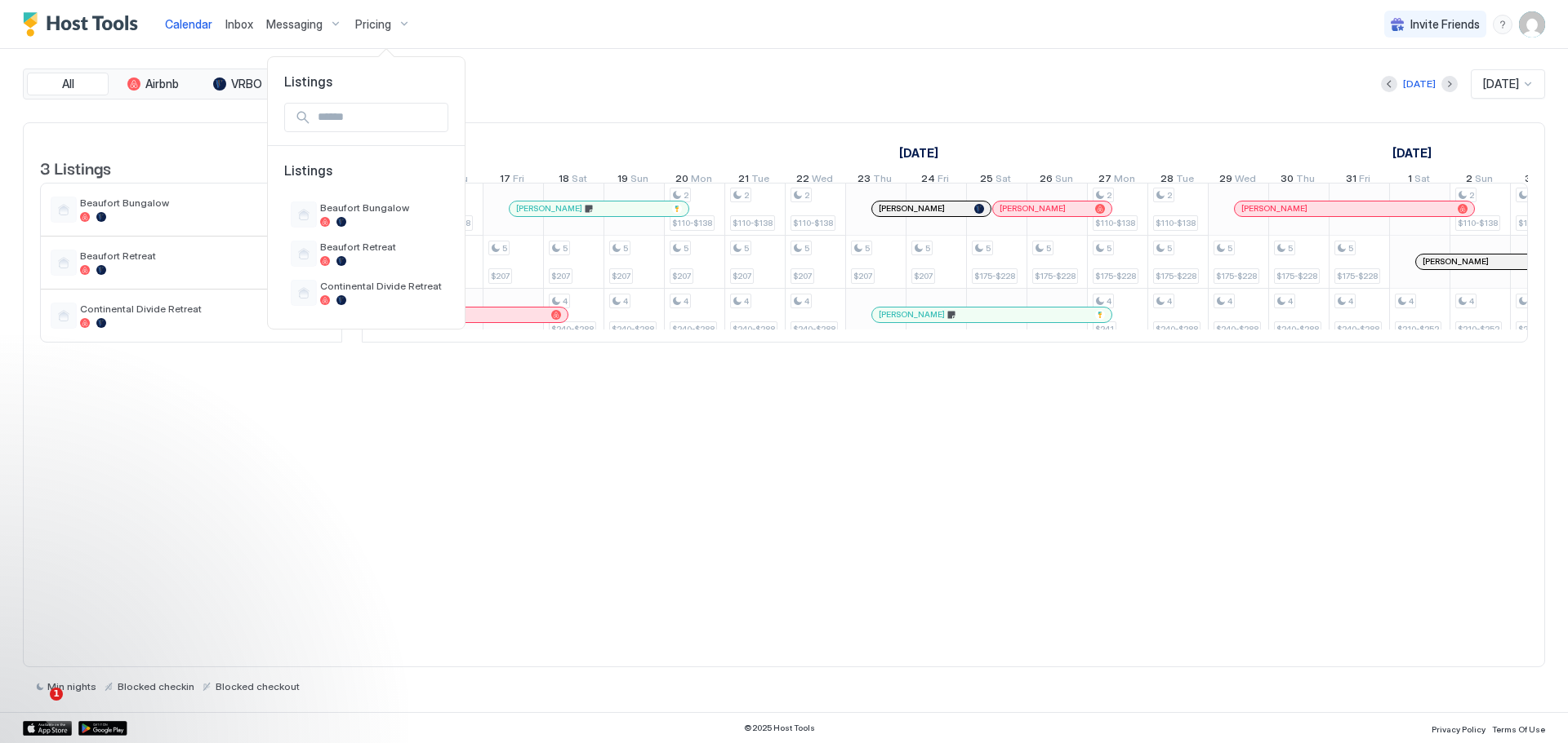
click at [166, 321] on div at bounding box center [784, 371] width 1568 height 743
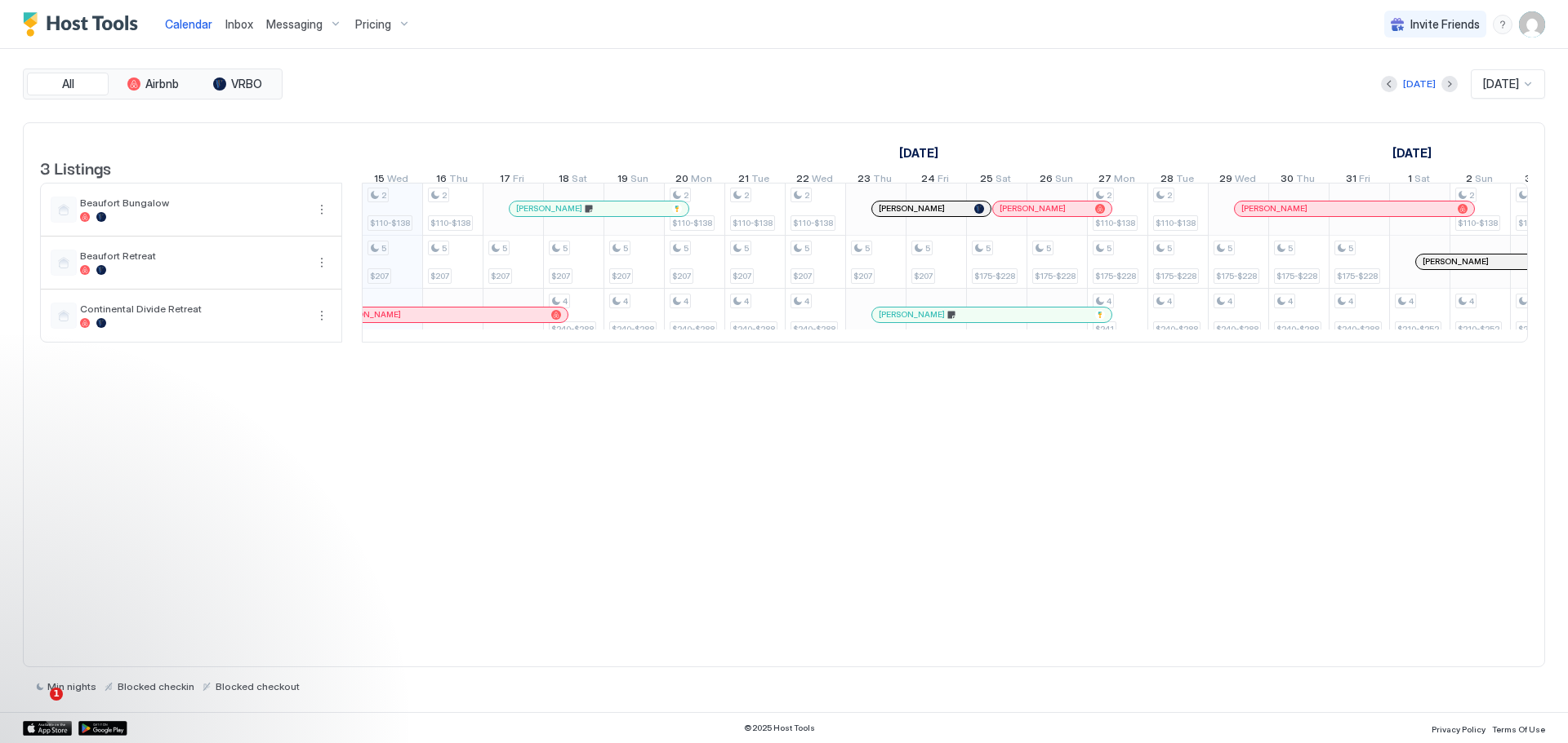
click at [1525, 21] on img "User profile" at bounding box center [1531, 25] width 26 height 26
click at [1383, 85] on span "Settings" at bounding box center [1384, 91] width 44 height 15
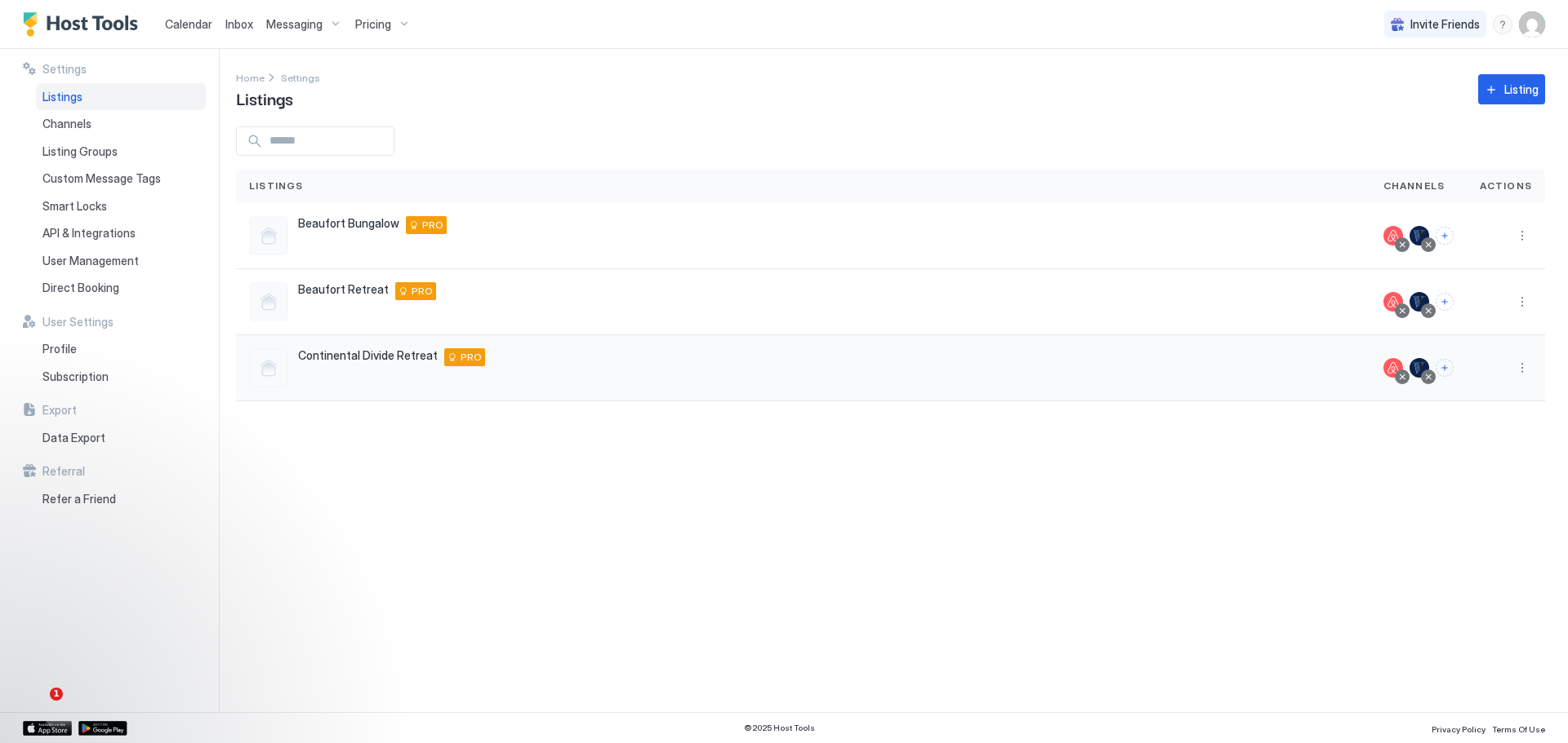
click at [333, 359] on span "Continental Divide Retreat" at bounding box center [367, 355] width 140 height 15
click at [370, 18] on span "Pricing" at bounding box center [373, 24] width 36 height 15
click at [327, 283] on span "Continental Divide Retreat" at bounding box center [380, 286] width 122 height 12
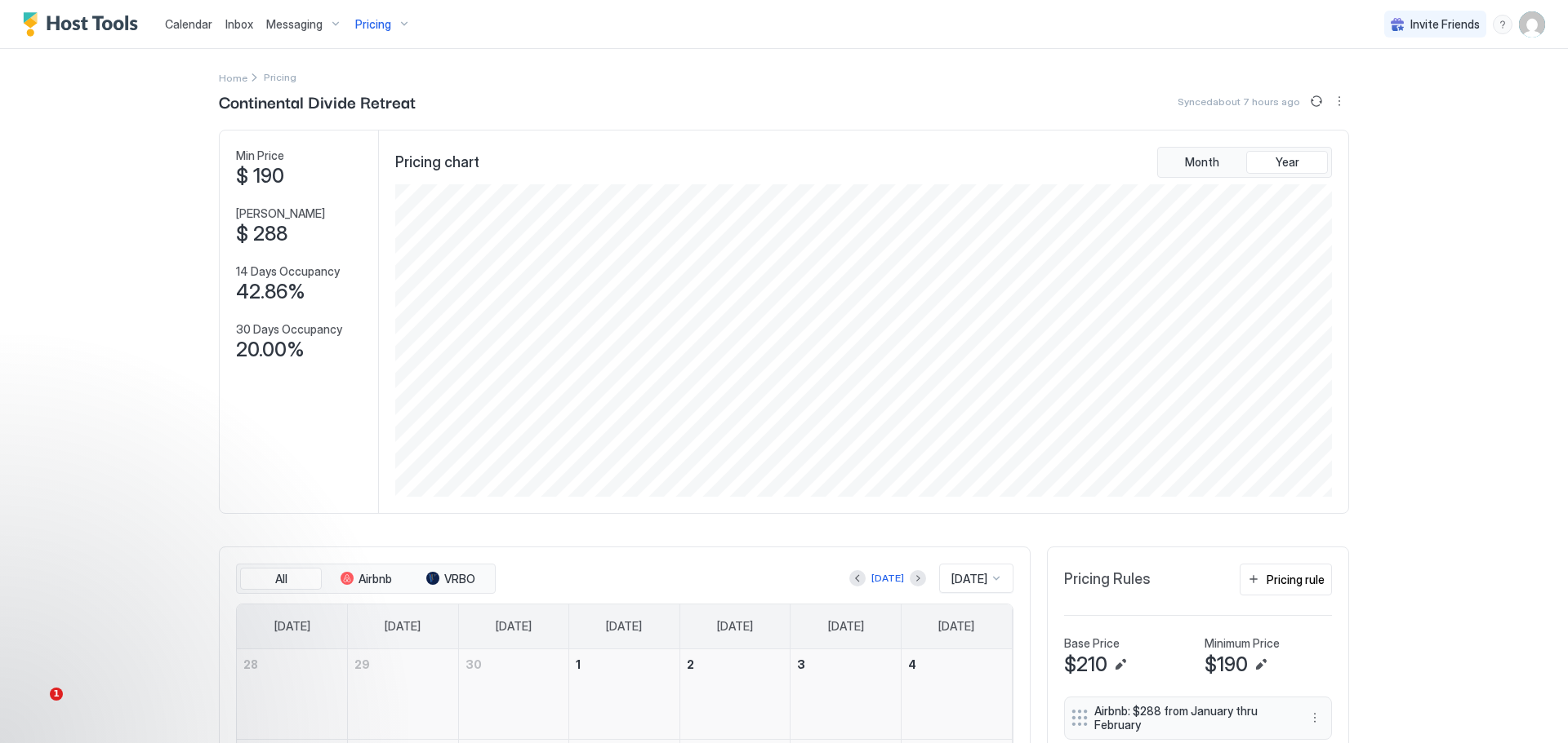
click at [1190, 40] on div "Calendar Inbox Messaging Pricing Invite Friends DI" at bounding box center [784, 24] width 1568 height 49
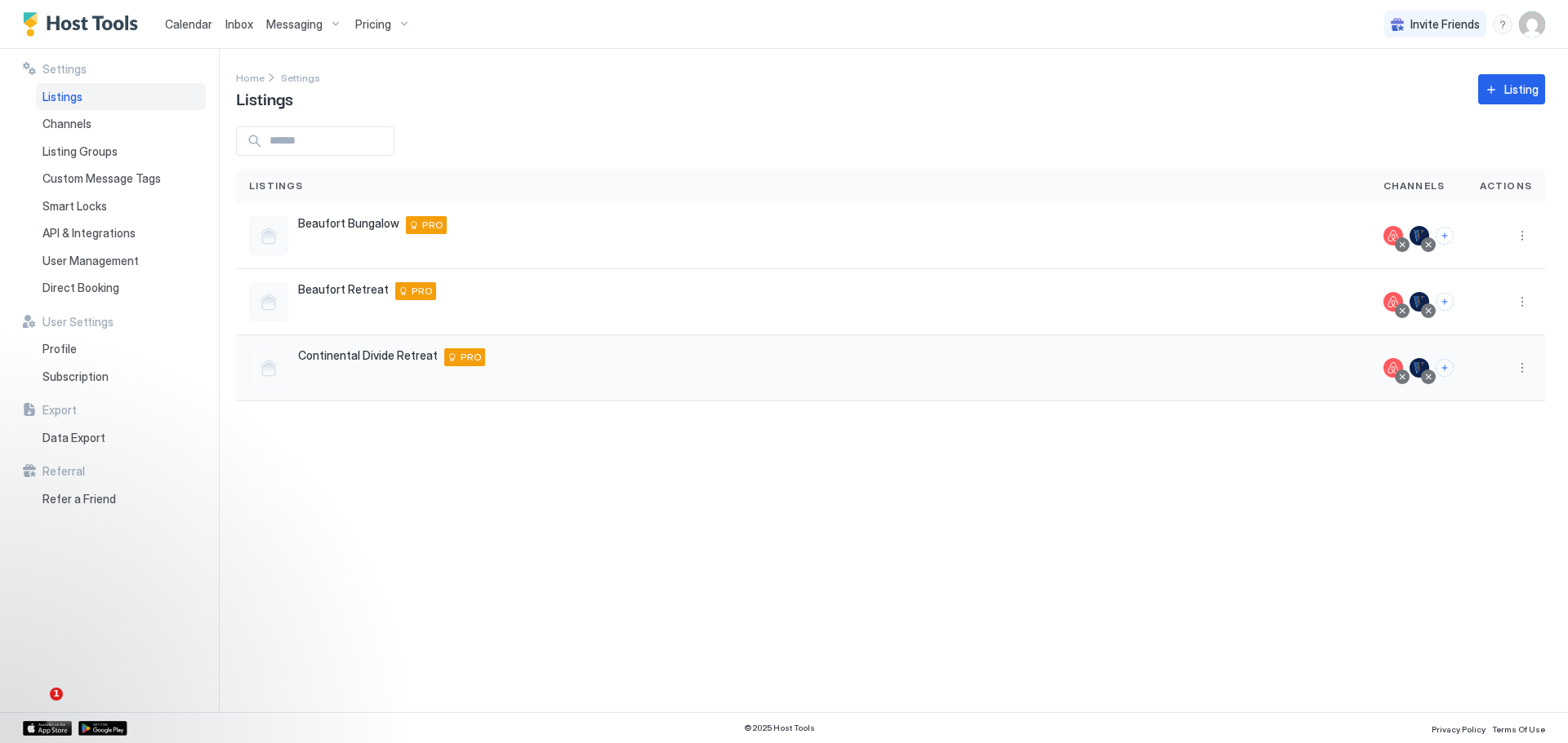
click at [321, 363] on span "Continental Divide Retreat" at bounding box center [367, 355] width 140 height 15
click at [66, 89] on span "Listings" at bounding box center [63, 96] width 40 height 15
click at [289, 80] on span "Settings" at bounding box center [300, 77] width 39 height 12
click at [360, 345] on div "Continental Divide Retreat [STREET_ADDRESS] PRO" at bounding box center [803, 368] width 1134 height 66
click at [374, 22] on span "Pricing" at bounding box center [373, 24] width 36 height 15
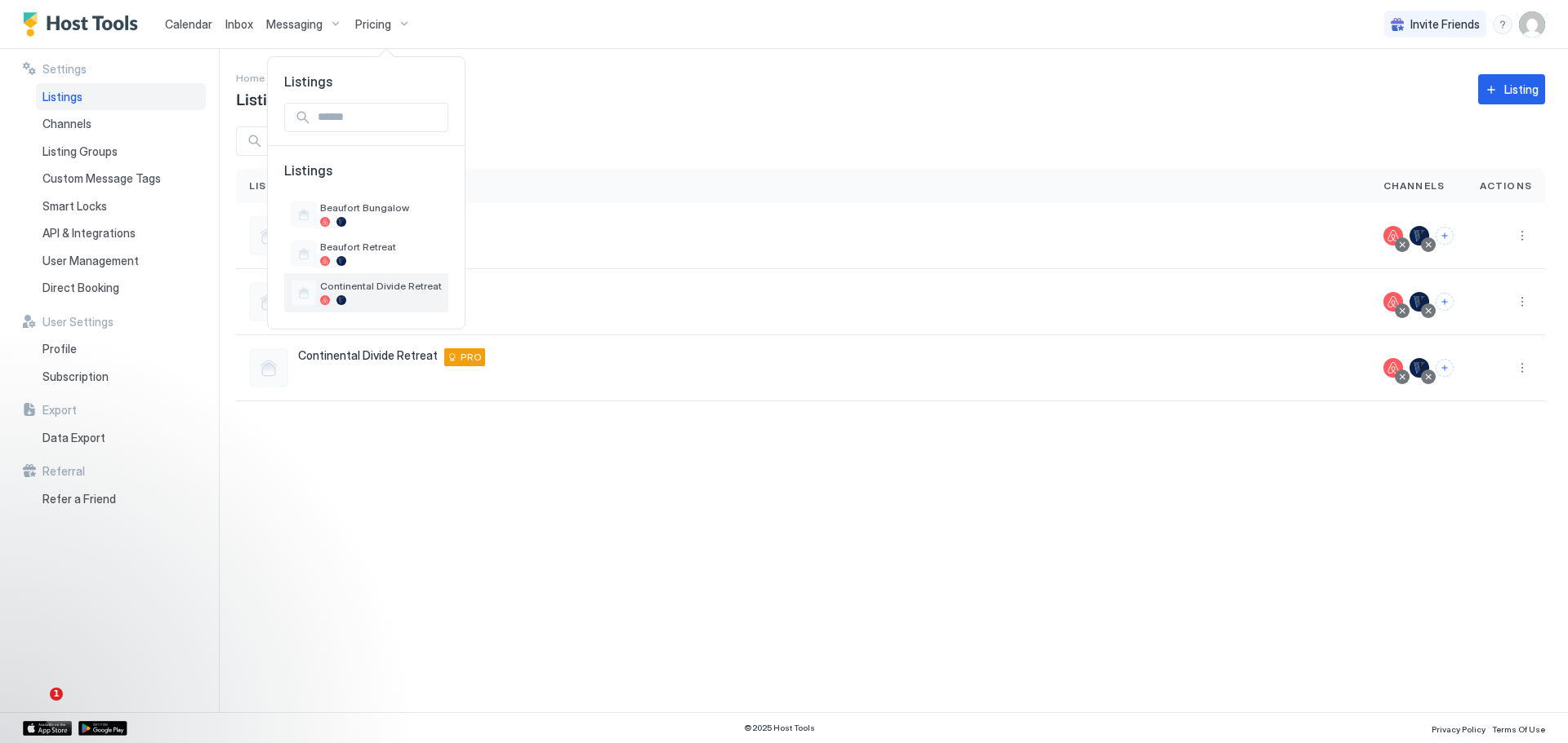
click at [378, 280] on span "Continental Divide Retreat" at bounding box center [380, 286] width 122 height 12
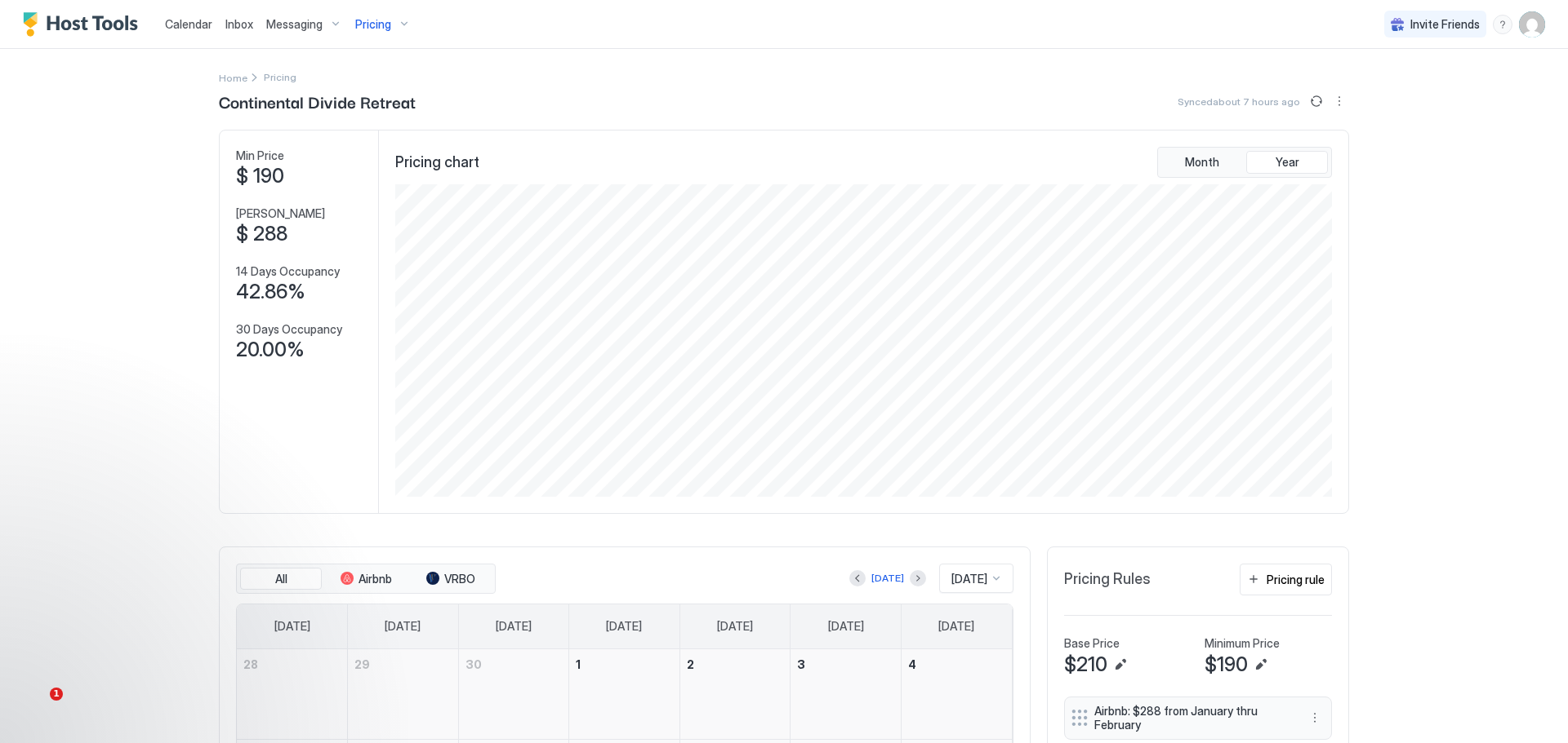
scroll to position [312, 939]
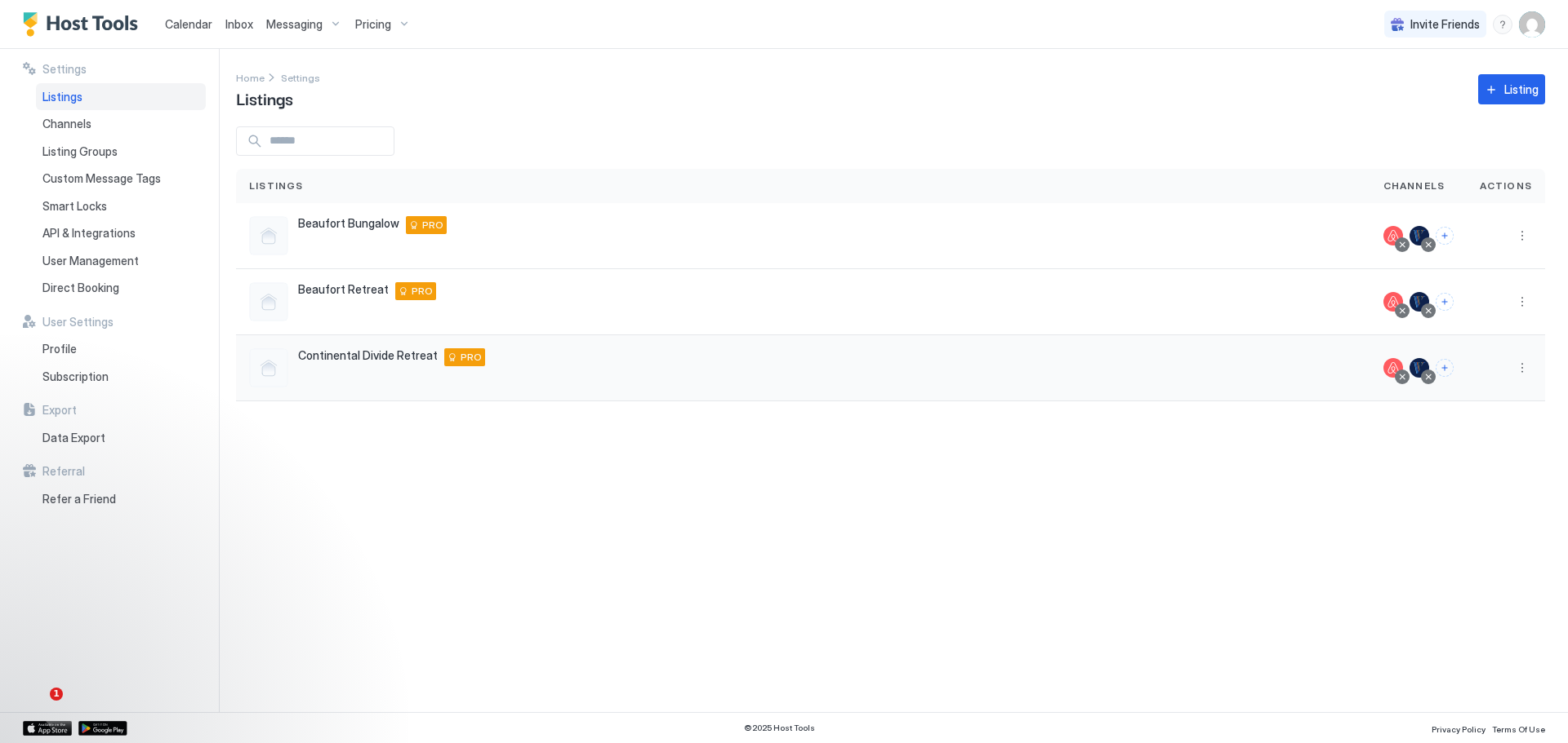
click at [384, 360] on span "Continental Divide Retreat" at bounding box center [367, 355] width 140 height 15
click at [1521, 361] on div at bounding box center [1505, 368] width 78 height 66
click at [1521, 371] on button "More options" at bounding box center [1522, 368] width 20 height 20
click at [1468, 444] on span "Listing Settings" at bounding box center [1484, 447] width 72 height 12
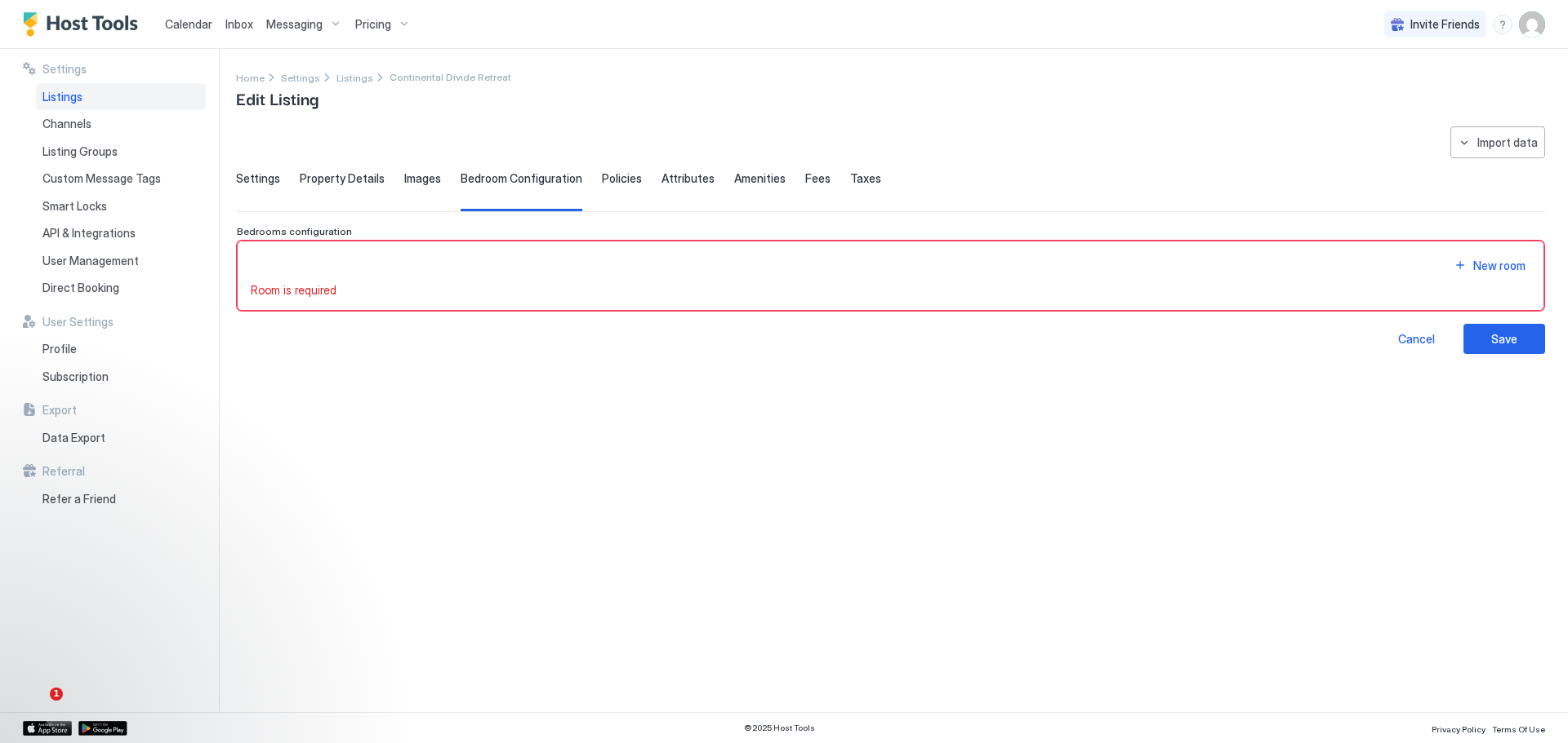
click at [259, 179] on span "Settings" at bounding box center [258, 179] width 44 height 15
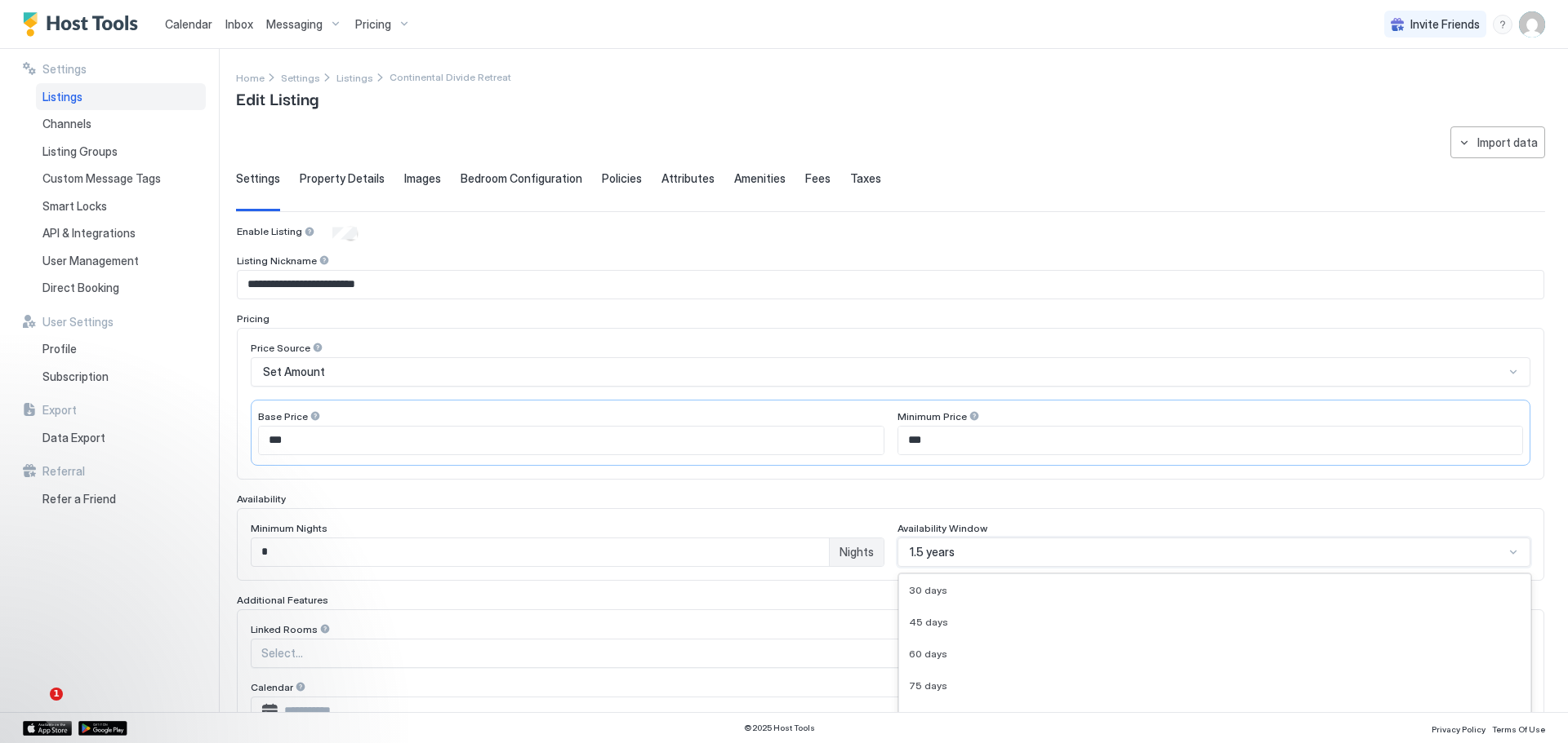
scroll to position [172, 0]
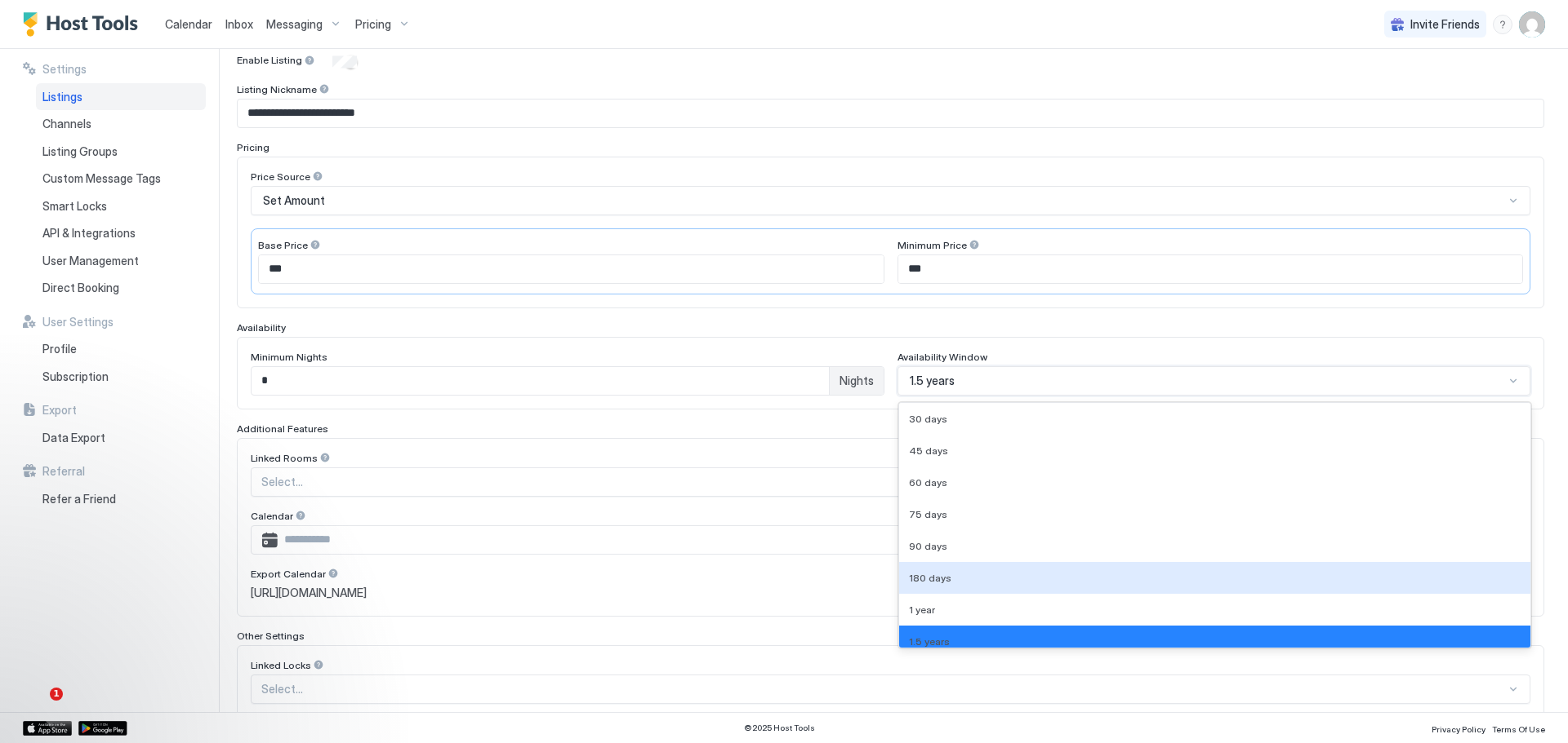
click at [1503, 396] on div "9 results available. Use Up and Down to choose options, press Enter to select t…" at bounding box center [1214, 381] width 633 height 30
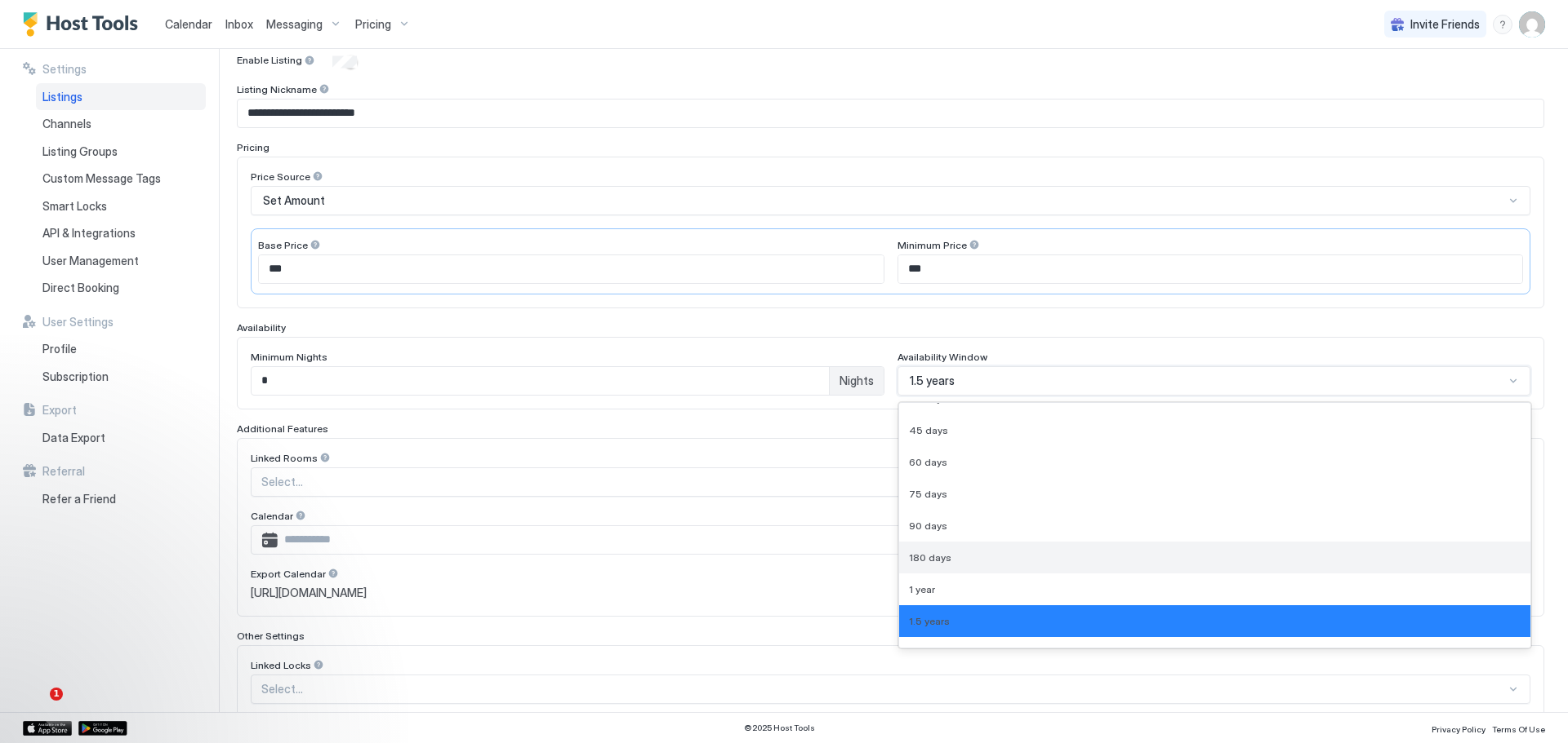
scroll to position [42, 0]
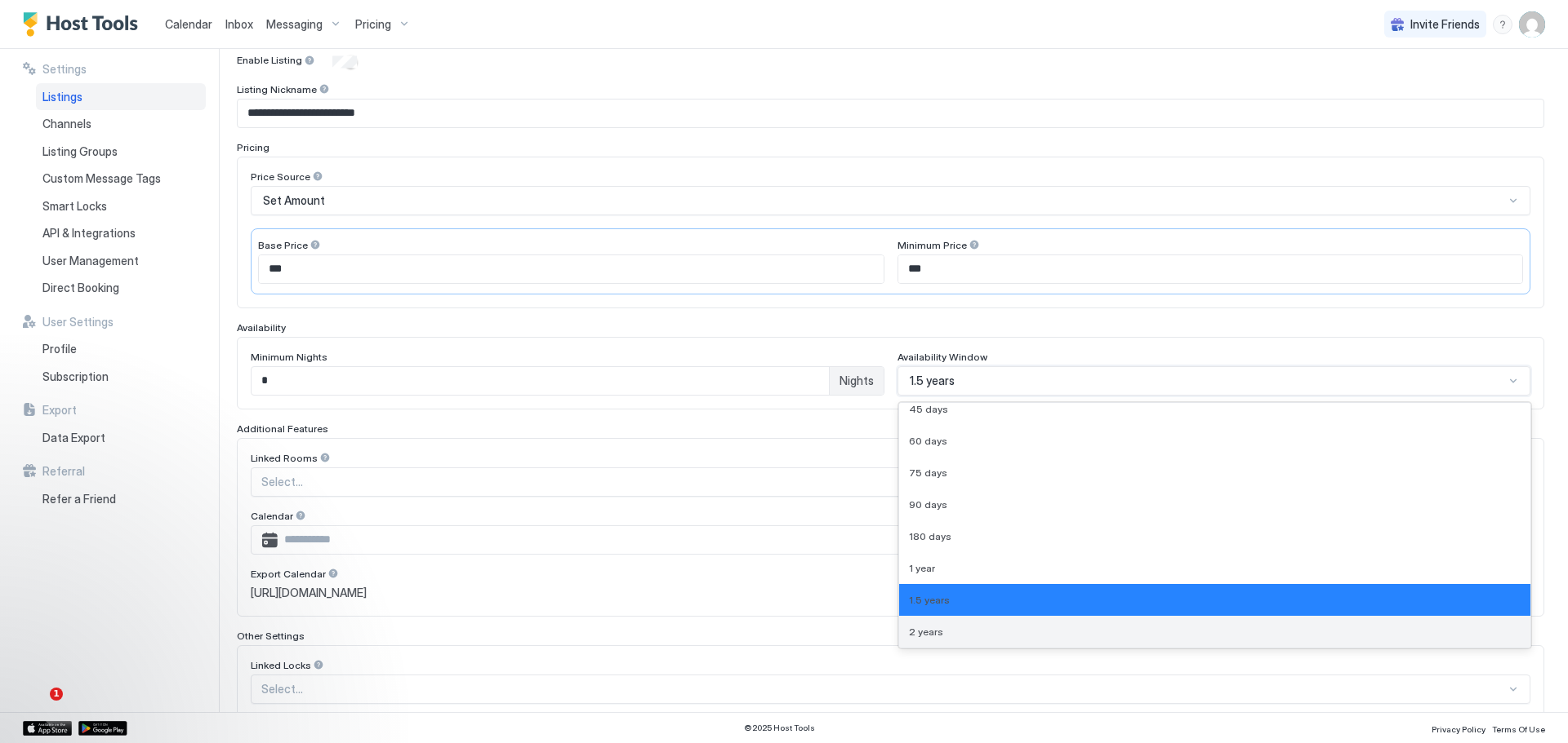
click at [1007, 624] on div "2 years" at bounding box center [1215, 632] width 632 height 32
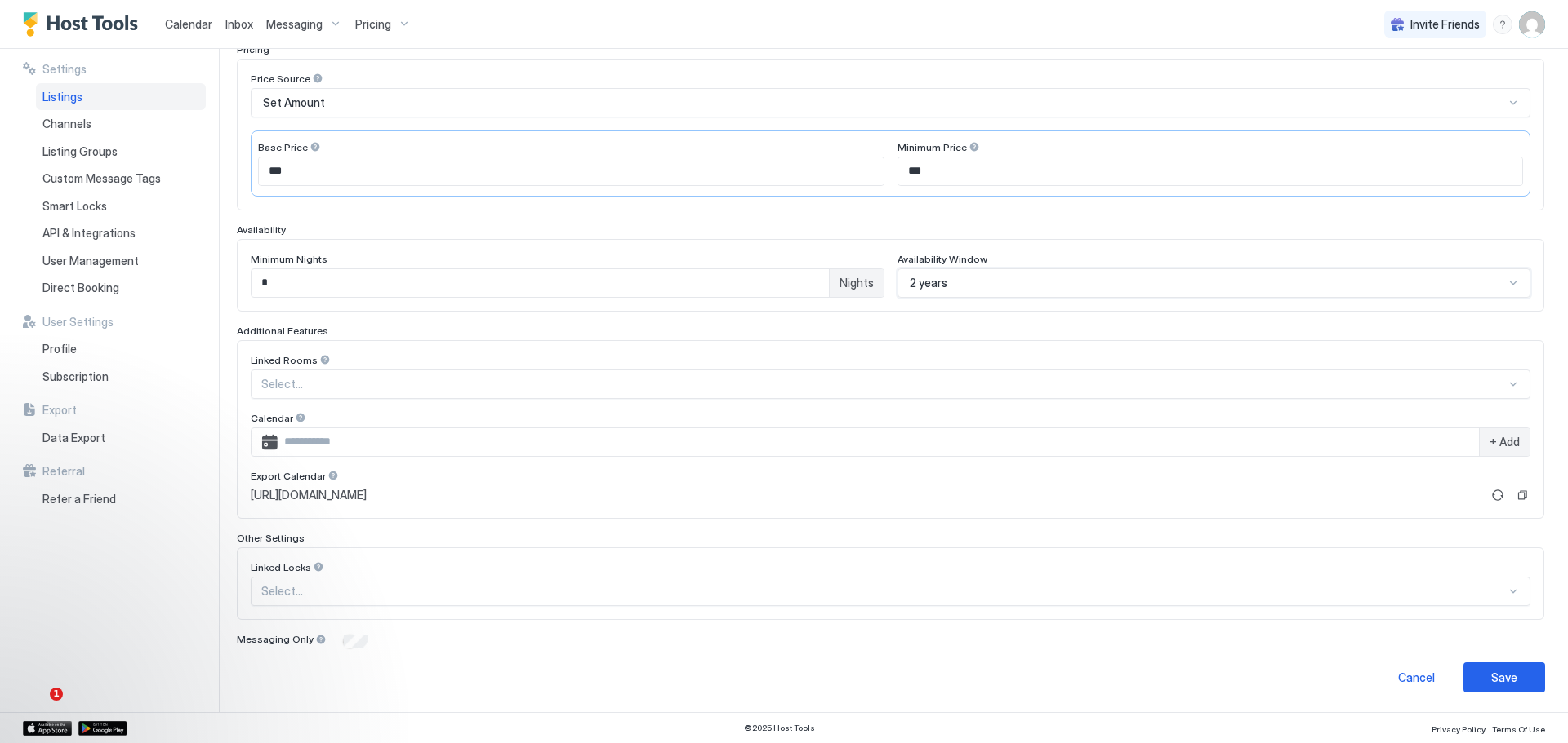
scroll to position [278, 0]
click at [1504, 670] on button "Save" at bounding box center [1503, 678] width 81 height 30
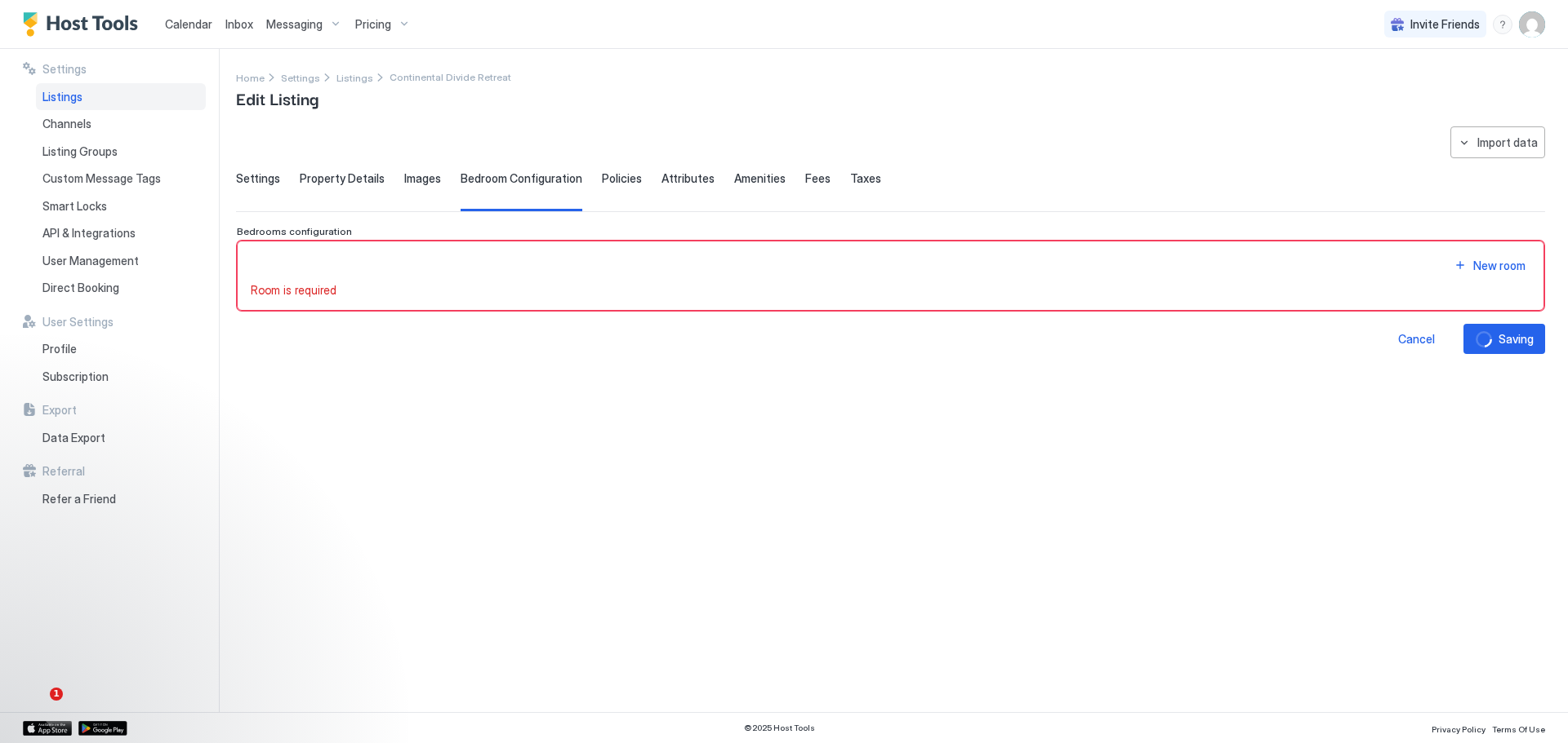
scroll to position [0, 0]
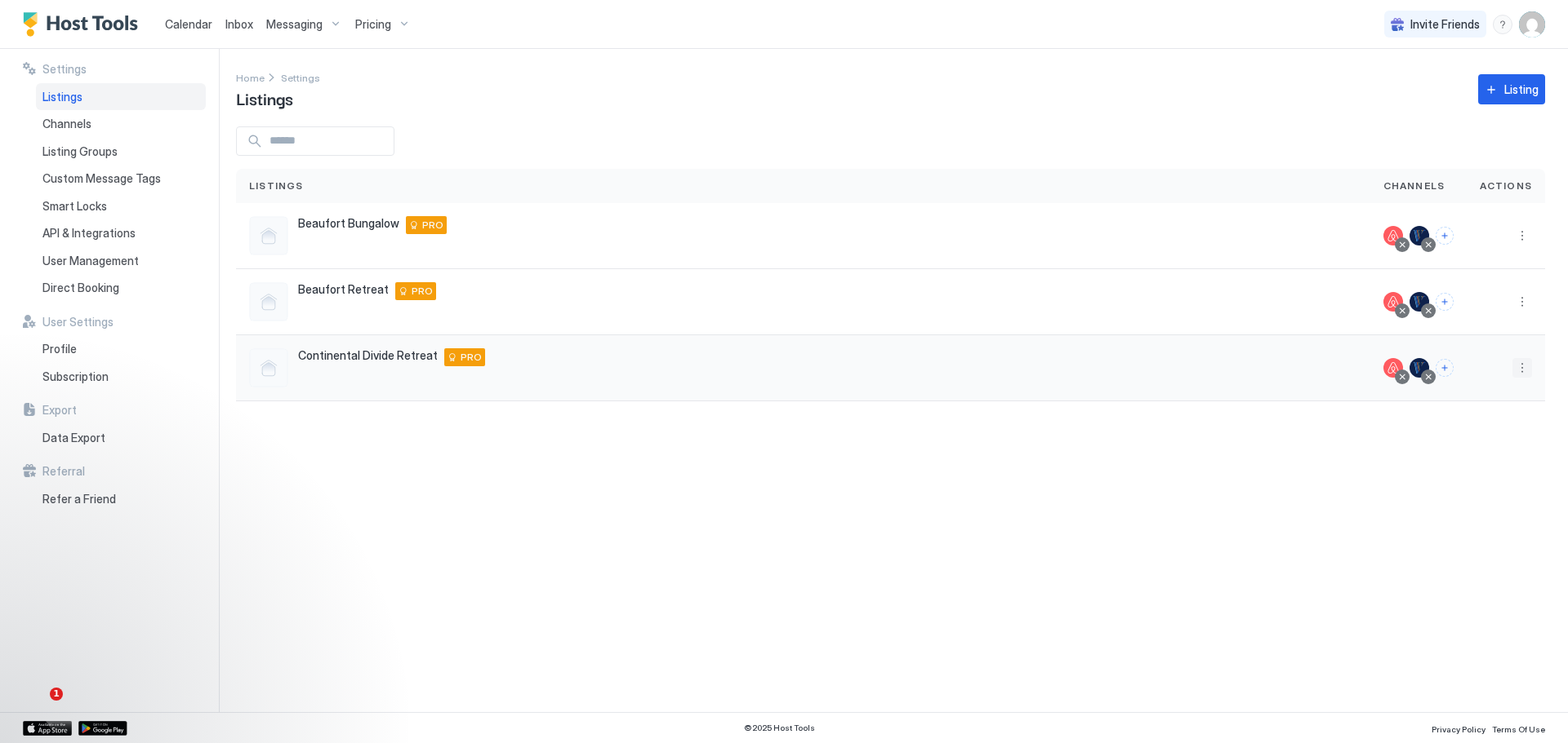
click at [1523, 372] on button "More options" at bounding box center [1522, 368] width 20 height 20
click at [1467, 445] on span "Listing Settings" at bounding box center [1484, 447] width 72 height 12
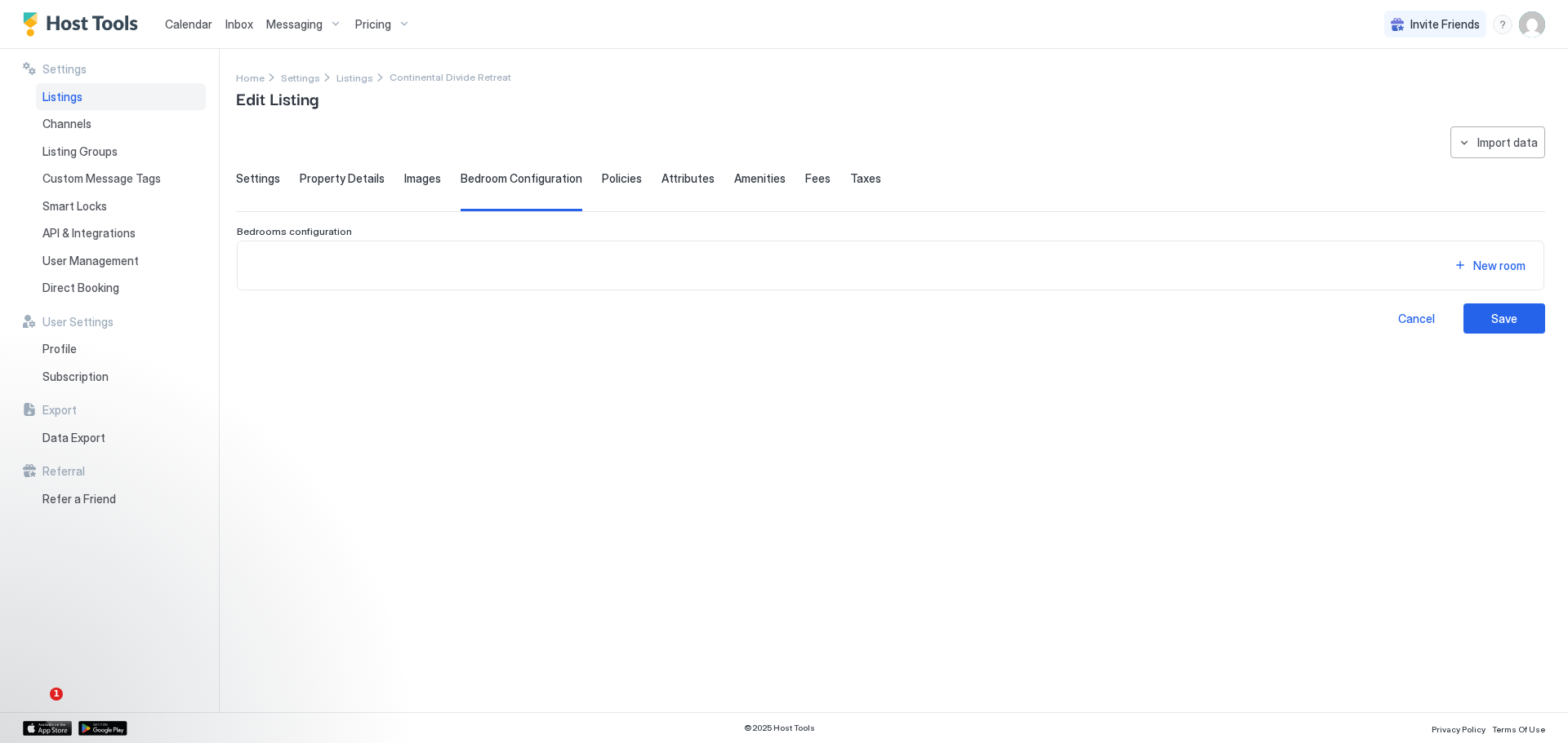
click at [330, 181] on span "Property Details" at bounding box center [342, 179] width 85 height 15
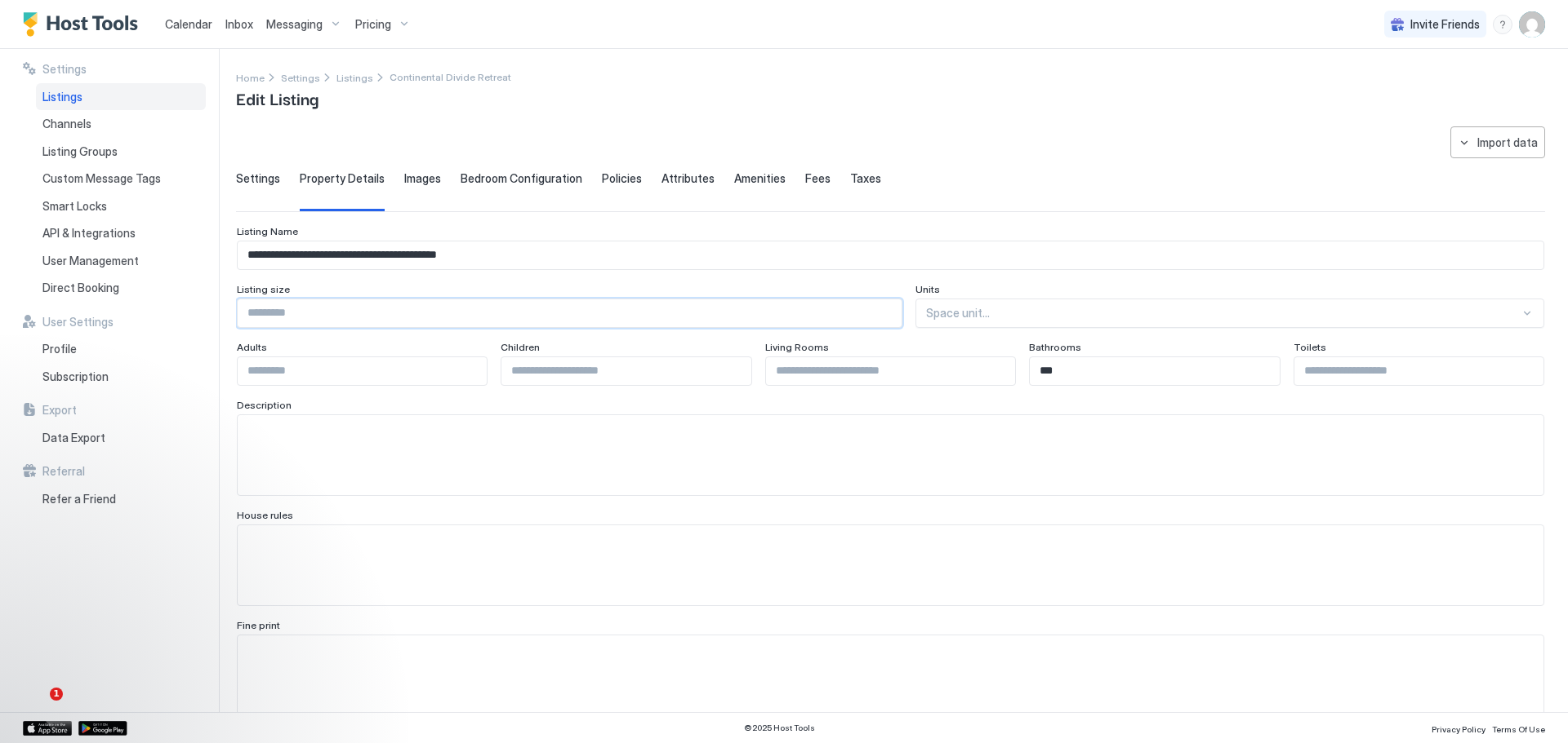
click at [360, 314] on input "Input Field" at bounding box center [569, 313] width 664 height 28
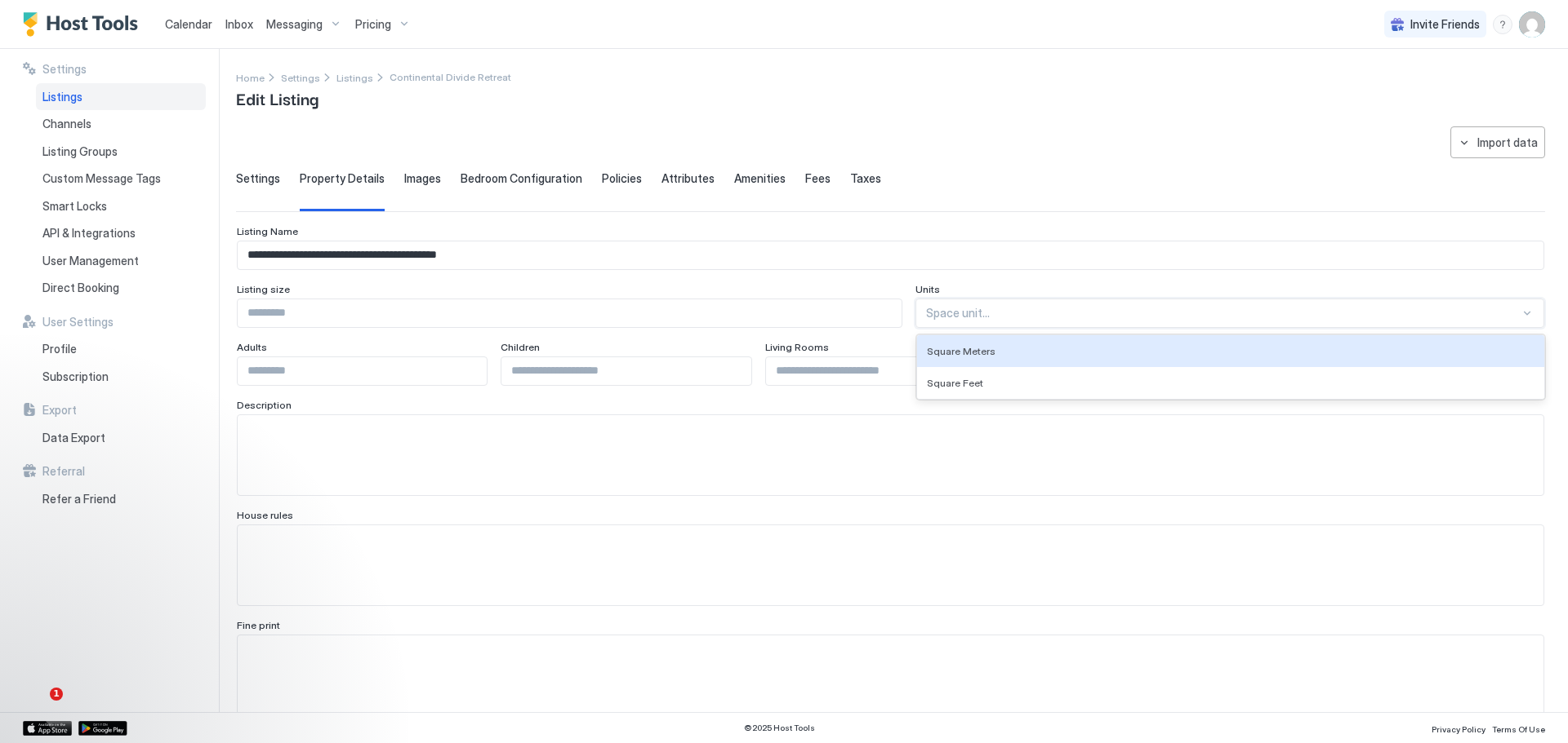
click at [1520, 311] on div at bounding box center [1526, 312] width 13 height 13
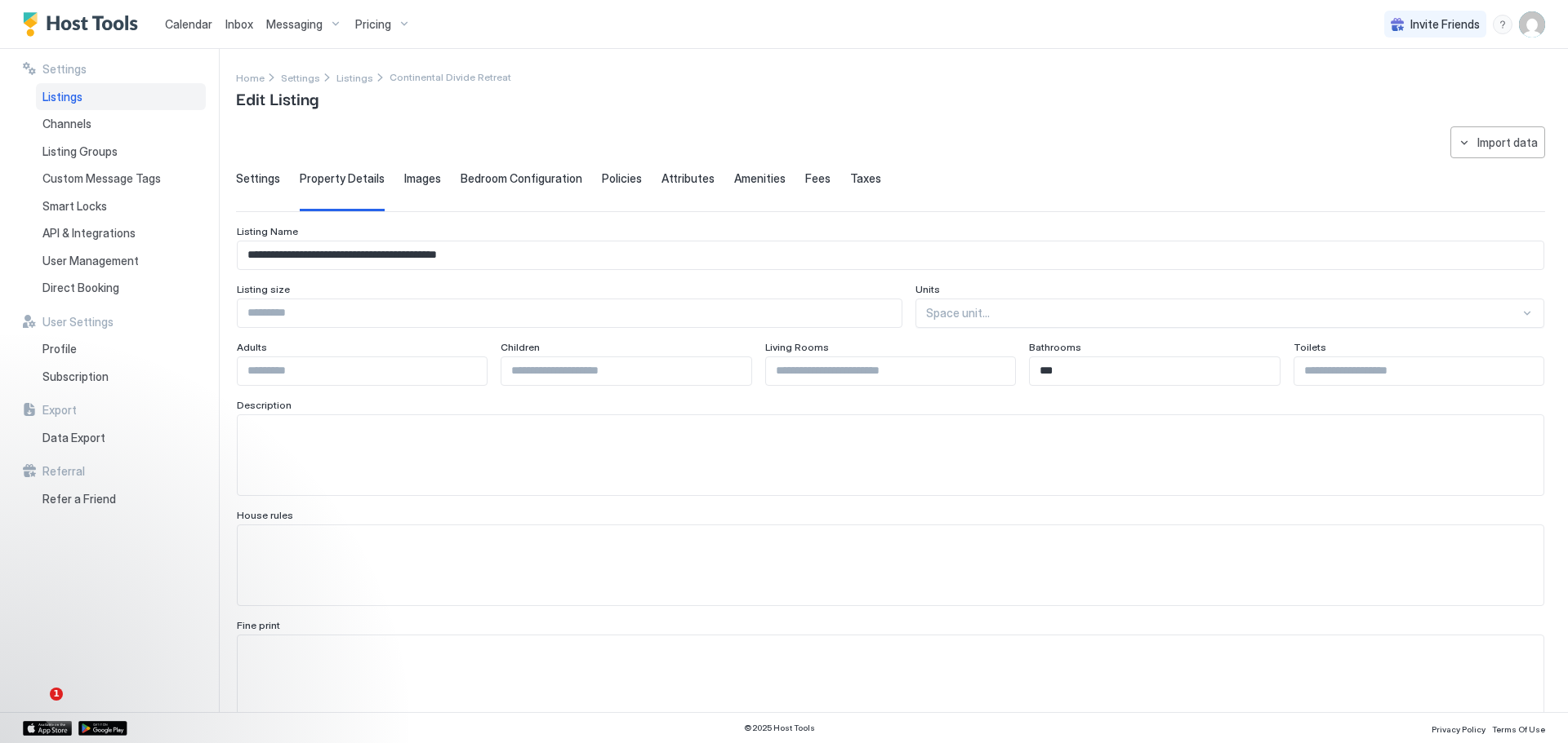
click at [748, 414] on div "Description" at bounding box center [890, 407] width 1307 height 16
click at [417, 176] on span "Images" at bounding box center [422, 179] width 37 height 15
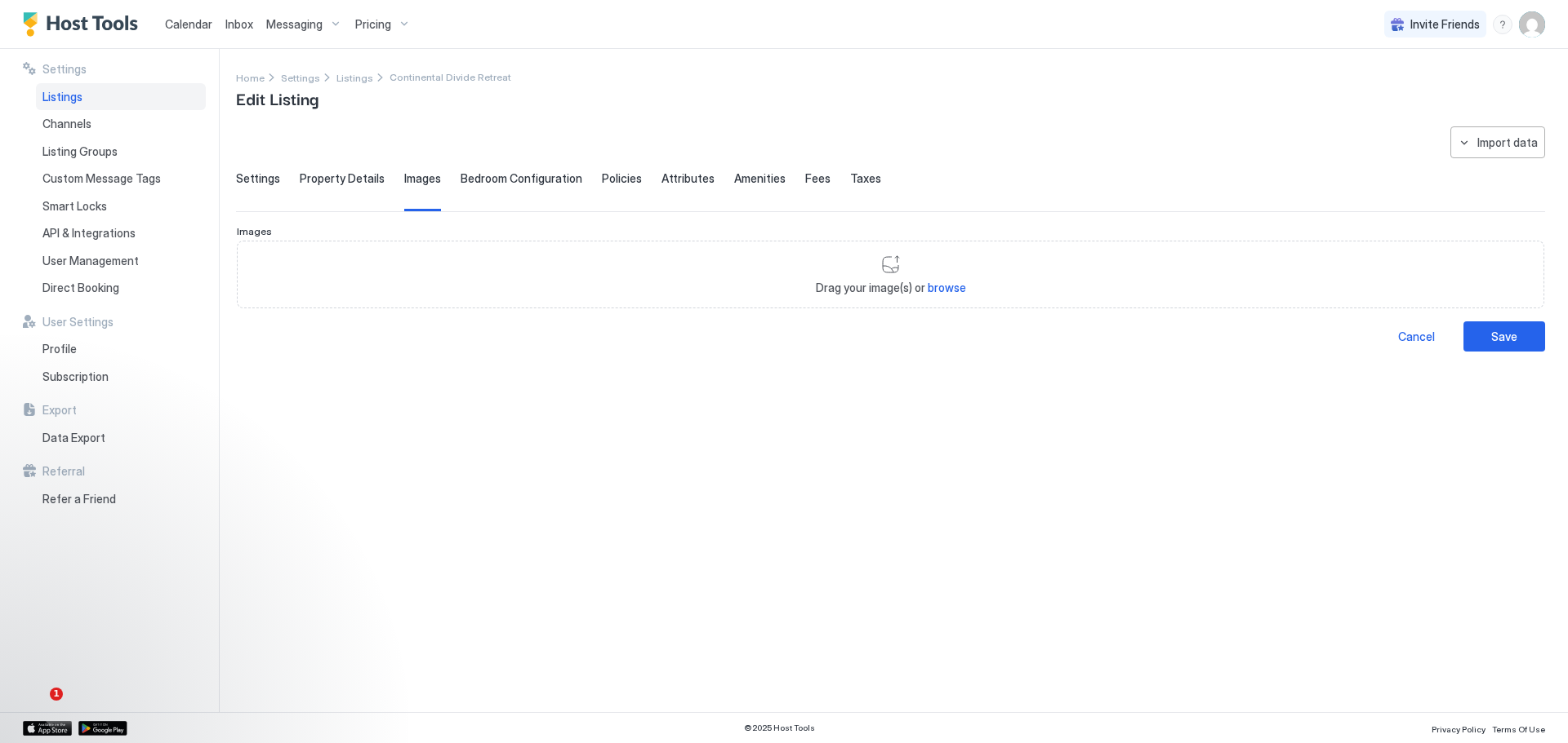
click at [511, 182] on span "Bedroom Configuration" at bounding box center [521, 179] width 122 height 15
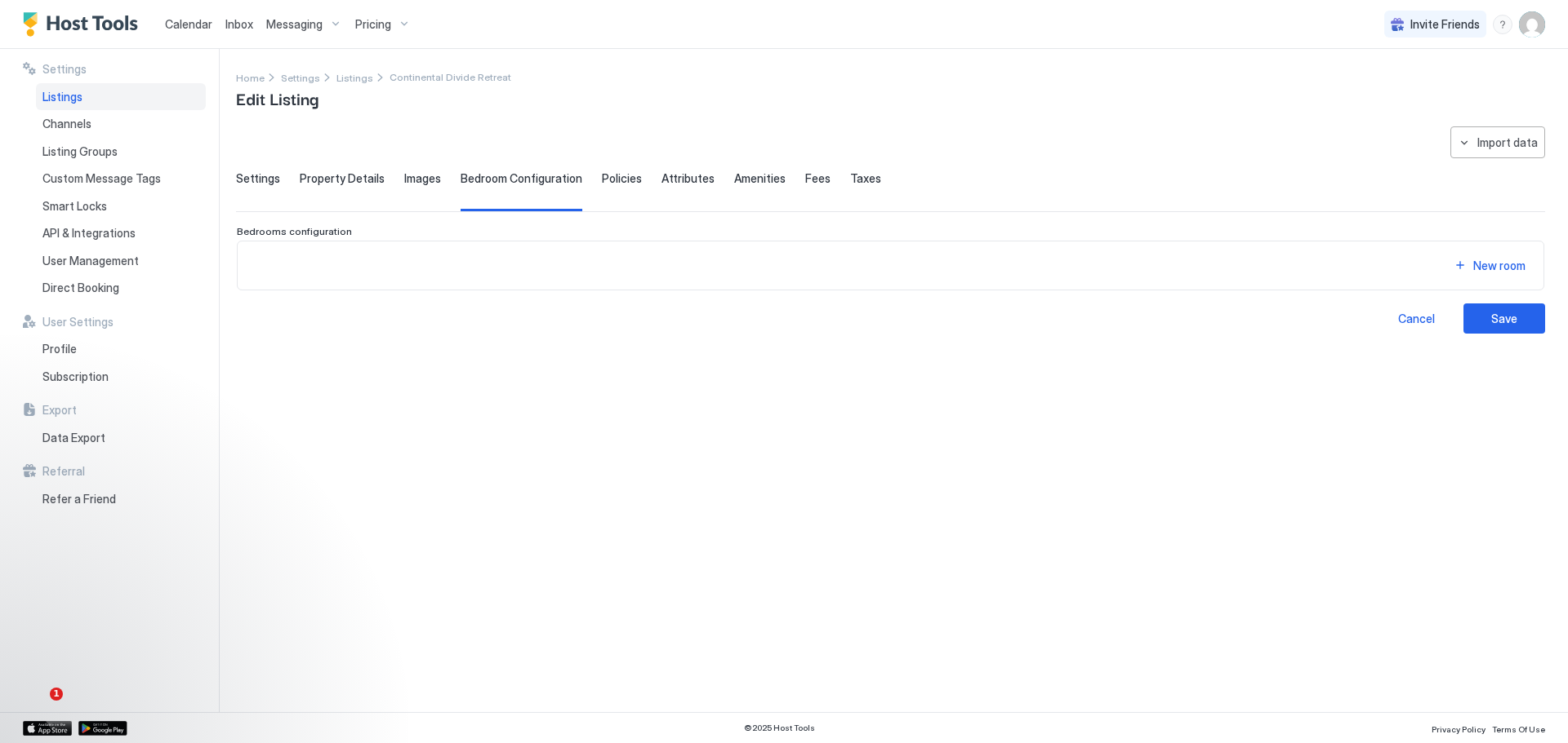
click at [611, 181] on span "Policies" at bounding box center [621, 179] width 40 height 15
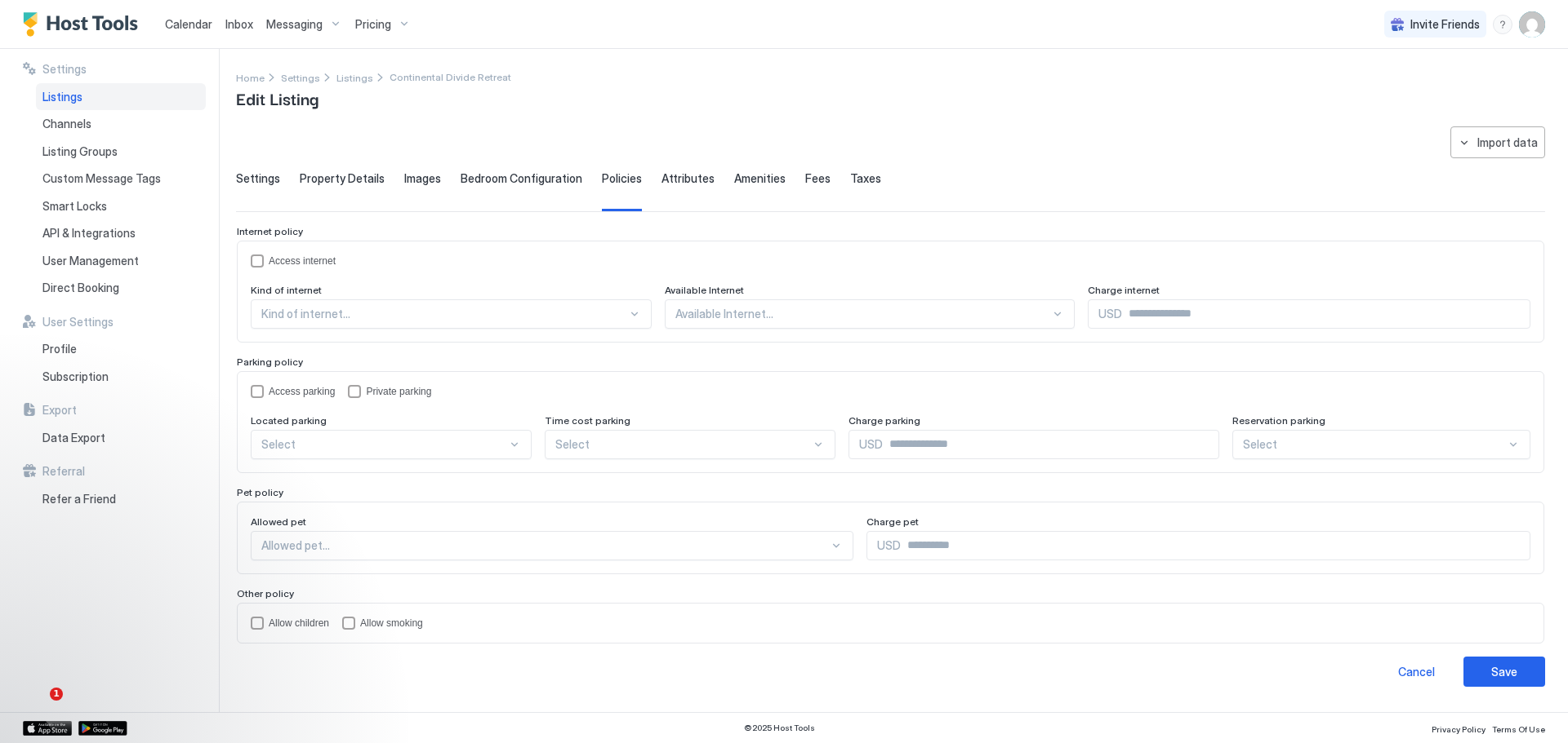
click at [674, 182] on span "Attributes" at bounding box center [687, 179] width 53 height 15
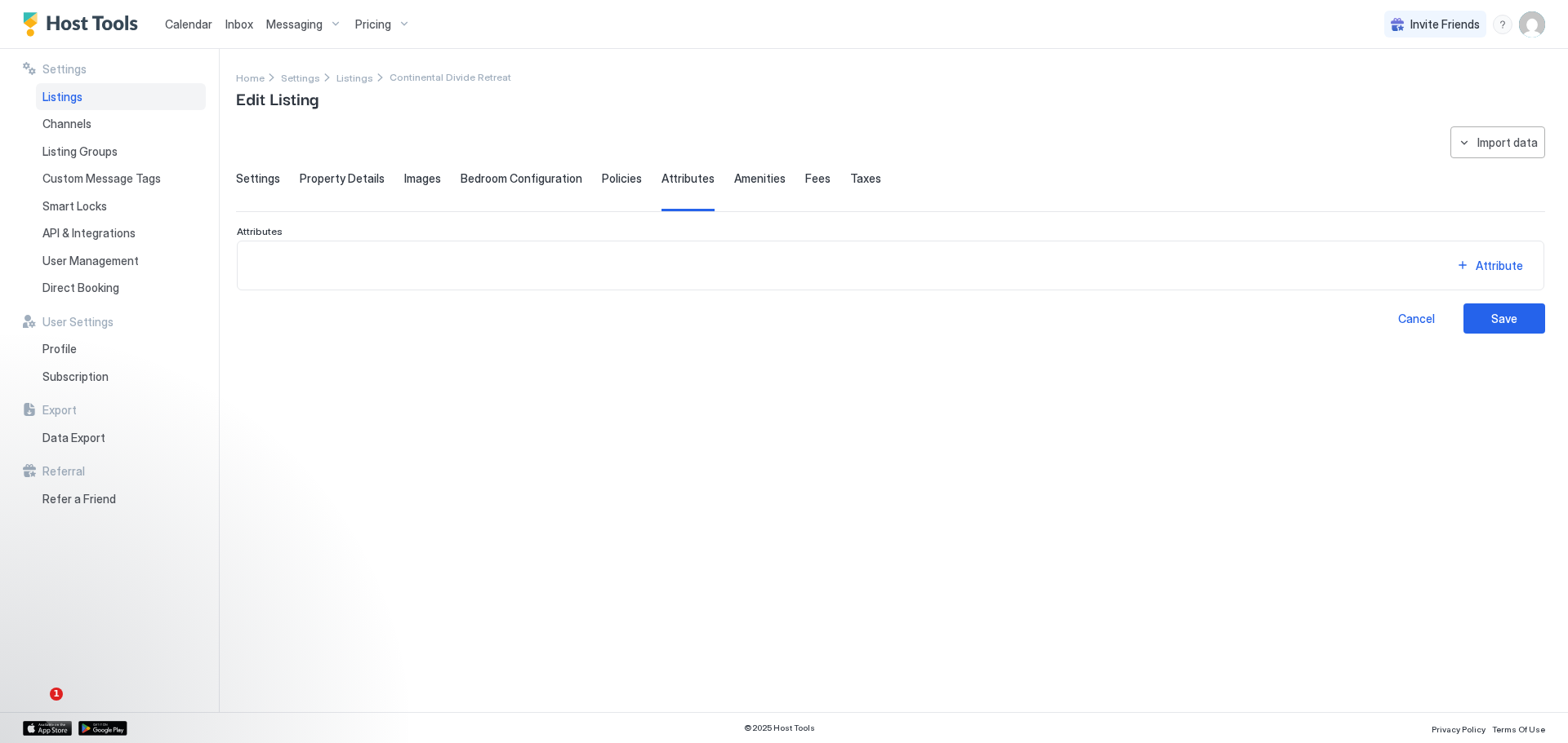
click at [746, 182] on span "Amenities" at bounding box center [760, 179] width 52 height 15
click at [805, 184] on span "Fees" at bounding box center [818, 179] width 26 height 15
click at [849, 184] on span "Taxes" at bounding box center [864, 179] width 31 height 15
click at [1495, 145] on div "Import data" at bounding box center [1506, 142] width 61 height 17
click at [408, 178] on div at bounding box center [784, 371] width 1568 height 743
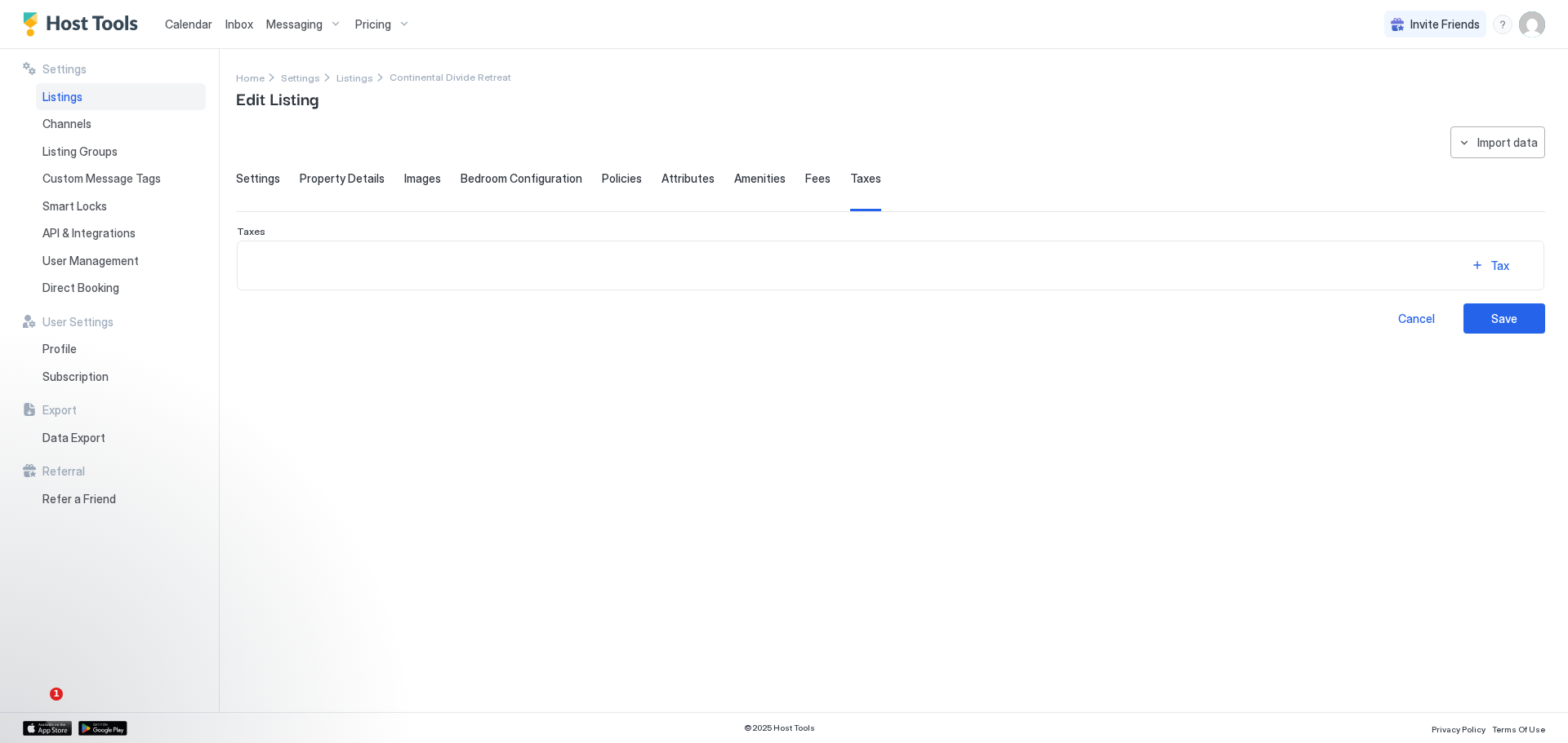
click at [422, 186] on span "Images" at bounding box center [422, 179] width 37 height 15
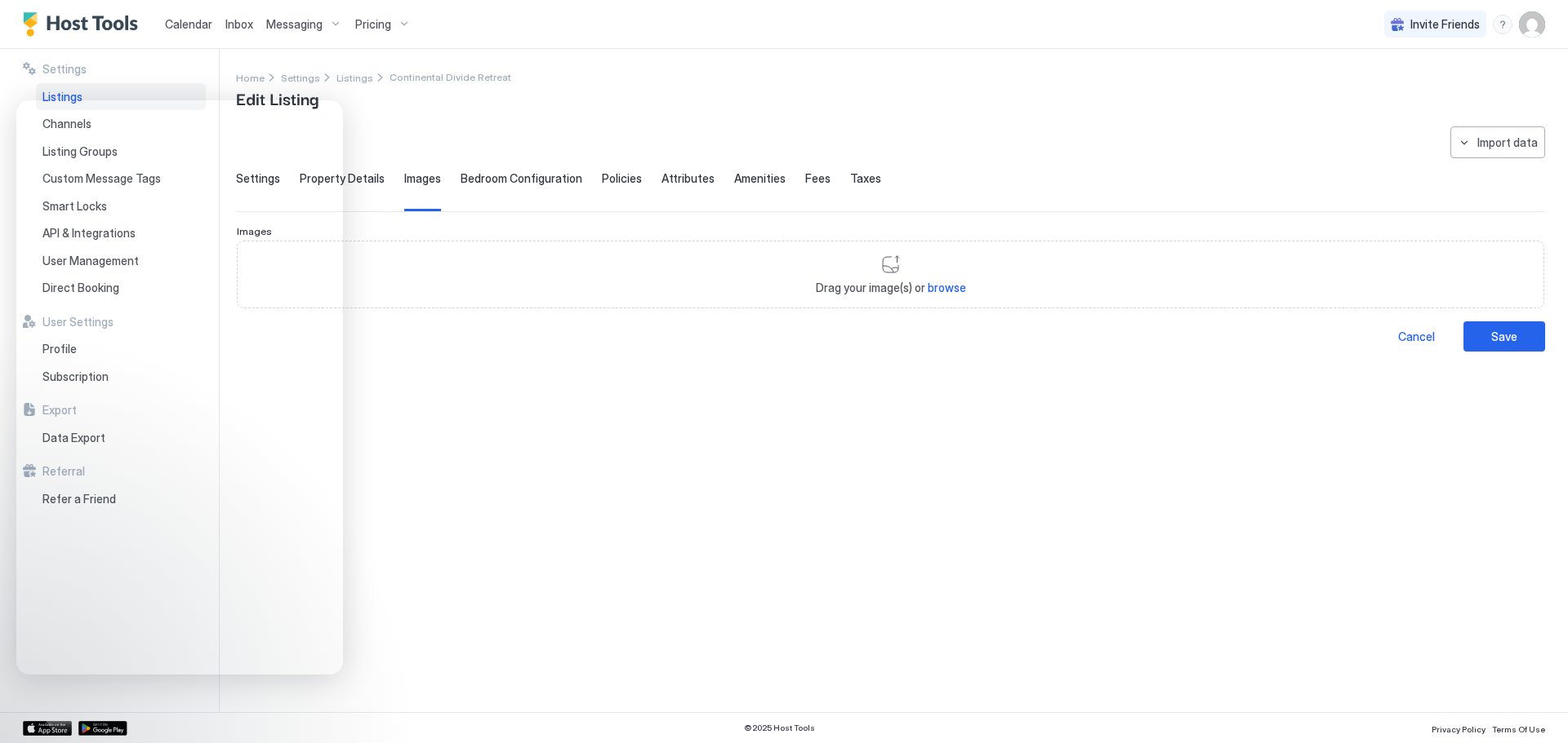
click at [518, 110] on div "Home Settings Listings Continental Divide Retreat Edit Listing" at bounding box center [890, 89] width 1309 height 42
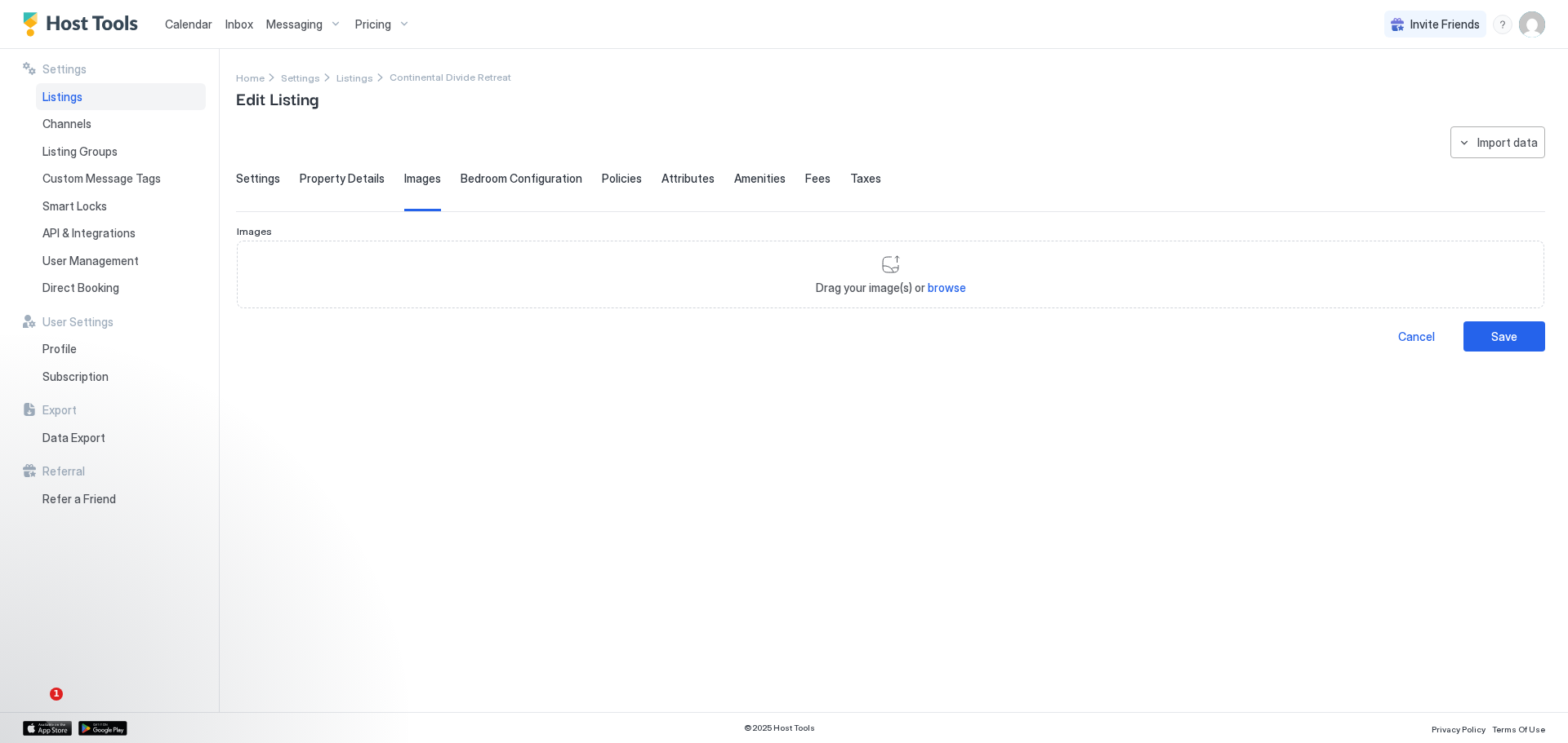
click at [260, 180] on span "Settings" at bounding box center [258, 179] width 44 height 15
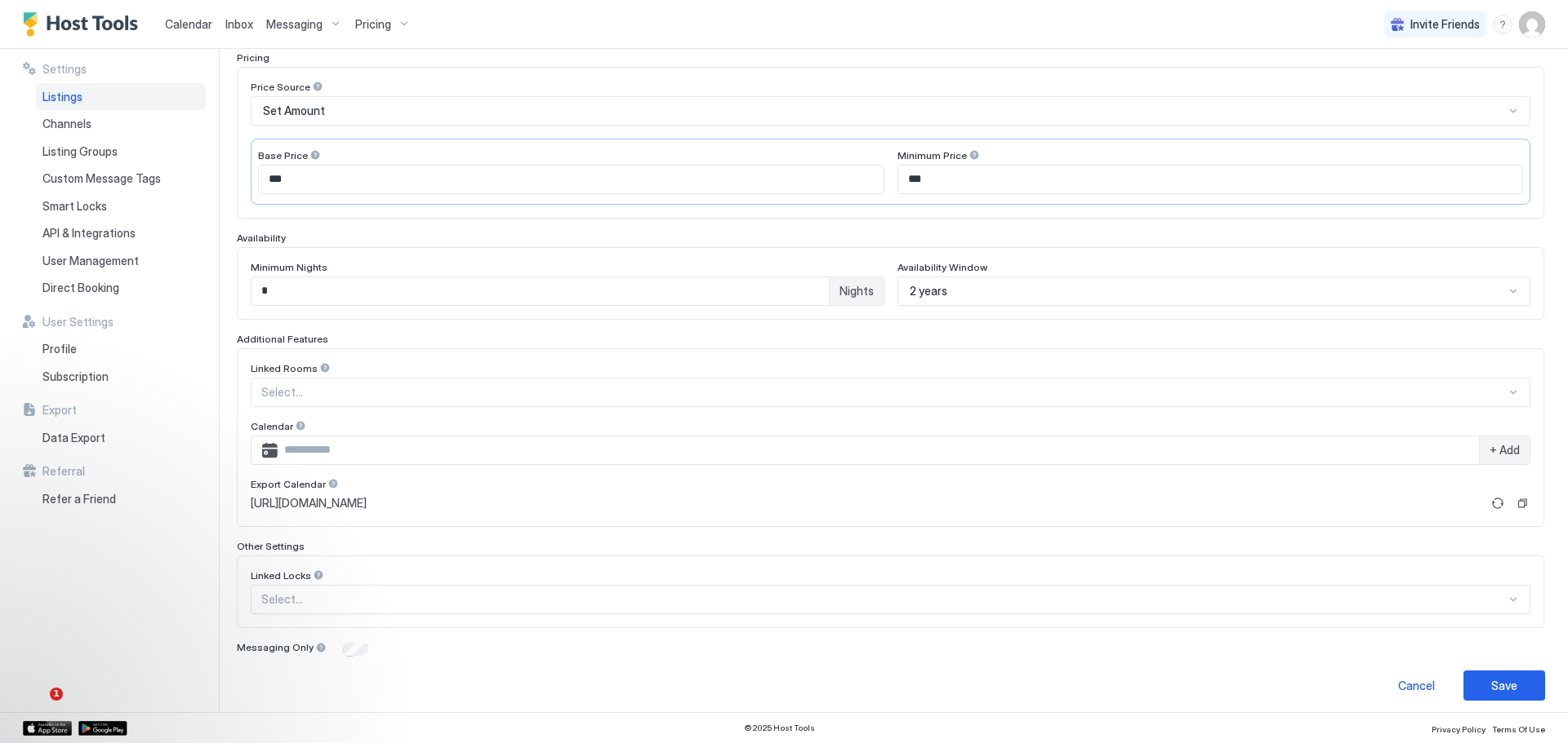
scroll to position [278, 0]
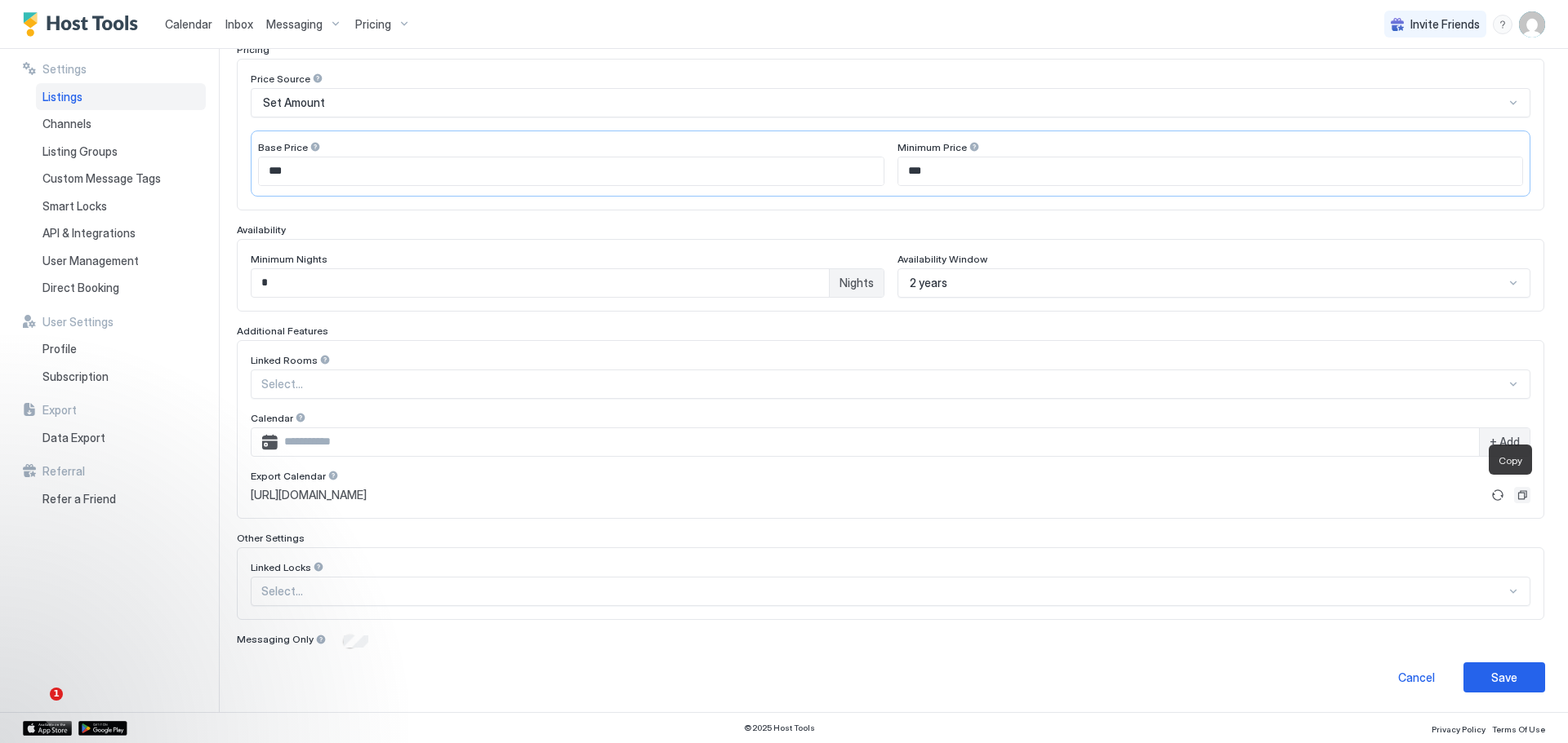
click at [1513, 487] on button "Copy" at bounding box center [1521, 495] width 16 height 16
click at [1513, 487] on button "Copied" at bounding box center [1521, 495] width 16 height 16
click at [1505, 670] on button "Save" at bounding box center [1503, 678] width 81 height 30
click at [375, 23] on span "Pricing" at bounding box center [373, 24] width 36 height 15
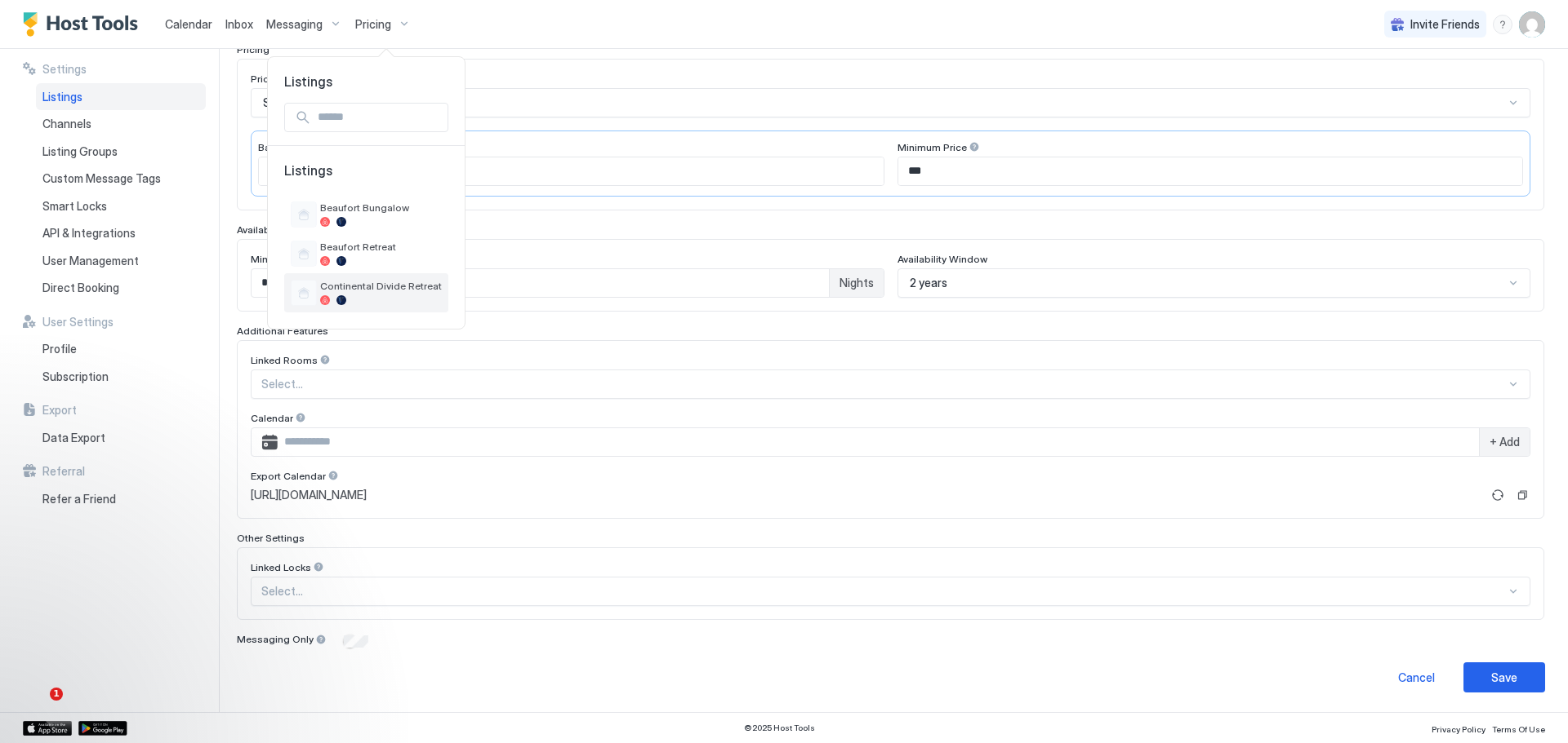
click at [343, 285] on span "Continental Divide Retreat" at bounding box center [380, 286] width 122 height 12
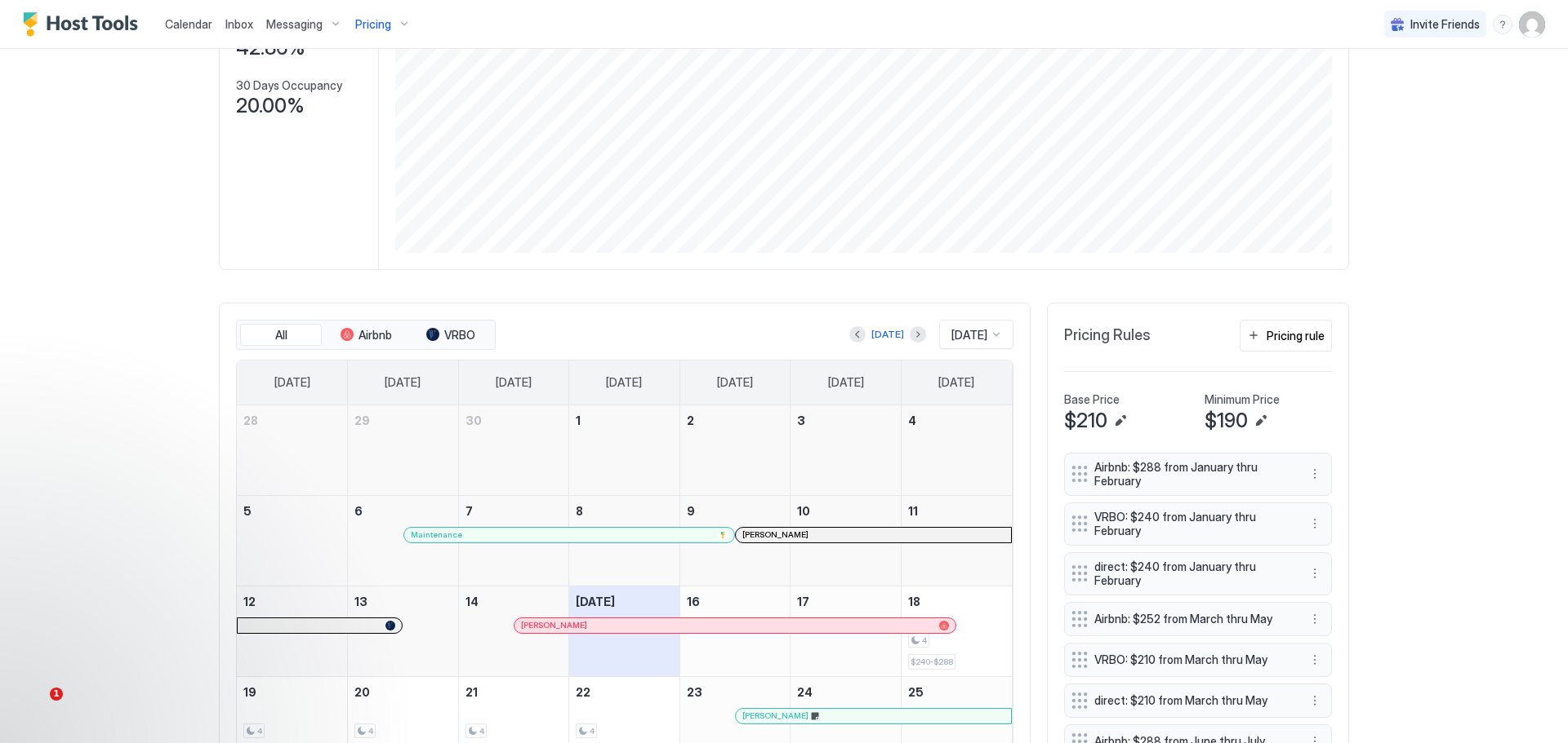
scroll to position [245, 0]
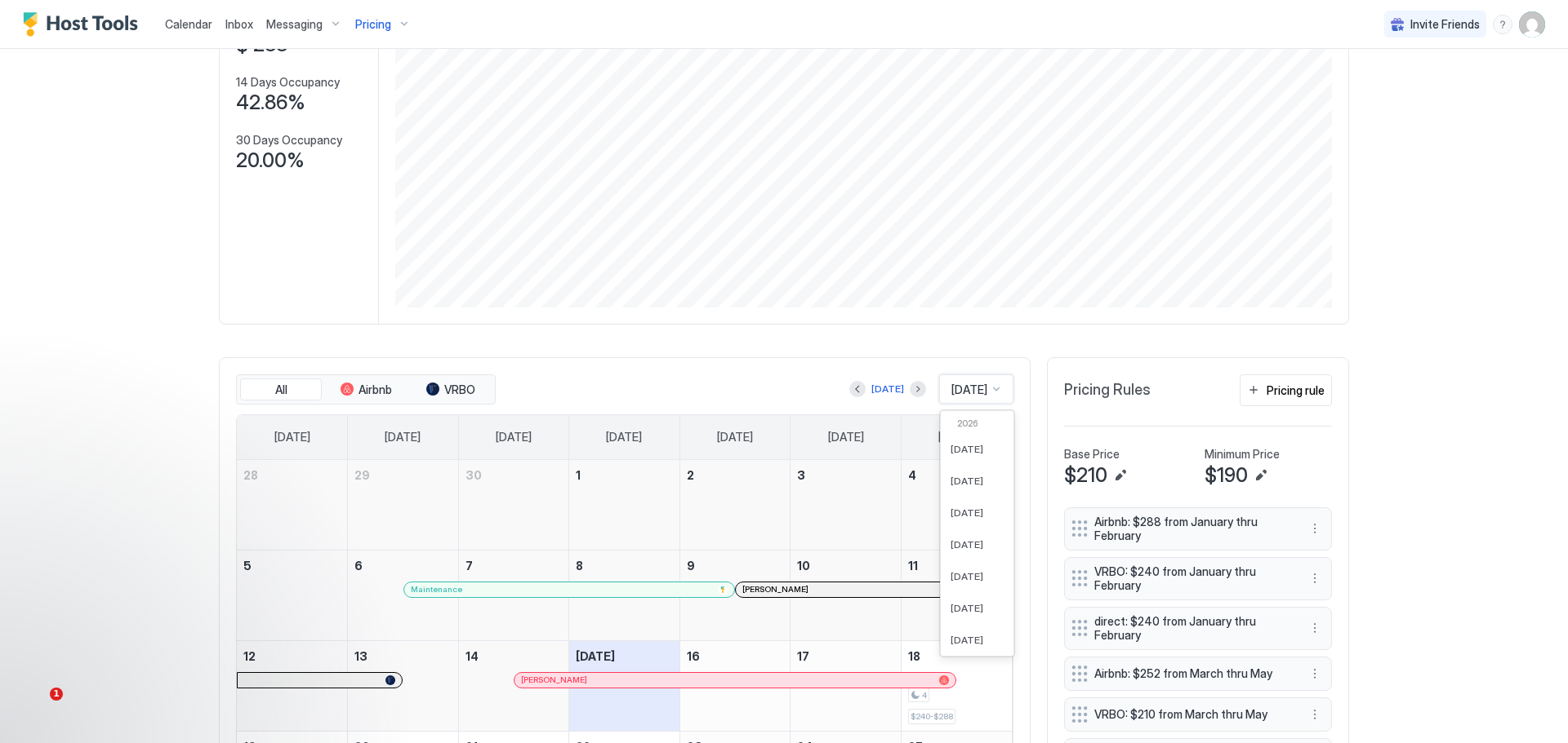
click at [989, 383] on div at bounding box center [995, 389] width 13 height 13
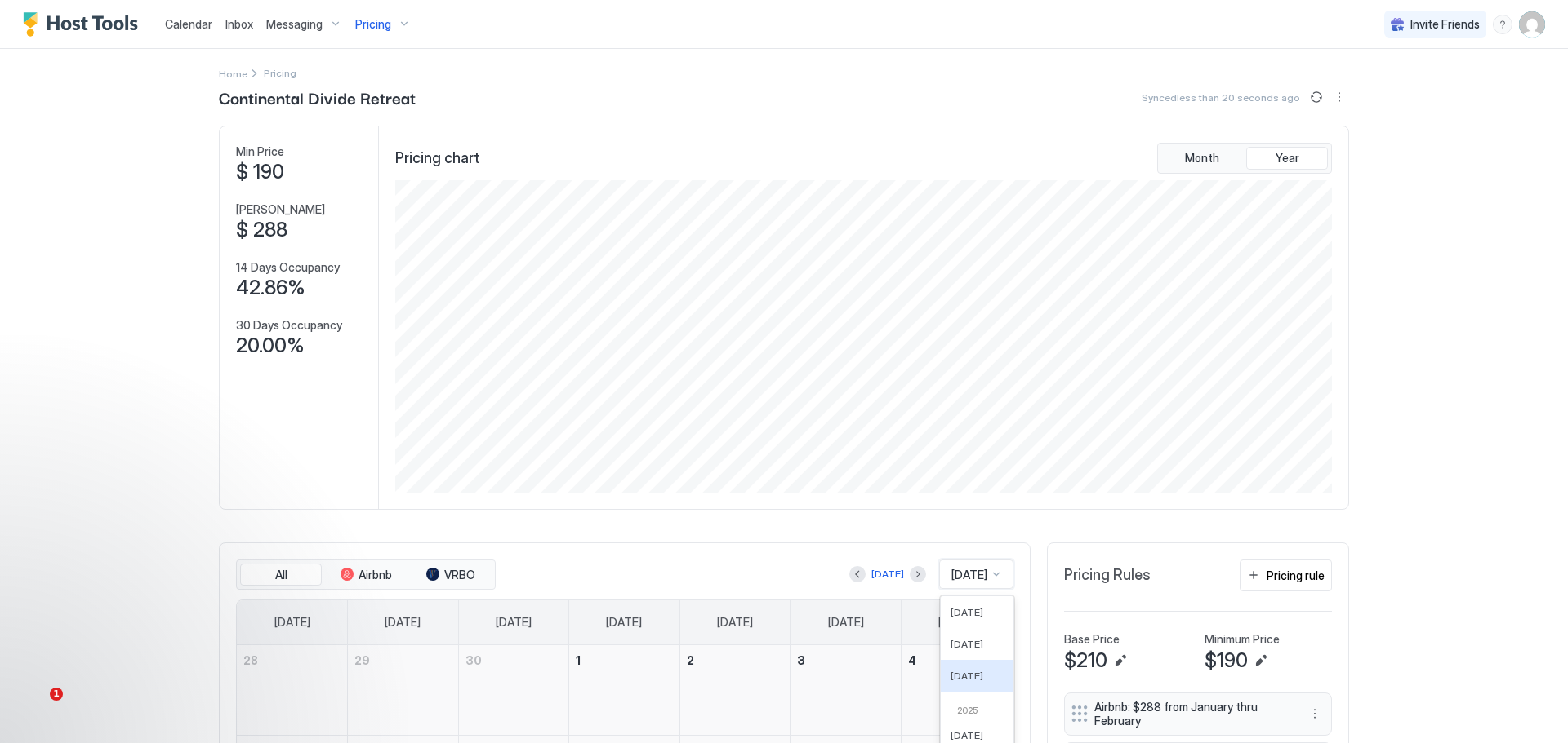
scroll to position [0, 0]
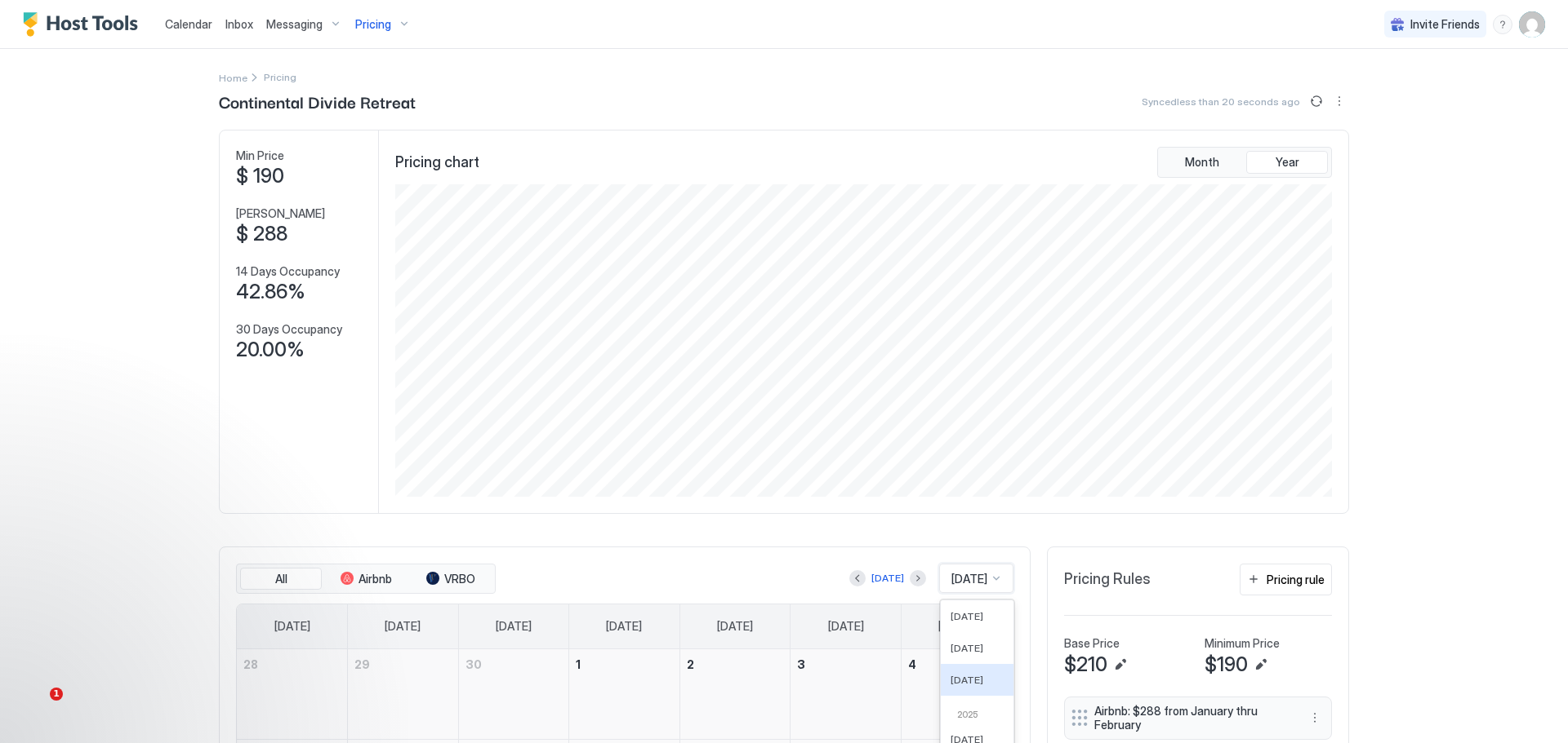
click at [387, 17] on span "Pricing" at bounding box center [373, 24] width 36 height 15
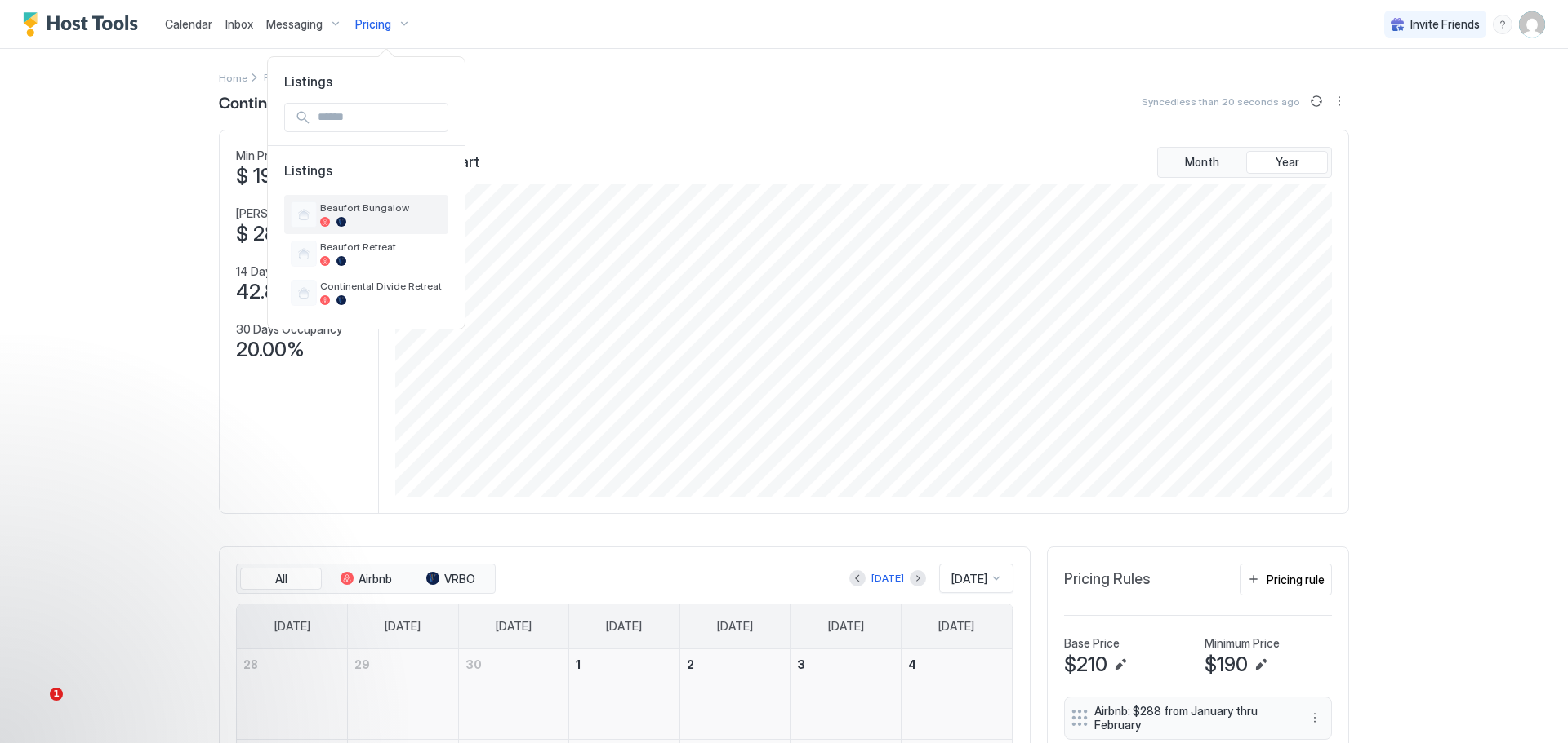
click at [342, 195] on div "Beaufort Bungalow" at bounding box center [365, 214] width 164 height 39
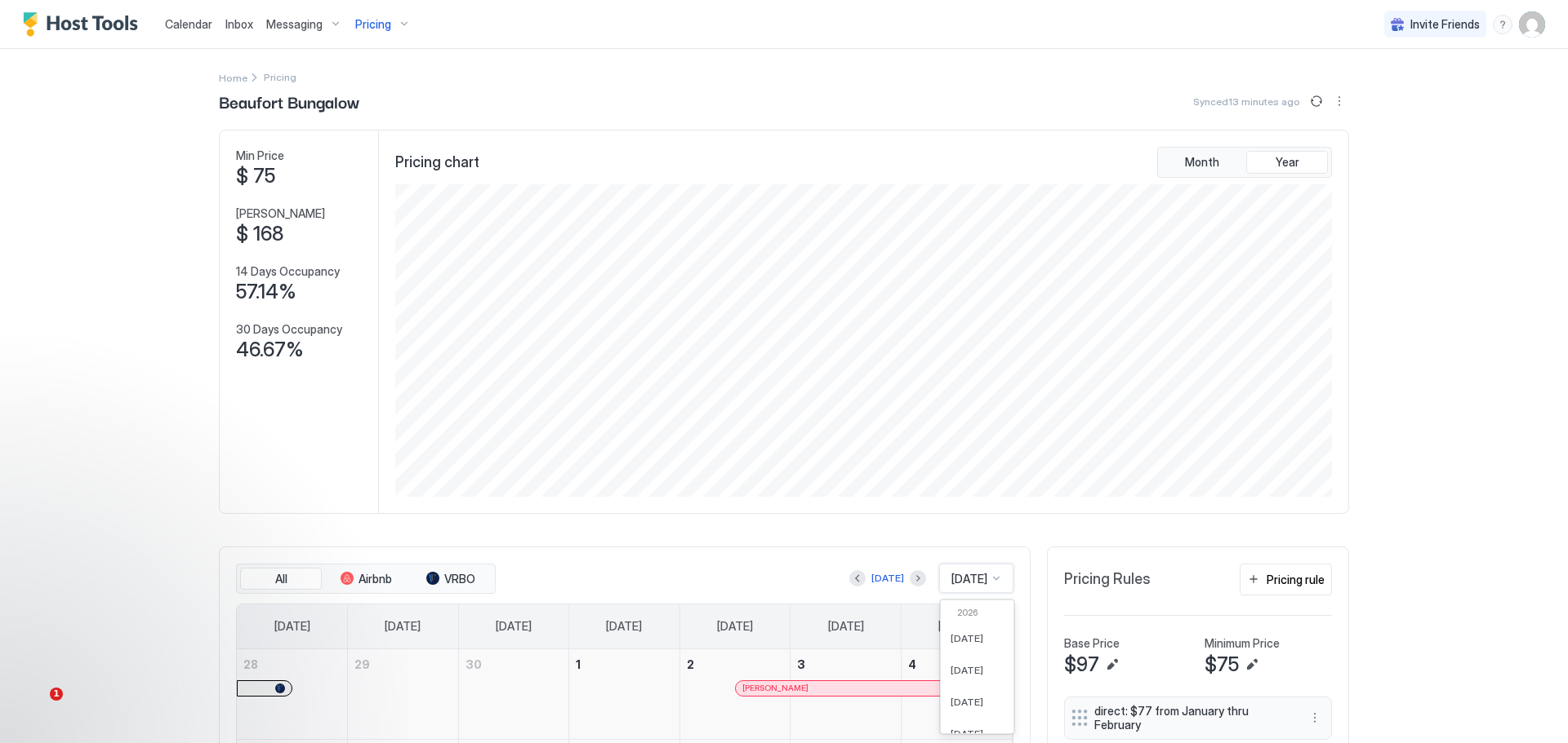
click at [986, 579] on div "61 results available. Use Up and Down to choose options, press Enter to select …" at bounding box center [976, 578] width 74 height 30
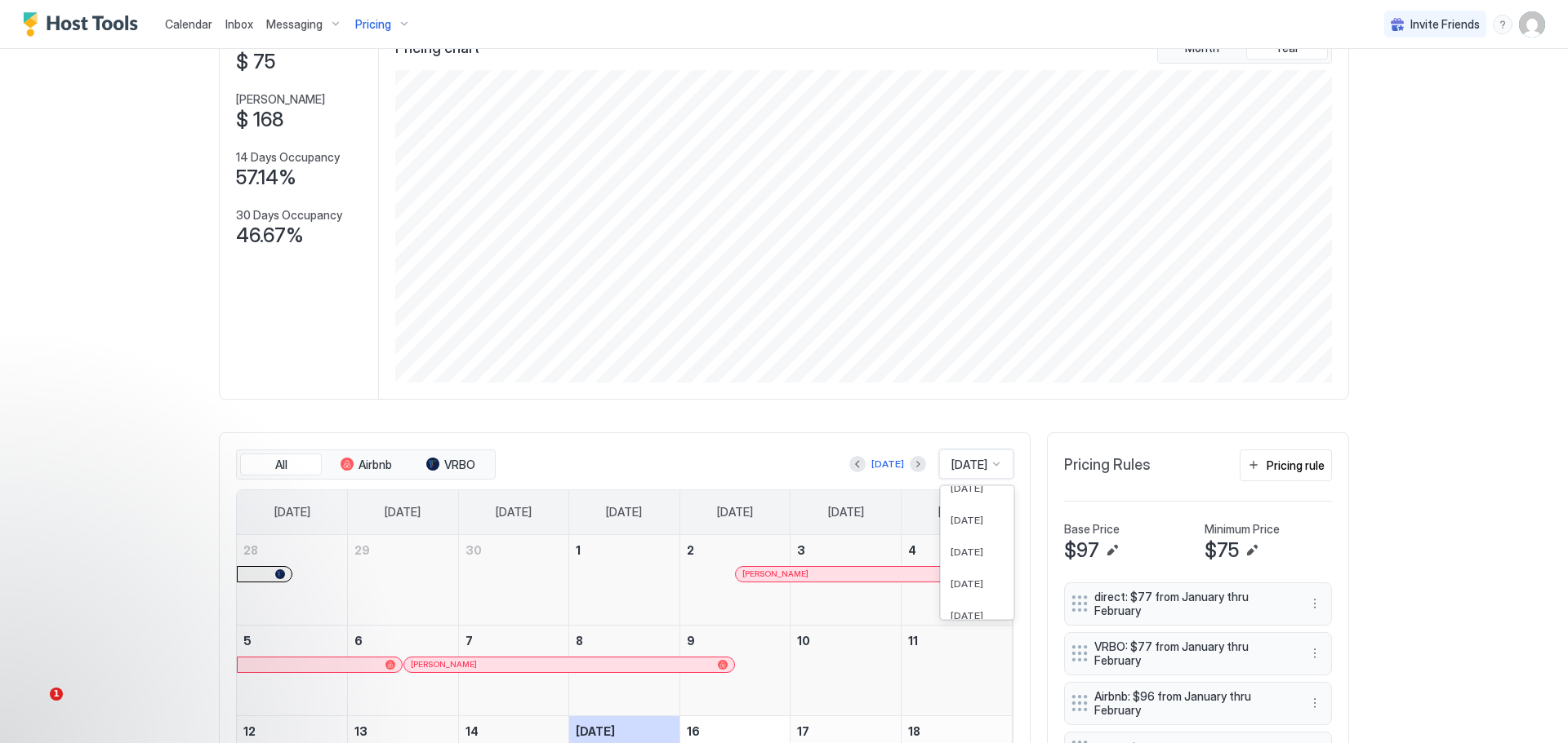
scroll to position [245, 0]
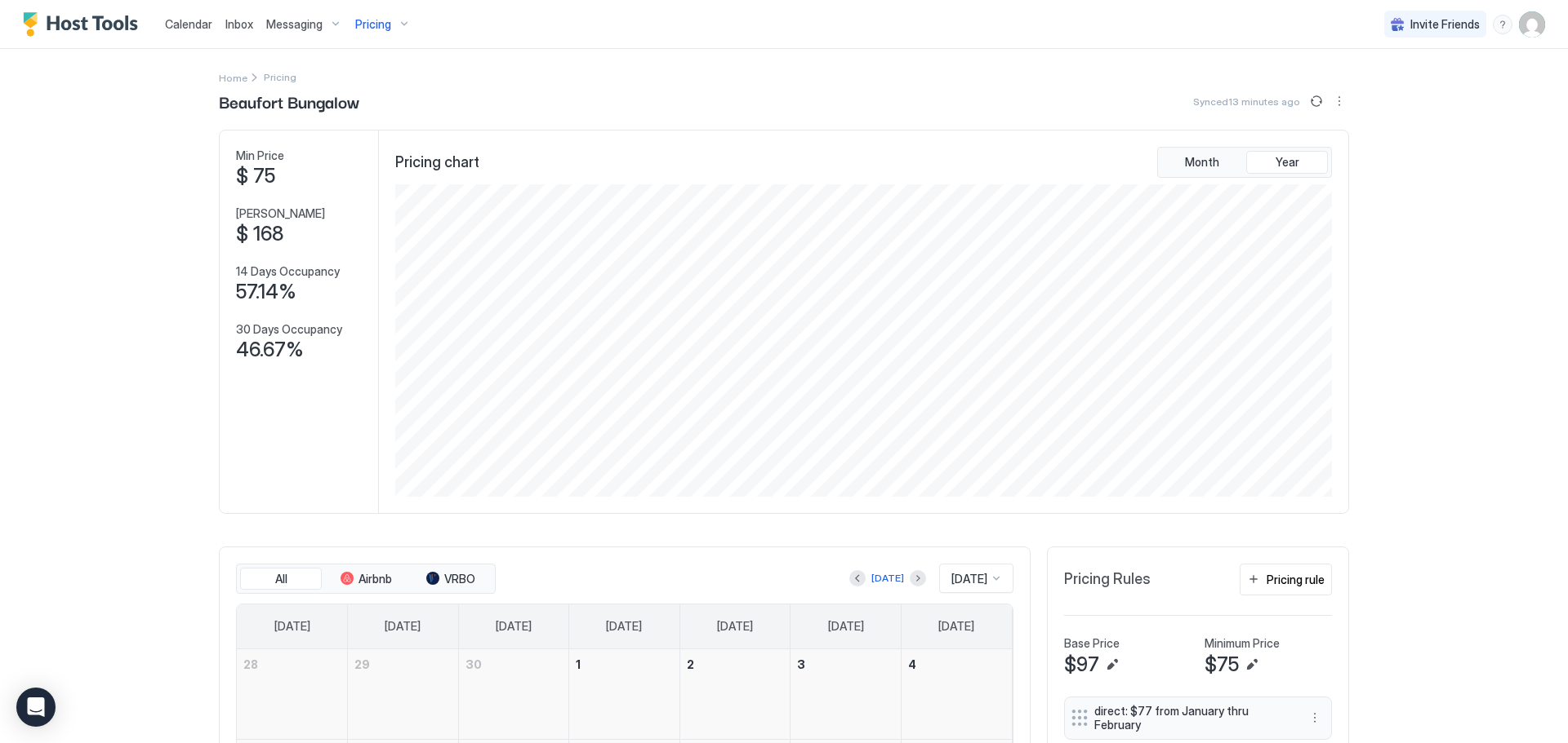
scroll to position [312, 939]
click at [380, 16] on div "Pricing" at bounding box center [382, 25] width 68 height 28
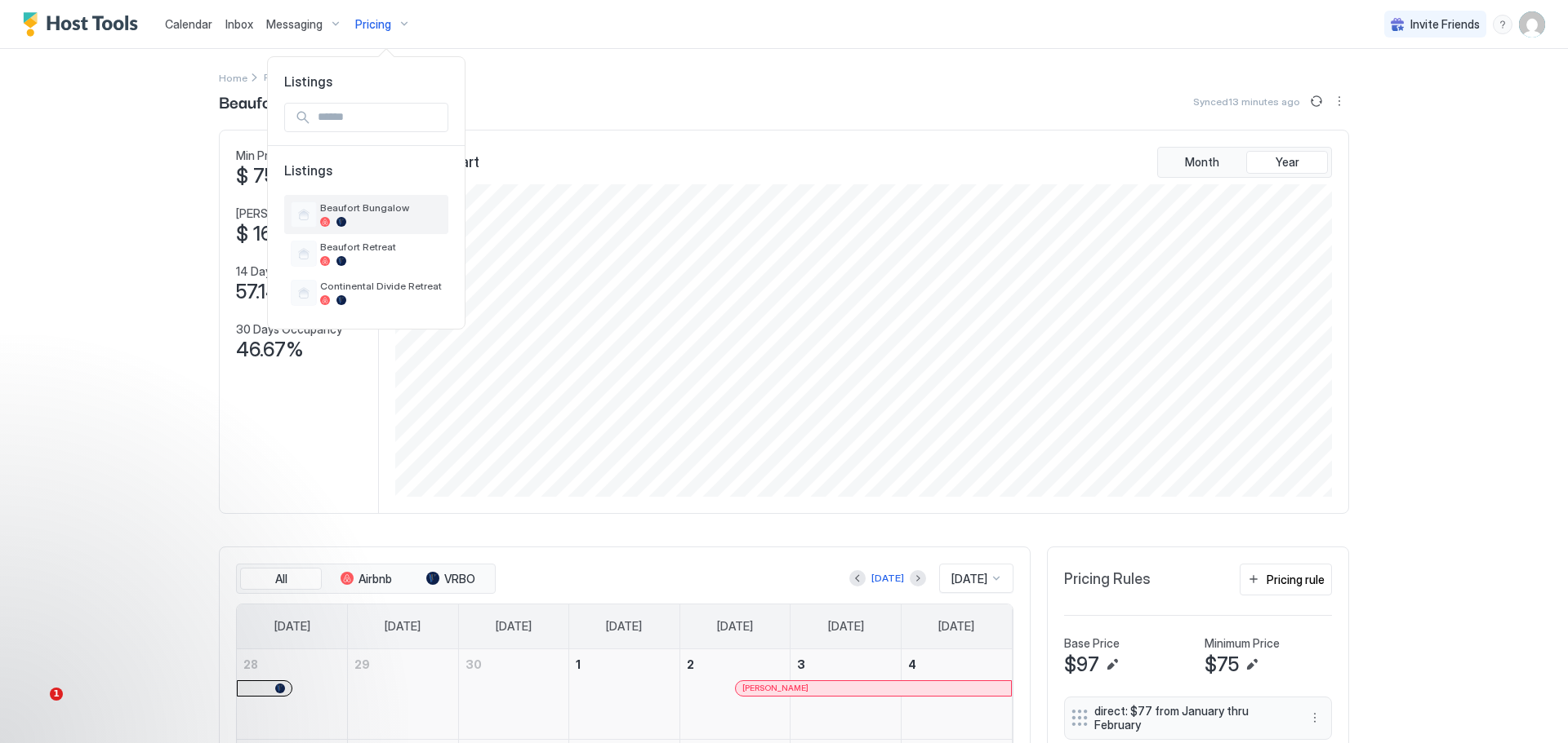
click at [361, 212] on span "Beaufort Bungalow" at bounding box center [380, 207] width 122 height 12
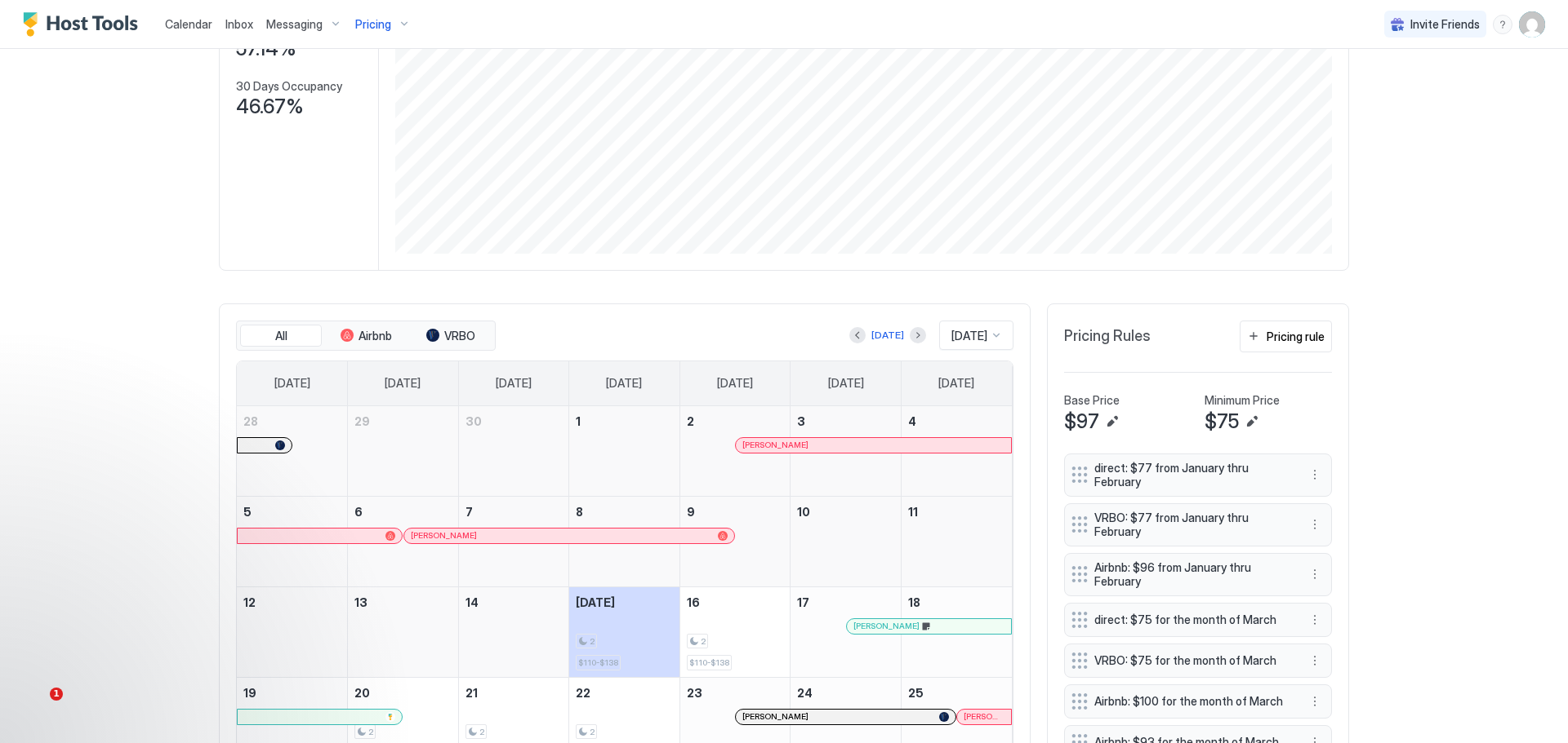
scroll to position [245, 0]
click at [989, 333] on div at bounding box center [995, 333] width 13 height 13
click at [365, 19] on span "Pricing" at bounding box center [373, 24] width 36 height 15
click at [357, 283] on span "Continental Divide Retreat" at bounding box center [380, 286] width 122 height 12
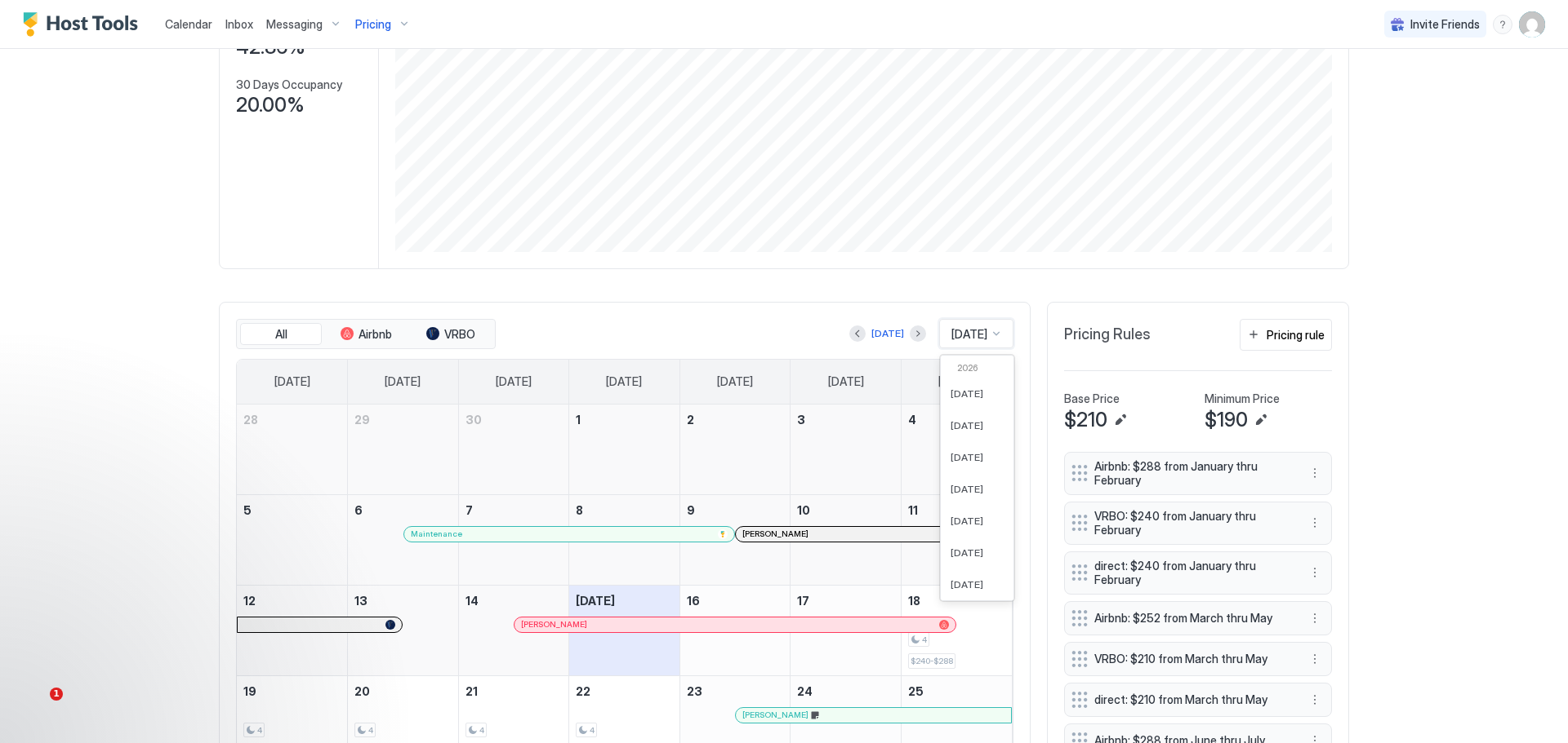
click at [951, 330] on span "[DATE]" at bounding box center [969, 334] width 36 height 15
click at [946, 452] on div "[DATE]" at bounding box center [977, 451] width 72 height 32
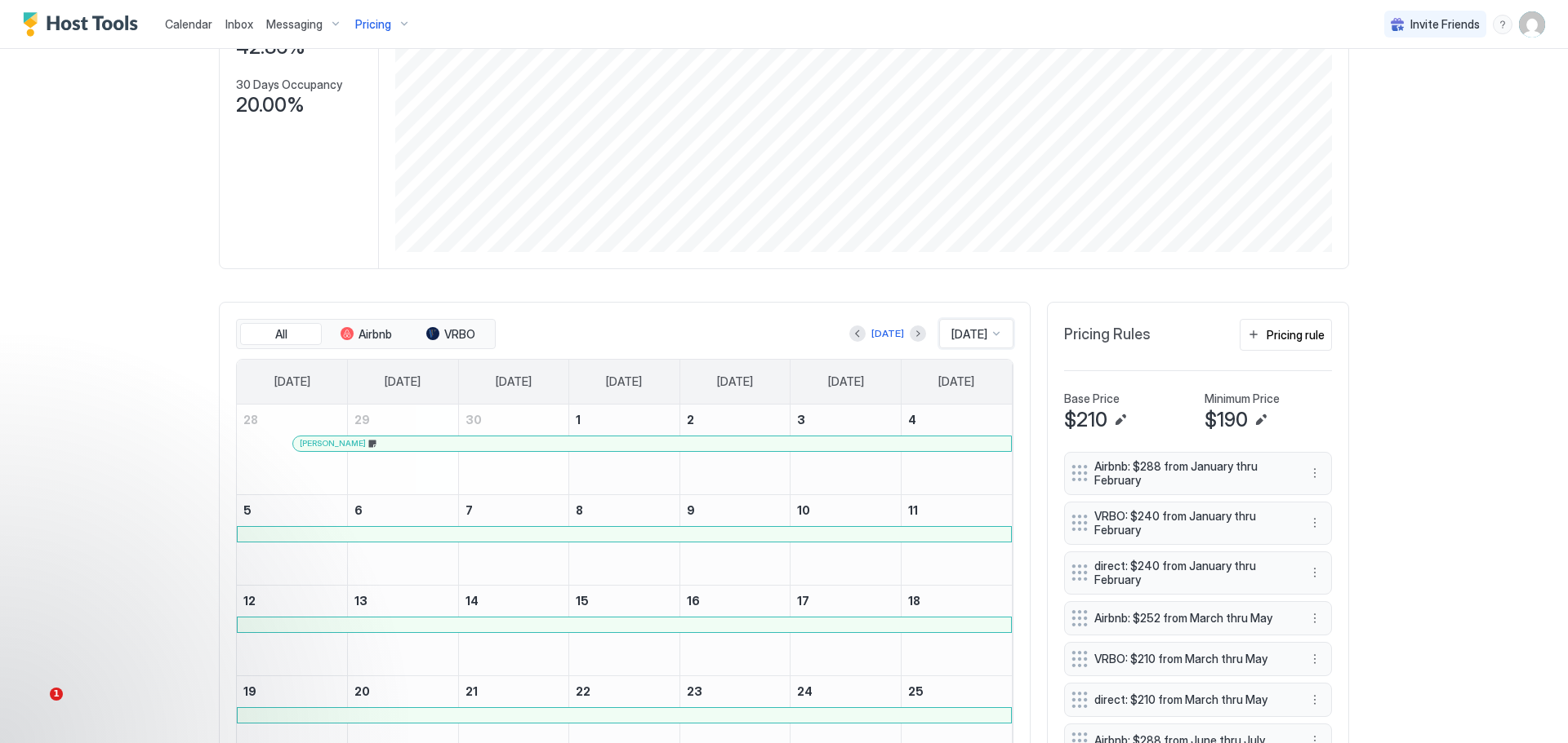
click at [766, 448] on div "Jill Eaton" at bounding box center [652, 443] width 705 height 11
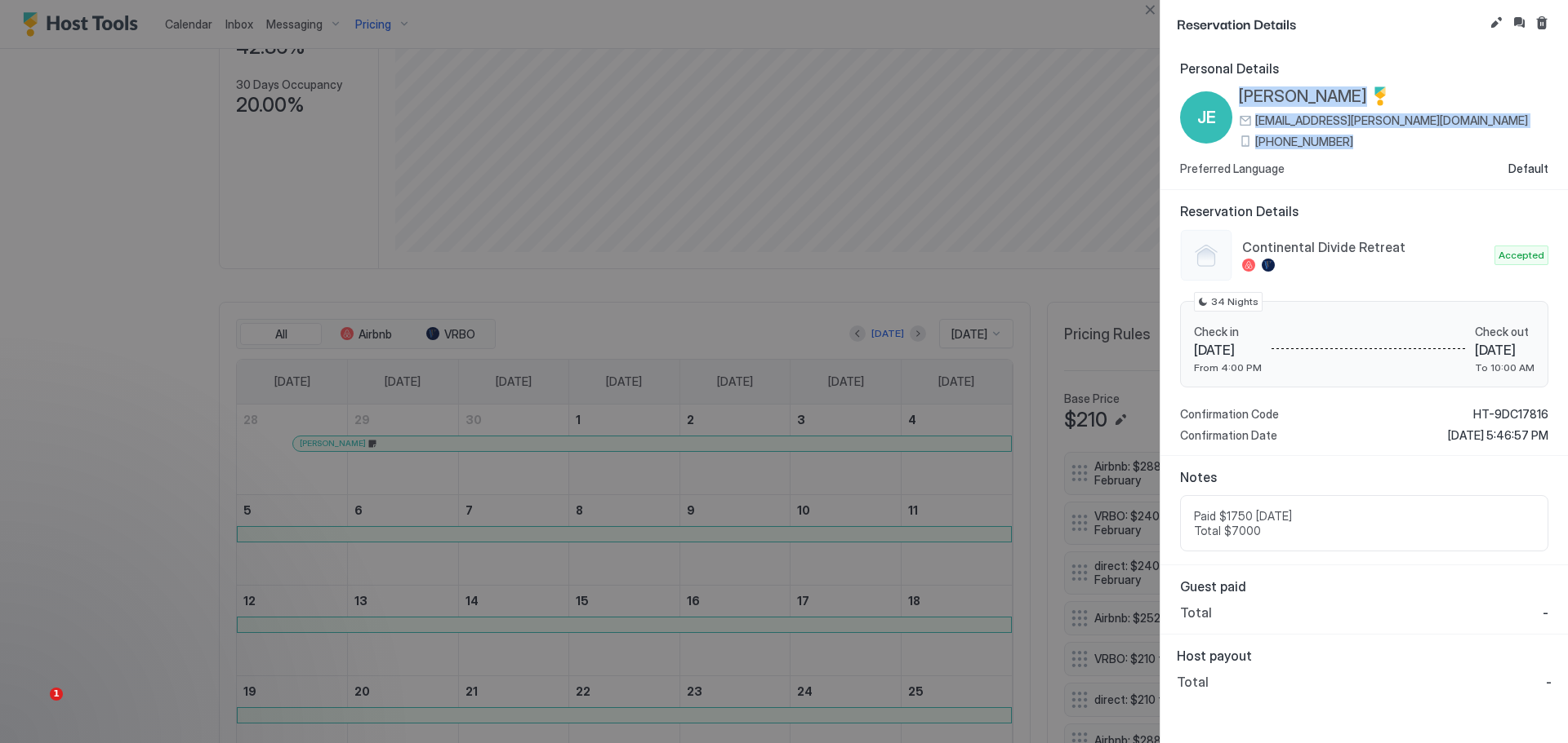
drag, startPoint x: 1349, startPoint y: 142, endPoint x: 1237, endPoint y: 94, distance: 121.9
click at [1237, 94] on div "JE Jill Eaton jillj.eaton@gmail.com (864) 923-4325" at bounding box center [1354, 117] width 347 height 62
copy div "Jill Eaton jillj.eaton@gmail.com (864) 923-4325"
